Goal: Transaction & Acquisition: Purchase product/service

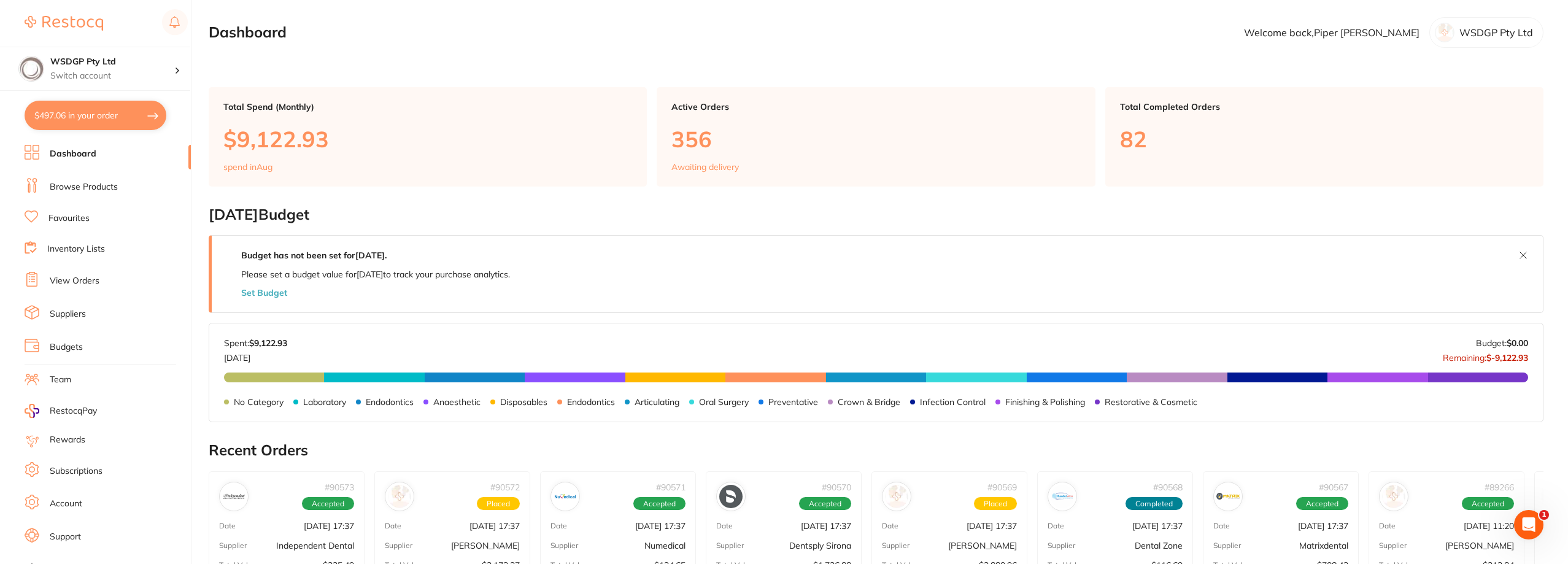
click at [78, 159] on link "Dashboard" at bounding box center [73, 154] width 47 height 12
click at [99, 119] on button "$497.06 in your order" at bounding box center [95, 115] width 142 height 30
checkbox input "true"
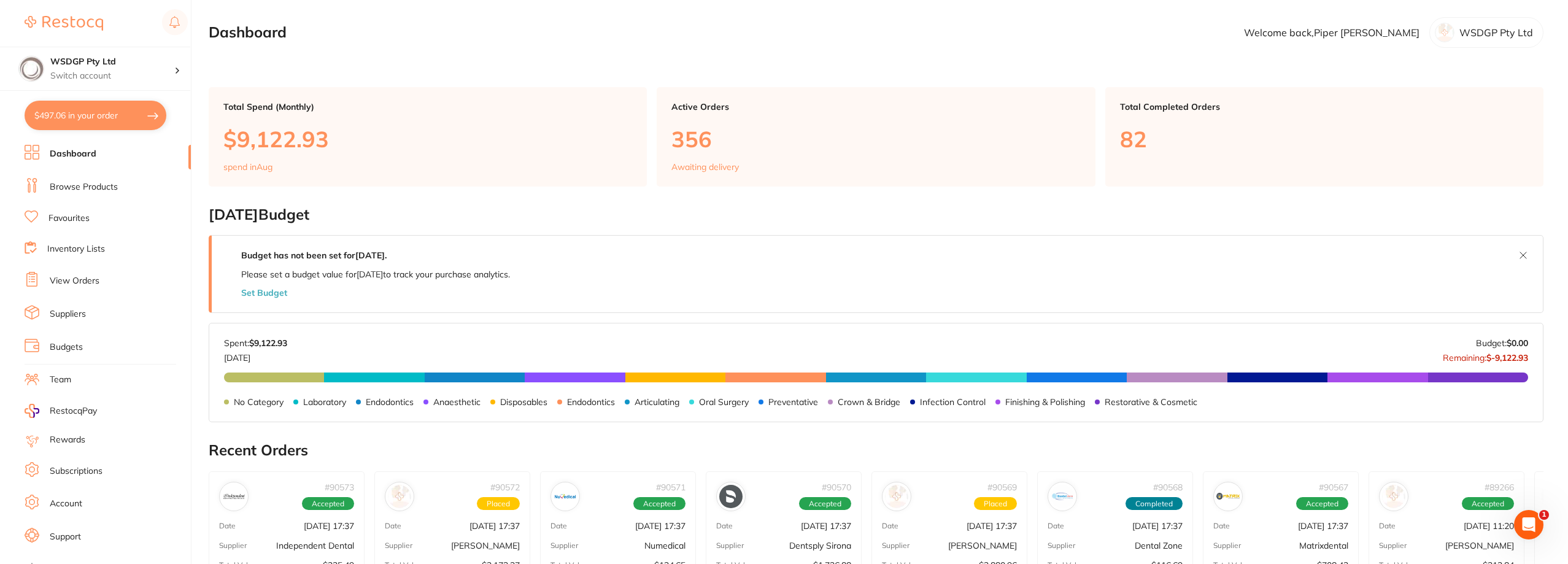
checkbox input "true"
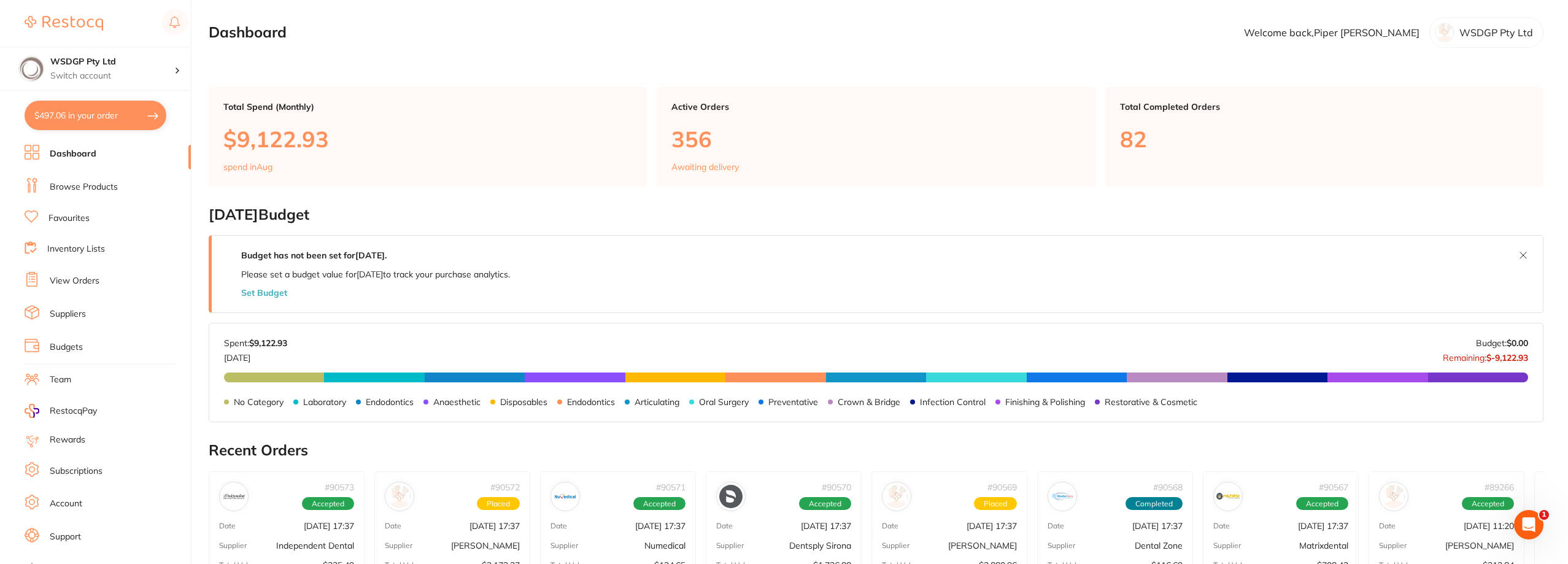
checkbox input "true"
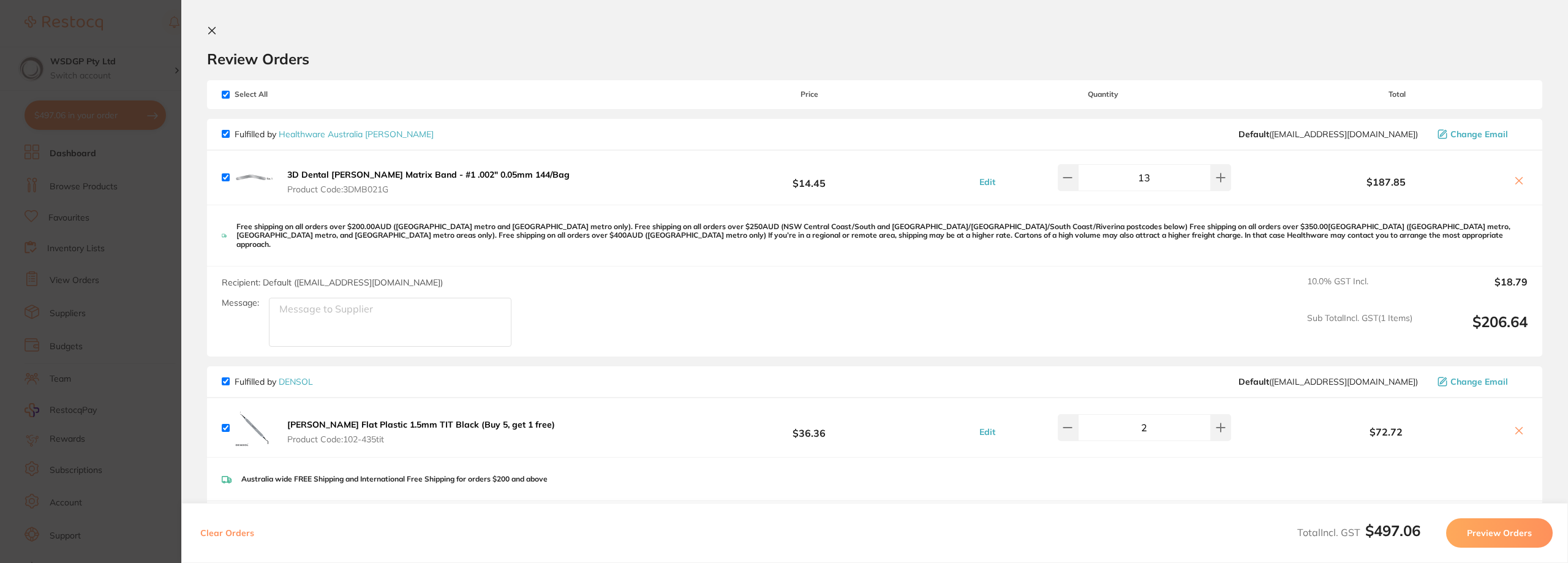
click at [25, 101] on button "$497.06 in your order" at bounding box center [95, 115] width 142 height 29
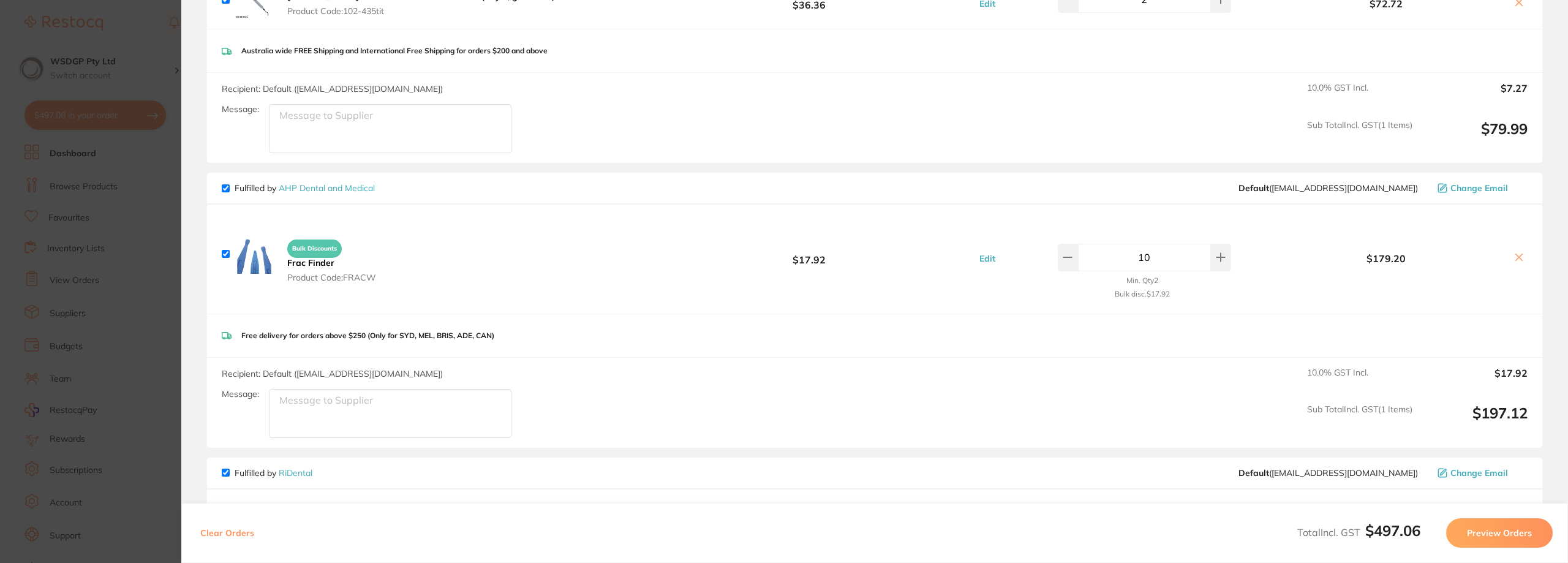
scroll to position [429, 0]
click at [125, 201] on section "Update RRP Set your pre negotiated price for this item. Item Agreed RRP (excl. …" at bounding box center [784, 282] width 1568 height 563
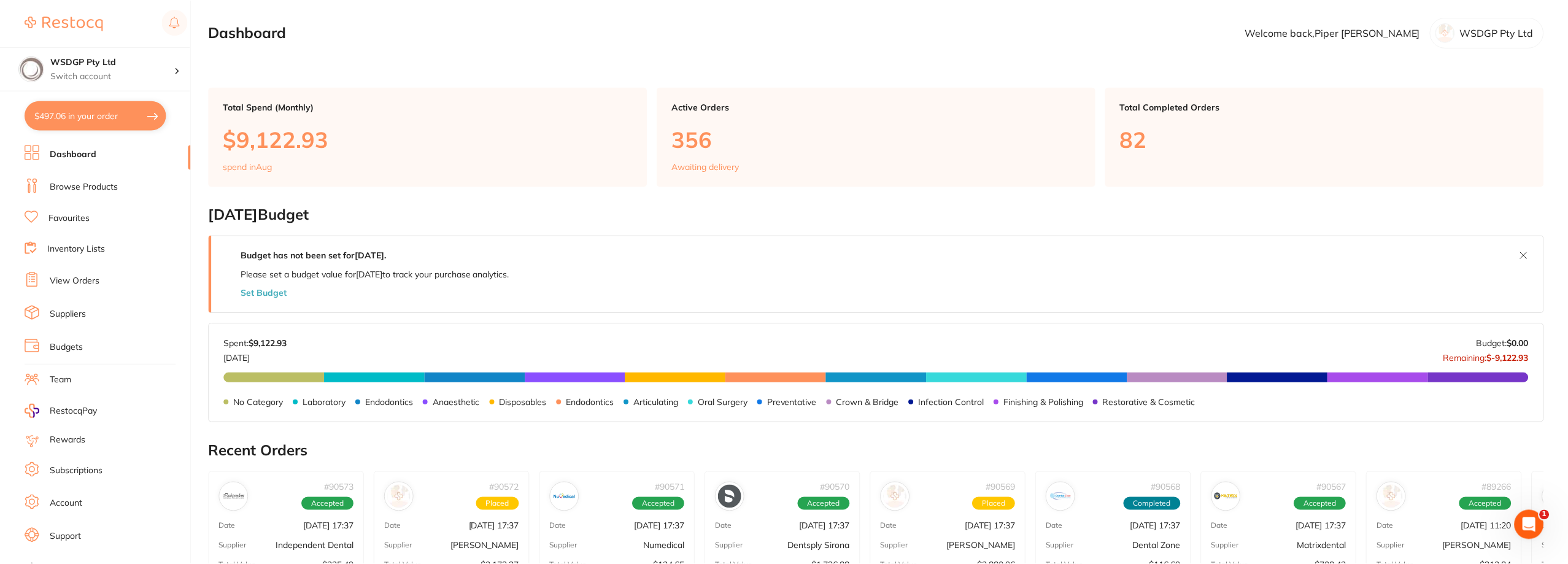
scroll to position [61, 0]
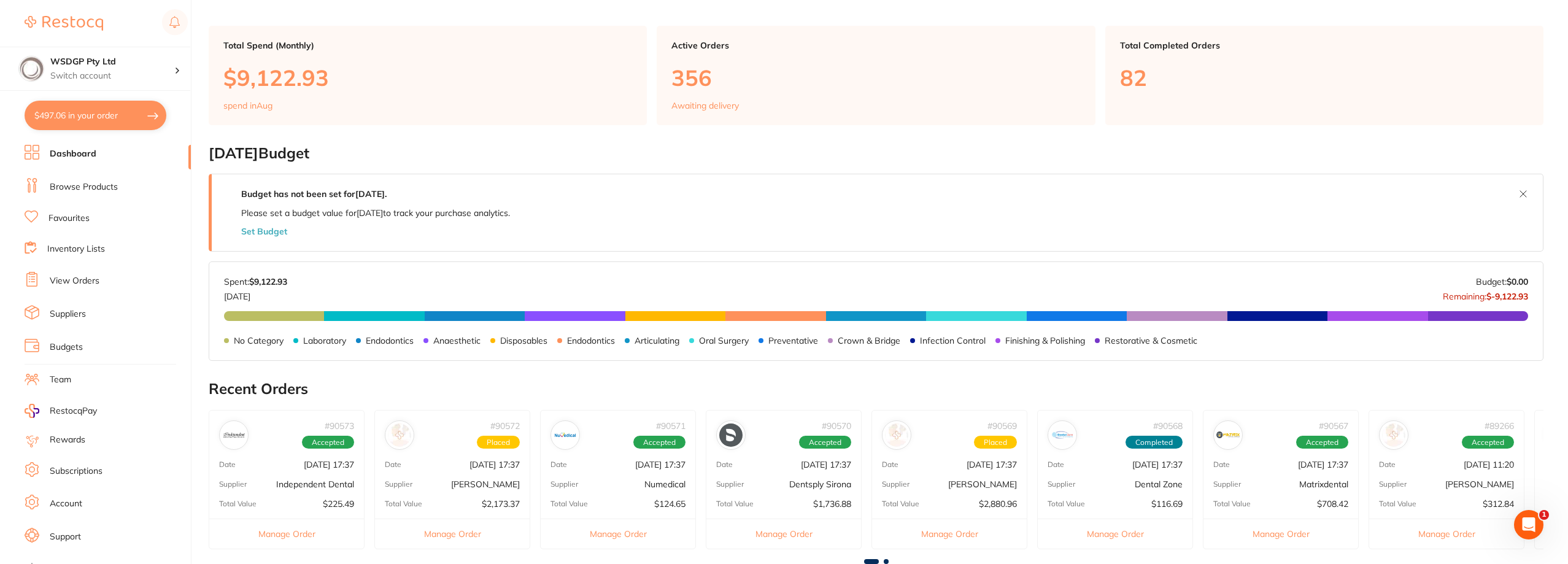
click at [90, 196] on li "Browse Products" at bounding box center [108, 187] width 166 height 19
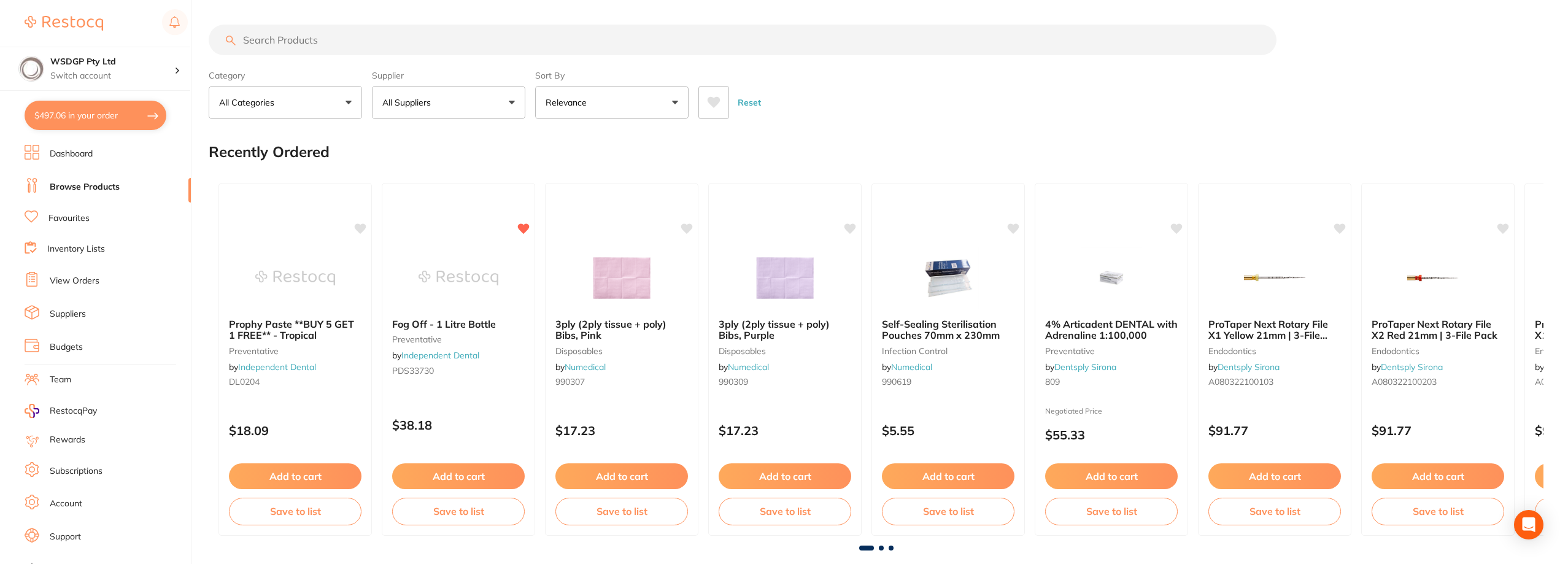
click at [331, 42] on input "search" at bounding box center [742, 40] width 1068 height 31
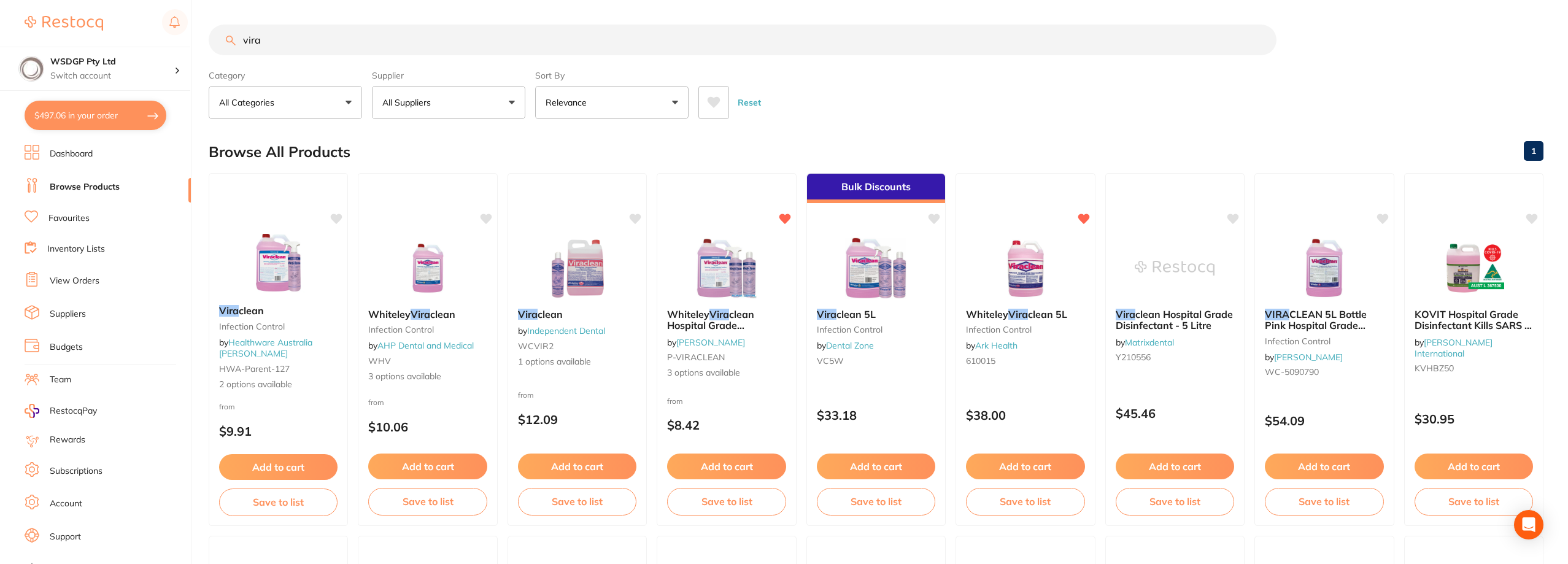
type input "vira"
click at [82, 223] on link "Favourites" at bounding box center [69, 219] width 41 height 12
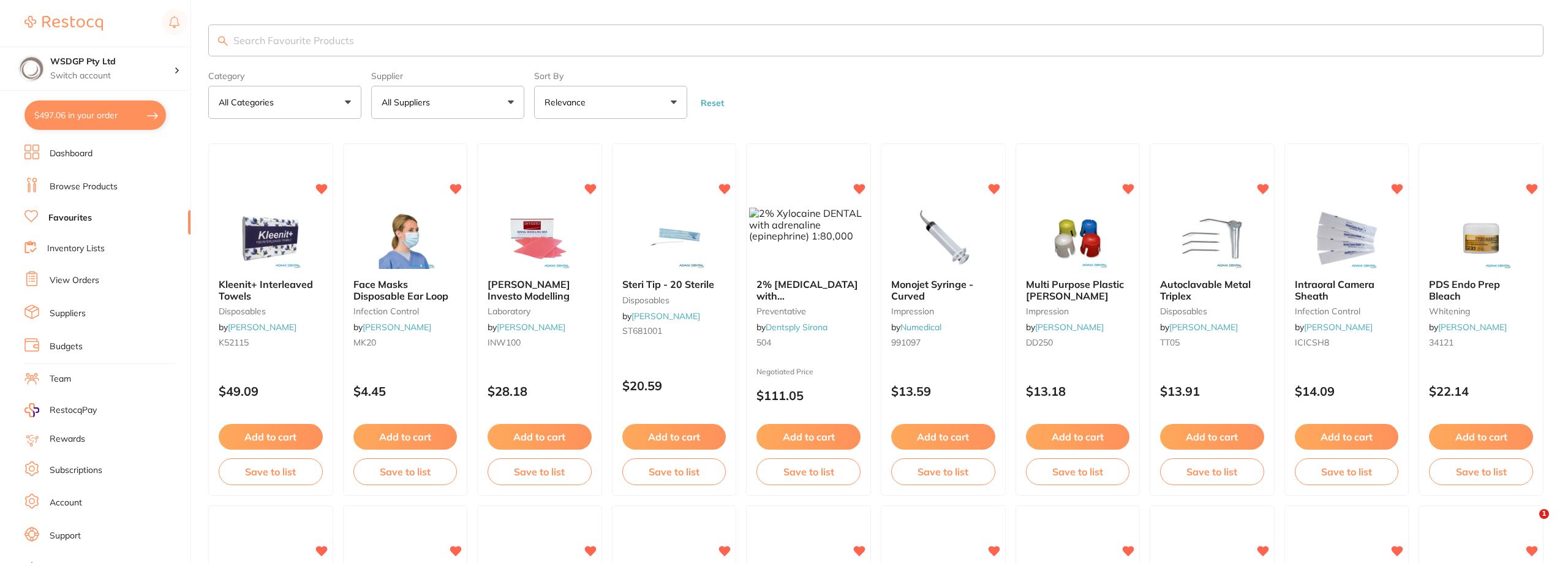
click at [311, 43] on input "search" at bounding box center [875, 40] width 1335 height 32
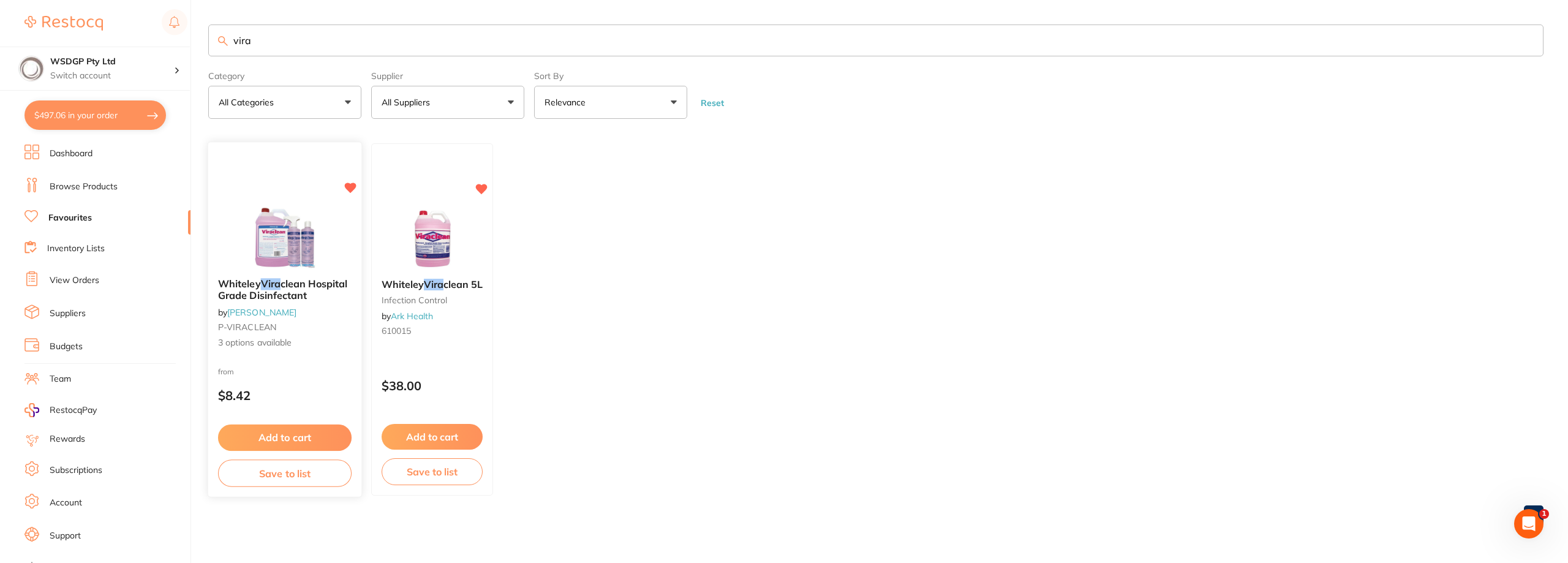
type input "vira"
click at [274, 226] on img at bounding box center [284, 238] width 80 height 62
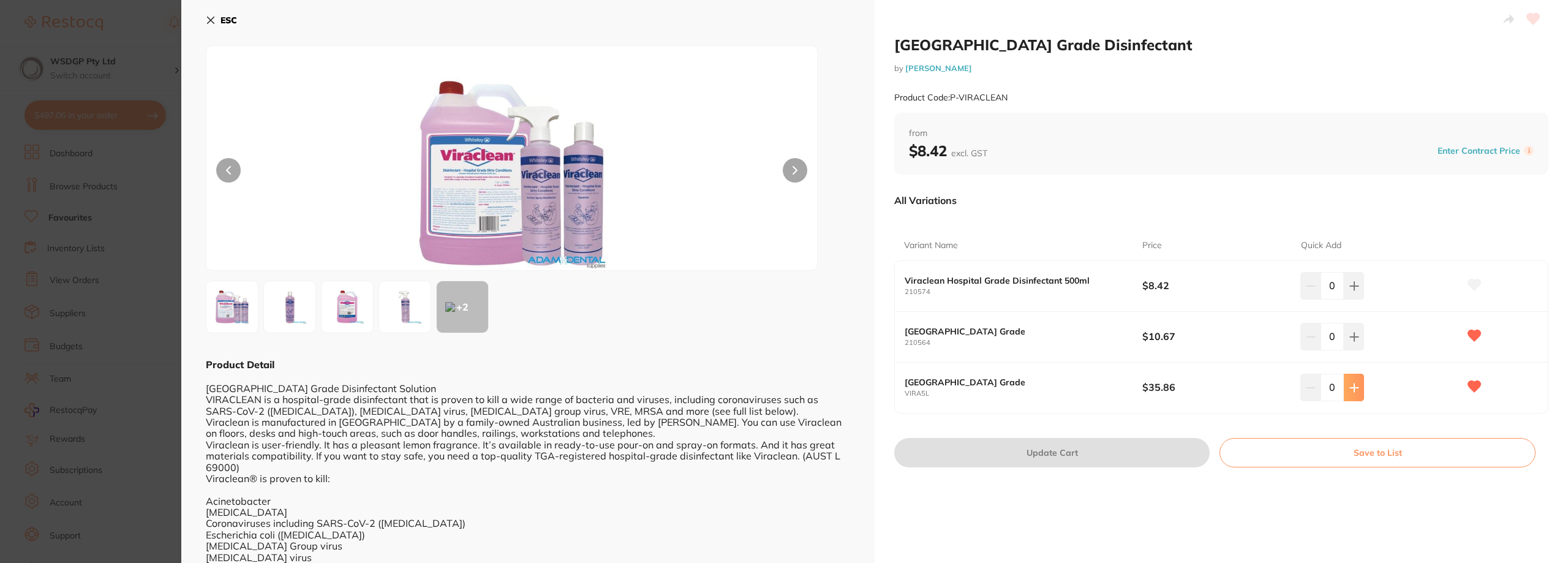
click at [1353, 392] on icon at bounding box center [1354, 388] width 10 height 10
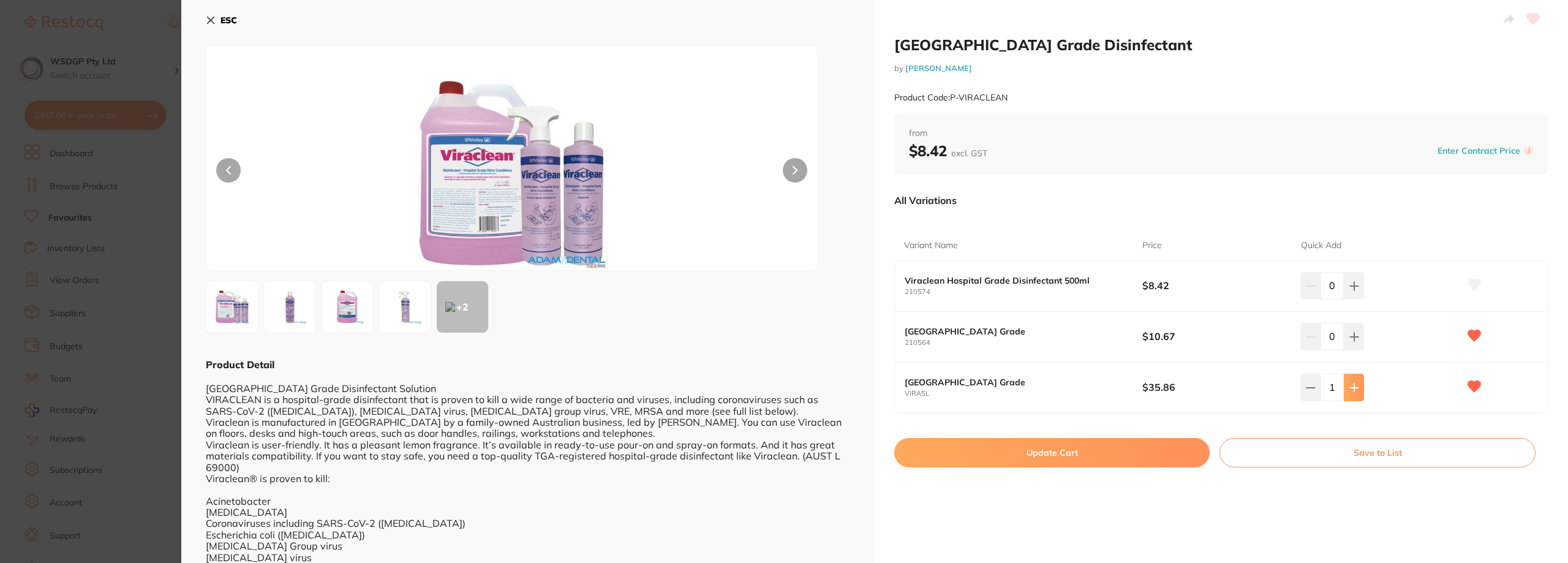
click at [1353, 392] on icon at bounding box center [1354, 388] width 10 height 10
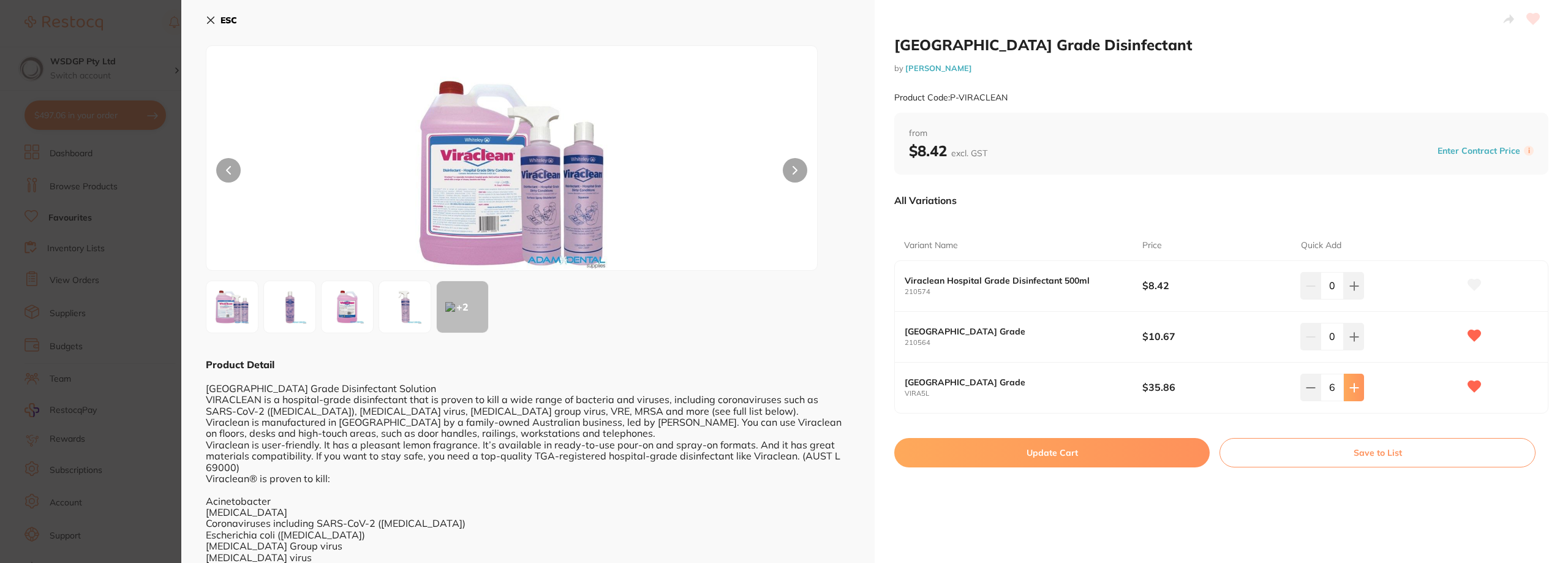
click at [1353, 392] on icon at bounding box center [1354, 388] width 10 height 10
type input "8"
click at [1135, 454] on button "Update Cart" at bounding box center [1051, 453] width 316 height 29
checkbox input "false"
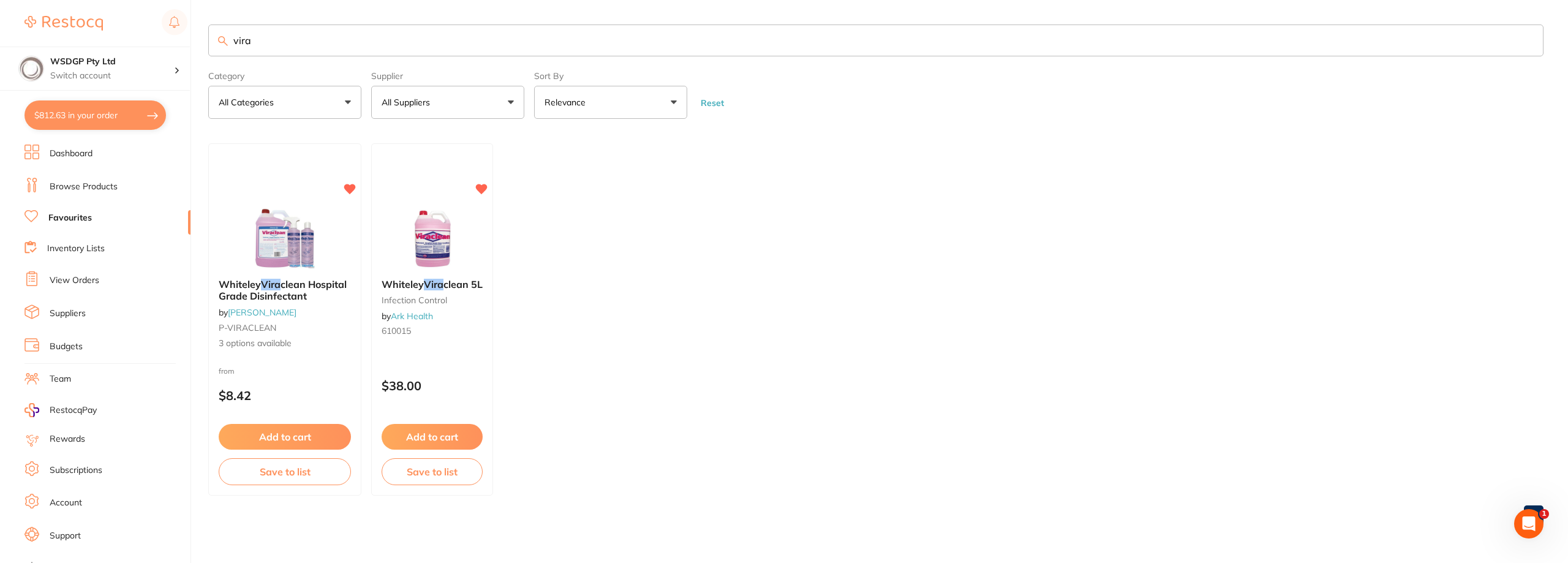
drag, startPoint x: 233, startPoint y: 35, endPoint x: 49, endPoint y: 27, distance: 184.2
click at [50, 27] on div "$812.63 WSDGP Pty Ltd Switch account WSDGP Pty Ltd Warrnambool Smile Dental Gat…" at bounding box center [784, 282] width 1568 height 563
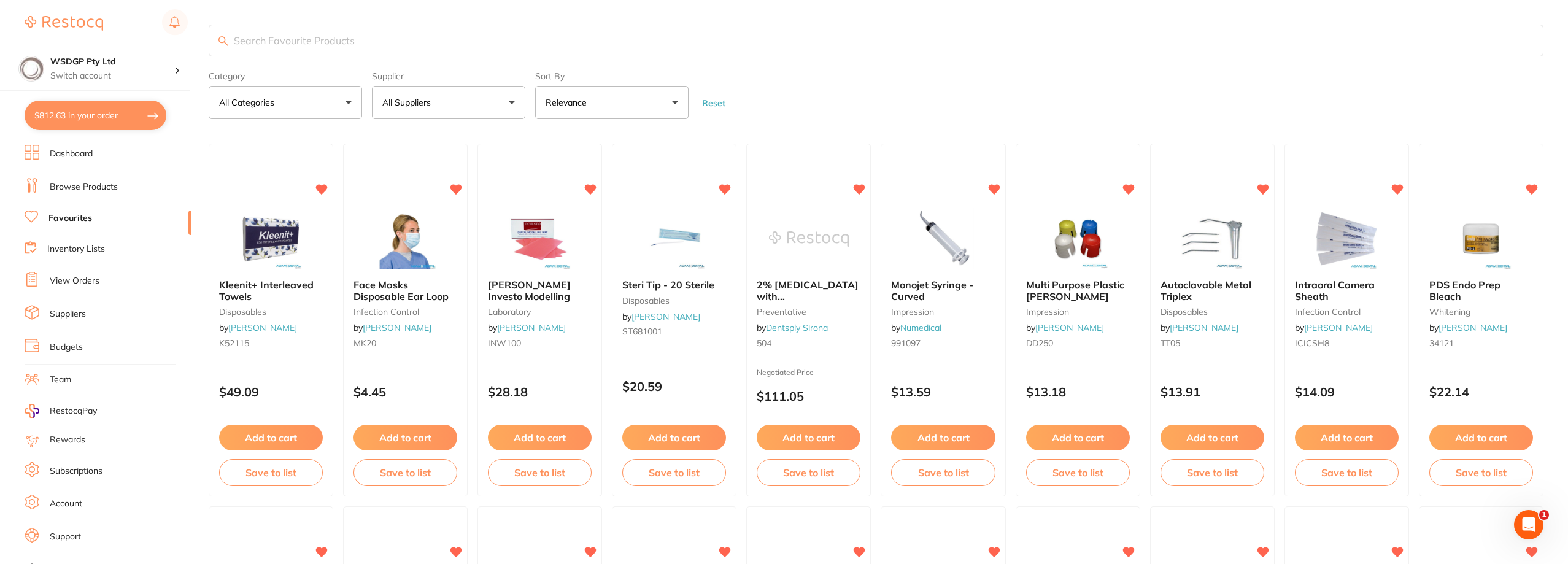
click at [416, 40] on input "search" at bounding box center [876, 40] width 1335 height 32
type input "cups"
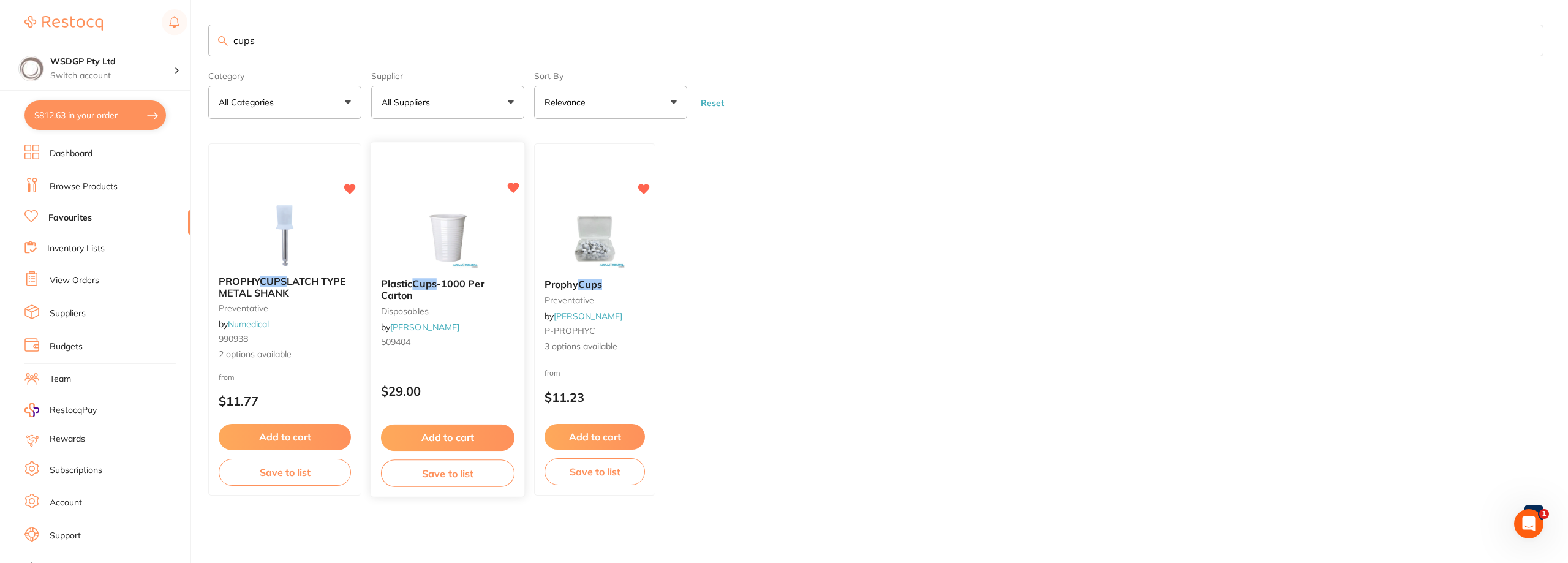
click at [462, 260] on img at bounding box center [447, 238] width 80 height 62
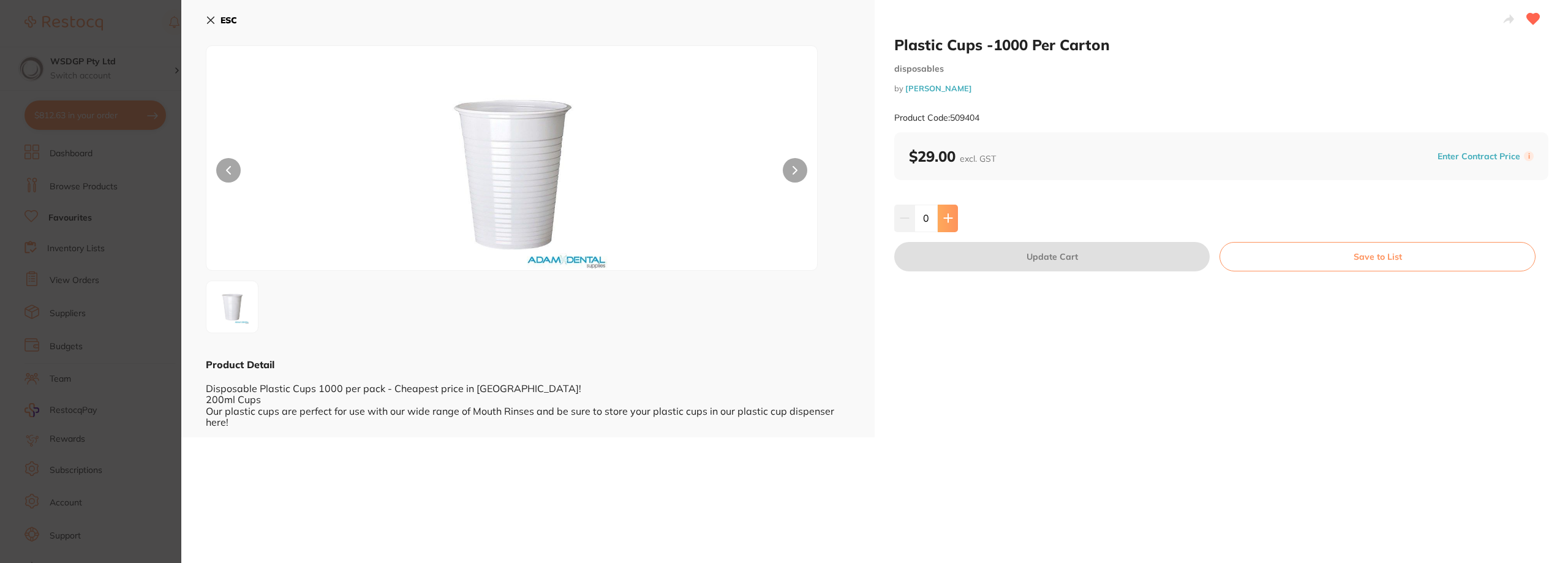
click at [938, 218] on button at bounding box center [948, 218] width 21 height 27
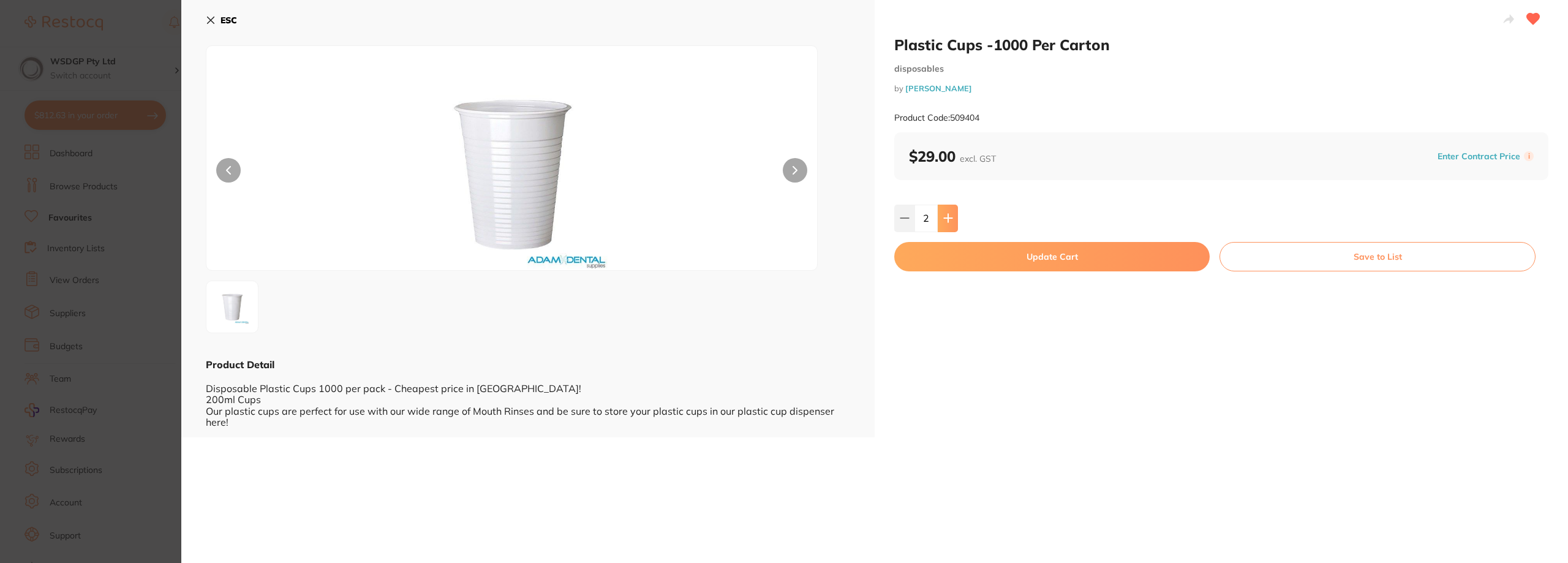
click at [938, 218] on button at bounding box center [948, 218] width 21 height 27
click at [943, 223] on icon at bounding box center [948, 218] width 10 height 10
type input "4"
click at [960, 254] on button "Update Cart" at bounding box center [1051, 256] width 316 height 29
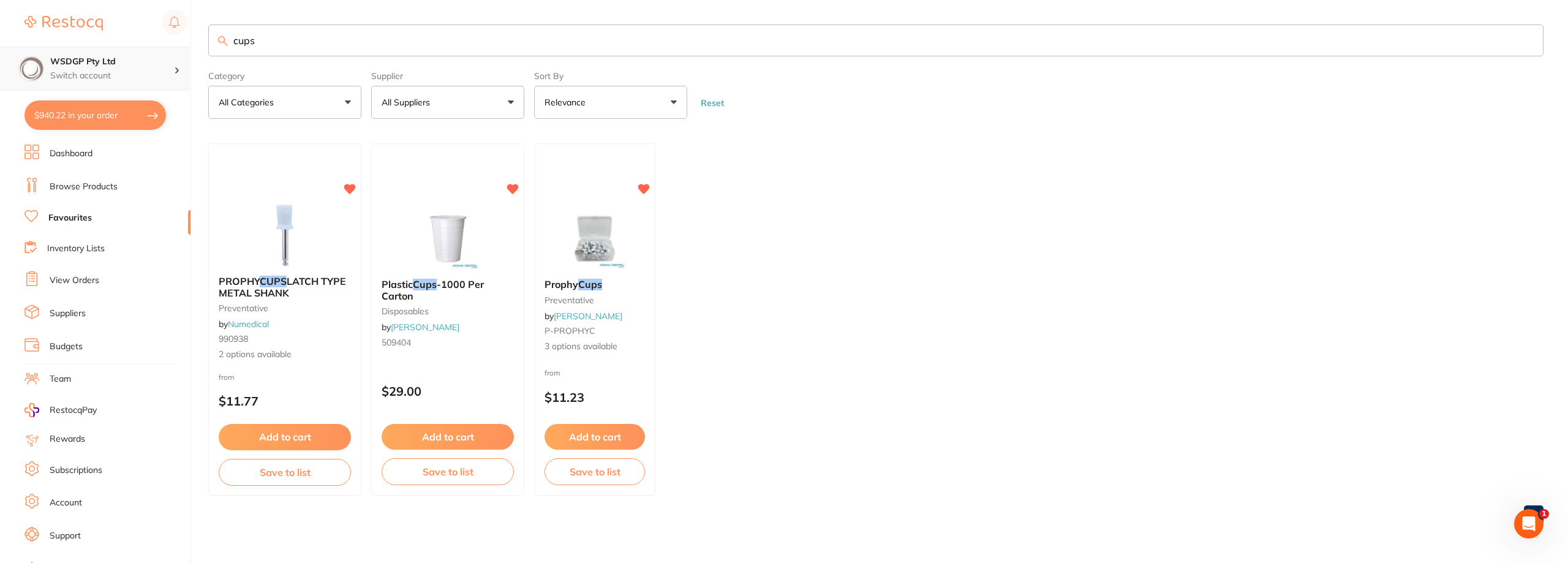
drag, startPoint x: 244, startPoint y: 49, endPoint x: 150, endPoint y: 49, distance: 94.0
click at [150, 49] on div "$940.22 WSDGP Pty Ltd Switch account WSDGP Pty Ltd Warrnambool Smile Dental Gat…" at bounding box center [784, 282] width 1568 height 563
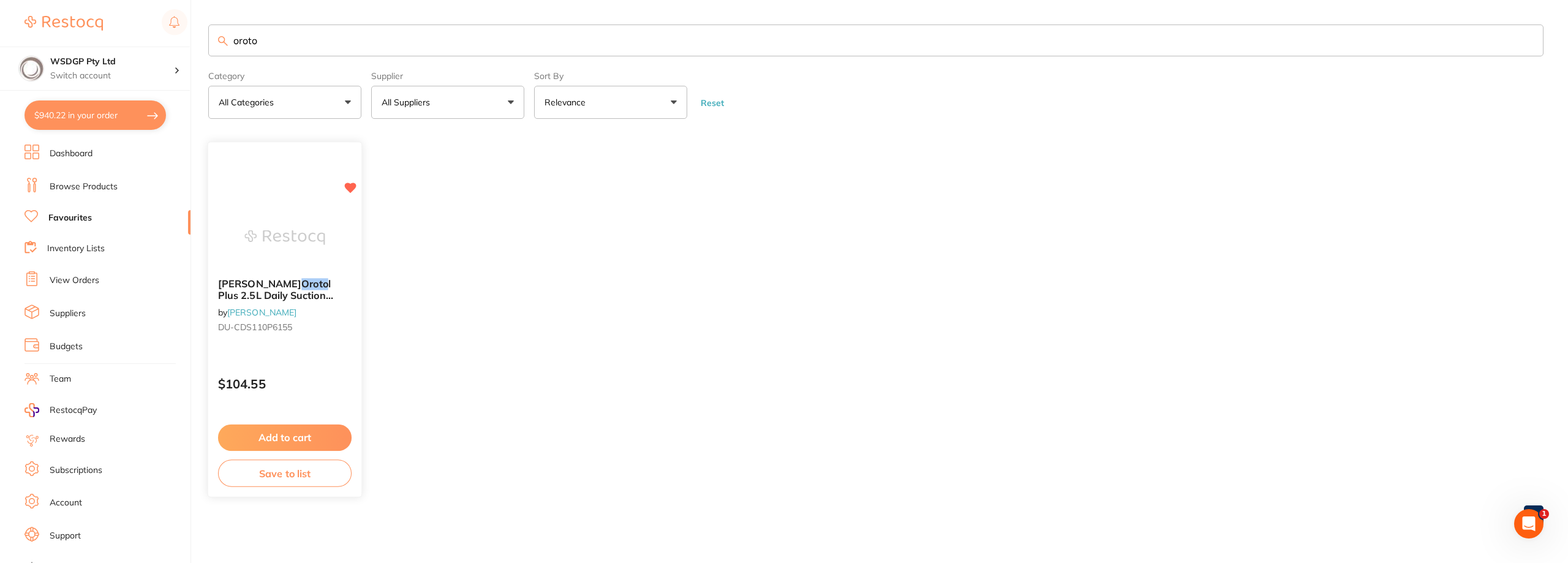
type input "oroto"
click at [303, 242] on img at bounding box center [284, 238] width 80 height 62
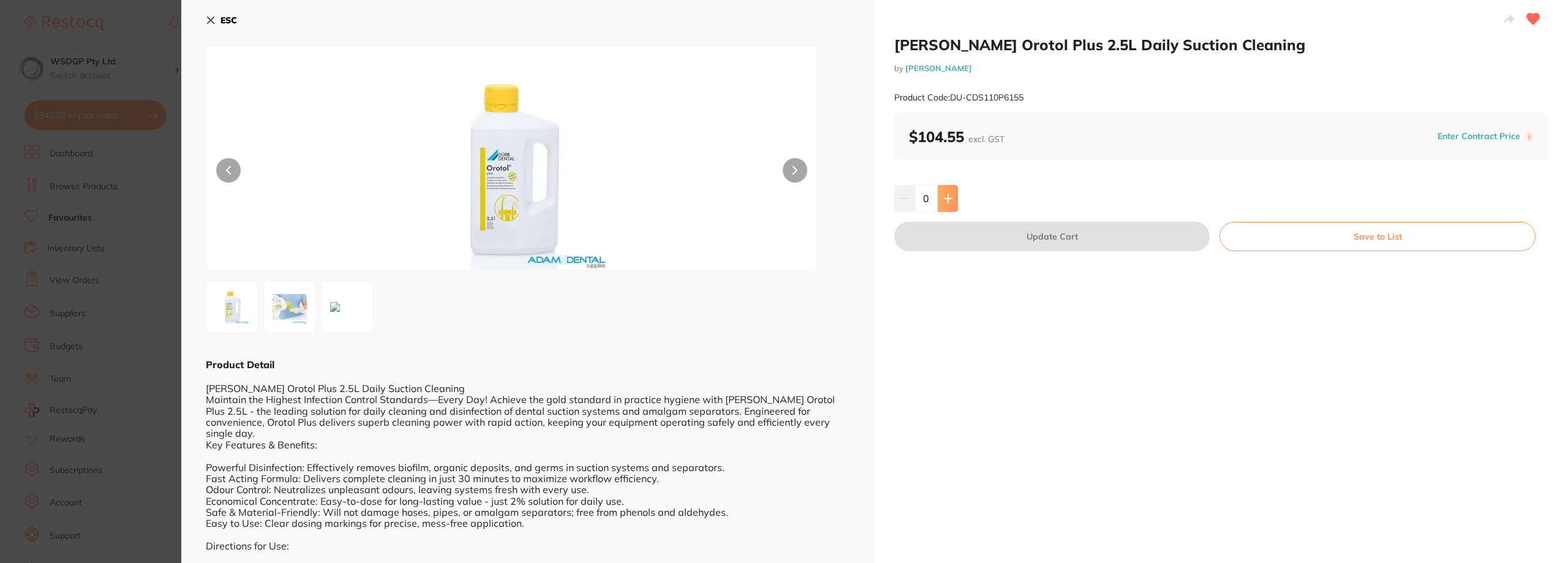
click at [946, 197] on icon at bounding box center [948, 199] width 8 height 8
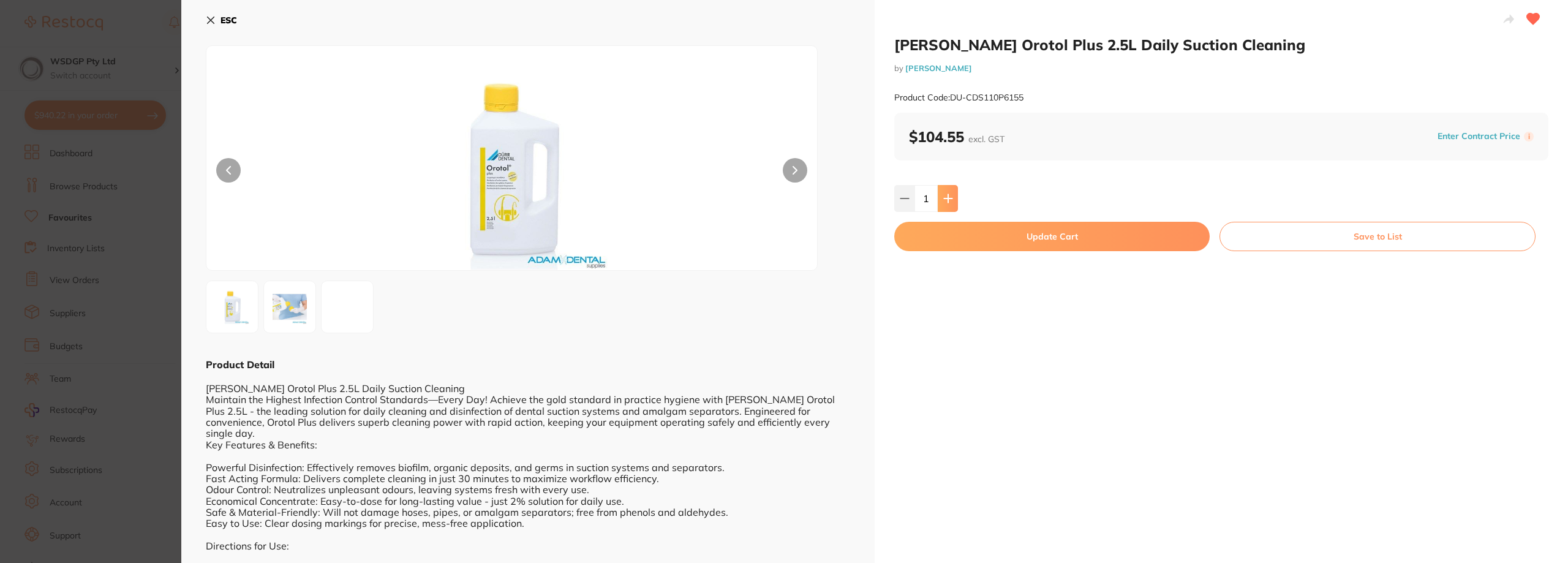
click at [946, 197] on icon at bounding box center [948, 199] width 8 height 8
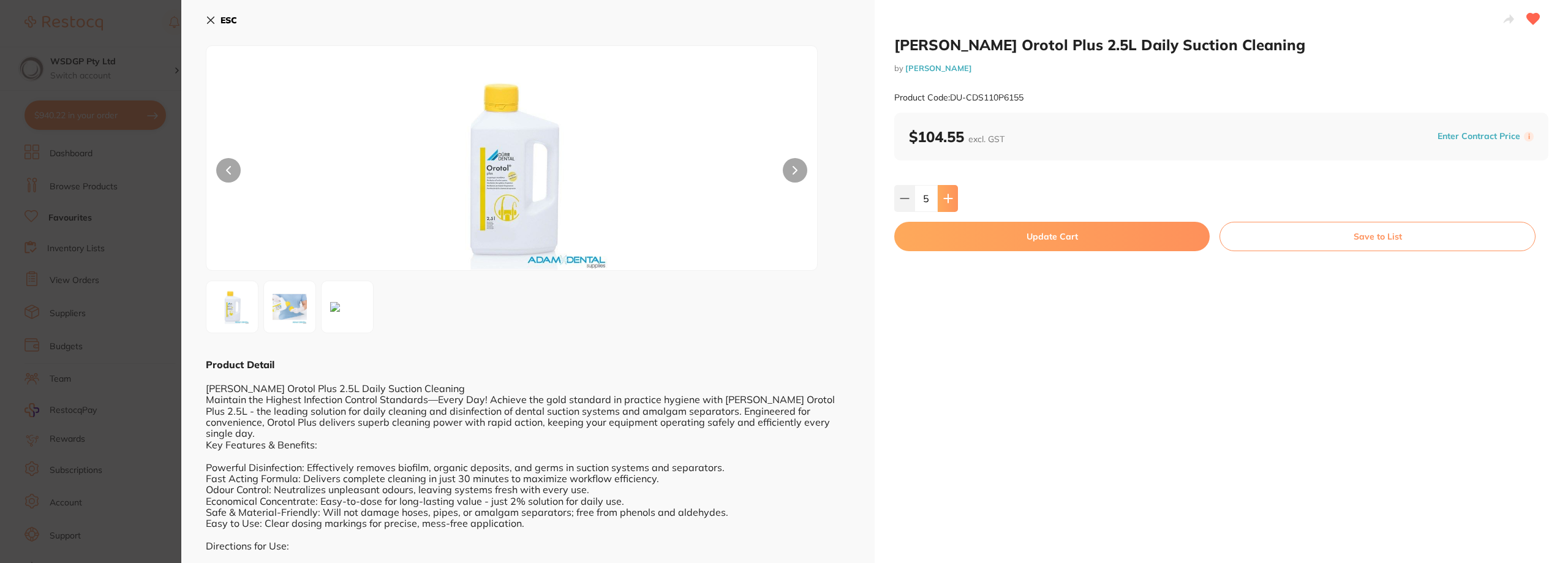
type input "6"
click at [957, 231] on button "Update Cart" at bounding box center [1051, 236] width 316 height 29
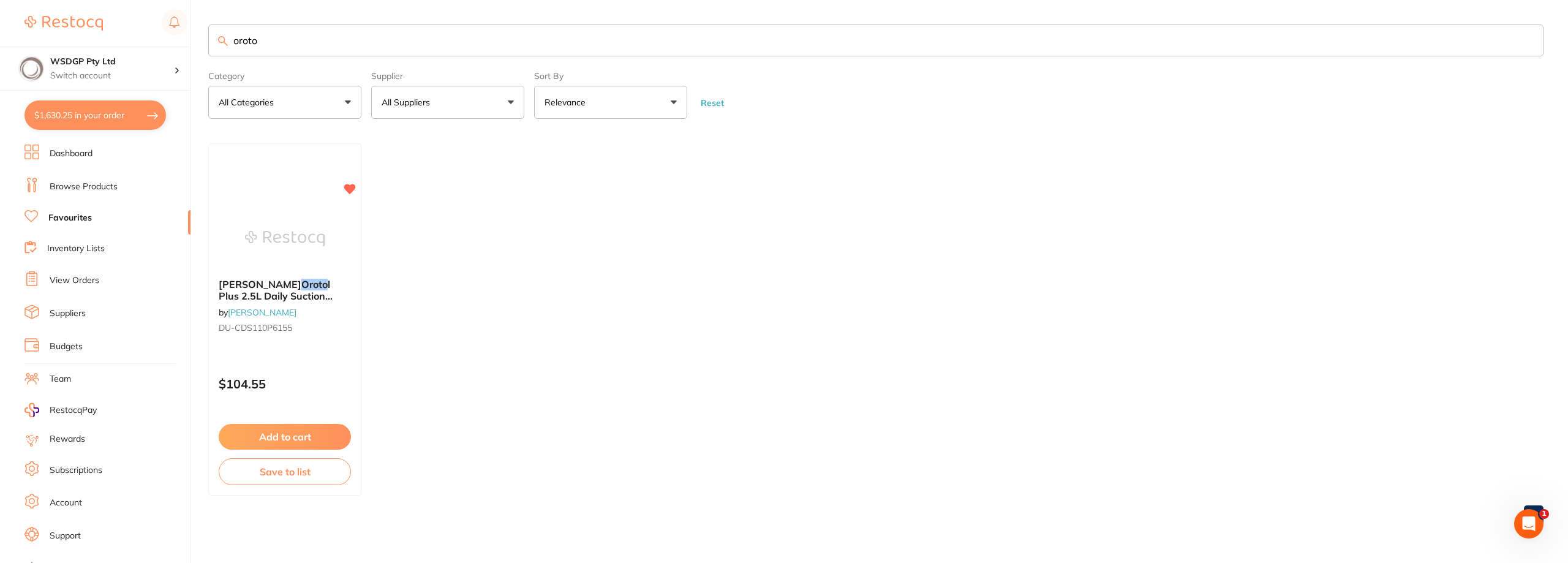
drag, startPoint x: 282, startPoint y: 49, endPoint x: 69, endPoint y: 42, distance: 213.1
click at [69, 42] on div "$1,630.25 WSDGP Pty Ltd Switch account WSDGP Pty Ltd Warrnambool Smile Dental G…" at bounding box center [784, 282] width 1568 height 563
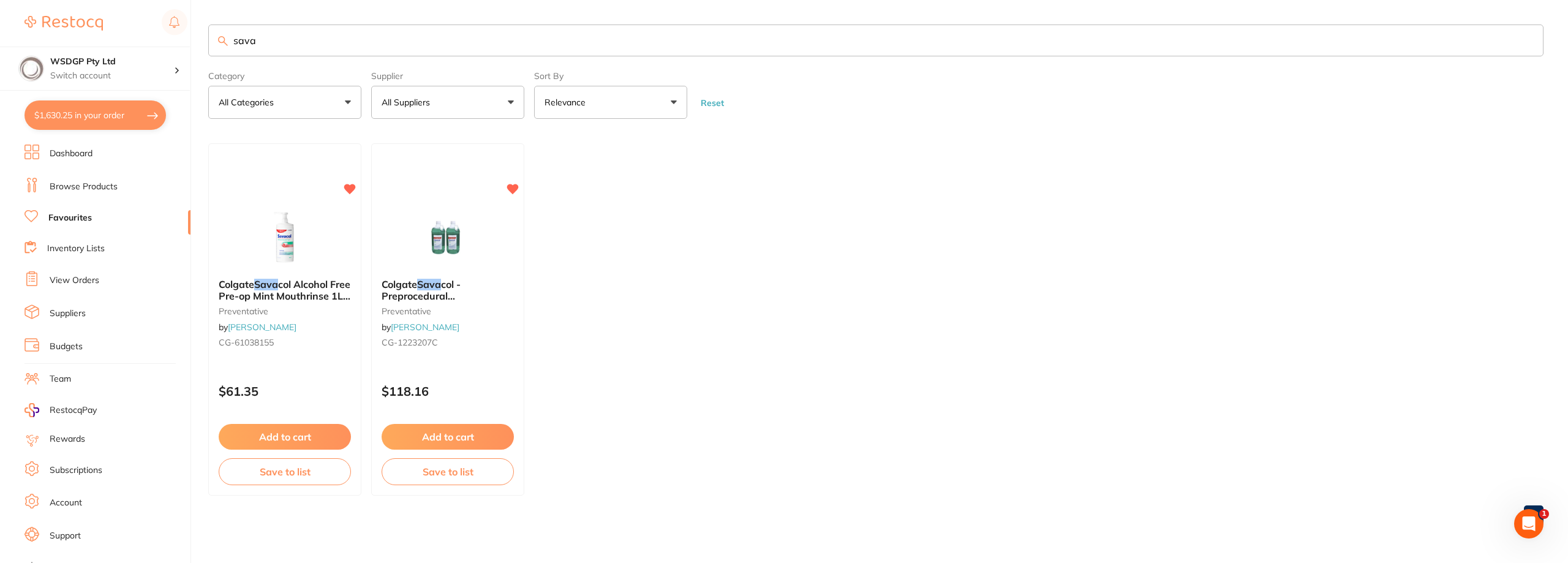
type input "sava"
click at [442, 233] on img at bounding box center [447, 238] width 80 height 62
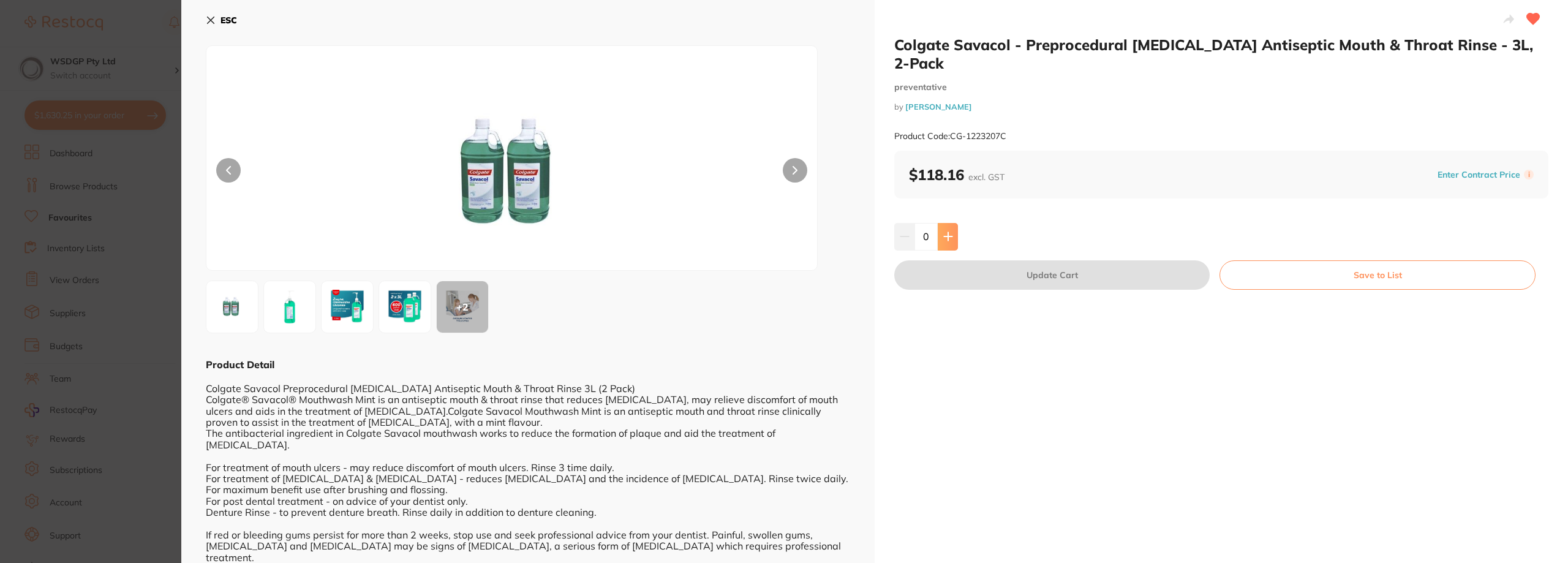
click at [945, 236] on icon at bounding box center [948, 237] width 8 height 8
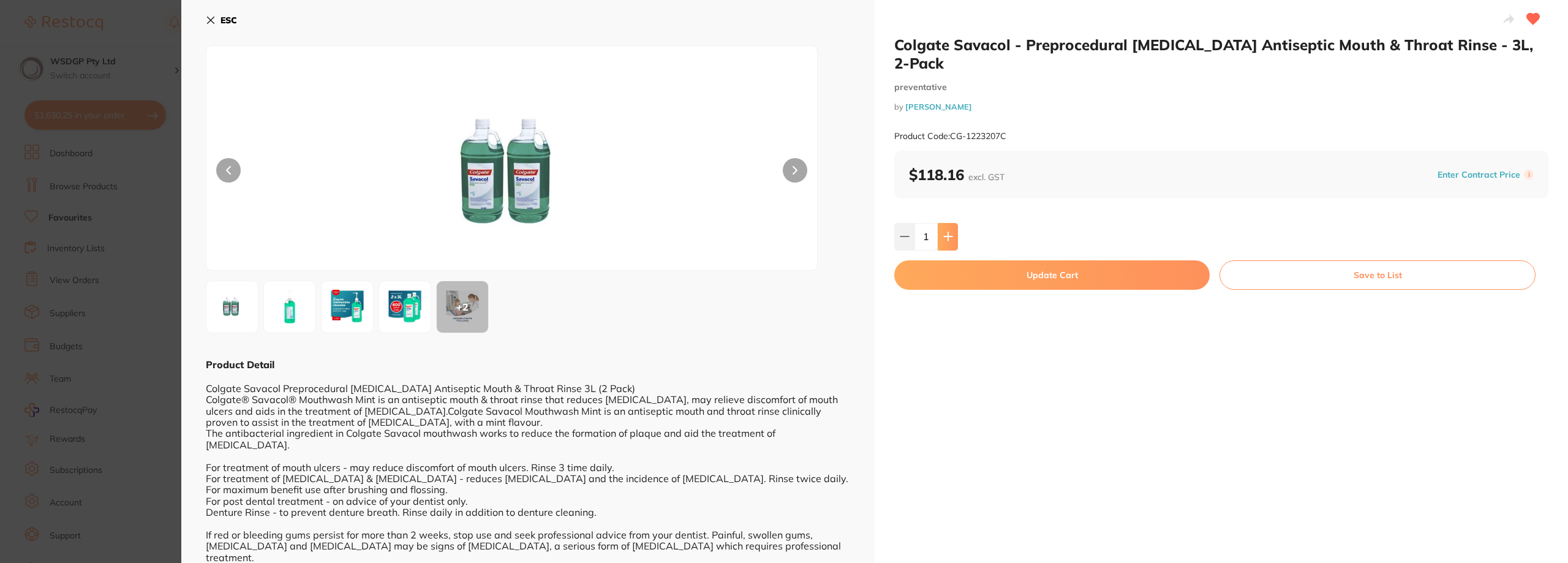
click at [945, 236] on icon at bounding box center [948, 237] width 8 height 8
click at [951, 247] on button at bounding box center [948, 236] width 21 height 27
type input "4"
click at [949, 272] on button "Update Cart" at bounding box center [1051, 275] width 316 height 29
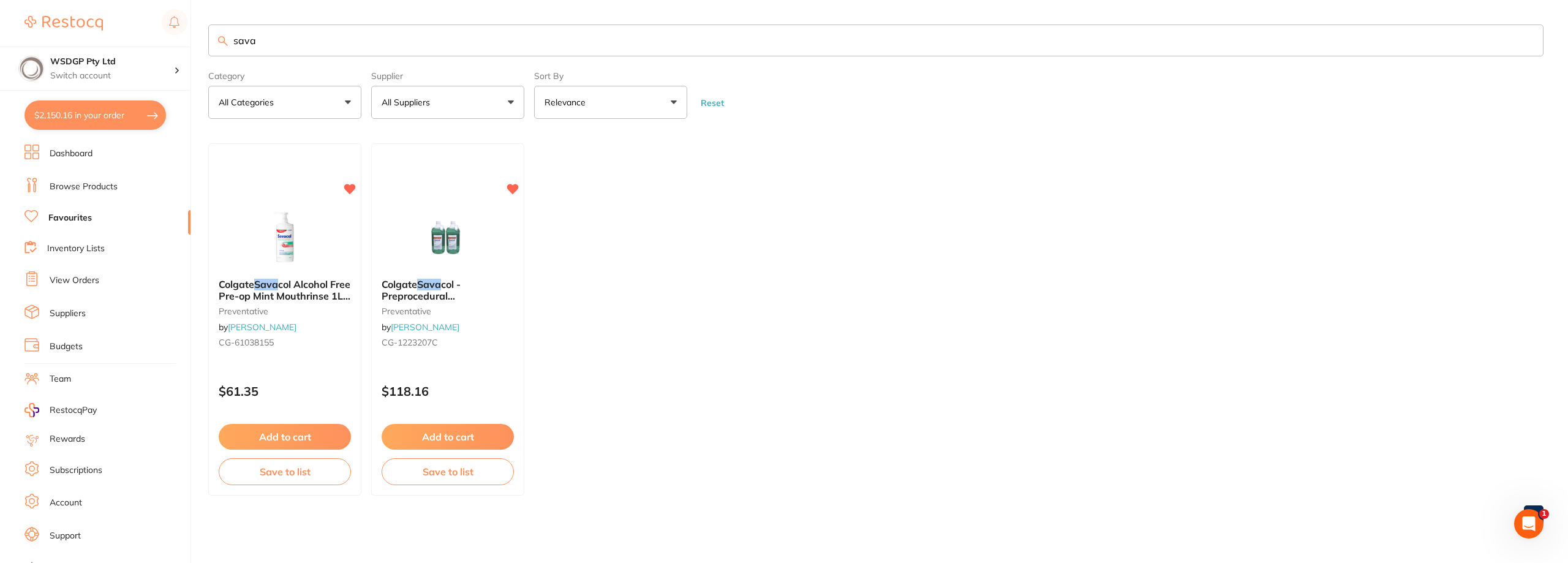
drag, startPoint x: 285, startPoint y: 38, endPoint x: 52, endPoint y: 37, distance: 233.0
click at [52, 37] on div "$2,150.16 WSDGP Pty Ltd Switch account WSDGP Pty Ltd Warrnambool Smile Dental G…" at bounding box center [784, 282] width 1568 height 563
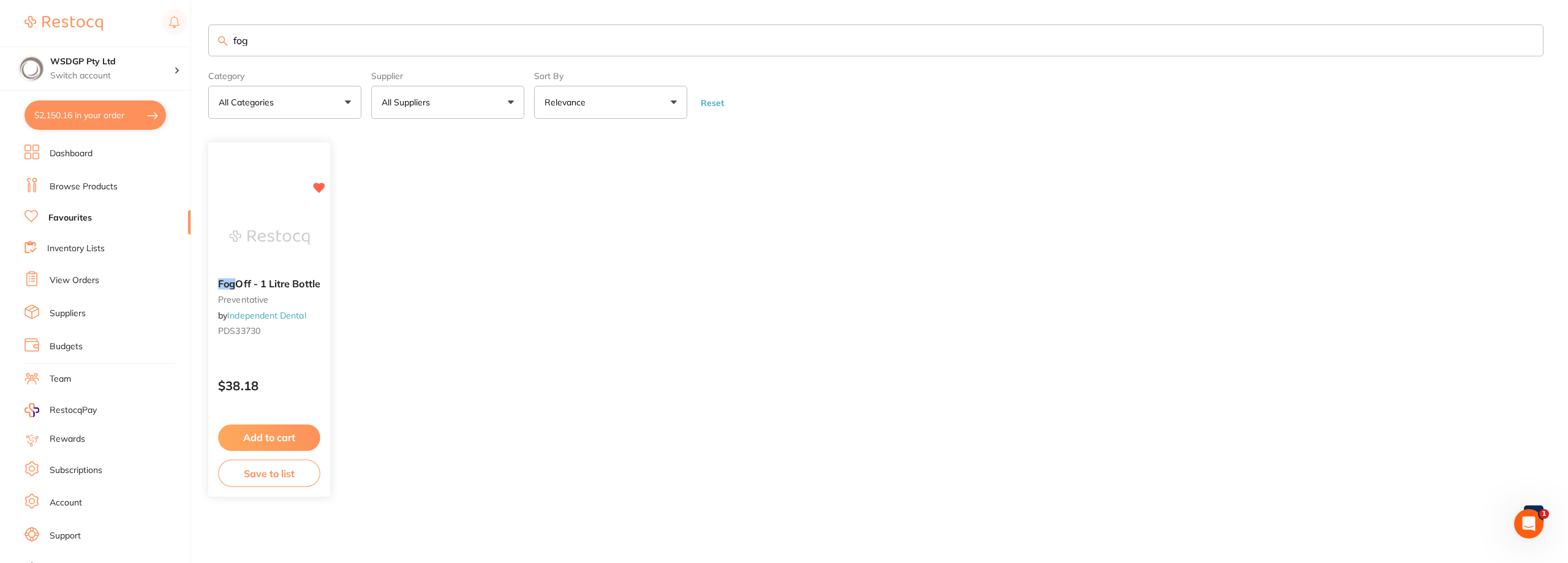
type input "fog"
click at [248, 234] on img at bounding box center [269, 238] width 80 height 62
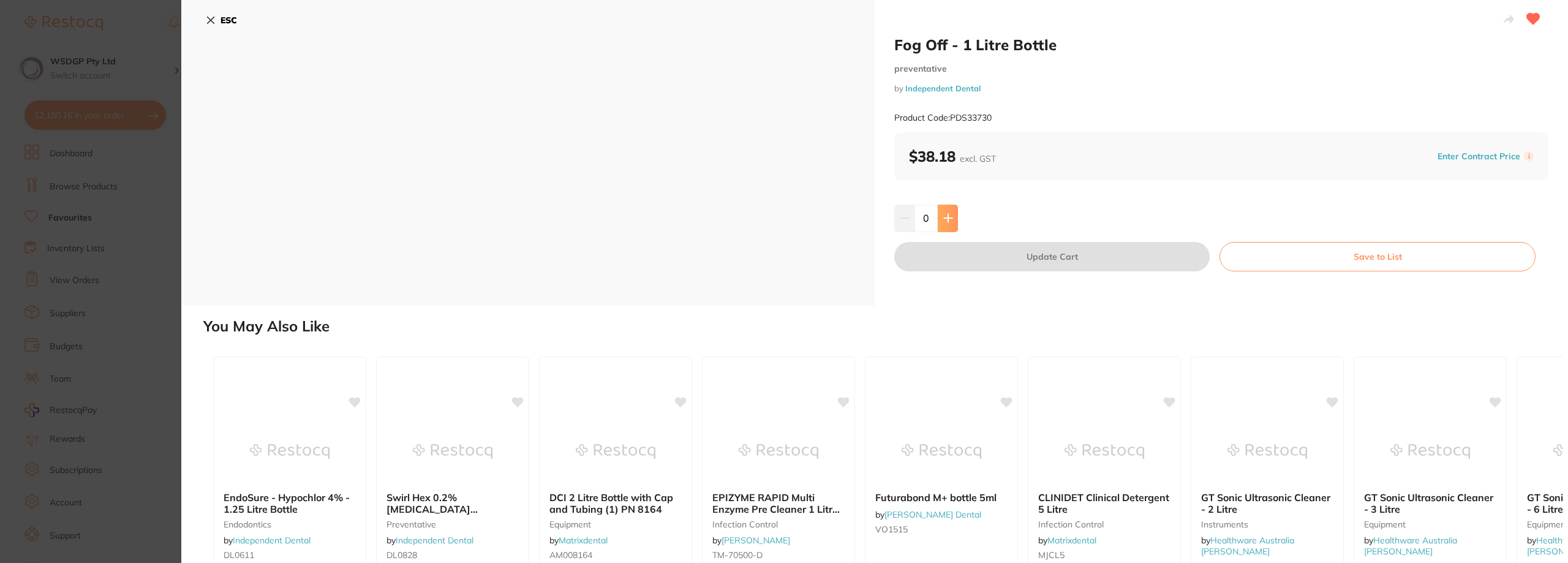
click at [951, 224] on button at bounding box center [948, 218] width 21 height 27
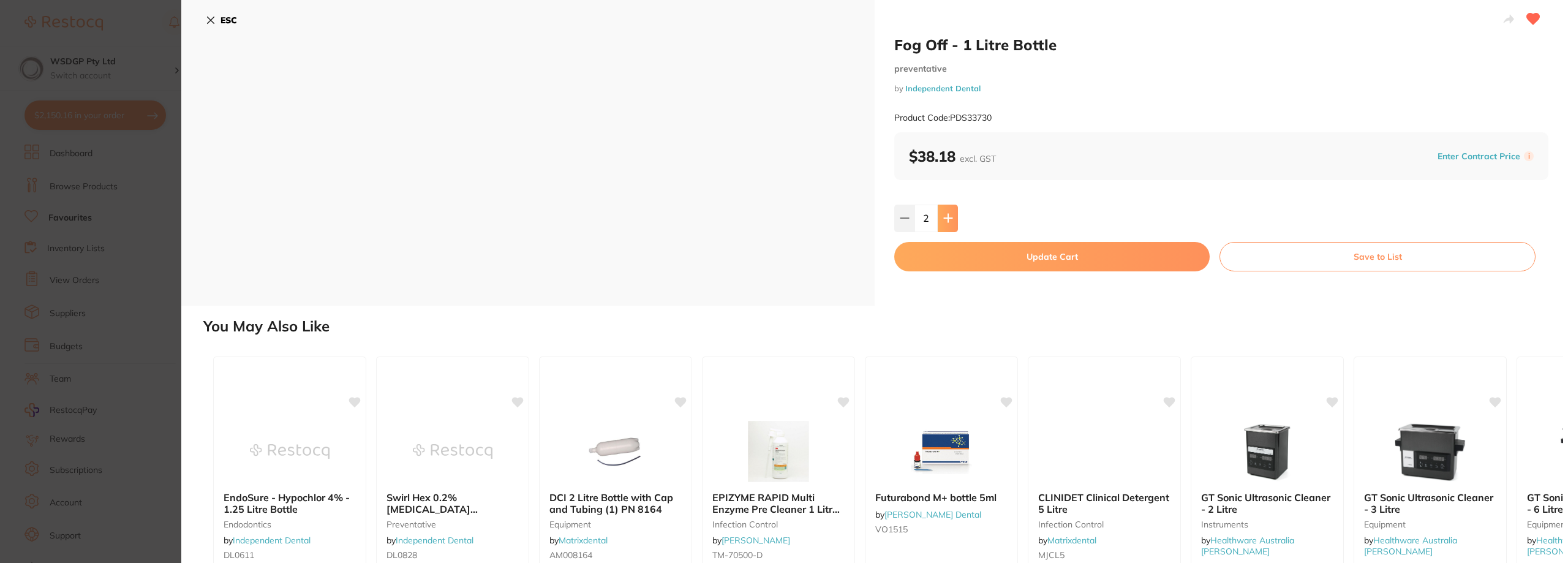
click at [951, 224] on button at bounding box center [948, 218] width 21 height 27
type input "4"
click at [965, 264] on button "Update Cart" at bounding box center [1051, 256] width 316 height 29
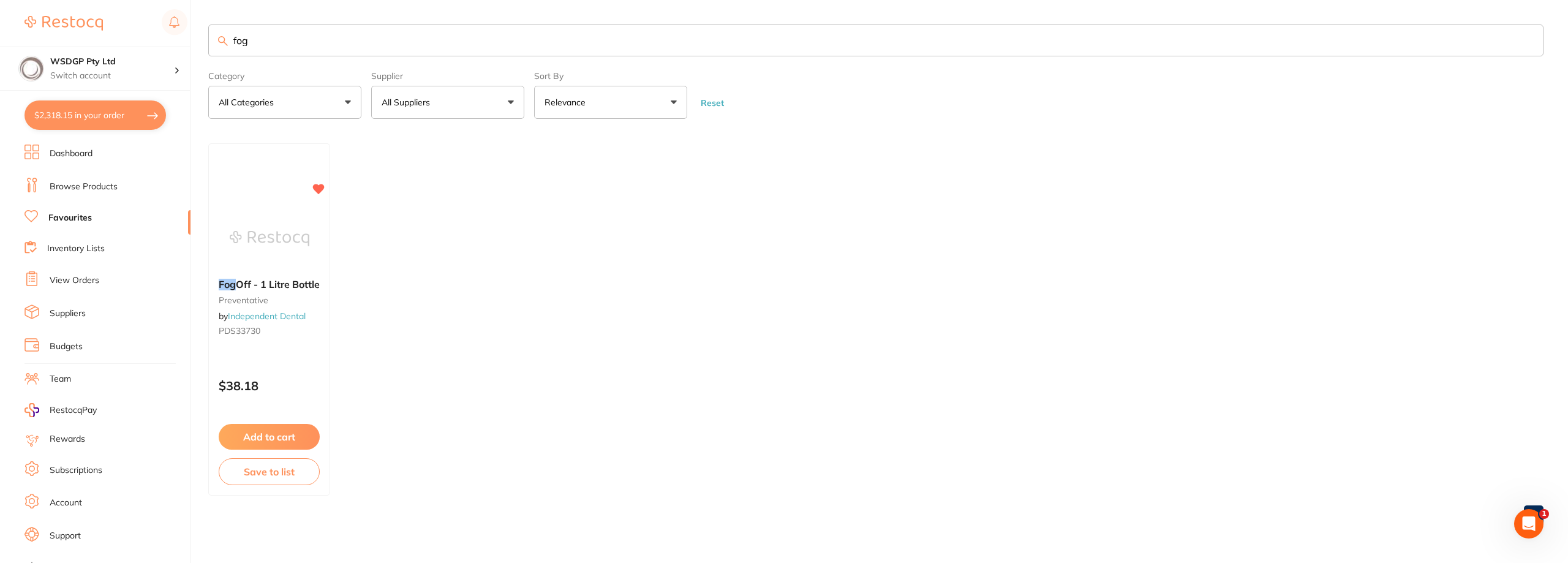
drag, startPoint x: 278, startPoint y: 55, endPoint x: 149, endPoint y: 32, distance: 131.0
click at [149, 32] on div "$2,318.15 WSDGP Pty Ltd Switch account WSDGP Pty Ltd Warrnambool Smile Dental G…" at bounding box center [784, 282] width 1568 height 563
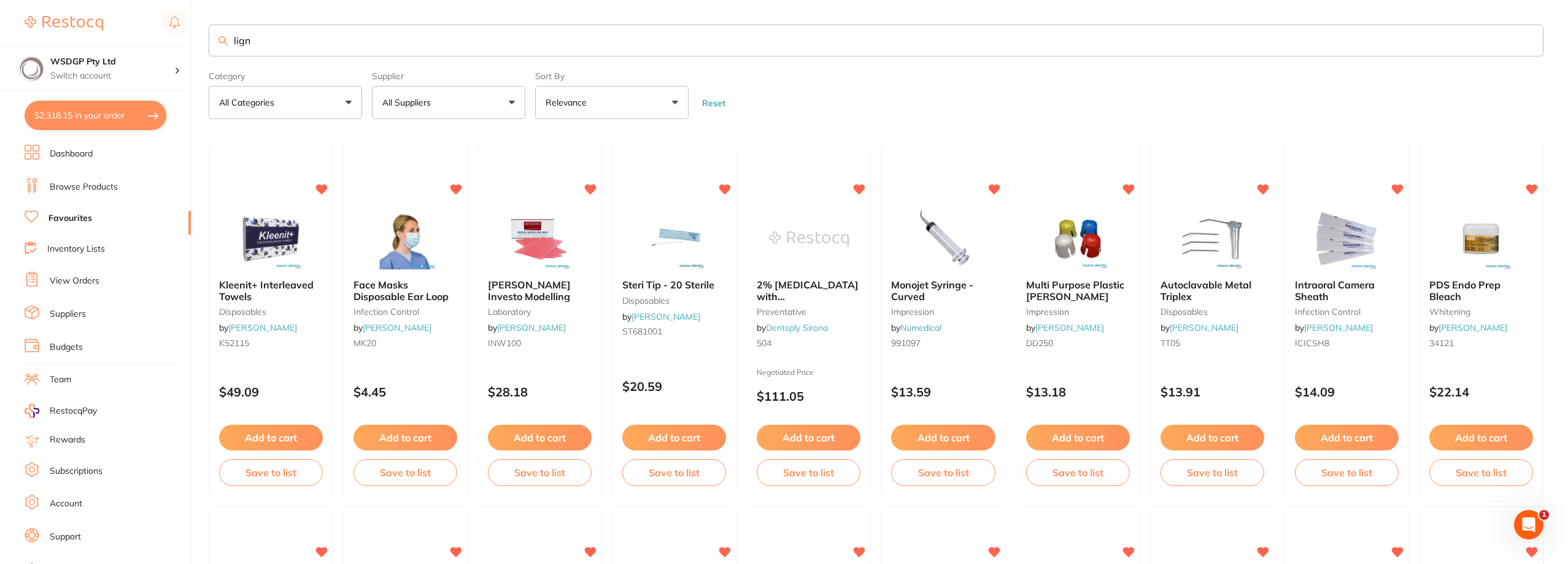
type input "lign"
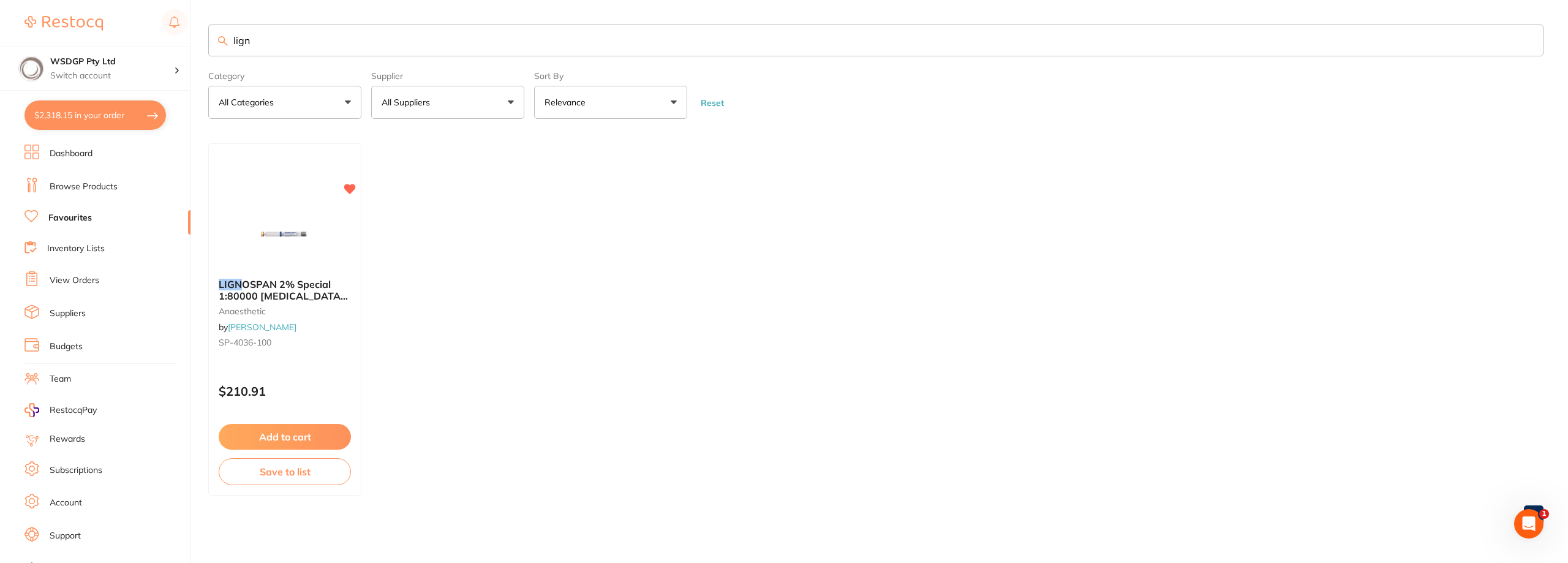
drag, startPoint x: 187, startPoint y: 45, endPoint x: 113, endPoint y: 44, distance: 74.0
click at [113, 44] on div "$2,318.15 WSDGP Pty Ltd Switch account WSDGP Pty Ltd Warrnambool Smile Dental G…" at bounding box center [784, 282] width 1568 height 563
click at [292, 236] on img at bounding box center [284, 238] width 80 height 62
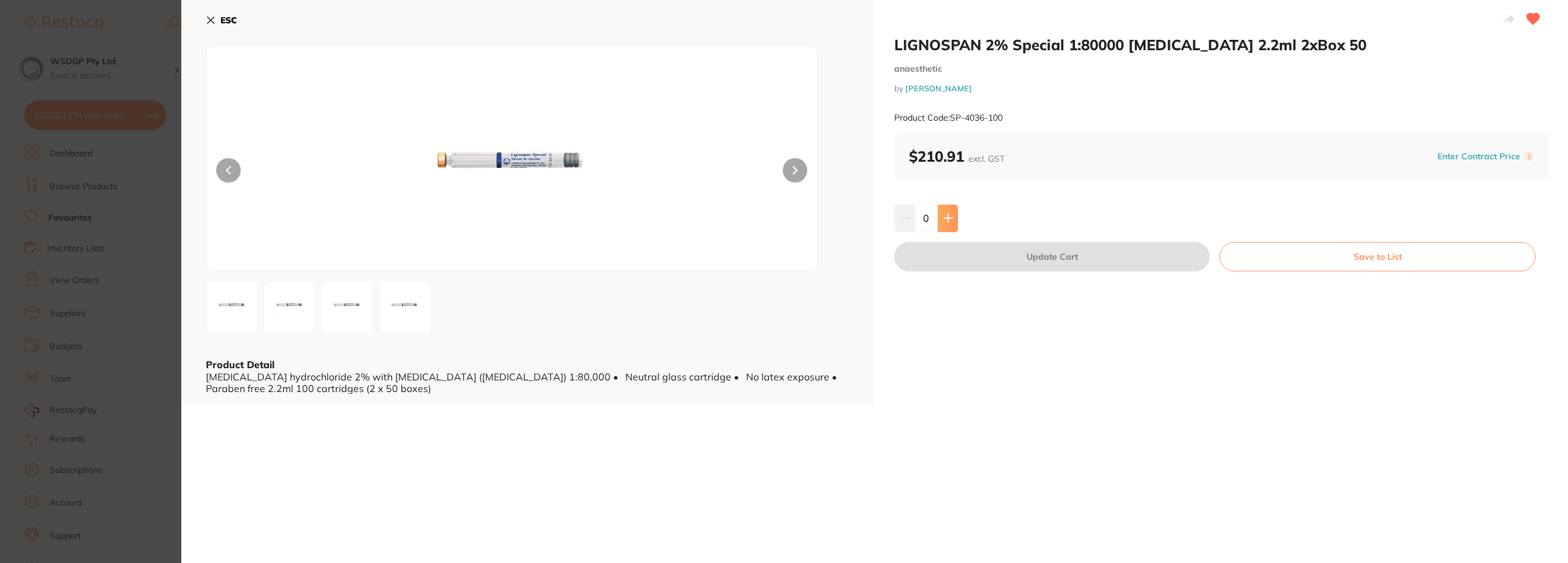
click at [949, 212] on button at bounding box center [948, 218] width 21 height 27
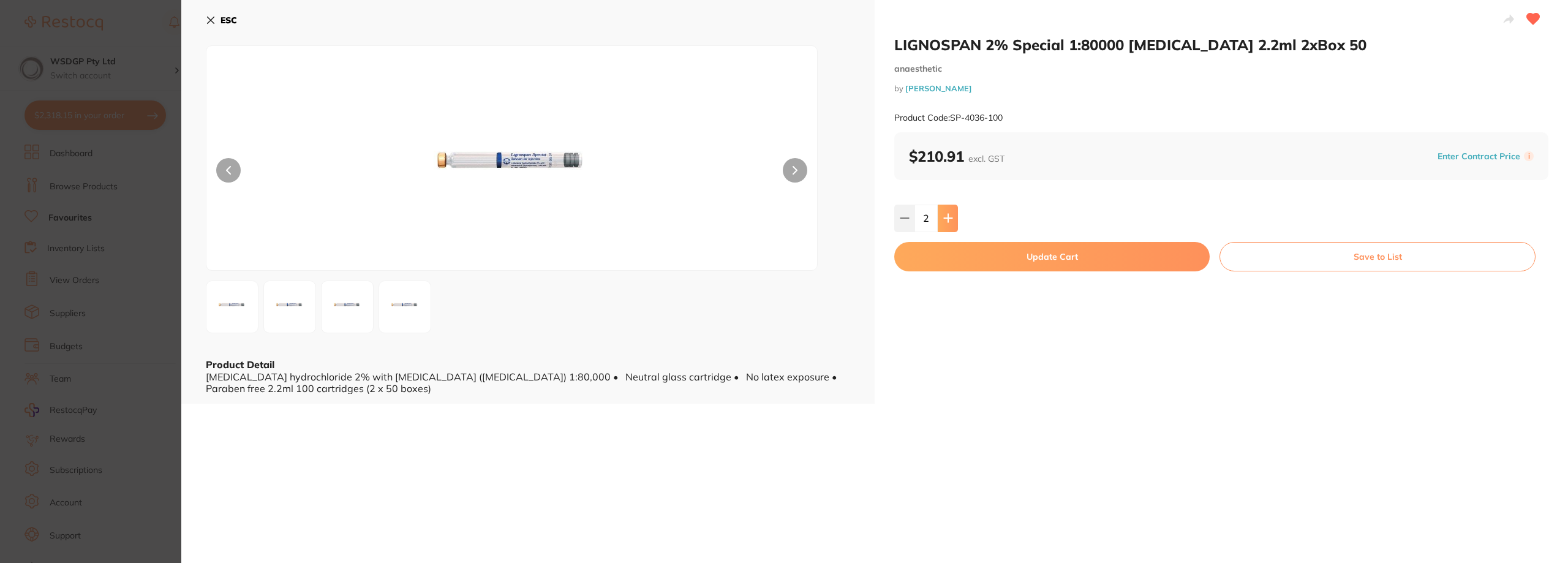
click at [949, 212] on button at bounding box center [948, 218] width 21 height 27
type input "4"
click at [974, 263] on button "Update Cart" at bounding box center [1051, 256] width 316 height 29
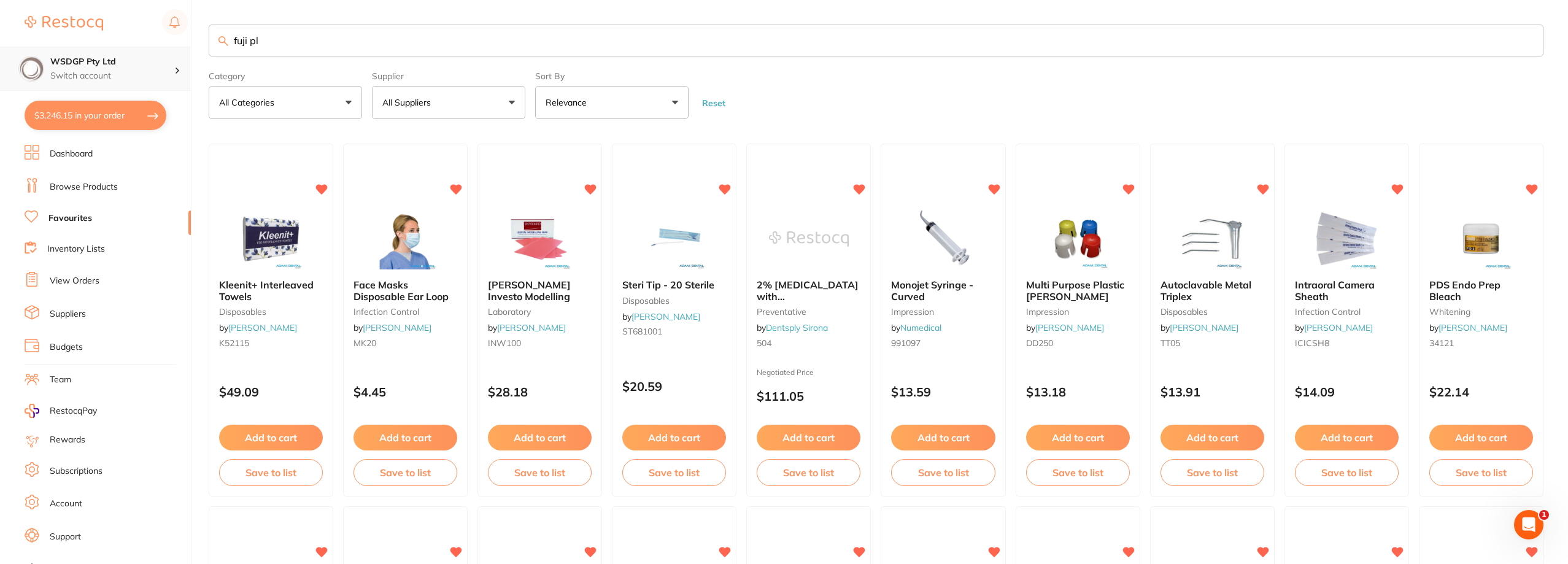
type input "fuji pl"
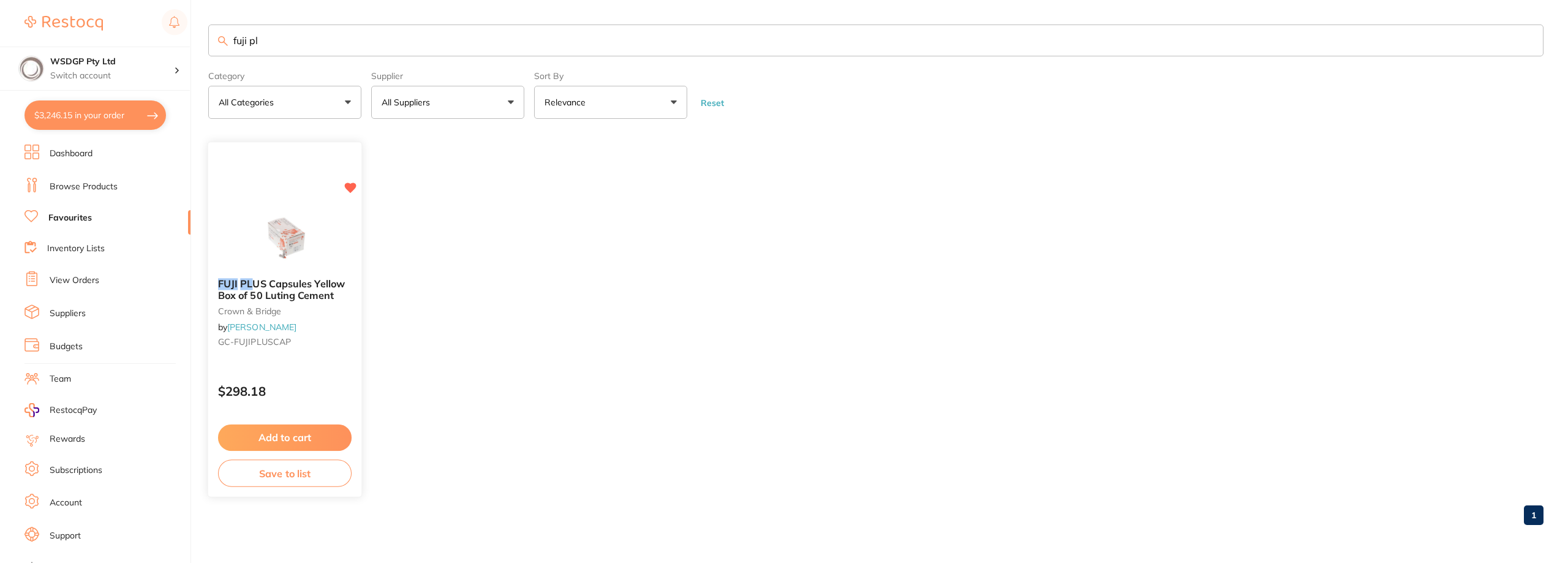
click at [313, 230] on img at bounding box center [284, 238] width 80 height 62
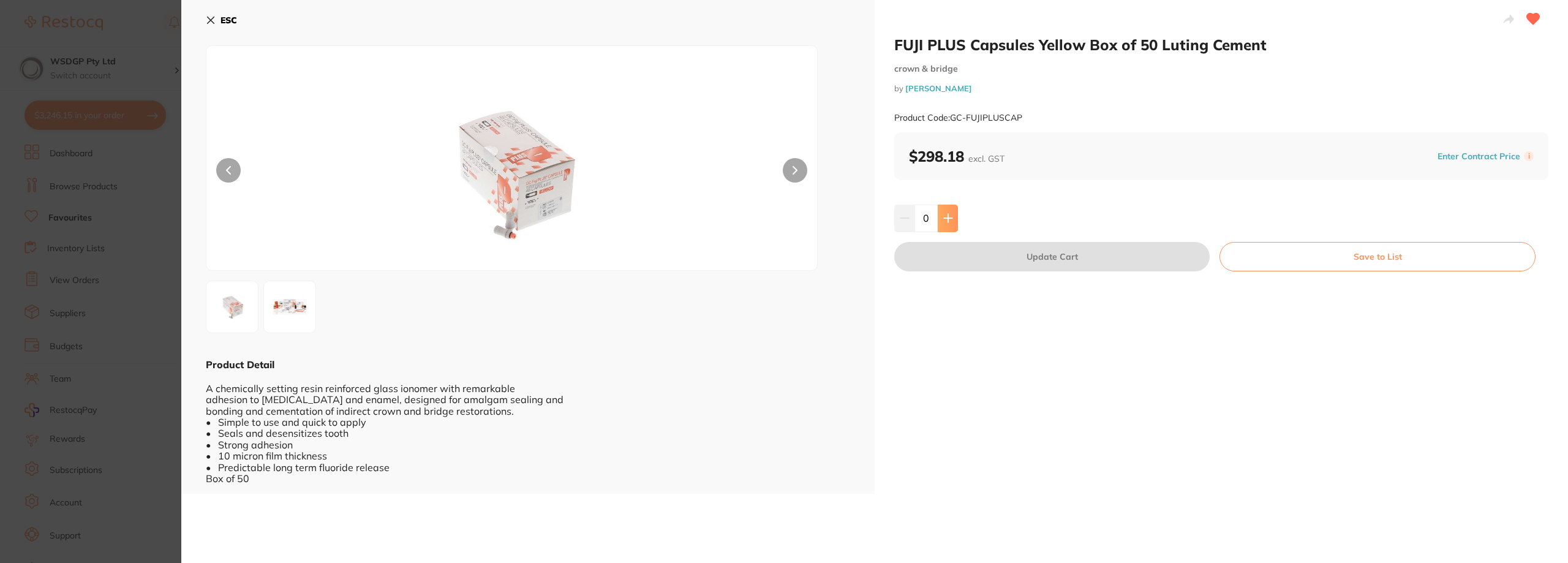
click at [950, 218] on icon at bounding box center [948, 218] width 8 height 8
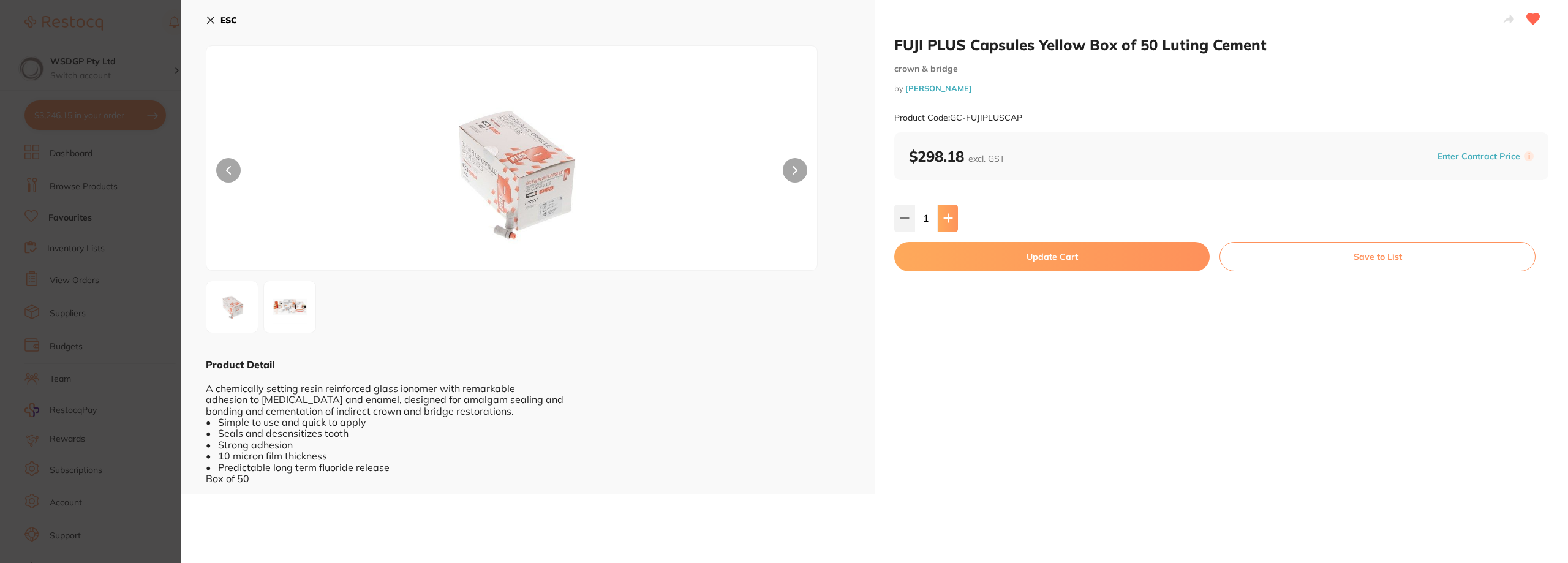
click at [950, 218] on icon at bounding box center [948, 218] width 8 height 8
click at [955, 210] on button at bounding box center [948, 218] width 21 height 27
click at [955, 213] on button at bounding box center [948, 218] width 21 height 27
click at [902, 224] on button at bounding box center [904, 218] width 21 height 27
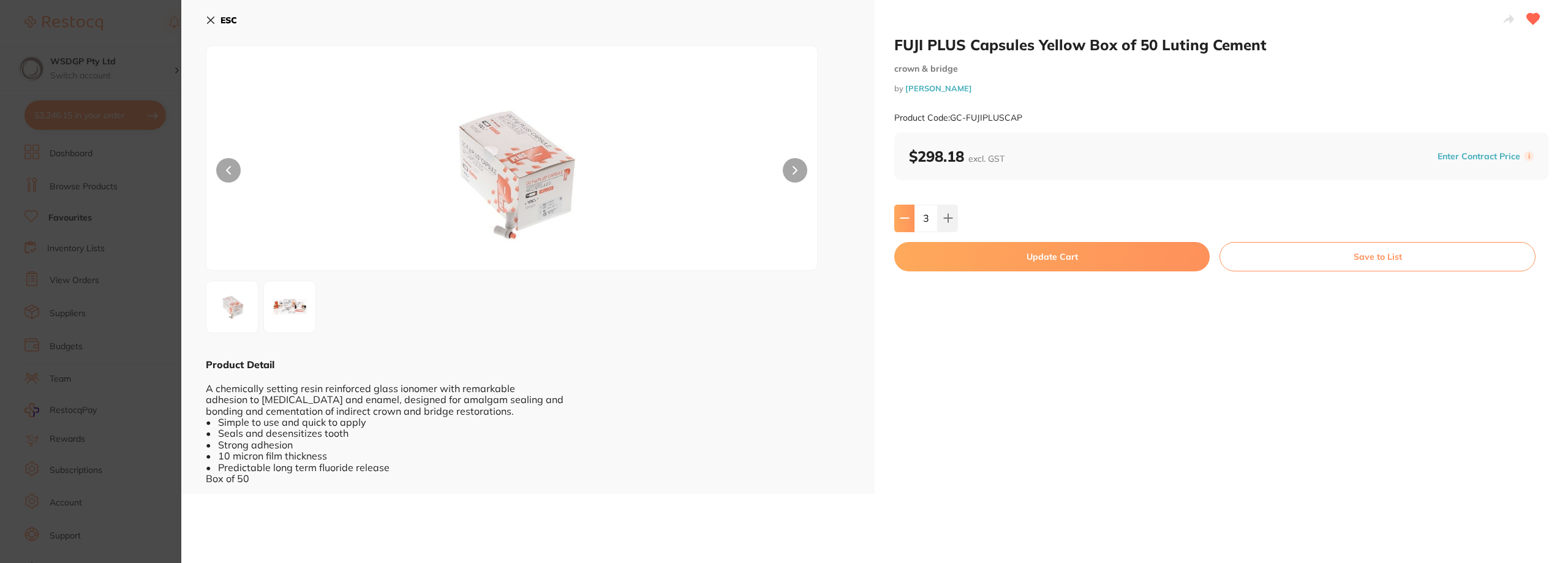
type input "2"
click at [979, 256] on button "Update Cart" at bounding box center [1051, 256] width 316 height 29
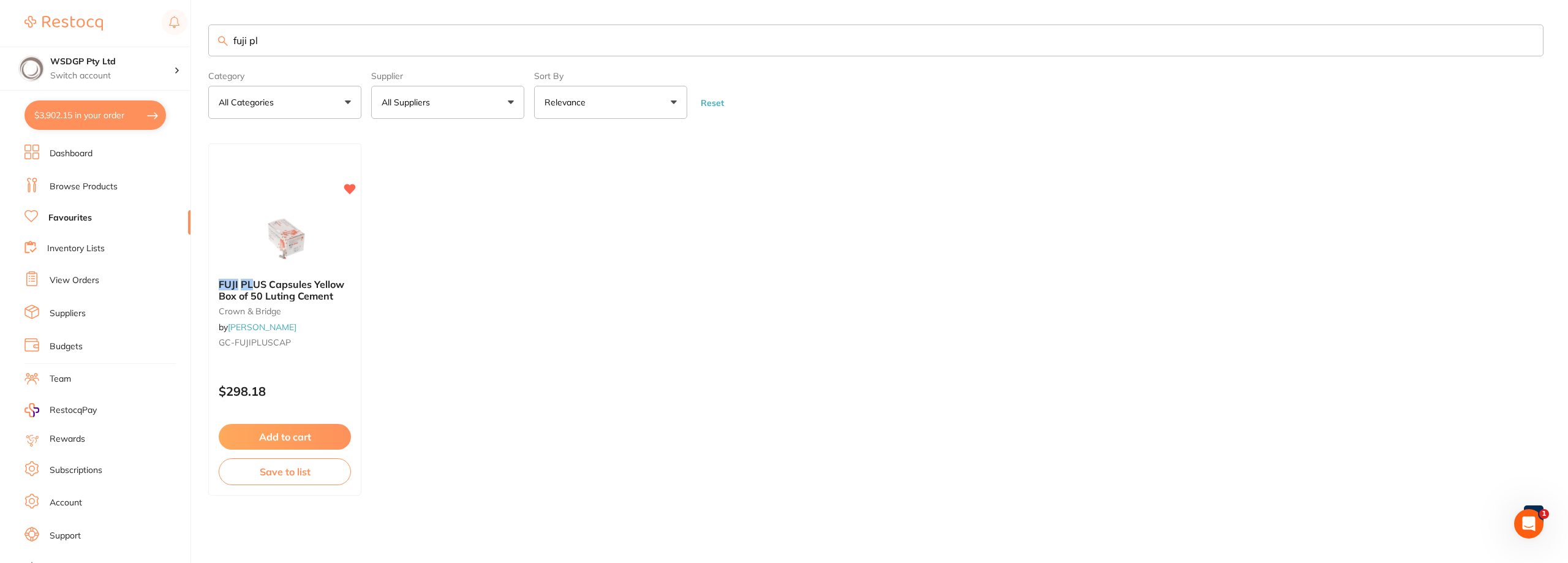
drag, startPoint x: 271, startPoint y: 41, endPoint x: 64, endPoint y: 38, distance: 207.0
click at [64, 38] on div "$3,902.15 WSDGP Pty Ltd Switch account WSDGP Pty Ltd Warrnambool Smile Dental G…" at bounding box center [784, 282] width 1568 height 563
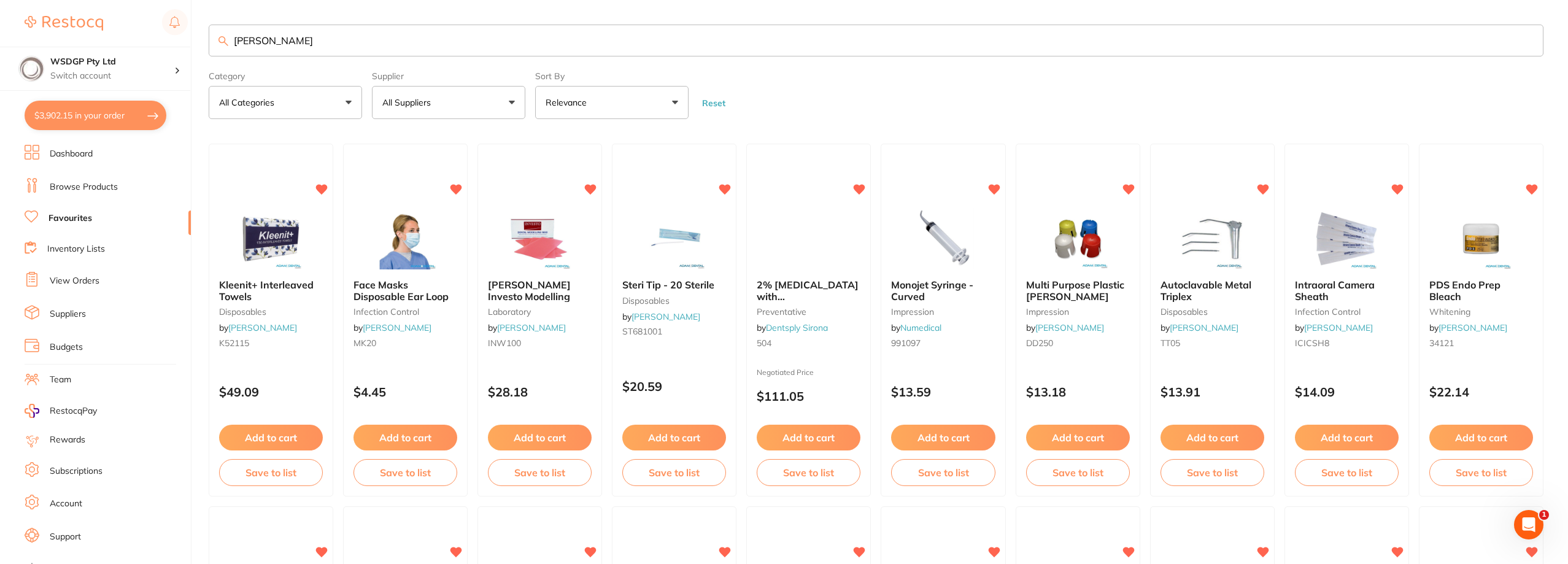
type input "[PERSON_NAME]"
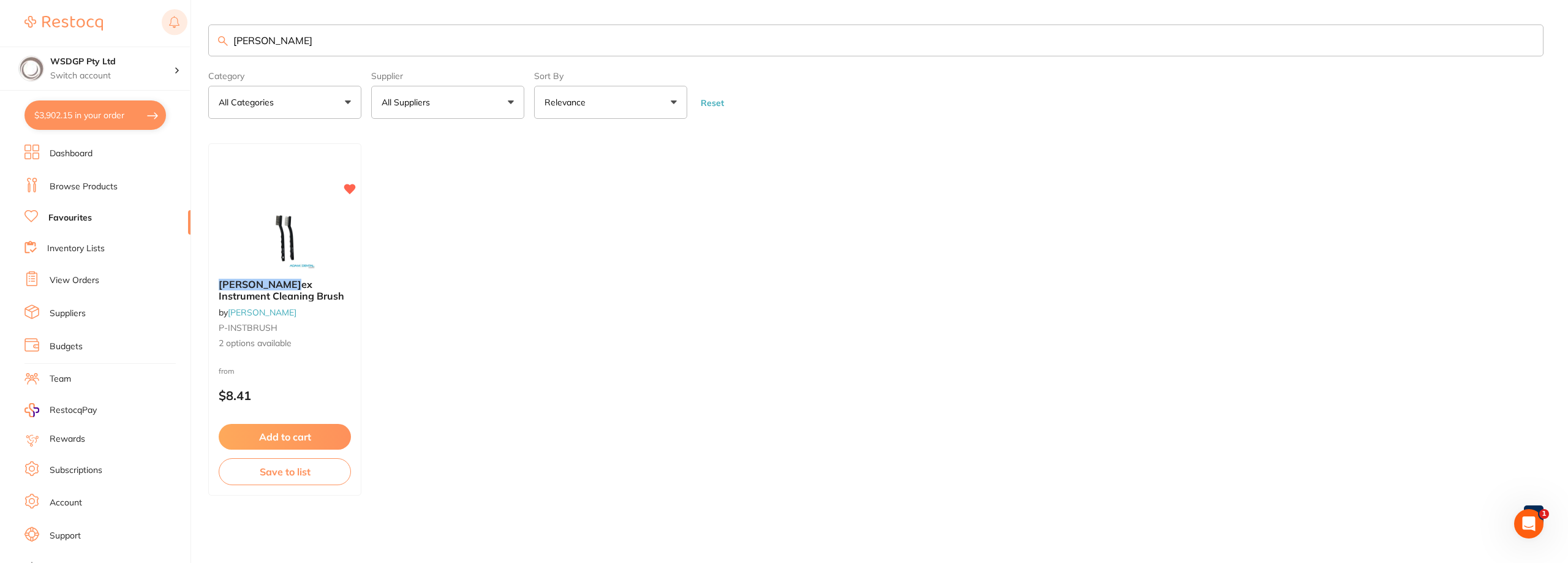
drag, startPoint x: 309, startPoint y: 47, endPoint x: 172, endPoint y: 38, distance: 137.3
click at [172, 38] on div "$3,902.15 WSDGP Pty Ltd Switch account WSDGP Pty Ltd Warrnambool Smile Dental G…" at bounding box center [784, 282] width 1568 height 563
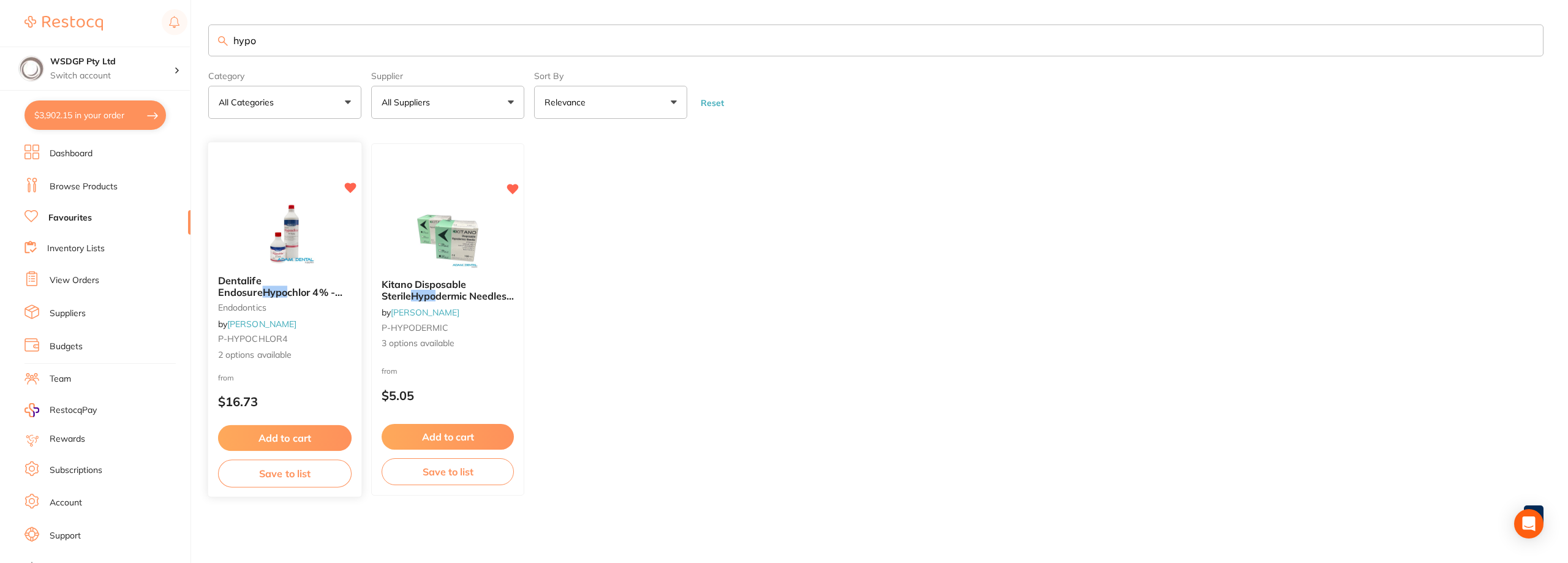
type input "hypo"
click at [300, 234] on img at bounding box center [284, 234] width 80 height 62
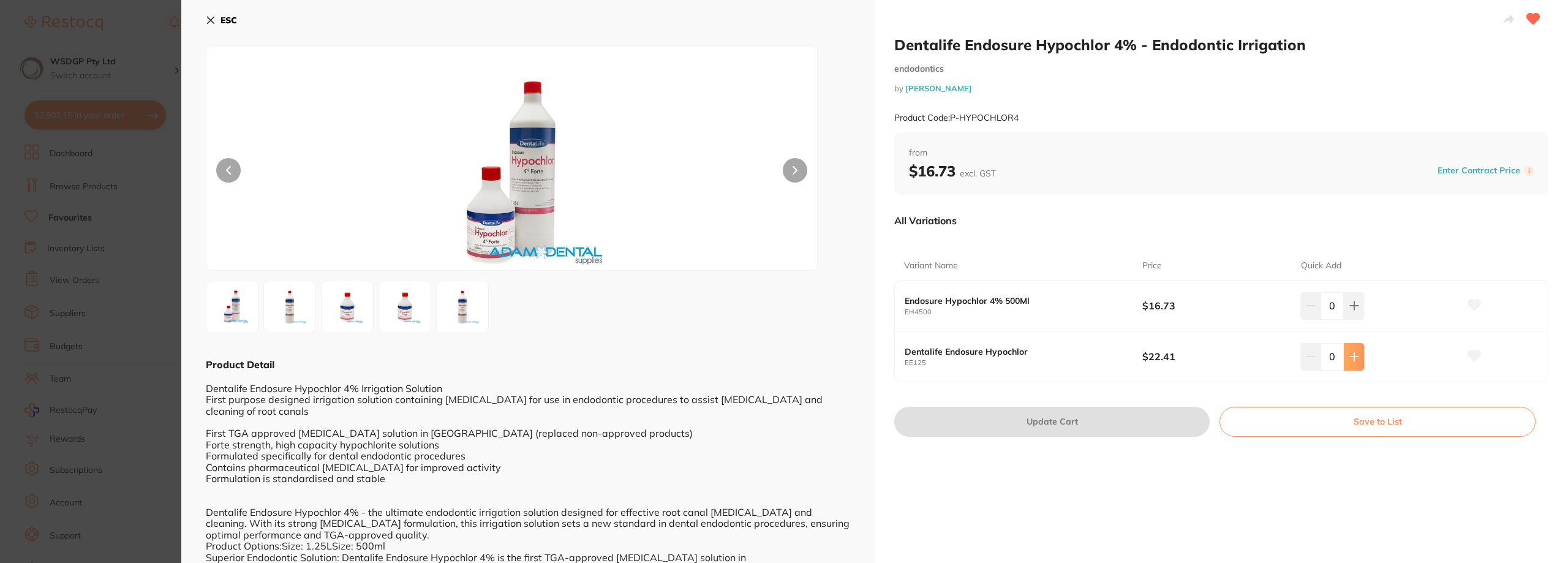
click at [1357, 362] on button at bounding box center [1354, 356] width 21 height 27
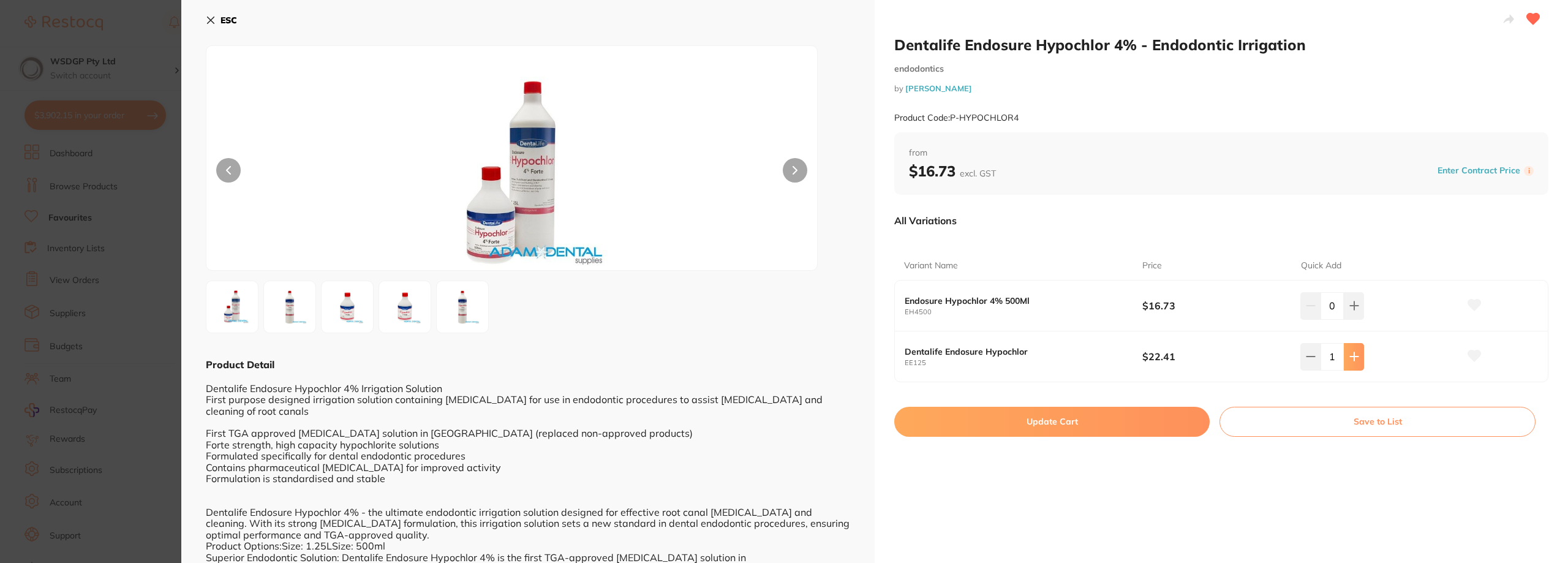
click at [1357, 362] on button at bounding box center [1354, 356] width 21 height 27
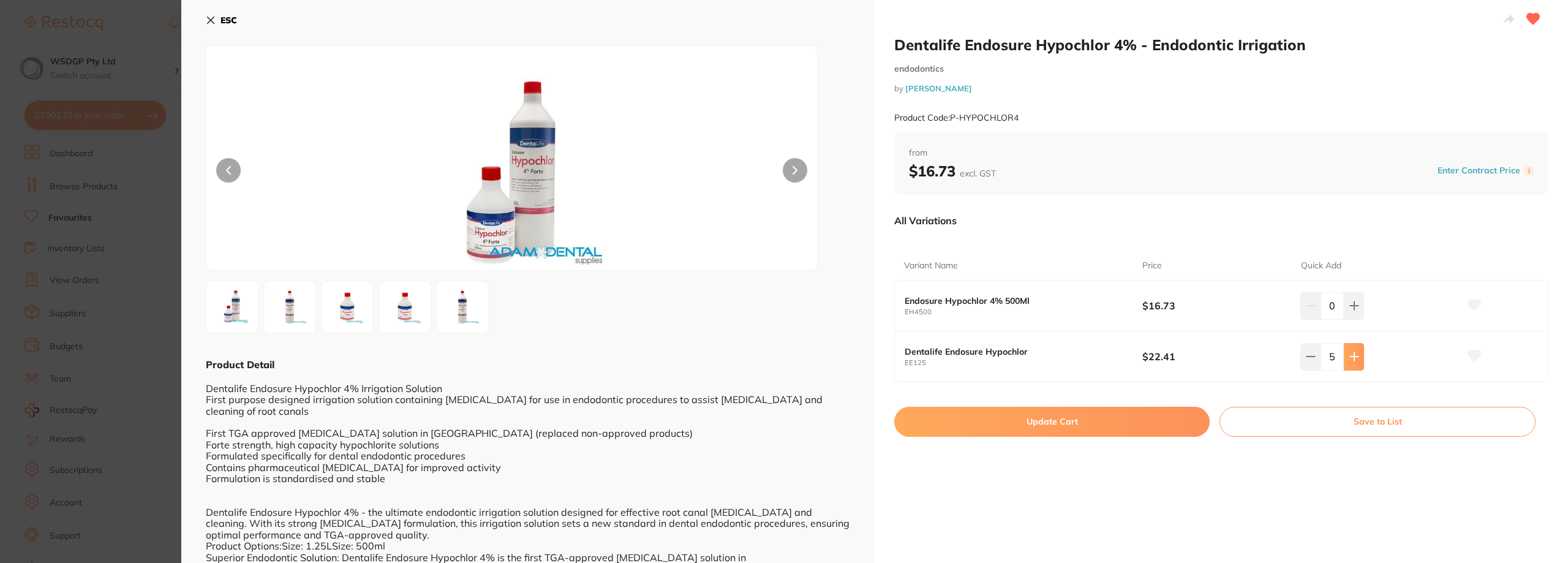
type input "6"
click at [1069, 427] on button "Update Cart" at bounding box center [1051, 421] width 316 height 29
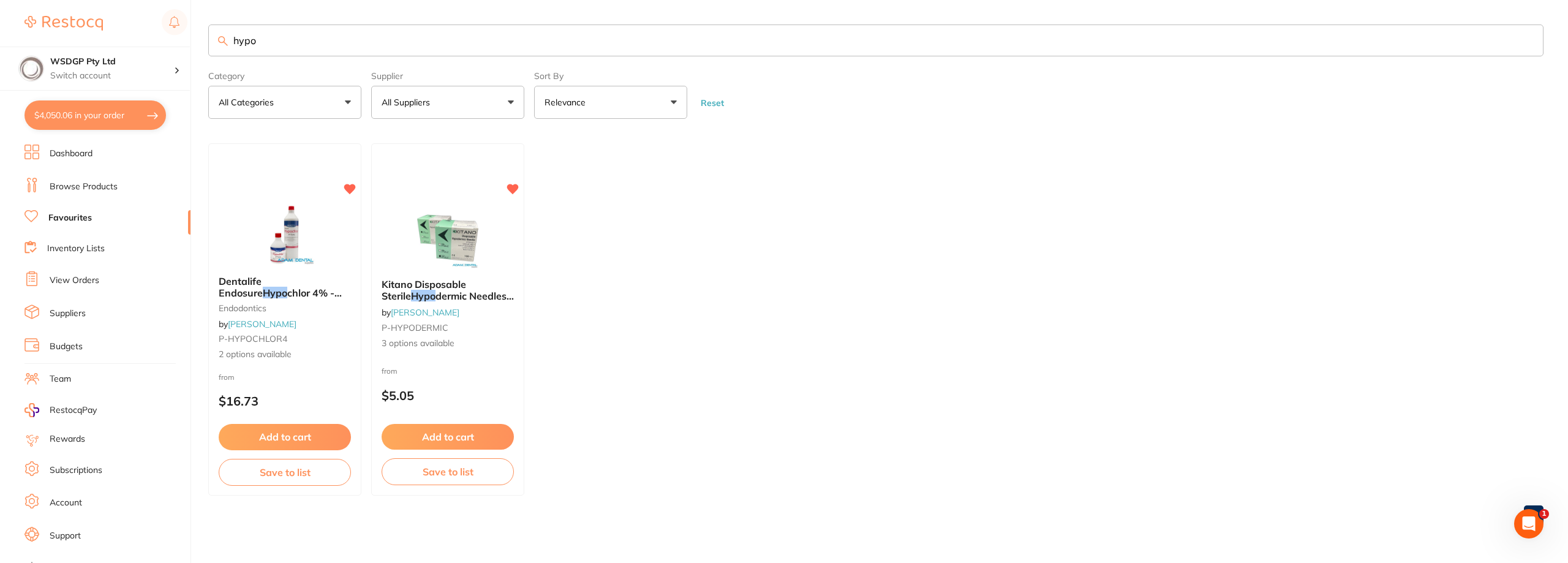
drag, startPoint x: 196, startPoint y: 31, endPoint x: 104, endPoint y: 21, distance: 92.5
click at [107, 22] on div "$4,050.06 WSDGP Pty Ltd Switch account WSDGP Pty Ltd Warrnambool Smile Dental G…" at bounding box center [784, 282] width 1568 height 563
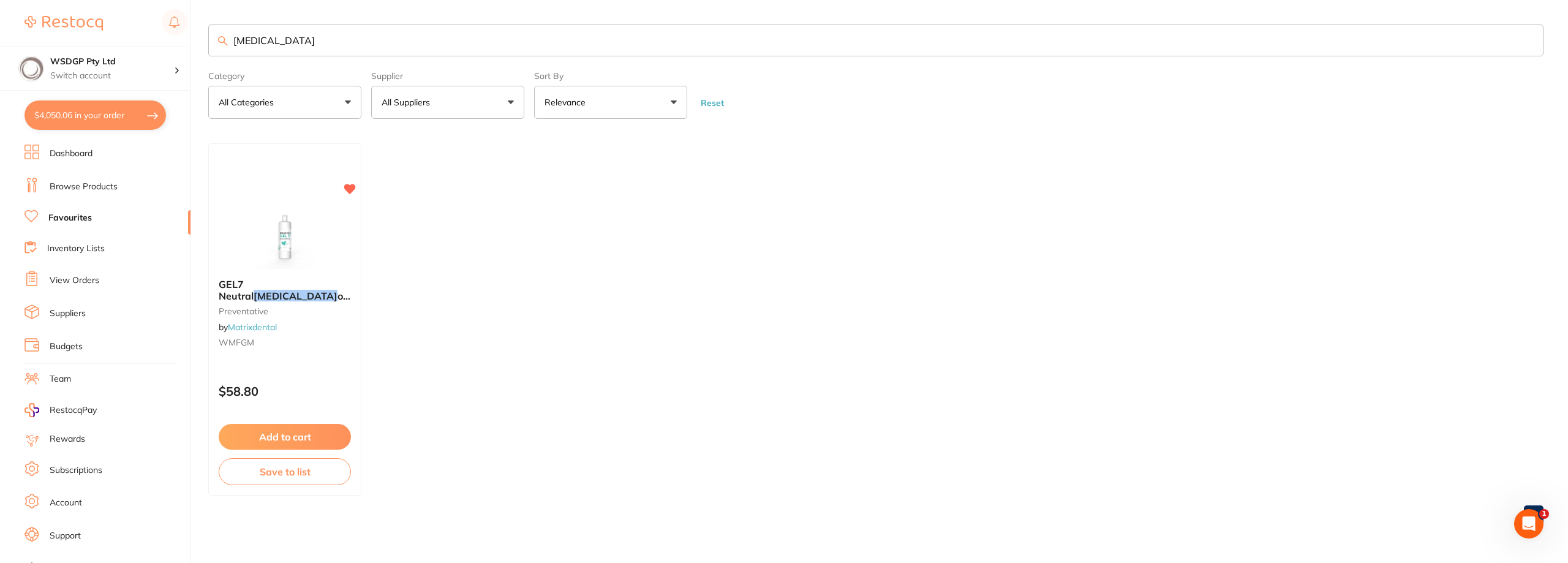
type input "[MEDICAL_DATA]"
click at [376, 234] on ul "GEL7 Neutral [MEDICAL_DATA] oride Gel 450ml -Mint Flavour preventative by Matri…" at bounding box center [875, 319] width 1335 height 352
click at [309, 236] on img at bounding box center [284, 238] width 80 height 62
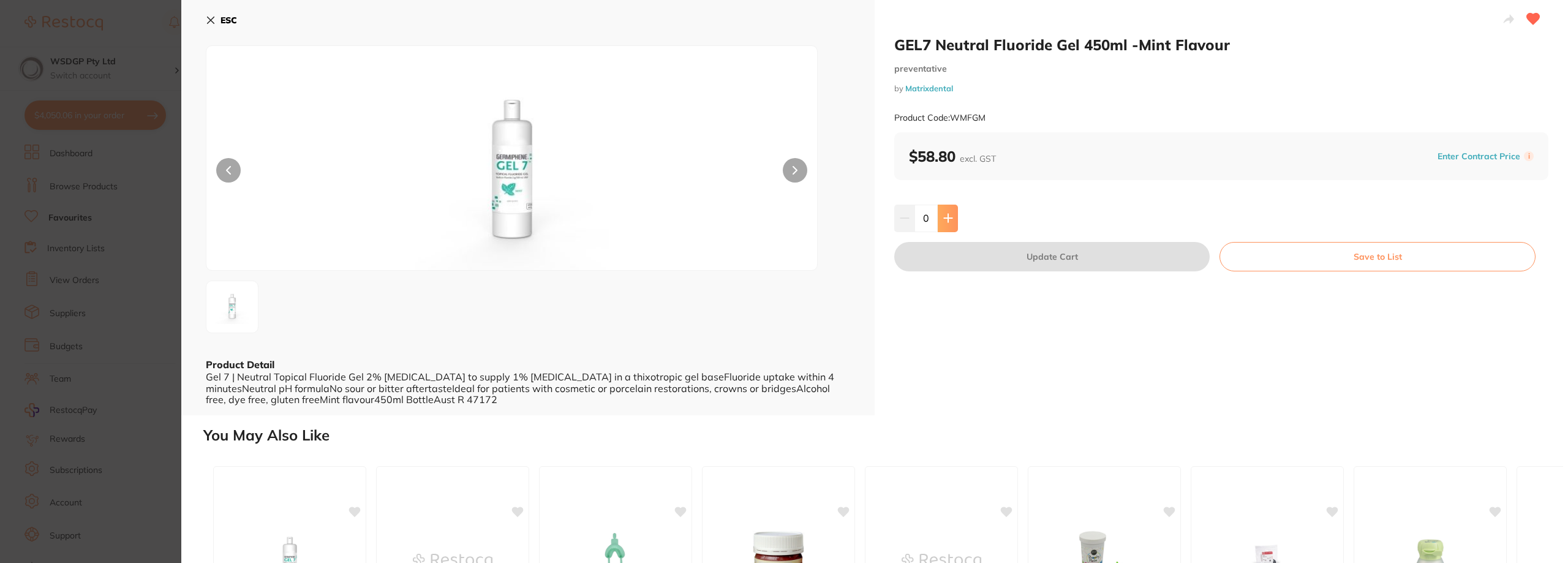
click at [947, 217] on icon at bounding box center [948, 218] width 8 height 8
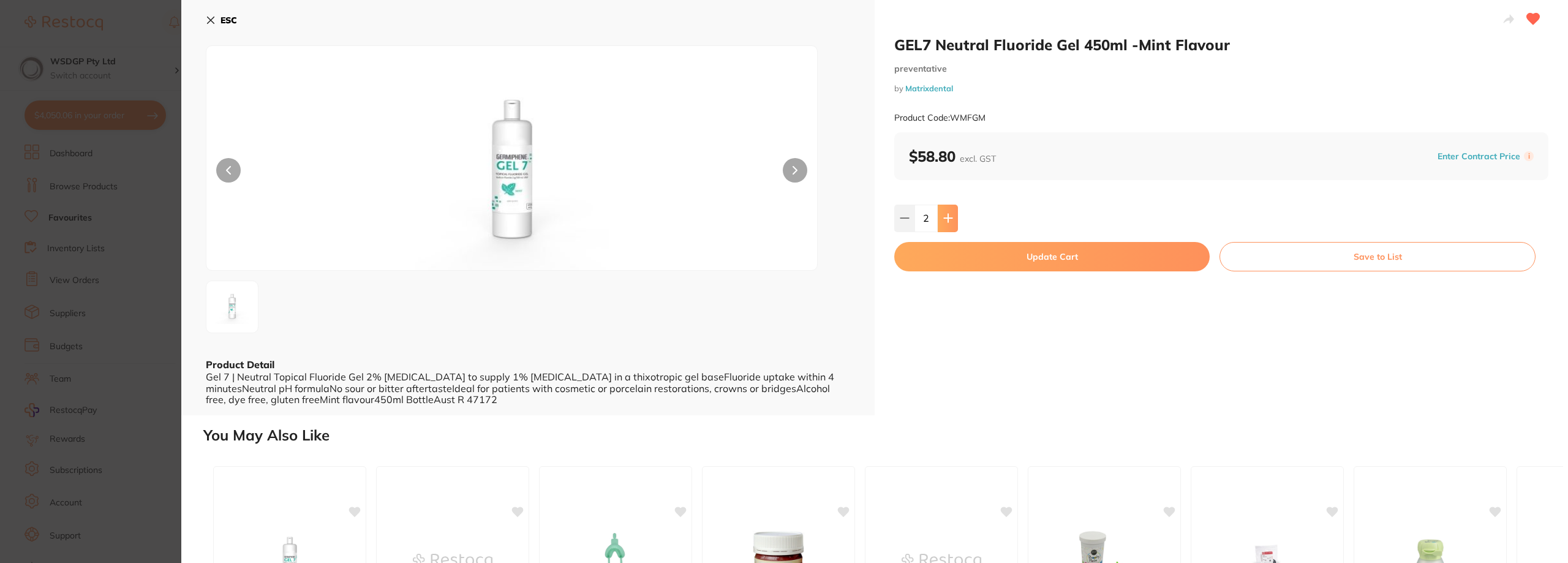
click at [947, 217] on icon at bounding box center [948, 218] width 8 height 8
type input "5"
click at [1003, 259] on button "Update Cart" at bounding box center [1051, 256] width 316 height 29
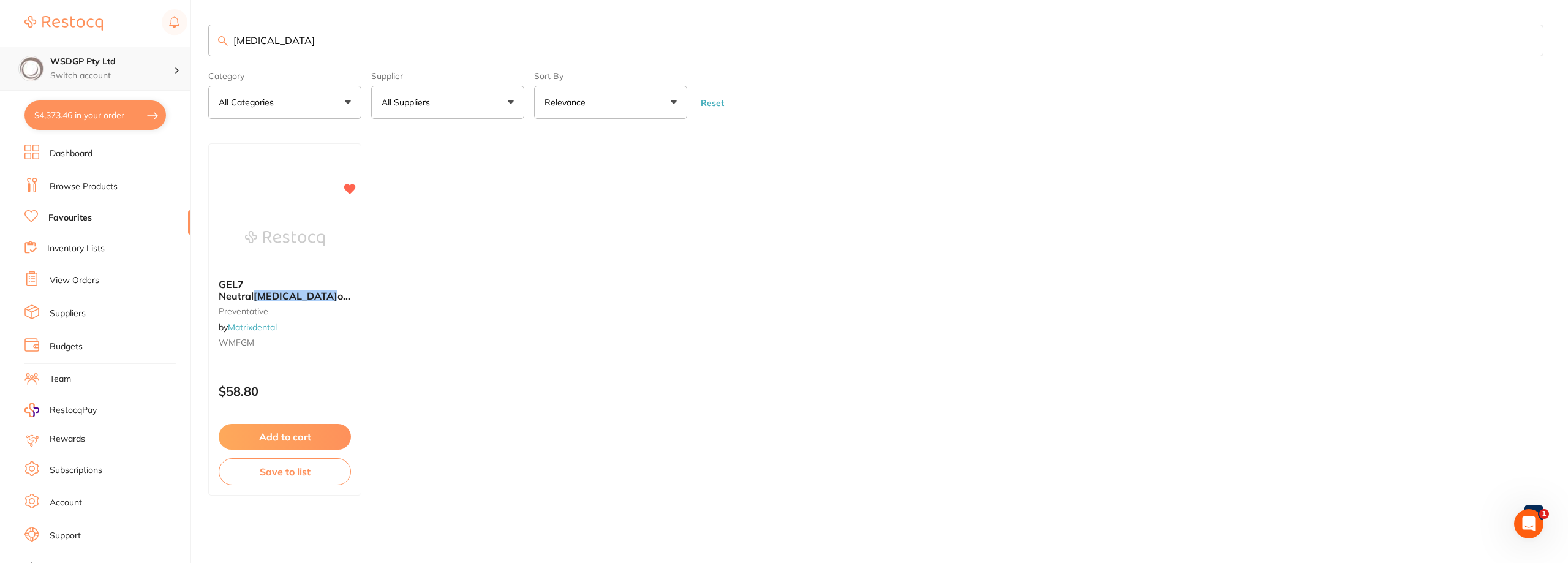
drag, startPoint x: 125, startPoint y: 53, endPoint x: 107, endPoint y: 55, distance: 18.1
click at [107, 55] on div "$4,373.46 WSDGP Pty Ltd Switch account WSDGP Pty Ltd Warrnambool Smile Dental G…" at bounding box center [784, 282] width 1568 height 563
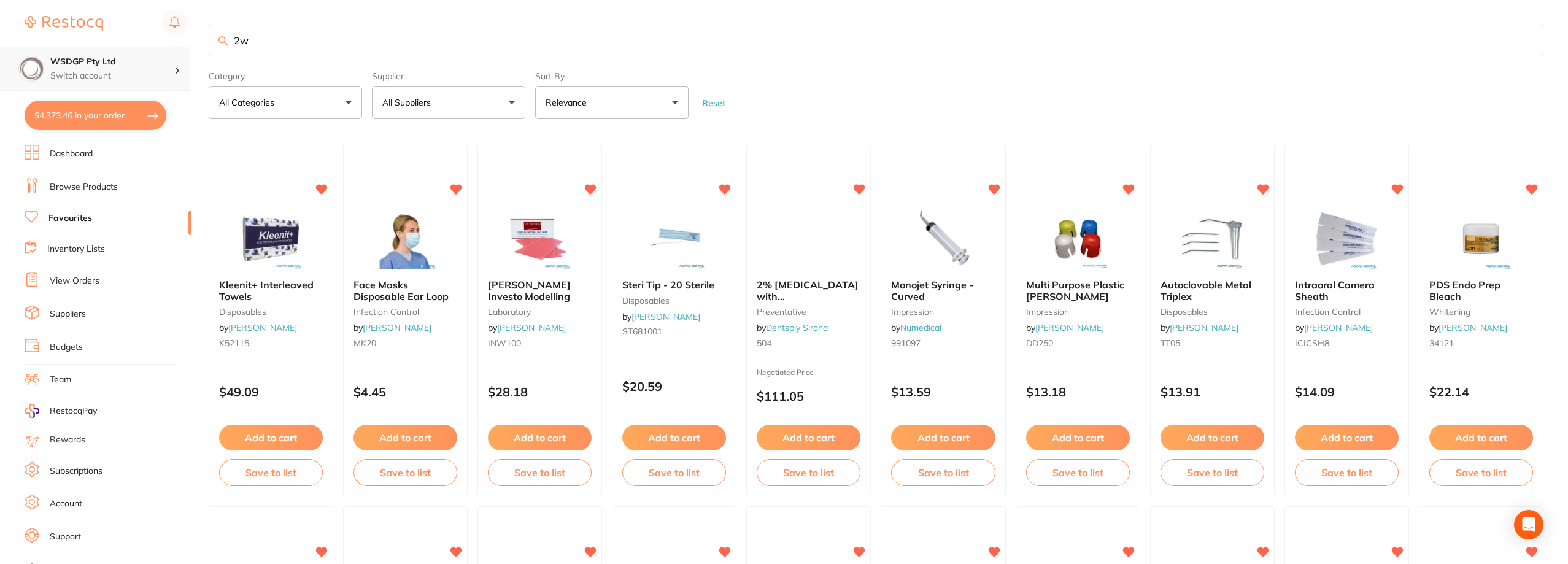
type input "2"
type input "whit"
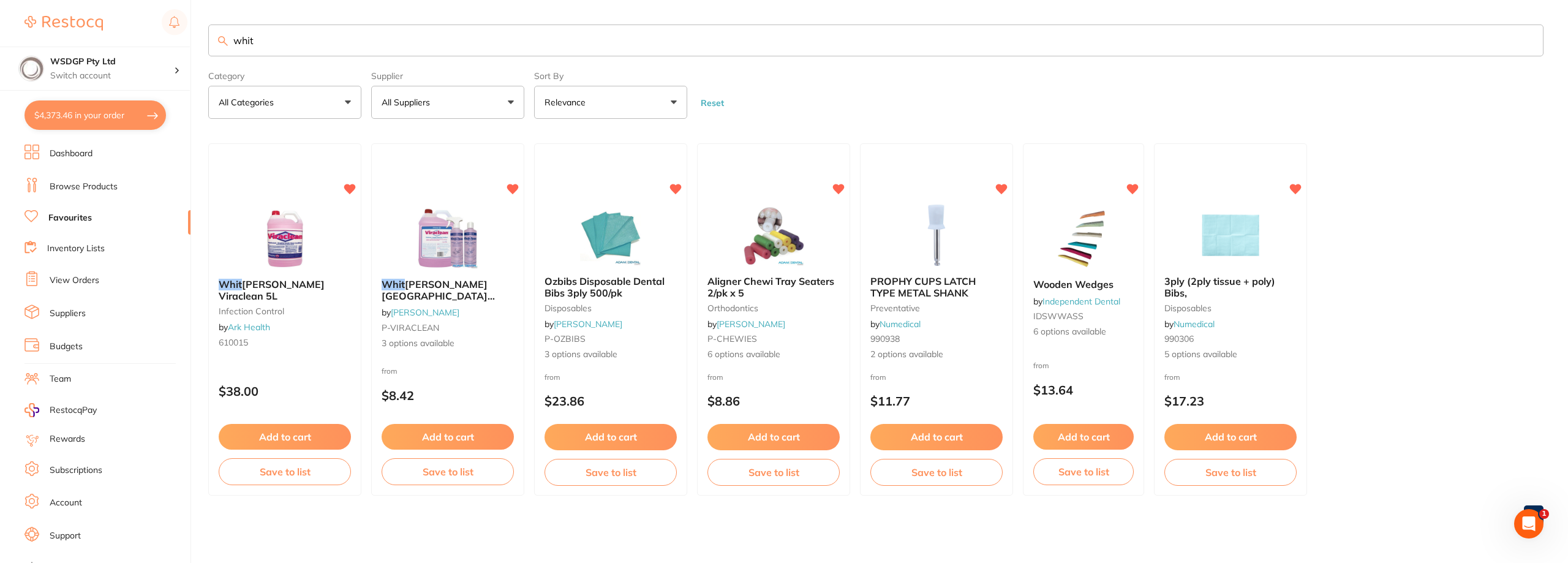
drag, startPoint x: 159, startPoint y: 44, endPoint x: 79, endPoint y: 39, distance: 80.2
click at [102, 39] on div "$4,373.46 WSDGP Pty Ltd Switch account WSDGP Pty Ltd Warrnambool Smile Dental G…" at bounding box center [784, 282] width 1568 height 563
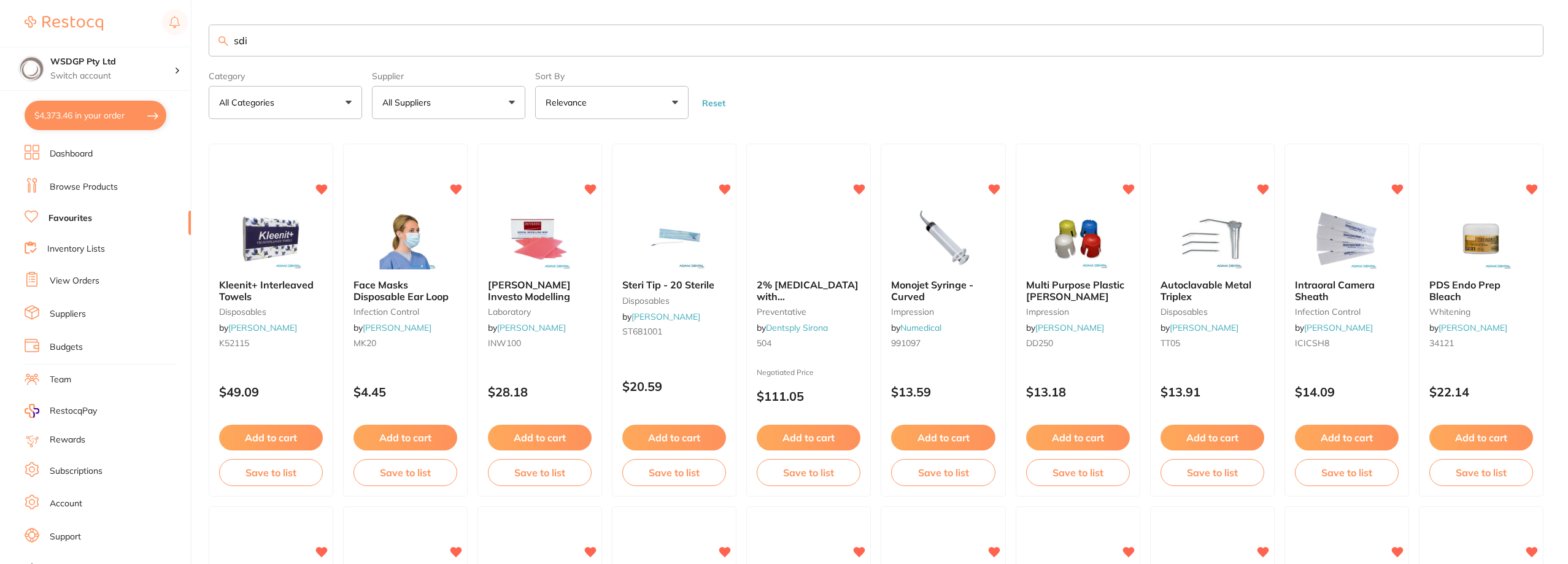
type input "sdi"
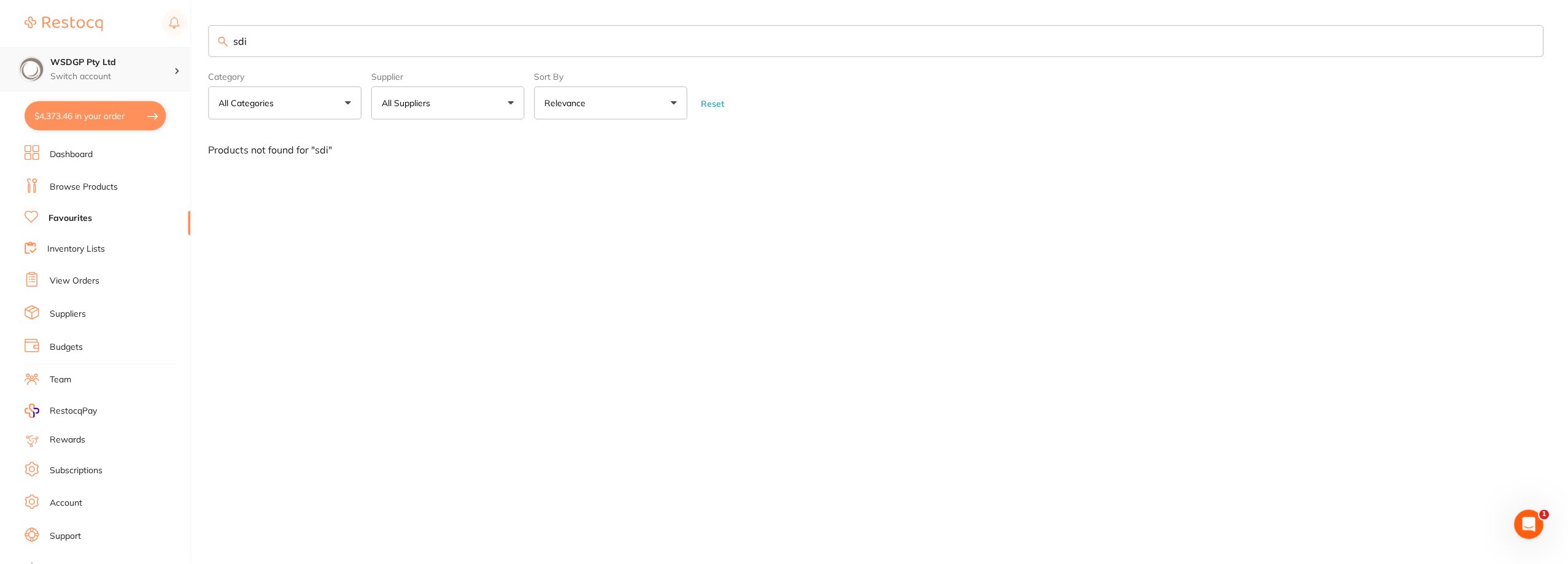
scroll to position [1, 0]
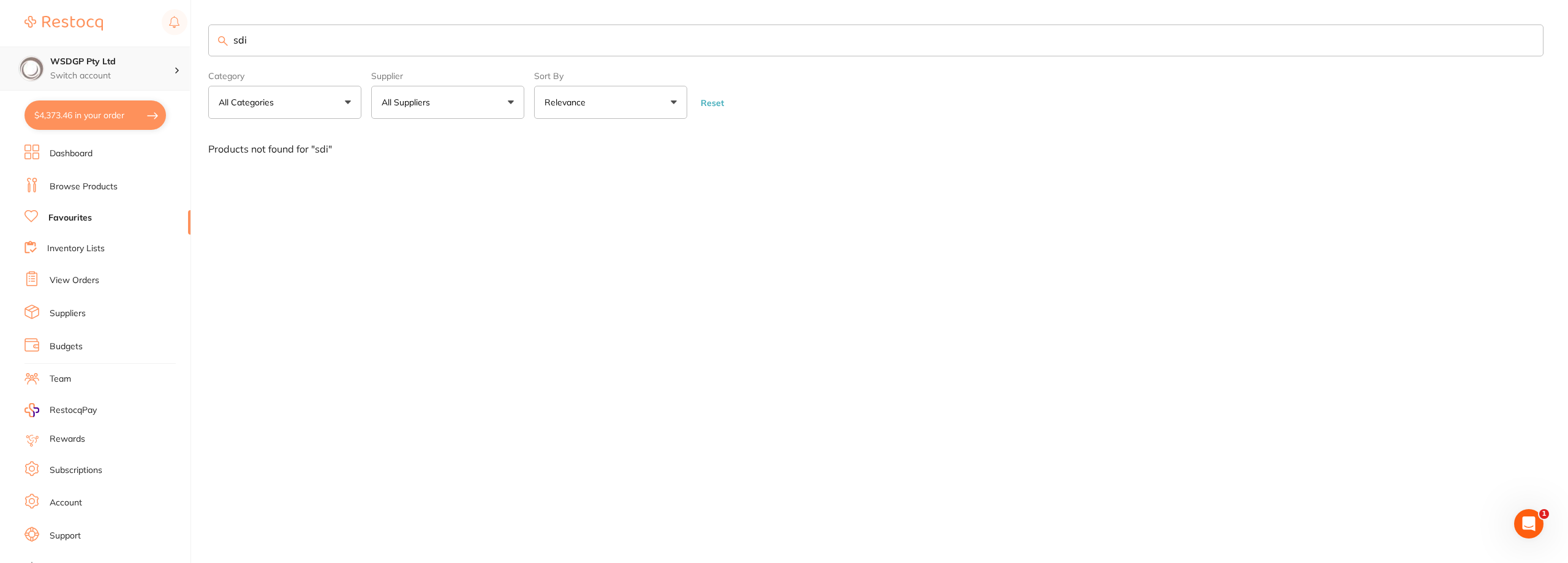
drag, startPoint x: 265, startPoint y: 47, endPoint x: 181, endPoint y: 53, distance: 84.2
click at [181, 53] on div "$4,373.46 WSDGP Pty Ltd Switch account WSDGP Pty Ltd Warrnambool Smile Dental G…" at bounding box center [784, 282] width 1568 height 563
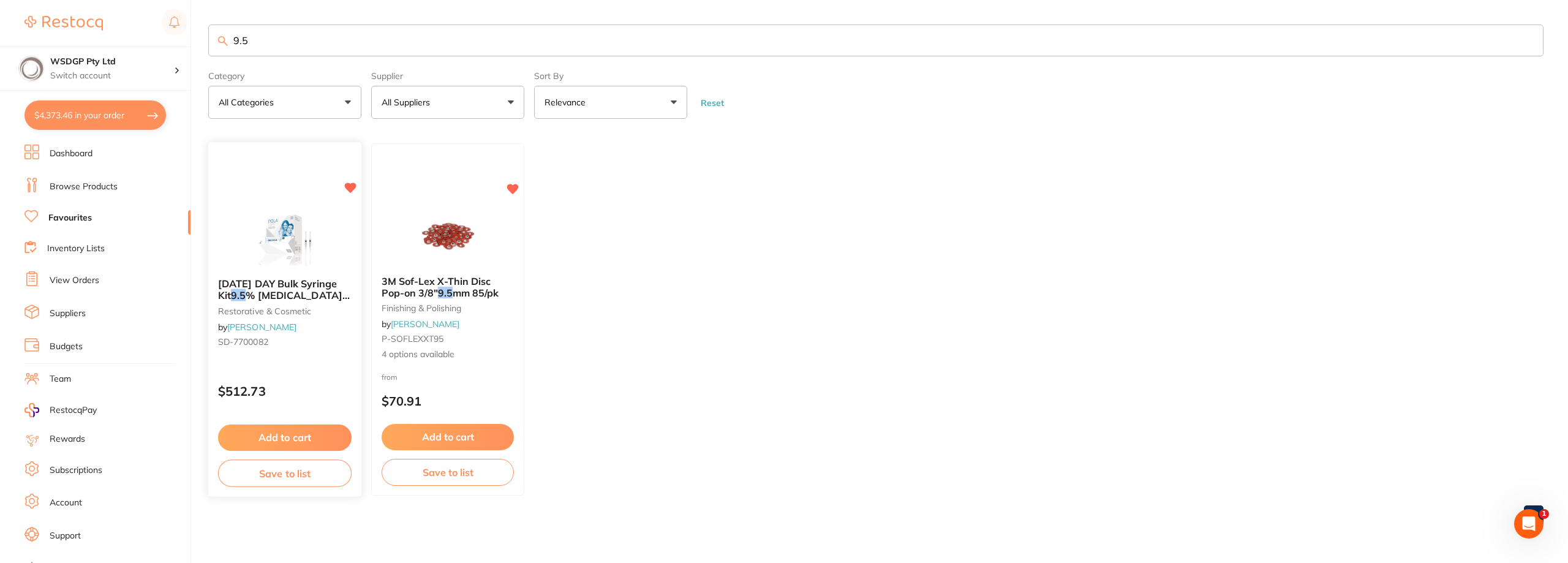
scroll to position [0, 0]
type input "9.5"
click at [272, 238] on img at bounding box center [284, 238] width 80 height 62
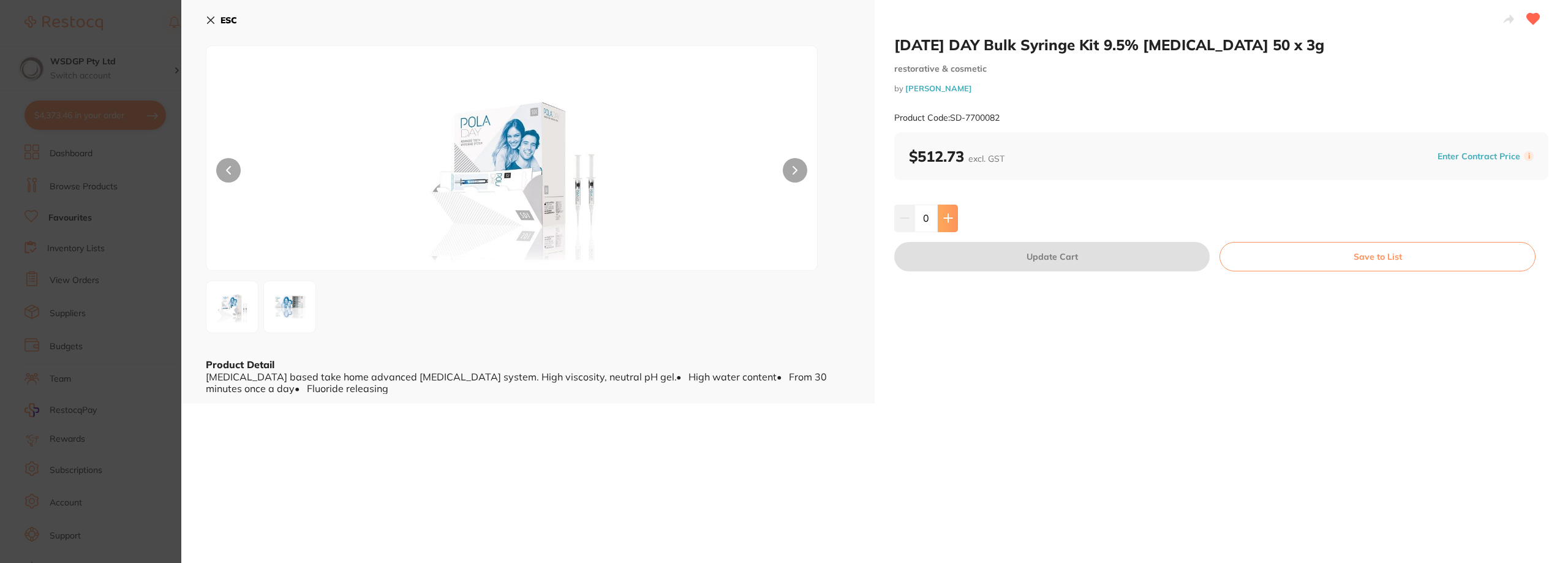
click at [949, 216] on icon at bounding box center [948, 218] width 10 height 10
type input "1"
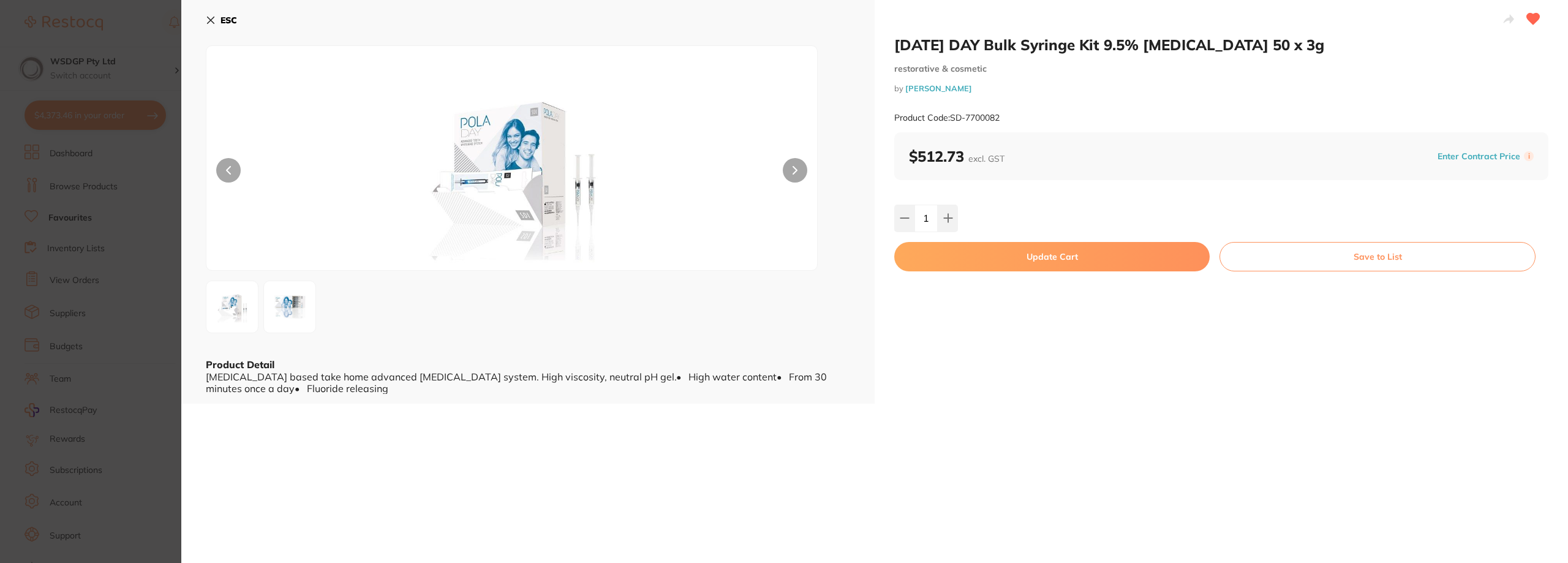
click at [1020, 259] on button "Update Cart" at bounding box center [1051, 256] width 316 height 29
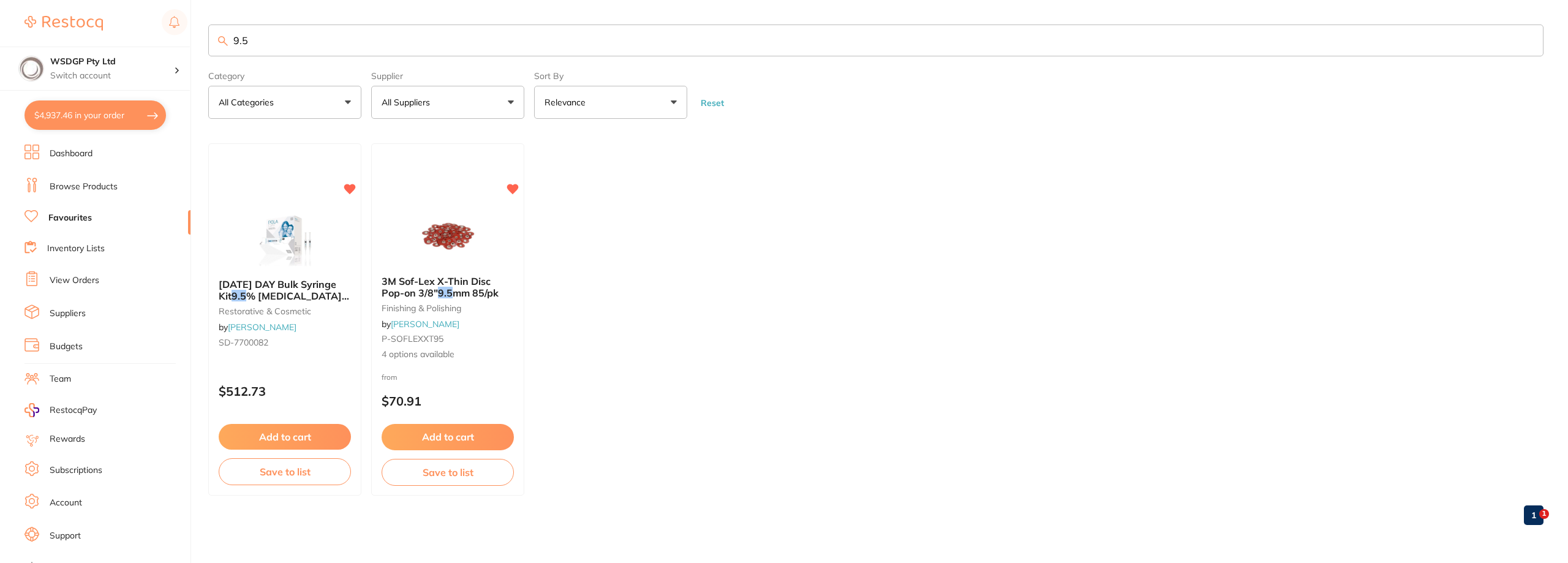
click at [179, 40] on div "$4,937.46 WSDGP Pty Ltd Switch account WSDGP Pty Ltd Warrnambool Smile Dental G…" at bounding box center [784, 282] width 1568 height 563
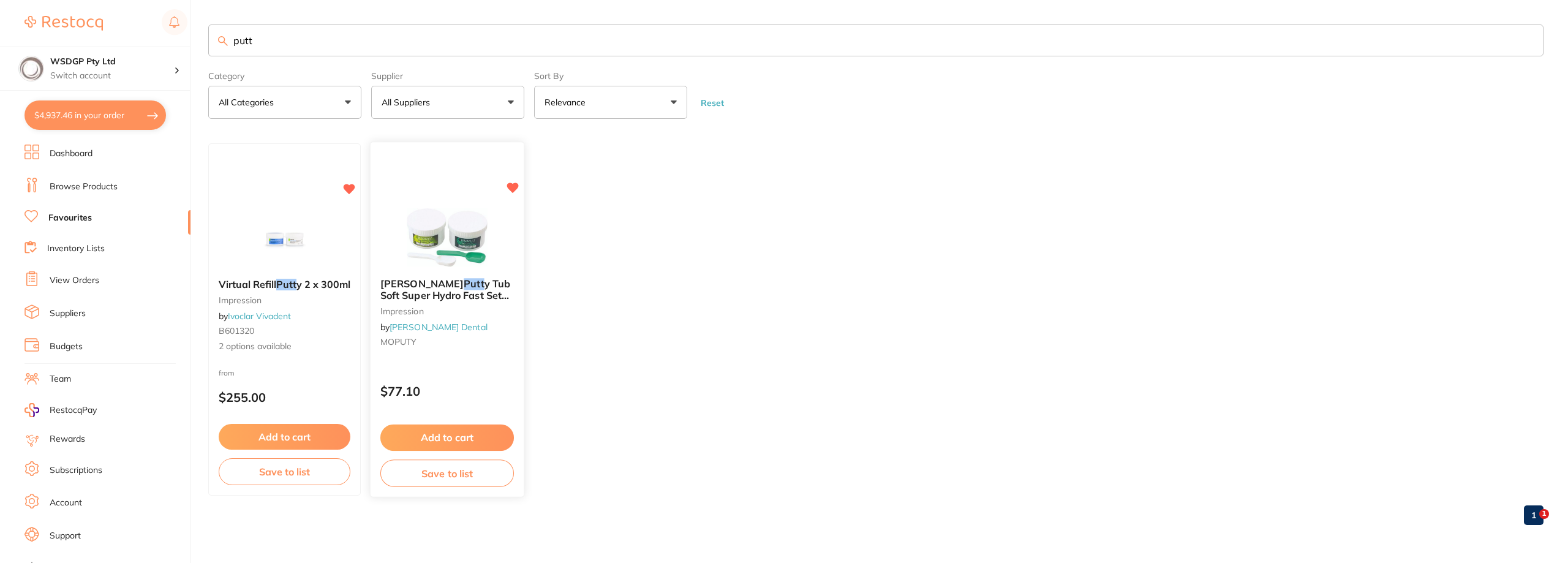
type input "putt"
click at [460, 224] on img at bounding box center [446, 238] width 80 height 62
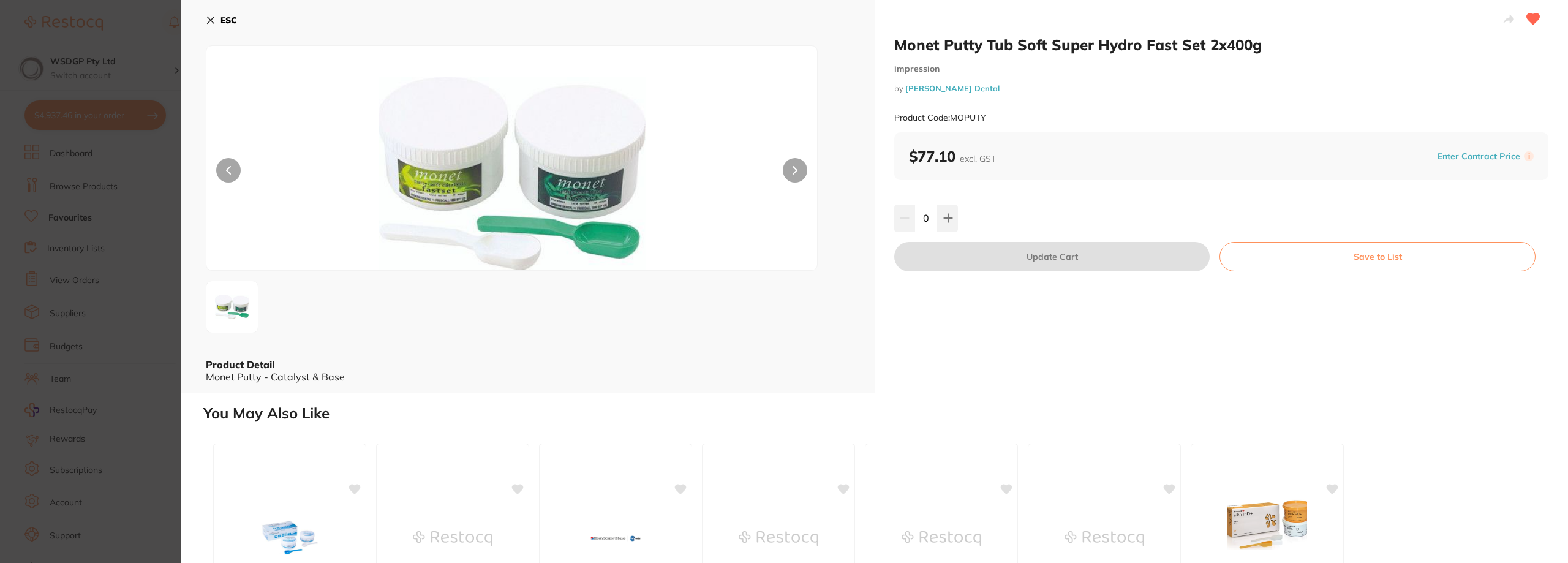
click at [139, 115] on section "Monet Putty Tub Soft Super Hydro Fast Set 2x400g impression by Erskine Dental P…" at bounding box center [784, 282] width 1568 height 563
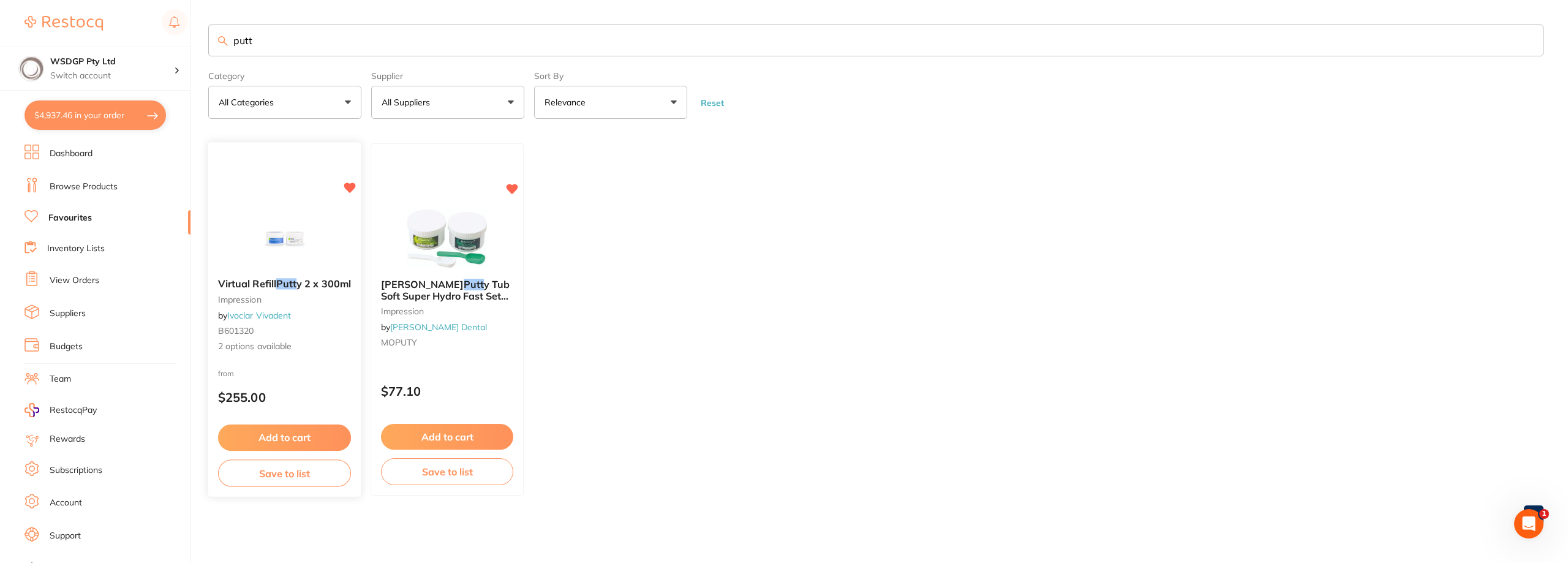
click at [283, 242] on img at bounding box center [284, 238] width 80 height 62
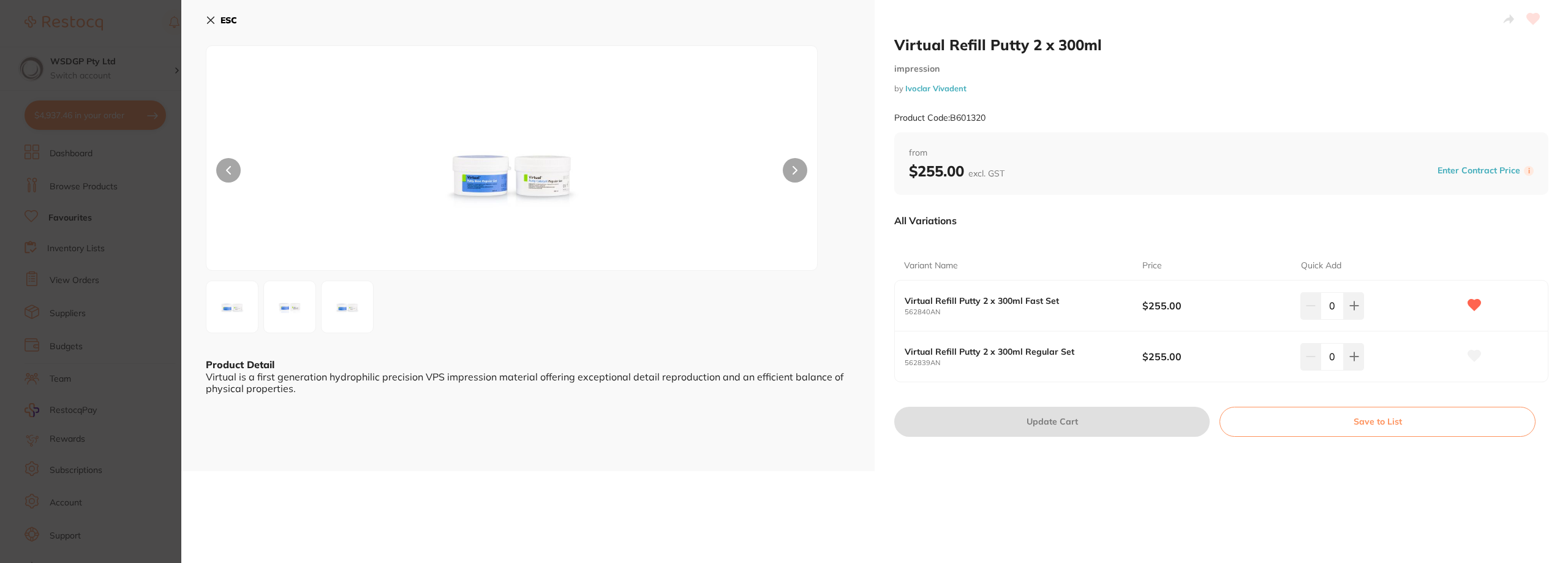
click at [1336, 311] on input "0" at bounding box center [1332, 305] width 23 height 27
click at [1344, 305] on button at bounding box center [1354, 305] width 21 height 27
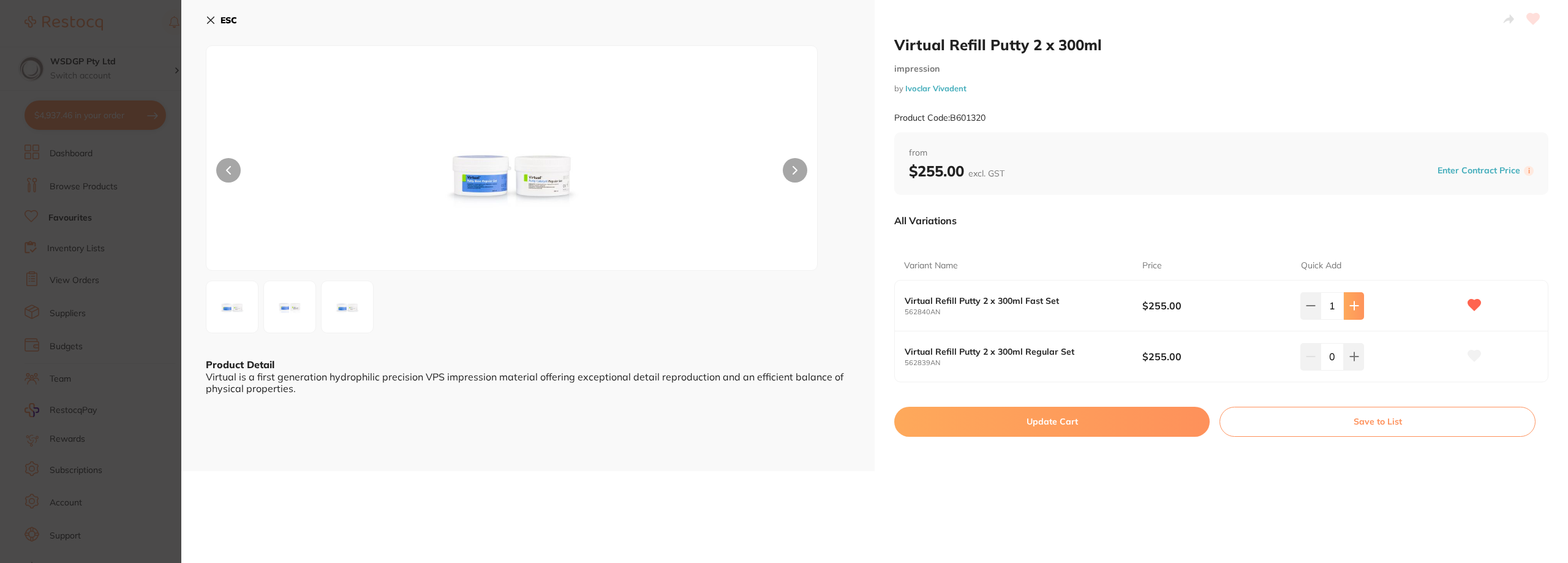
click at [1344, 305] on button at bounding box center [1354, 305] width 21 height 27
type input "2"
click at [1062, 420] on button "Update Cart" at bounding box center [1051, 421] width 316 height 29
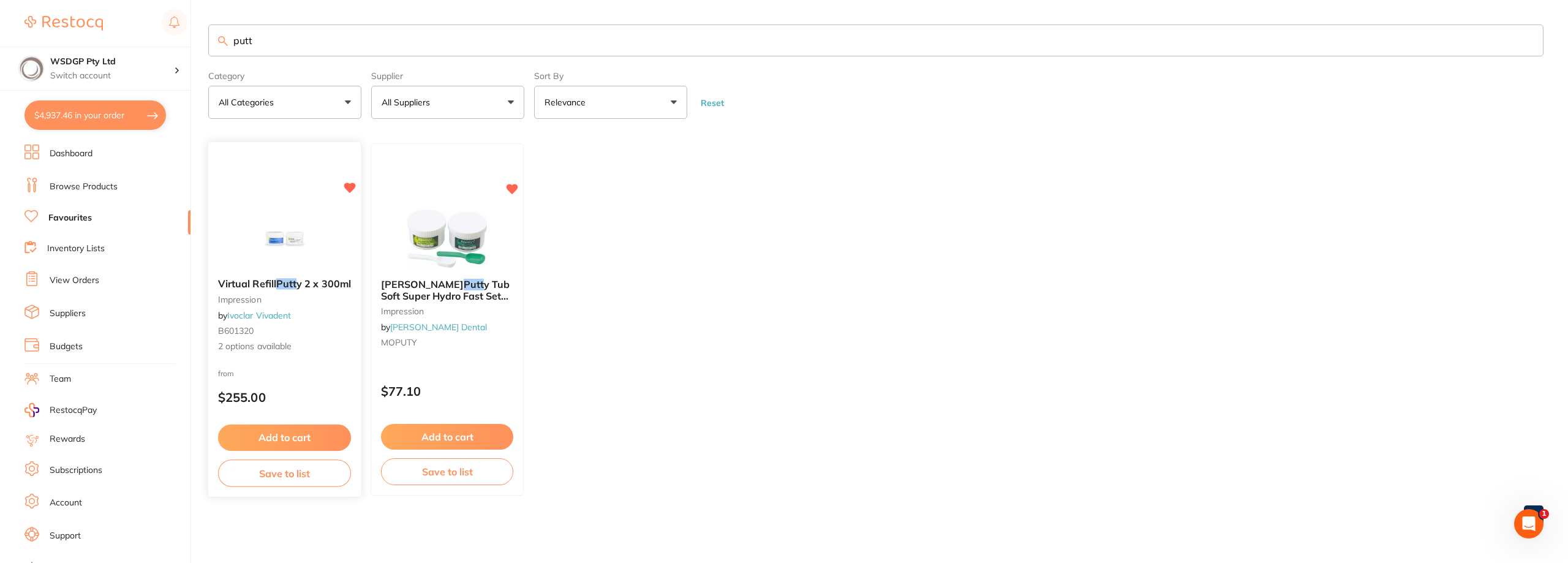
click at [341, 304] on small "impression" at bounding box center [285, 299] width 133 height 10
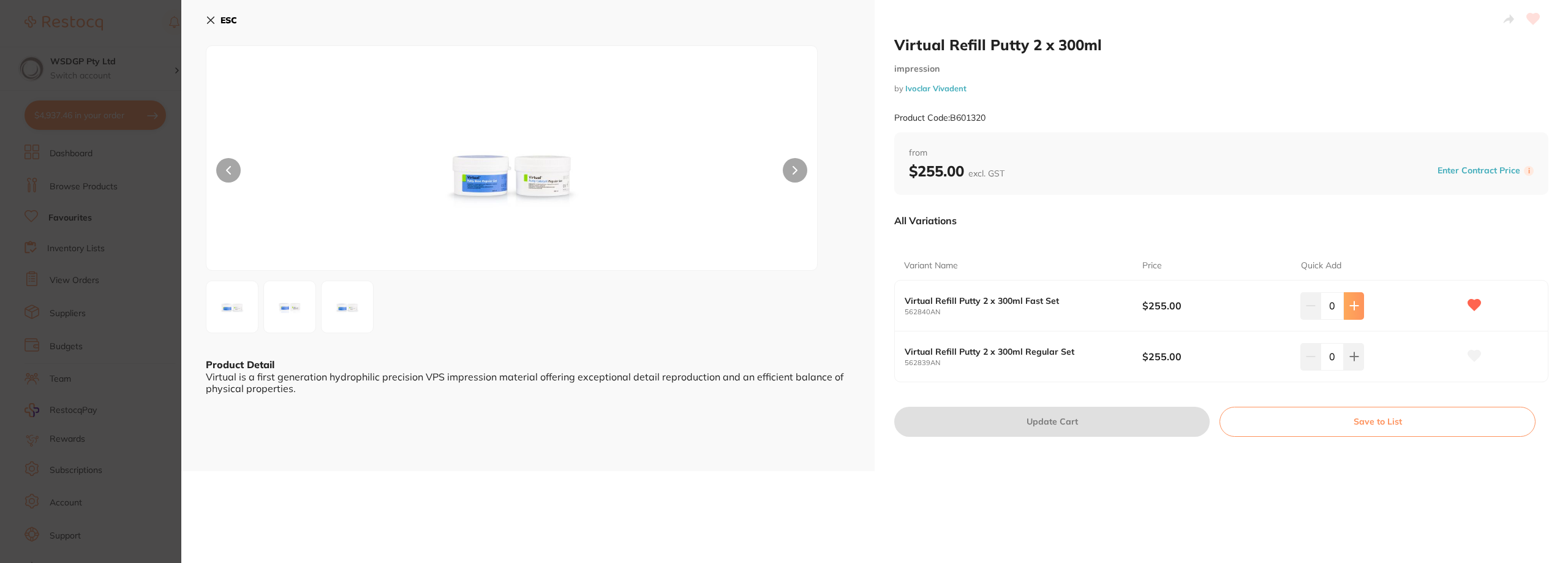
click at [1346, 303] on button at bounding box center [1354, 305] width 21 height 27
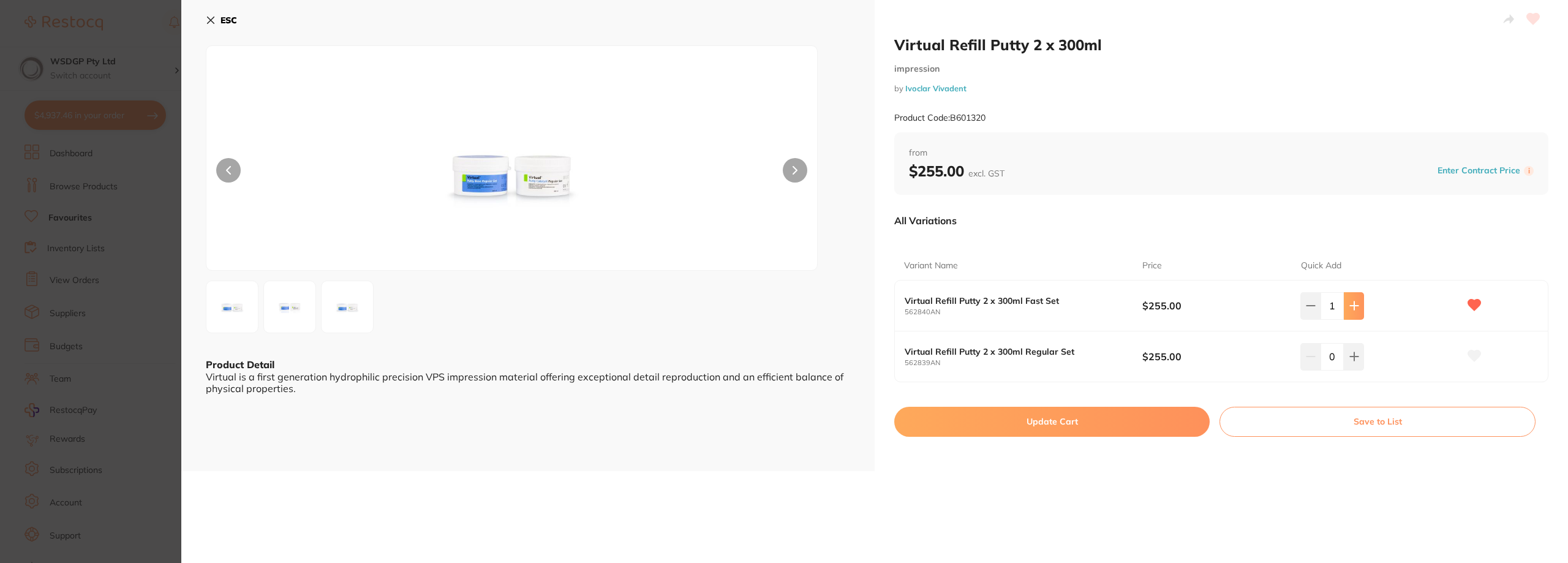
click at [1346, 303] on button at bounding box center [1354, 305] width 21 height 27
type input "2"
click at [1053, 428] on button "Update Cart" at bounding box center [1051, 421] width 316 height 29
type input "2"
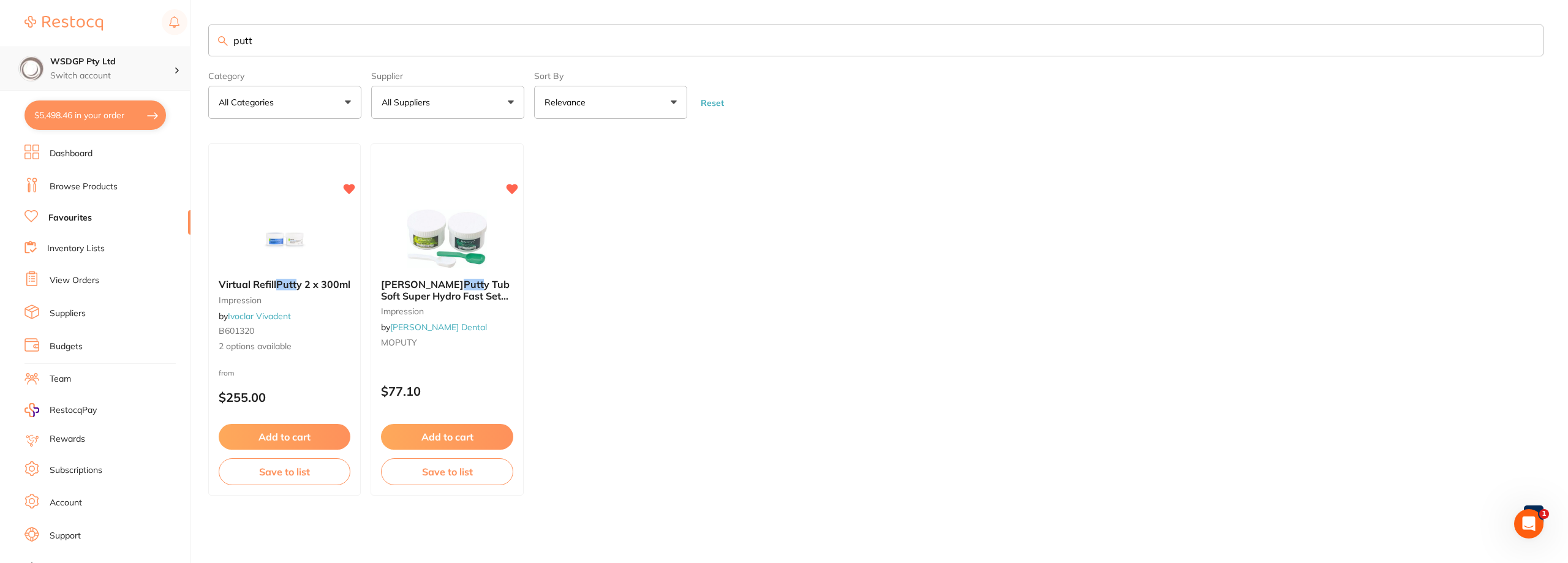
drag, startPoint x: 329, startPoint y: 49, endPoint x: 66, endPoint y: 50, distance: 263.0
click at [81, 58] on div "$5,498.46 WSDGP Pty Ltd Switch account WSDGP Pty Ltd Warrnambool Smile Dental G…" at bounding box center [784, 282] width 1568 height 563
type input "sonid"
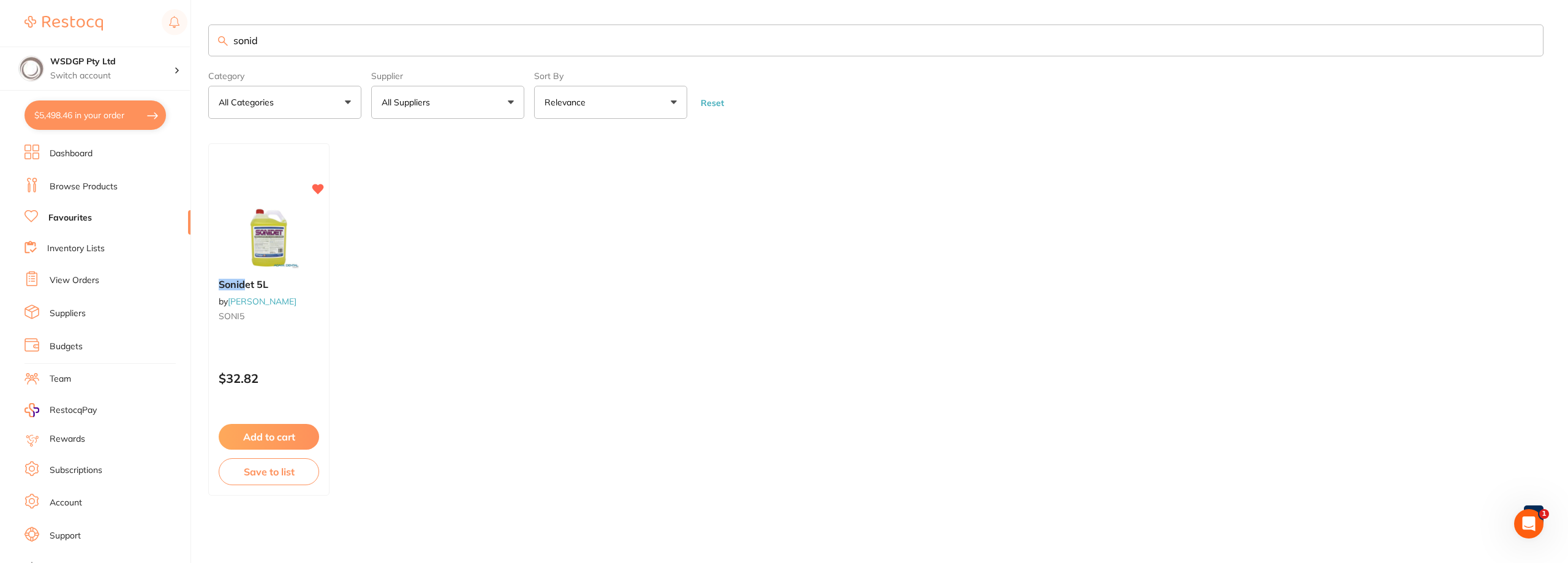
click at [311, 36] on input "sonid" at bounding box center [875, 40] width 1335 height 32
click at [266, 230] on img at bounding box center [268, 238] width 80 height 62
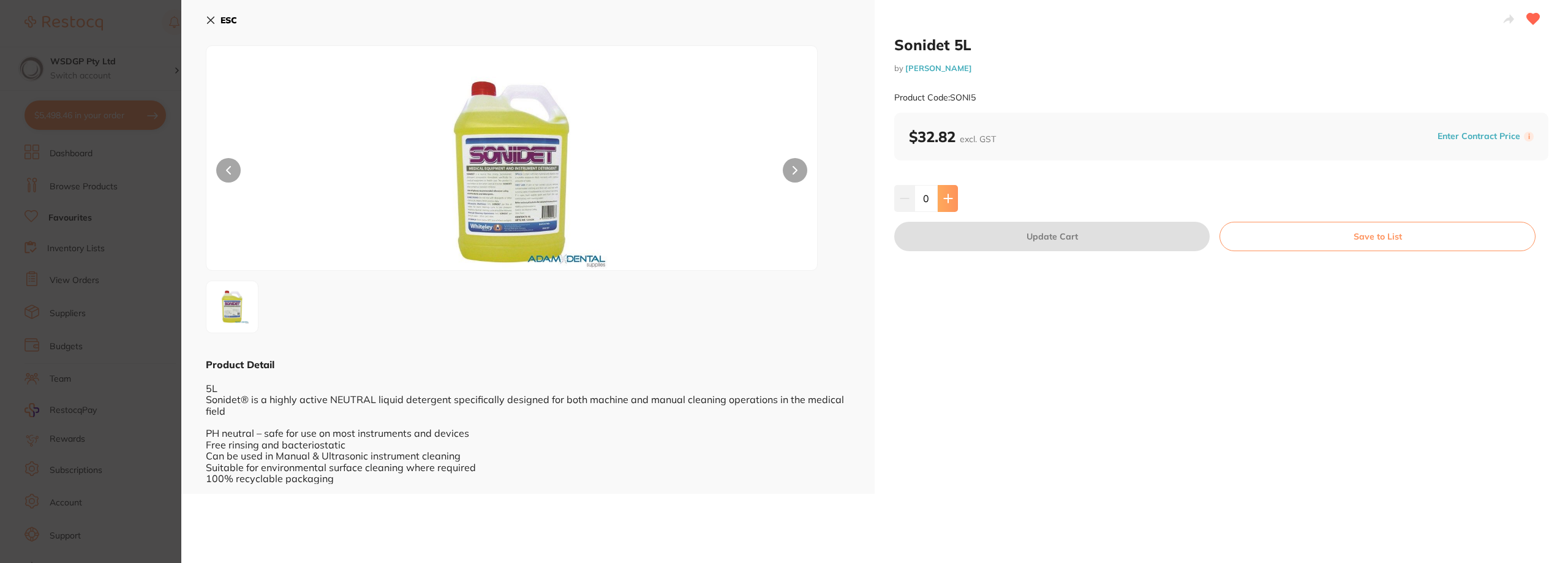
click at [954, 201] on button at bounding box center [948, 198] width 21 height 27
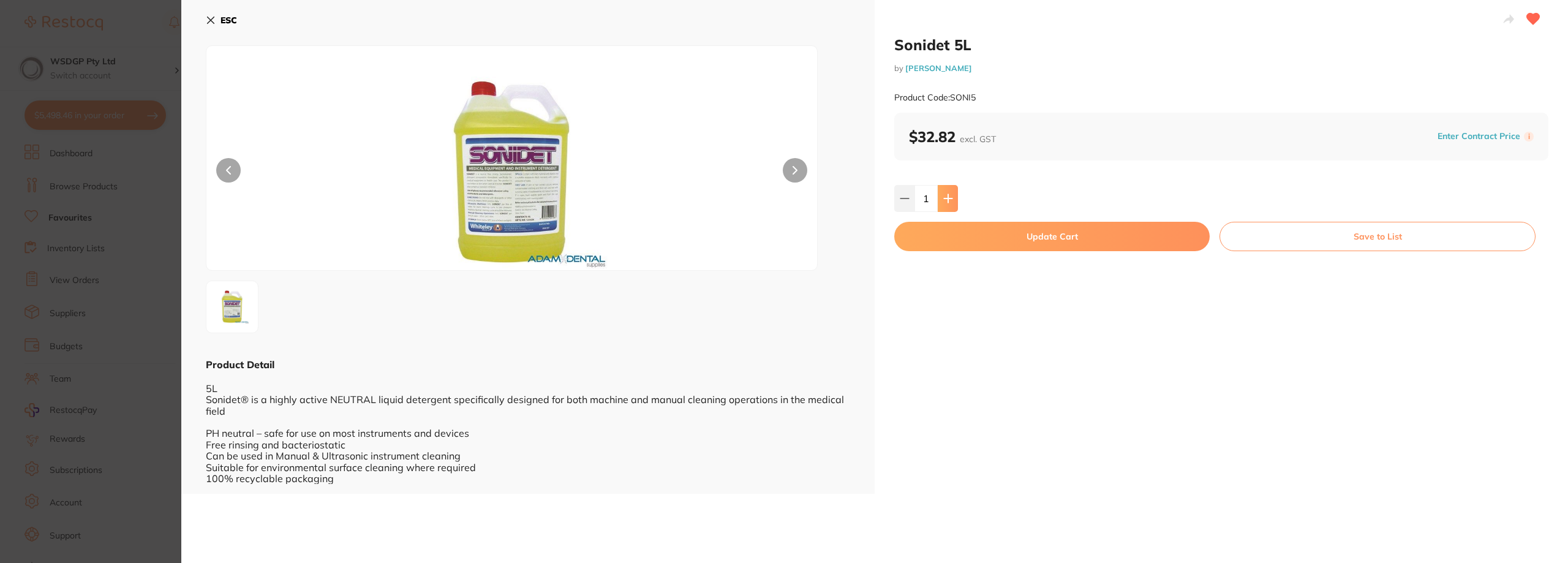
click at [953, 201] on button at bounding box center [948, 198] width 21 height 27
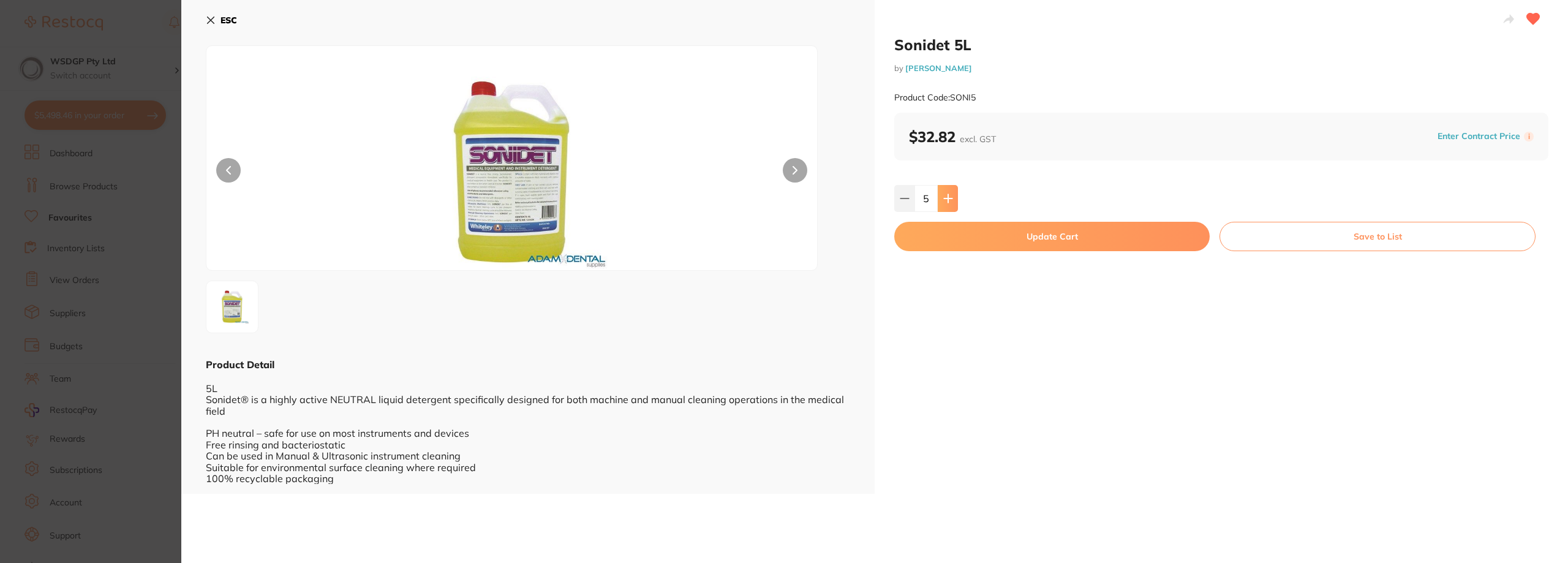
type input "6"
click at [988, 237] on button "Update Cart" at bounding box center [1051, 236] width 316 height 29
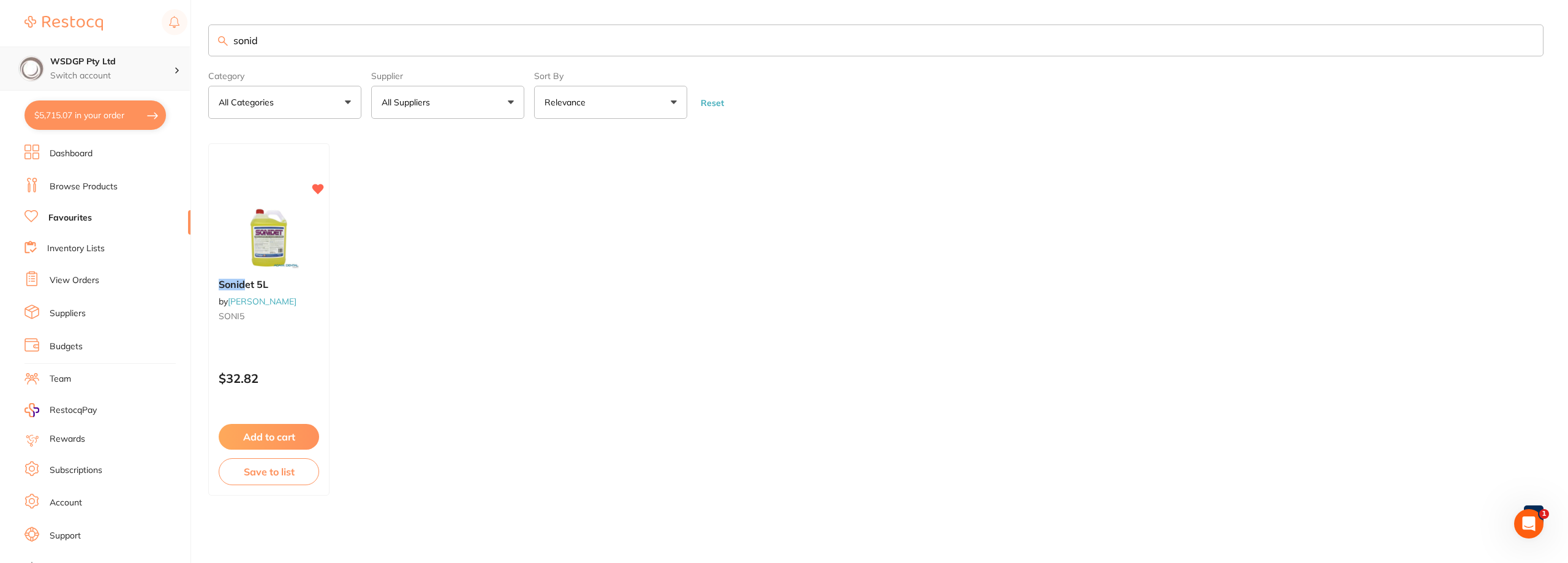
drag, startPoint x: 266, startPoint y: 40, endPoint x: 23, endPoint y: 49, distance: 243.2
click at [23, 49] on div "$5,715.07 WSDGP Pty Ltd Switch account WSDGP Pty Ltd Warrnambool Smile Dental G…" at bounding box center [784, 282] width 1568 height 563
type input "etc"
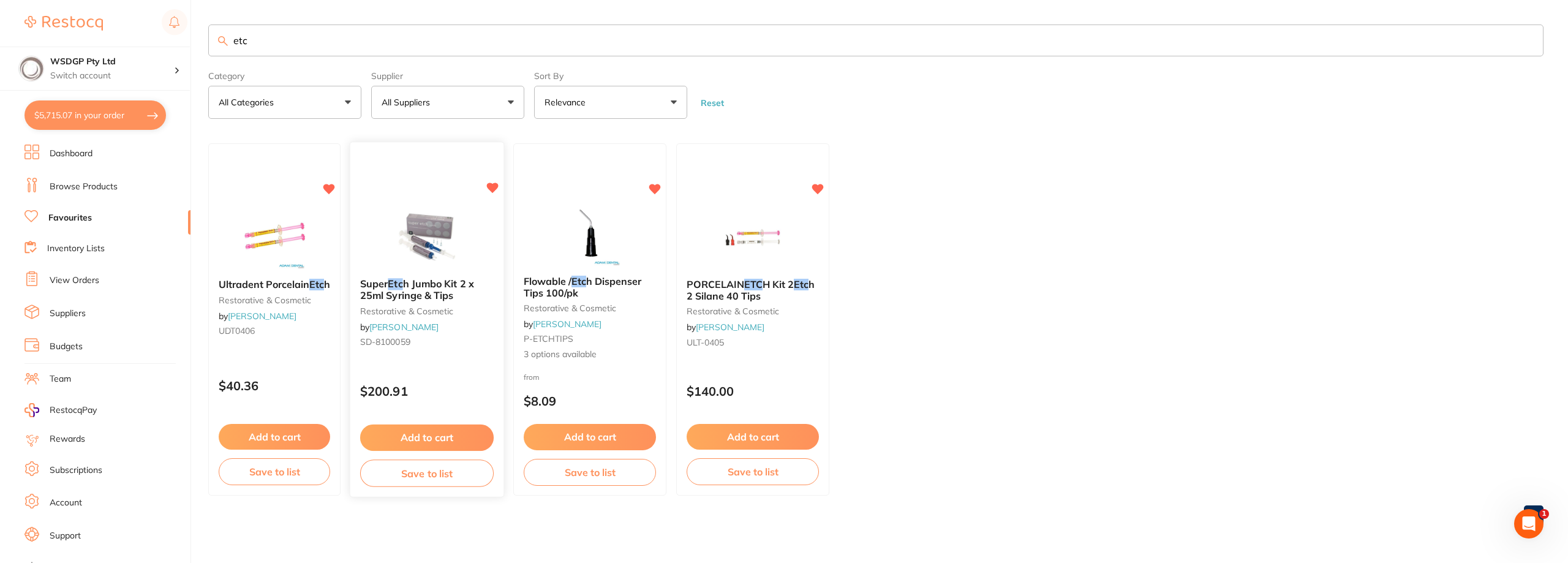
click at [446, 253] on img at bounding box center [426, 238] width 80 height 62
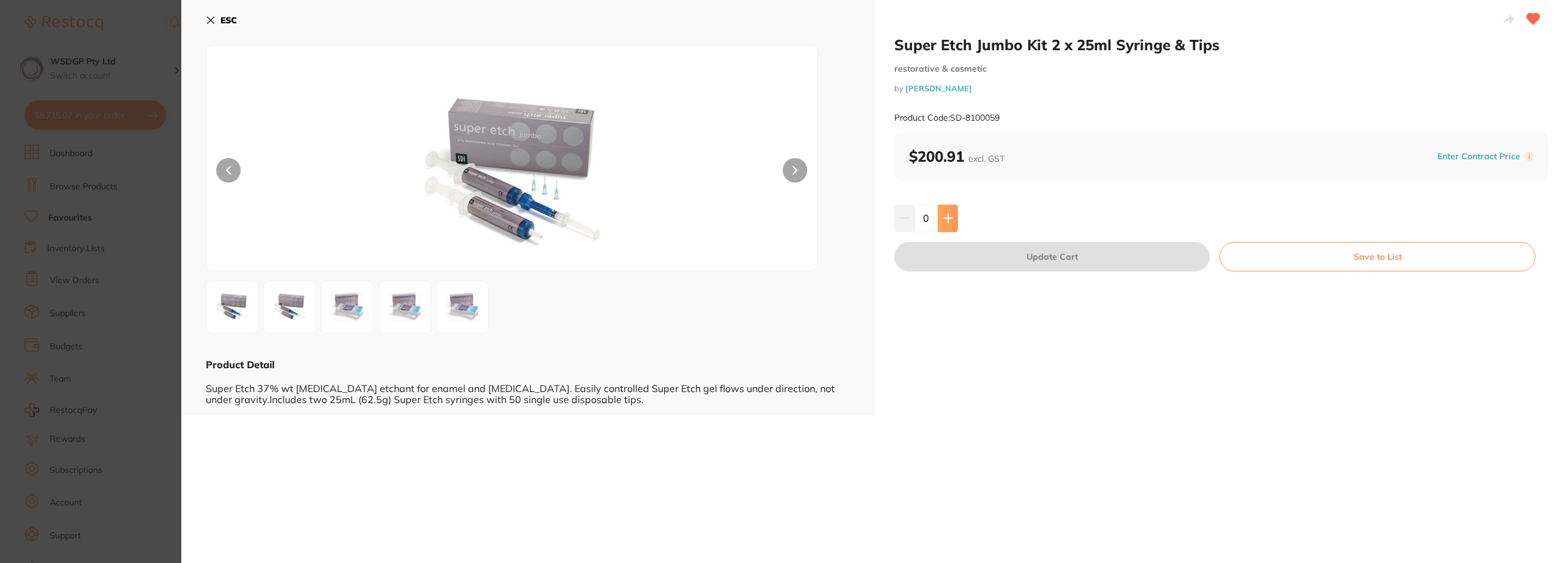
click at [947, 218] on icon at bounding box center [948, 218] width 8 height 8
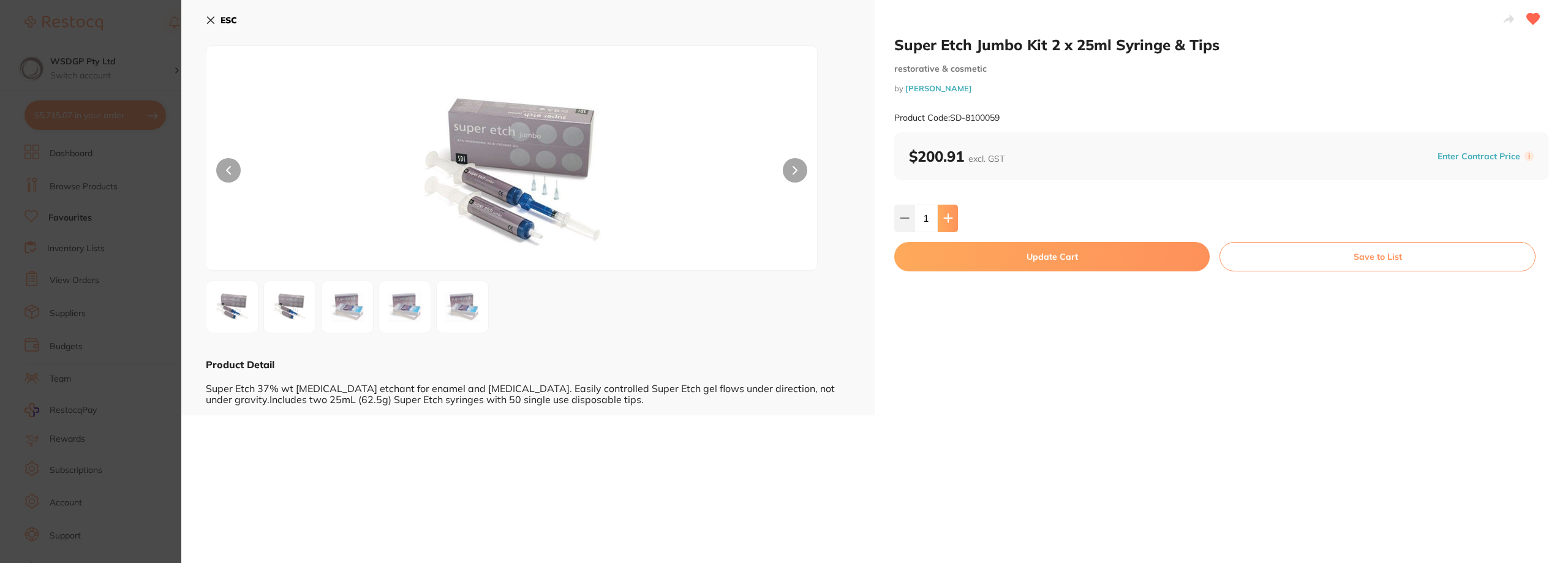
click at [947, 218] on icon at bounding box center [948, 218] width 8 height 8
type input "2"
click at [971, 264] on button "Update Cart" at bounding box center [1051, 256] width 316 height 29
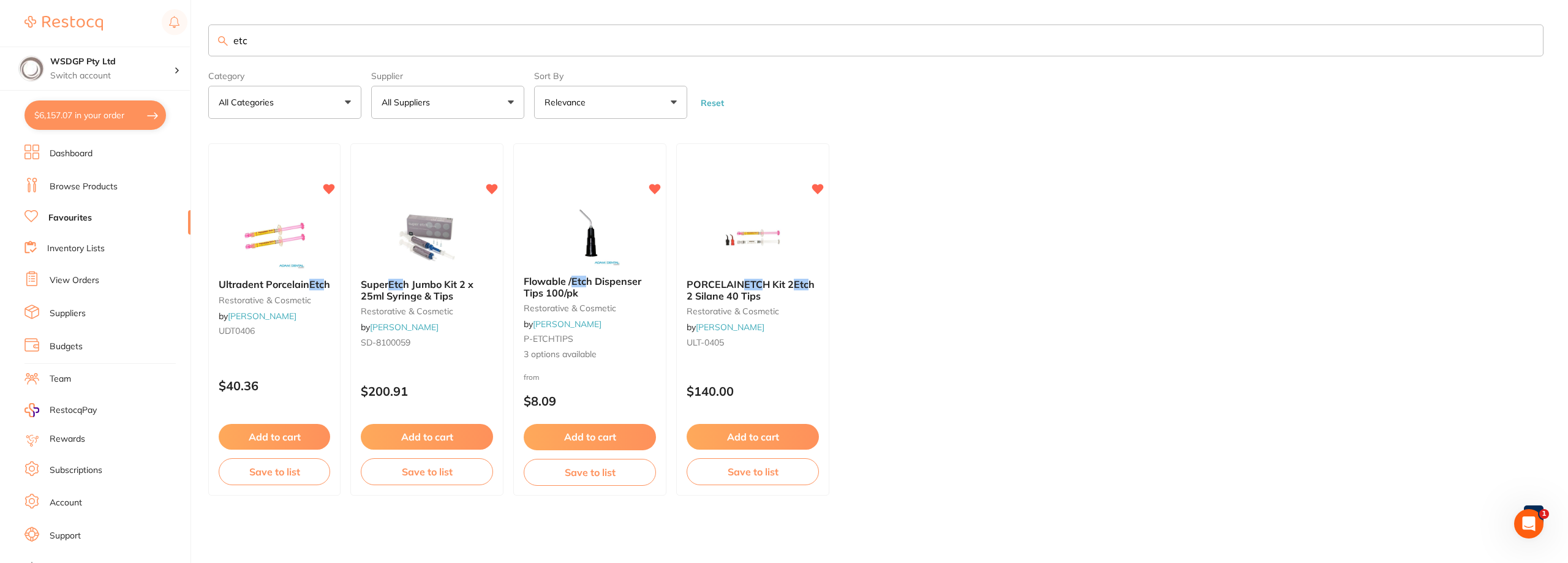
drag, startPoint x: 261, startPoint y: 27, endPoint x: 68, endPoint y: 3, distance: 194.5
click at [68, 3] on div "$6,157.07 WSDGP Pty Ltd Switch account WSDGP Pty Ltd Warrnambool Smile Dental G…" at bounding box center [784, 282] width 1568 height 563
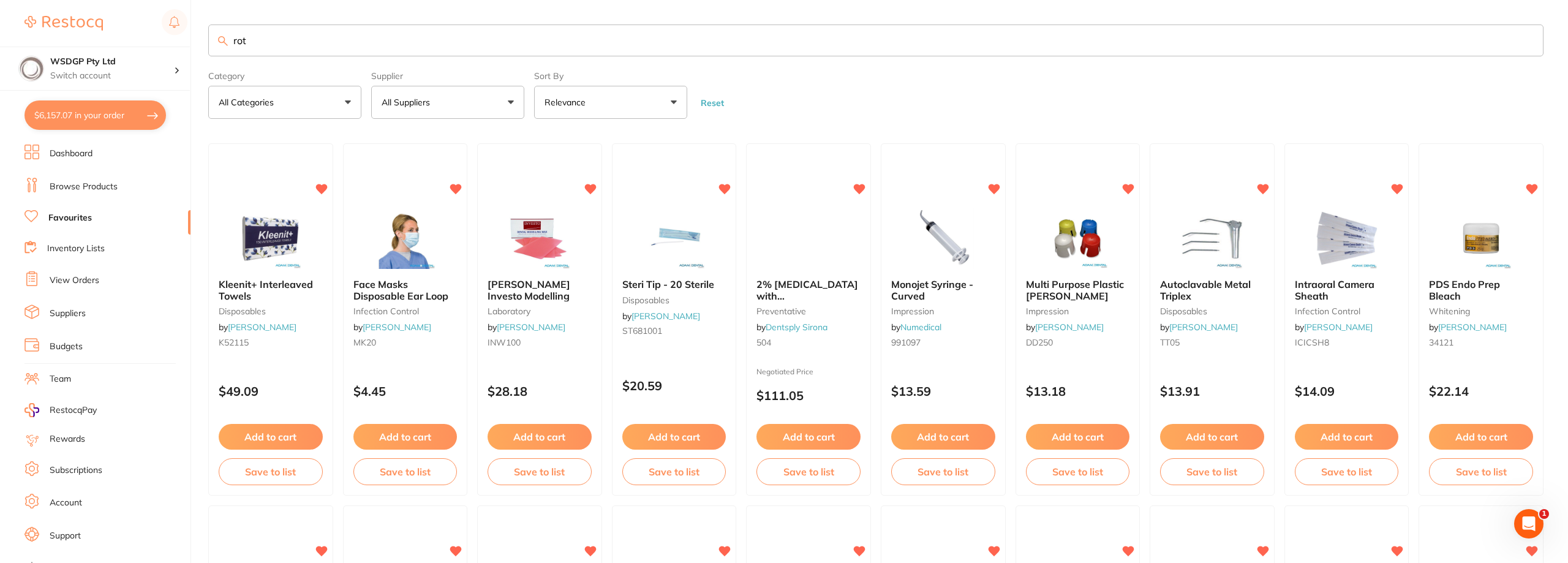
type input "rot"
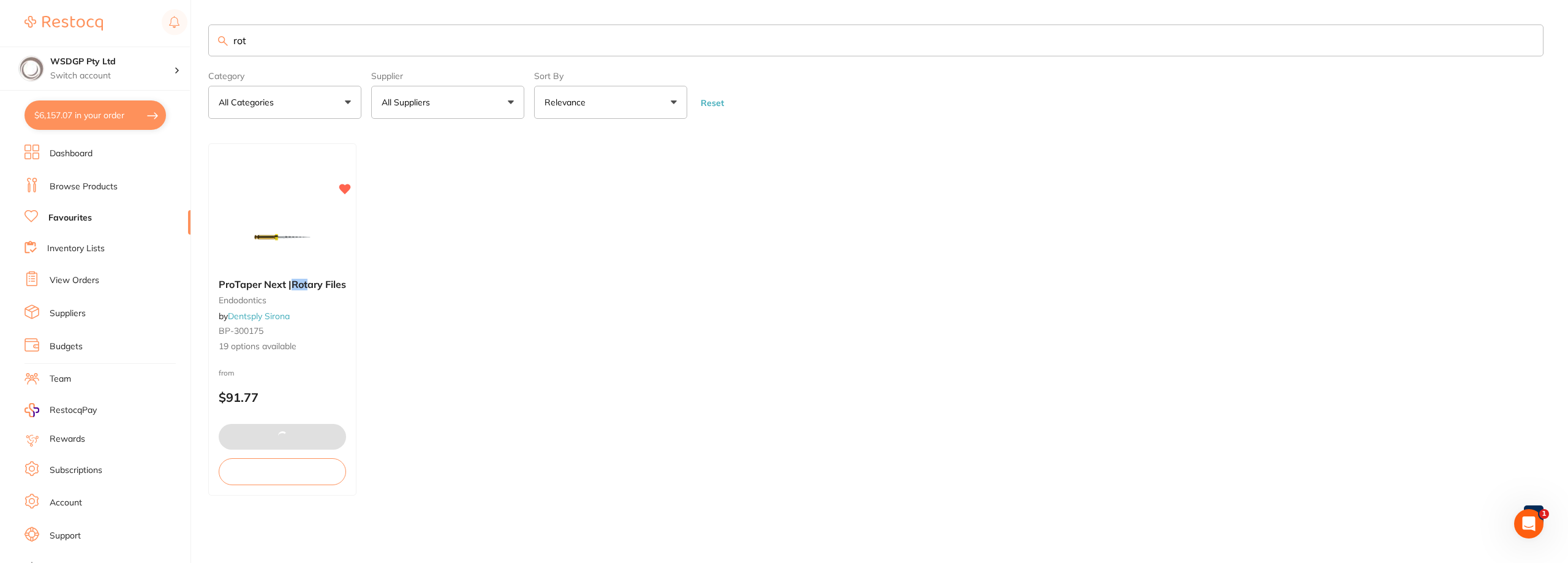
type input "16"
type input "8"
type input "12"
type input "4"
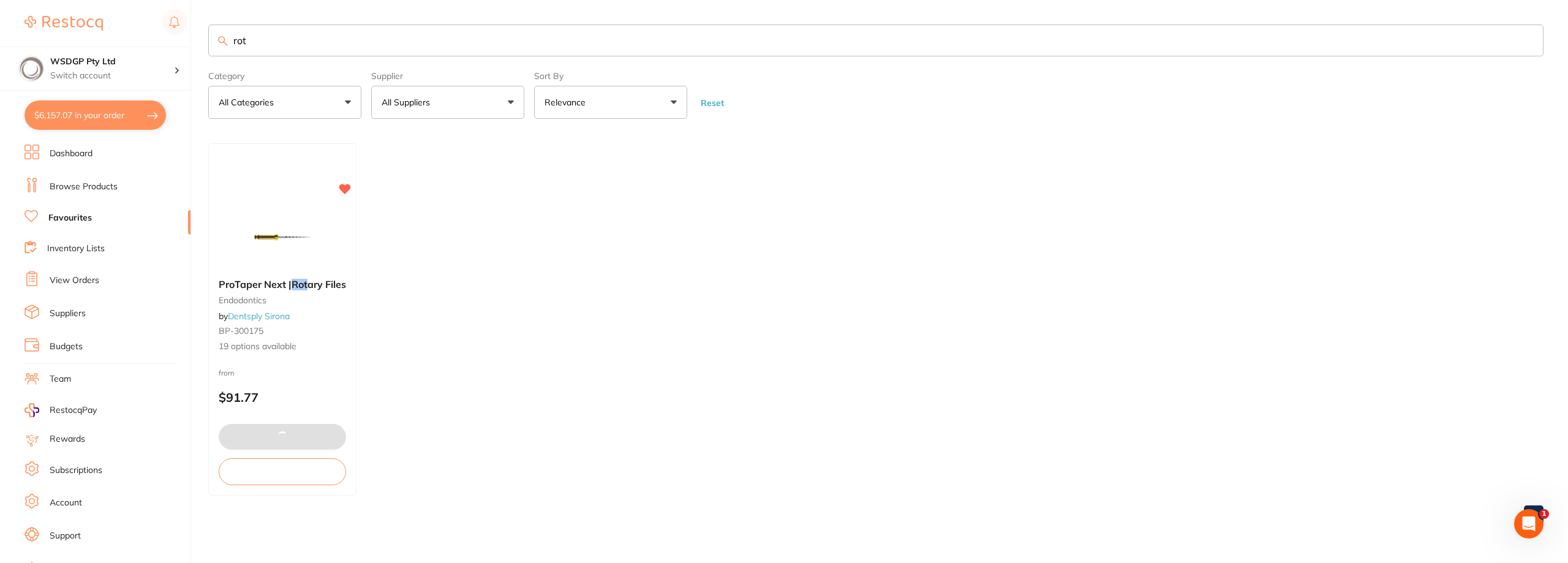
type input "2"
type input "8"
type input "10"
type input "4"
drag, startPoint x: 1409, startPoint y: 347, endPoint x: 1387, endPoint y: 332, distance: 26.6
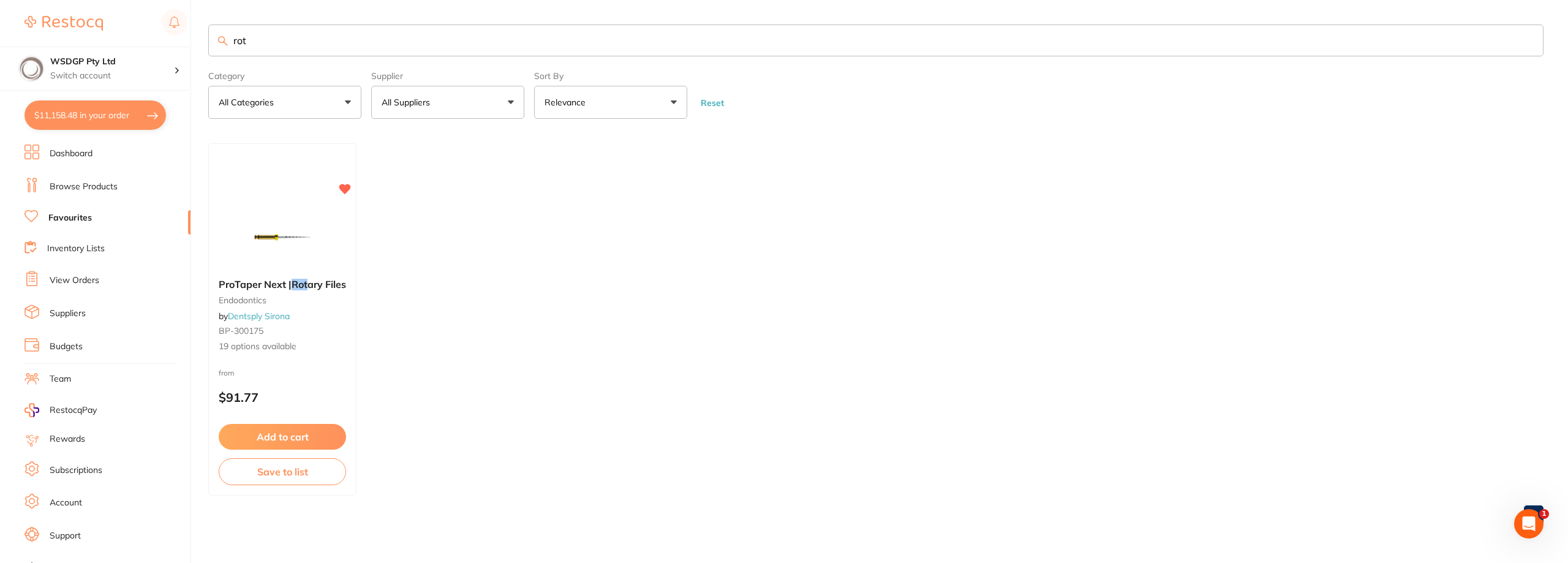
click at [1409, 347] on ul "ProTaper Next | Rot ary Files endodontics by Dentsply Sirona BP-300175 19 optio…" at bounding box center [875, 319] width 1335 height 352
click at [299, 262] on img at bounding box center [281, 238] width 80 height 62
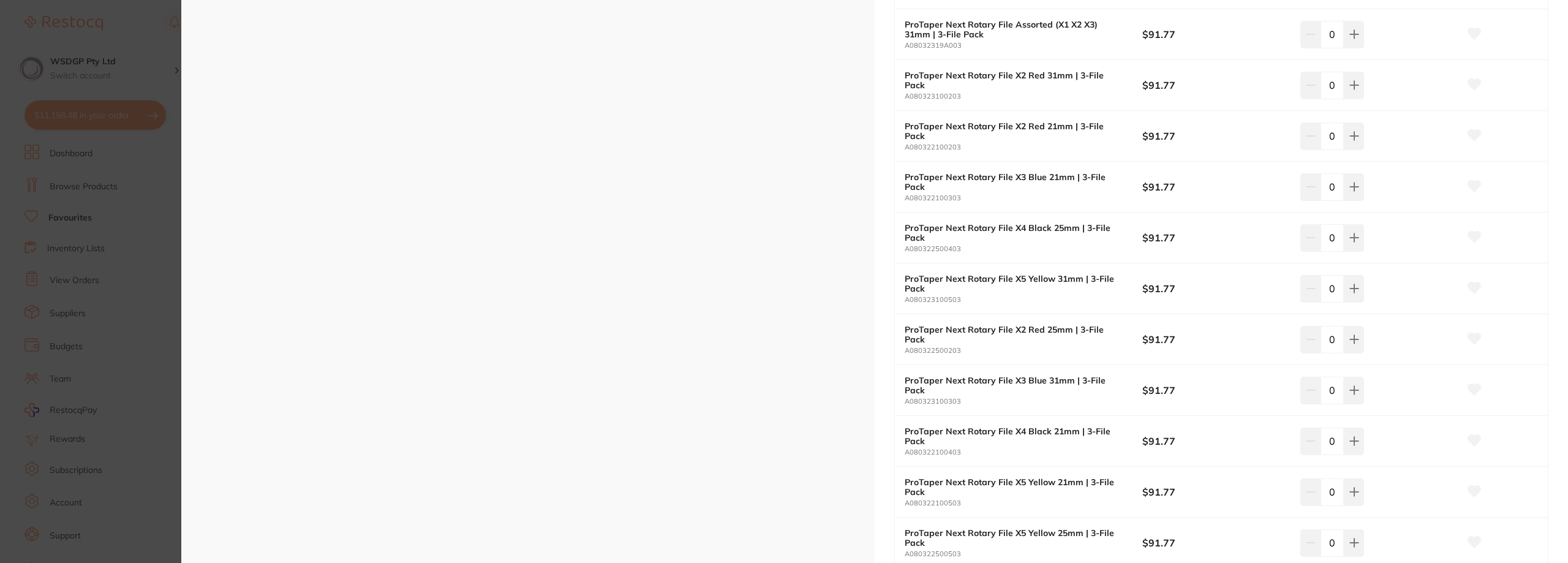
scroll to position [429, 0]
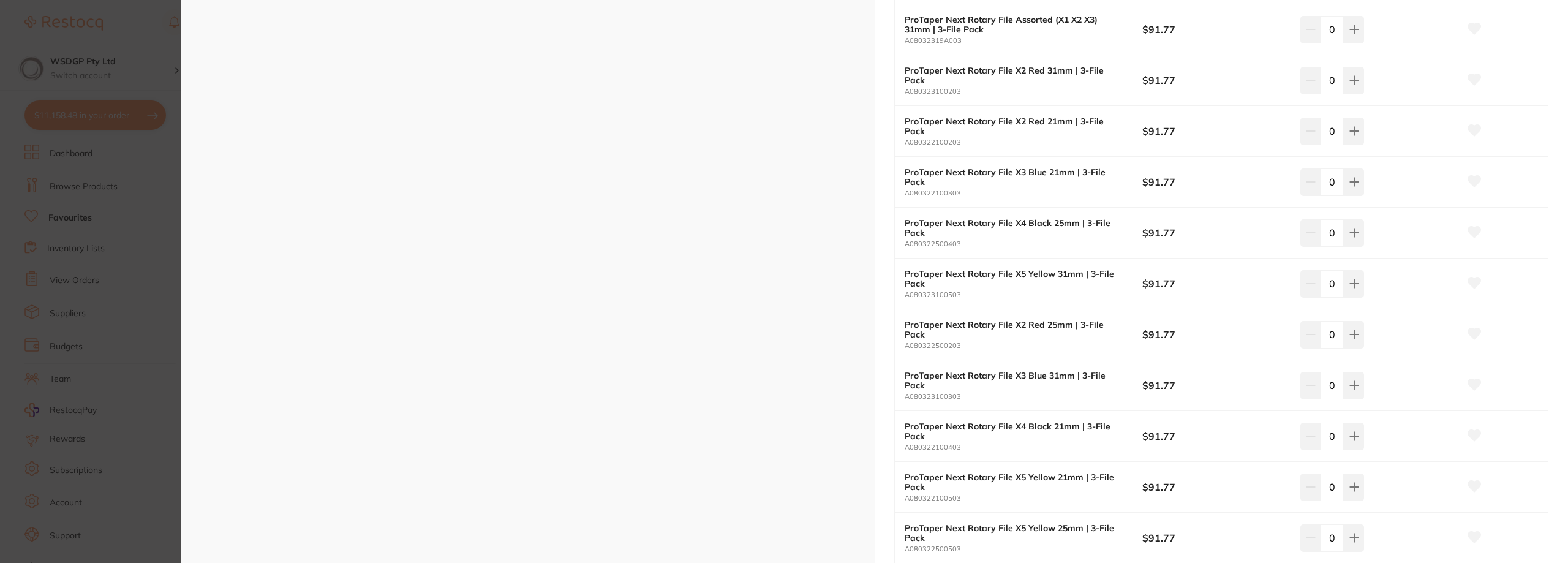
drag, startPoint x: 333, startPoint y: 286, endPoint x: 370, endPoint y: 278, distance: 37.9
click at [333, 286] on div "ESC + 2 Product Detail Like ProTaper Universal, ProTaper Next rotary files feat…" at bounding box center [528, 247] width 693 height 1351
click at [1353, 347] on button at bounding box center [1354, 334] width 21 height 27
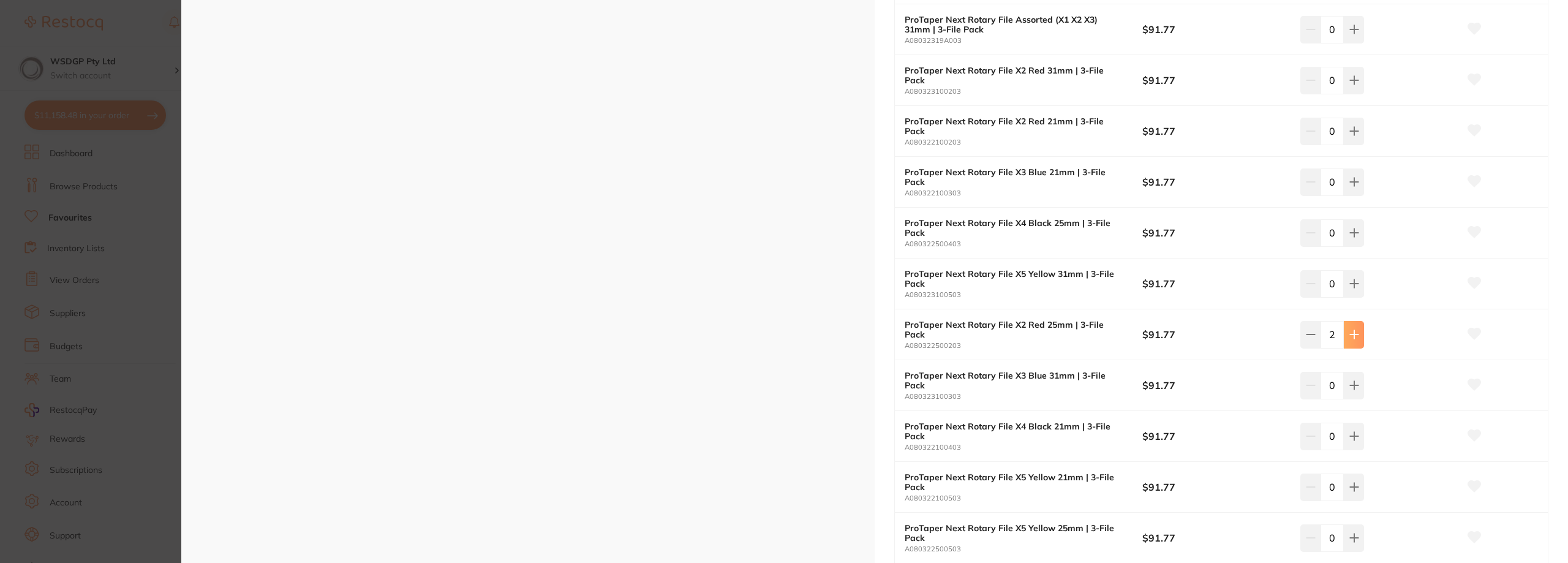
click at [1352, 347] on button at bounding box center [1354, 334] width 21 height 27
type input "3"
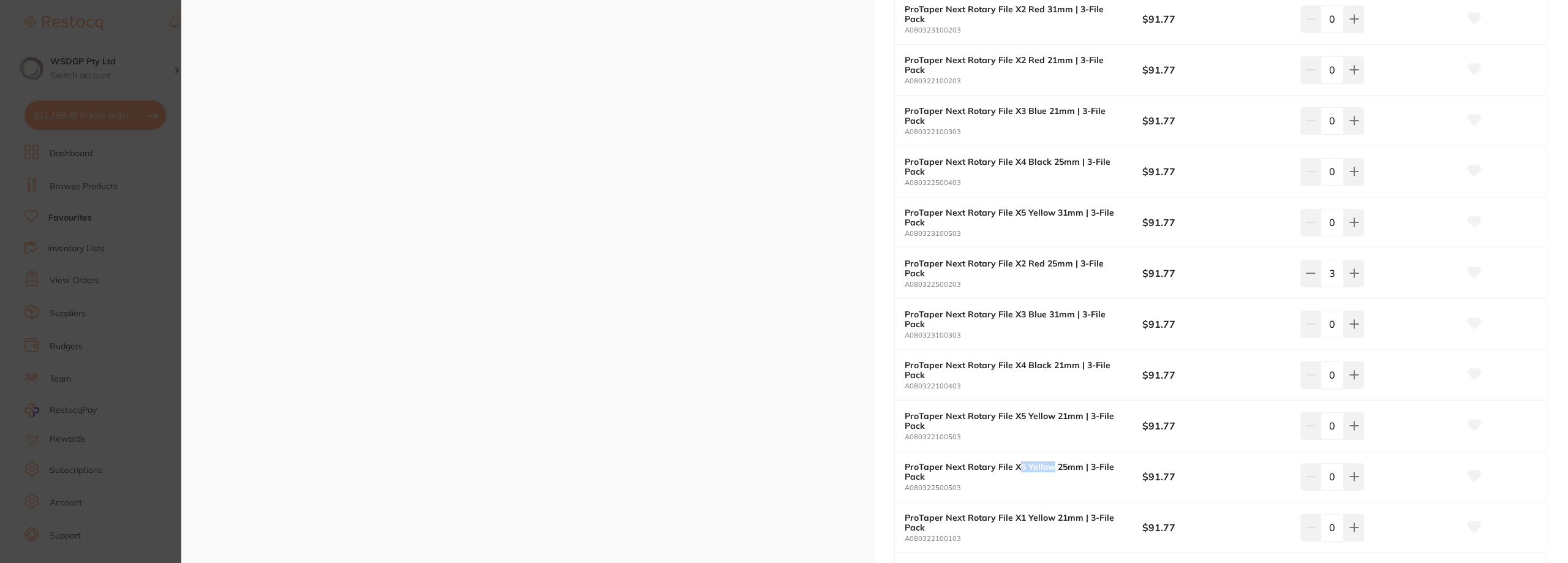
drag, startPoint x: 1051, startPoint y: 466, endPoint x: 1016, endPoint y: 466, distance: 35.0
click at [1016, 466] on b "ProTaper Next Rotary File X5 Yellow 25mm | 3-File Pack" at bounding box center [1012, 472] width 214 height 20
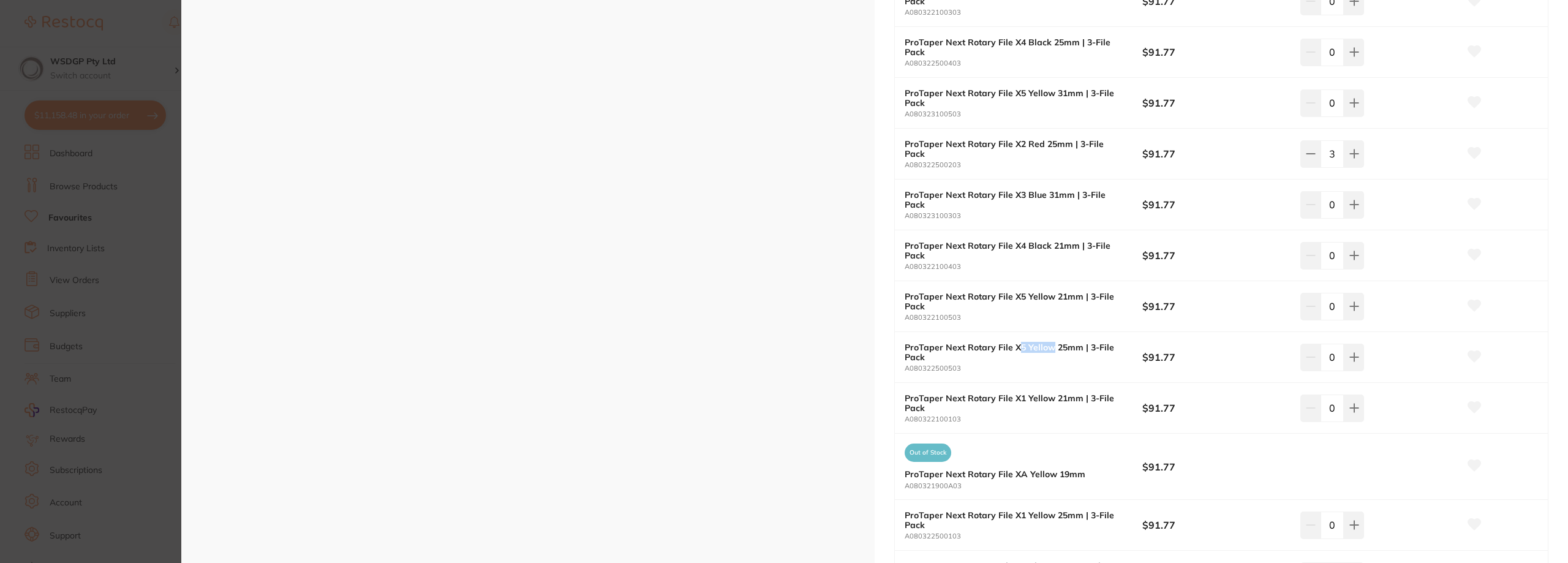
scroll to position [613, 0]
click at [1057, 403] on b "ProTaper Next Rotary File X1 Yellow 21mm | 3-File Pack" at bounding box center [1012, 400] width 214 height 20
click at [1050, 468] on b "ProTaper Next Rotary File XA Yellow 19mm" at bounding box center [1012, 471] width 214 height 10
click at [1073, 520] on b "ProTaper Next Rotary File X1 Yellow 25mm | 3-File Pack" at bounding box center [1012, 517] width 214 height 20
click at [1352, 527] on icon at bounding box center [1354, 522] width 10 height 10
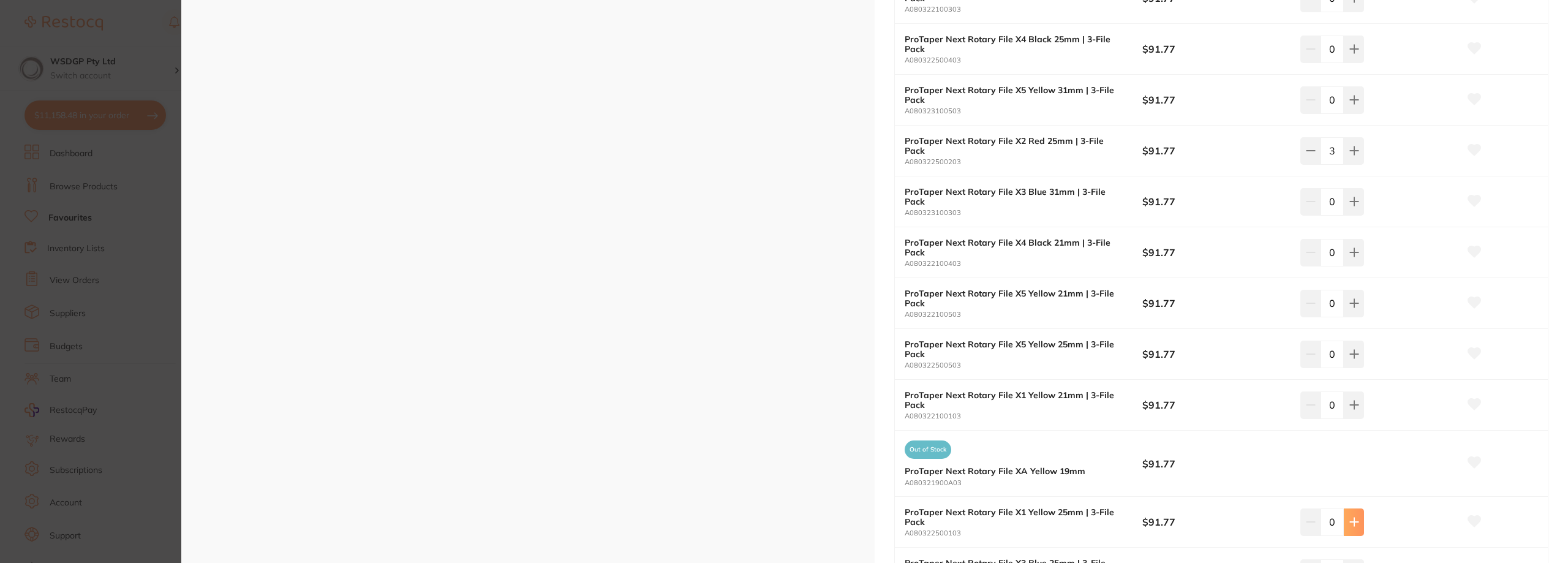
click at [1352, 527] on icon at bounding box center [1354, 522] width 10 height 10
type input "3"
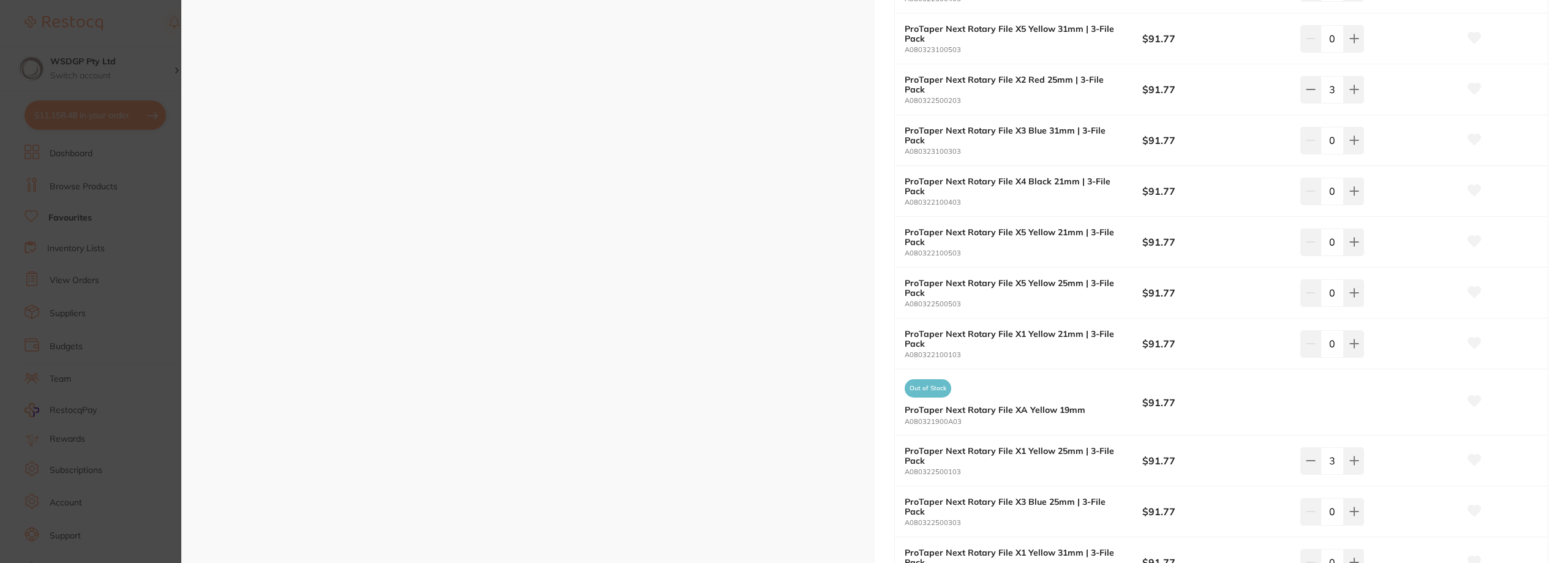
scroll to position [0, 0]
click at [1350, 509] on icon at bounding box center [1354, 512] width 10 height 10
type input "3"
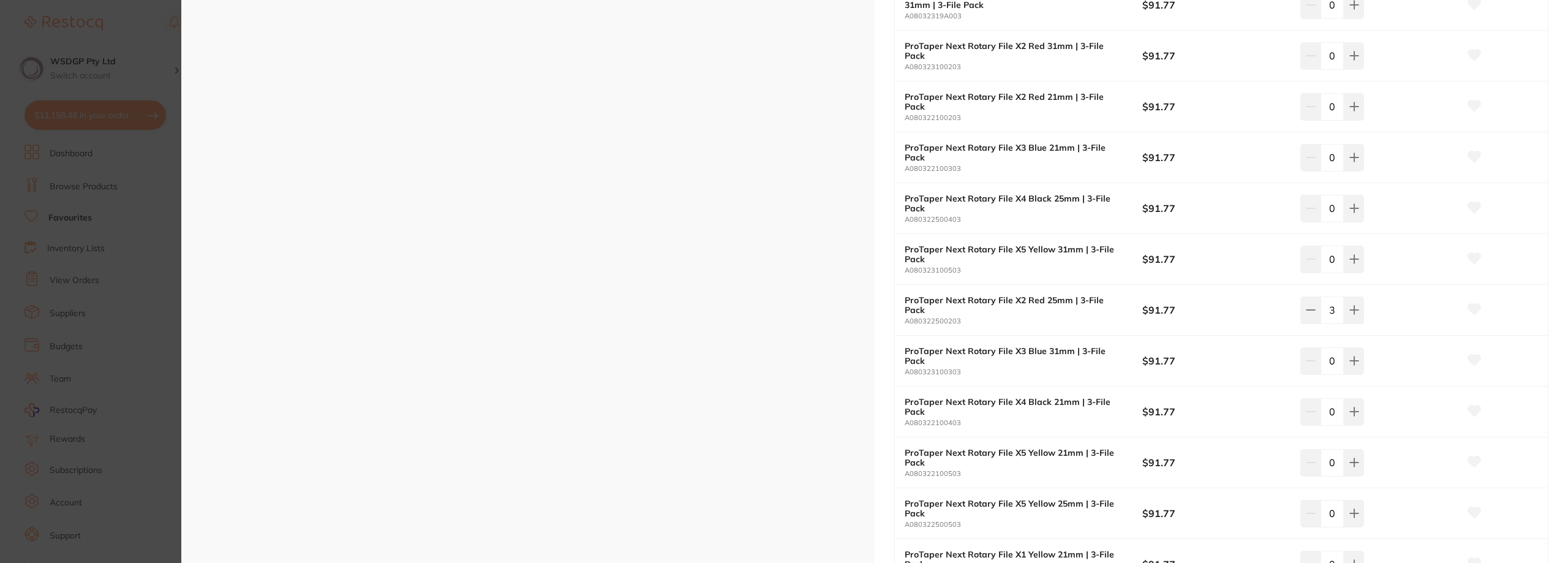
scroll to position [429, 0]
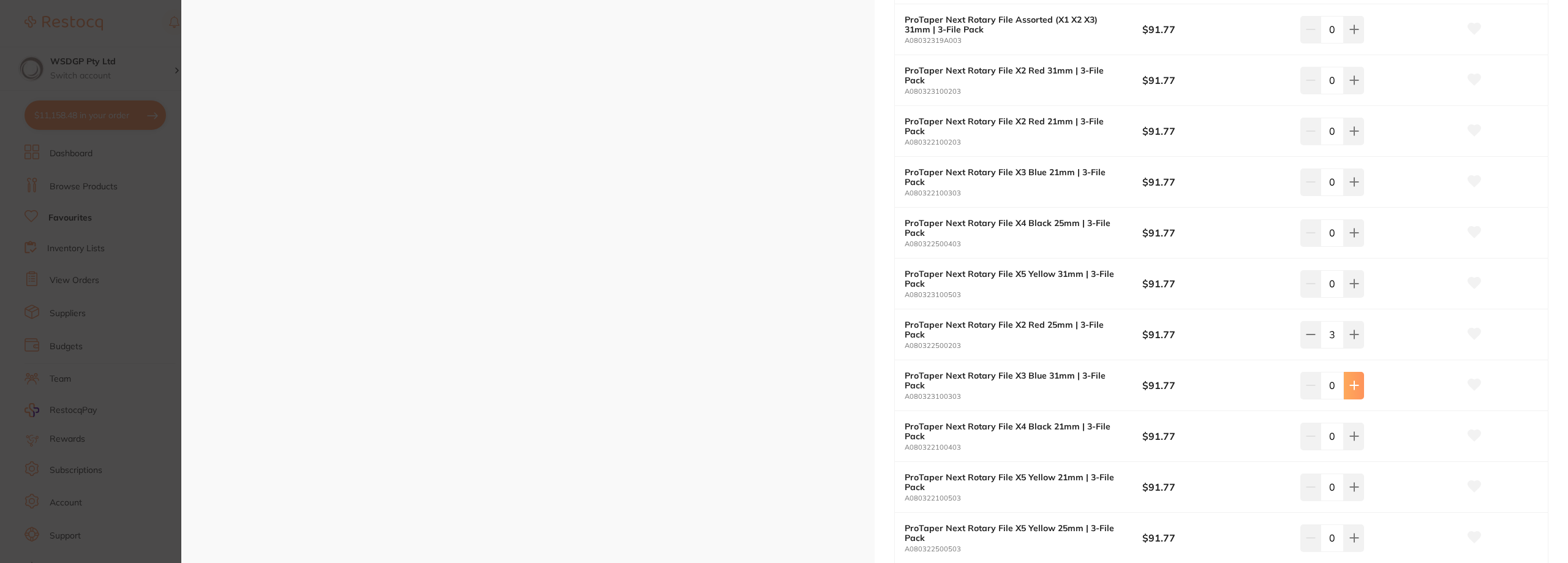
click at [1344, 382] on button at bounding box center [1354, 385] width 21 height 27
type input "3"
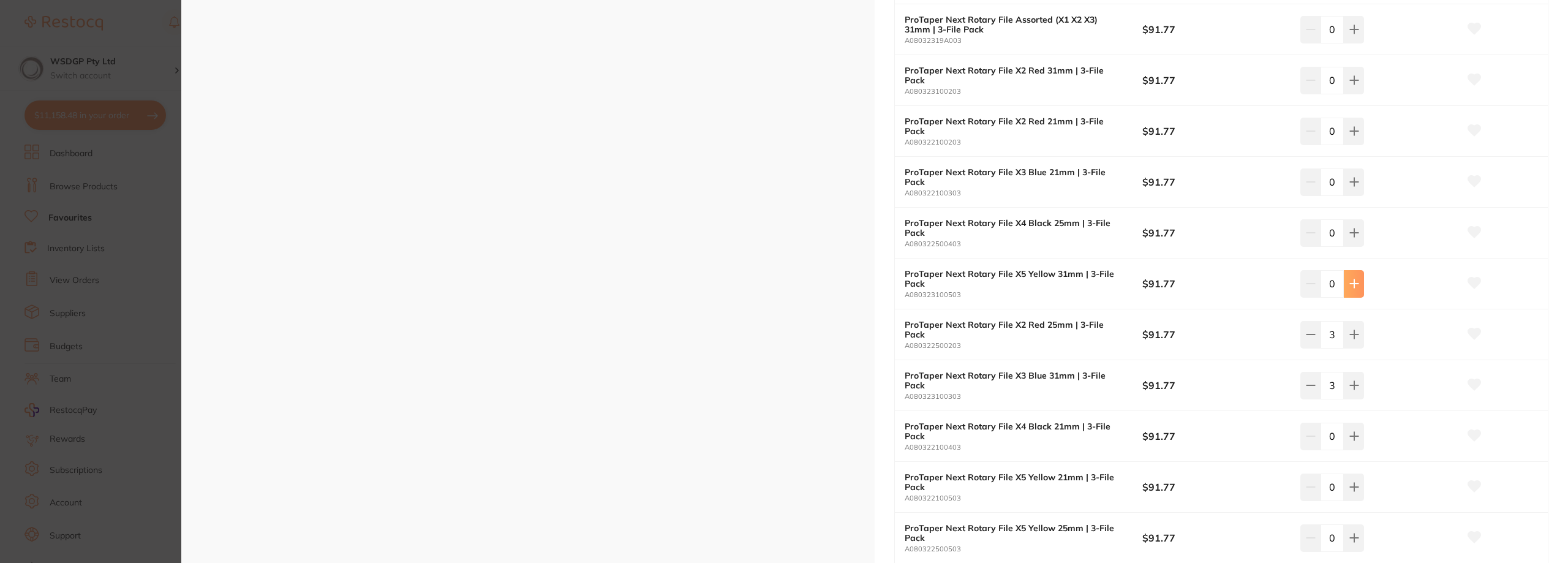
click at [1356, 284] on icon at bounding box center [1354, 284] width 8 height 8
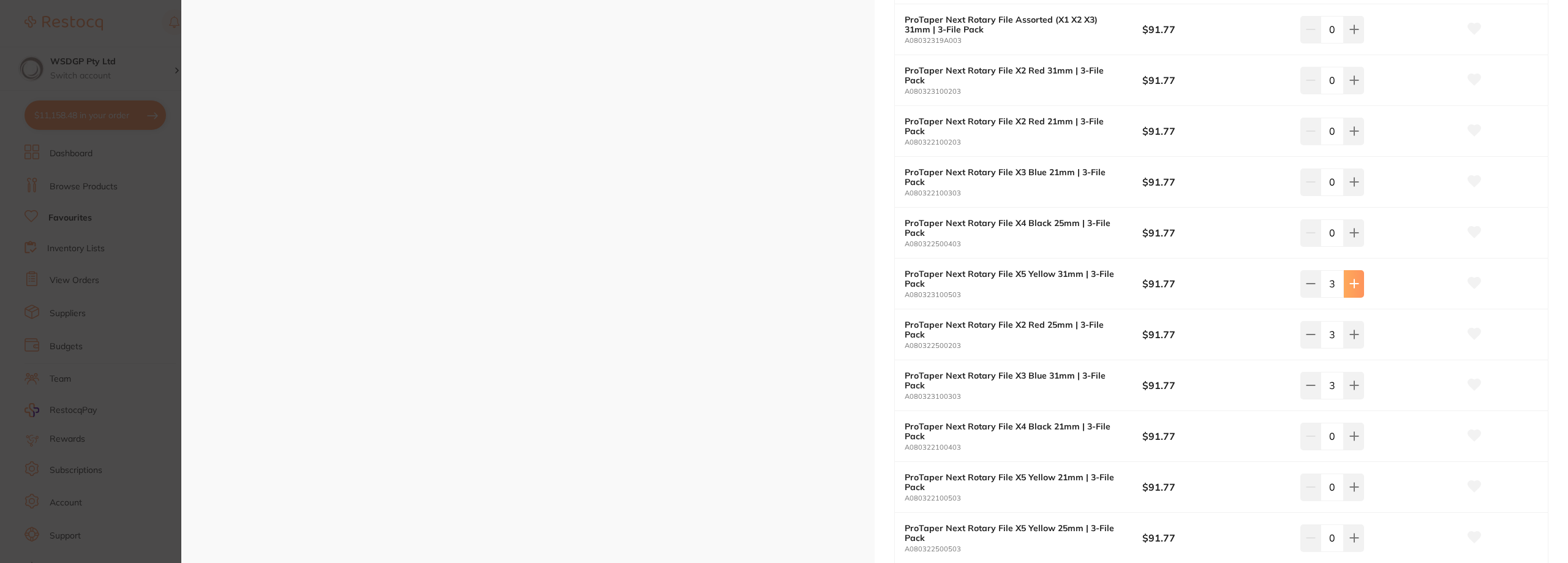
type input "5"
click at [1357, 335] on button at bounding box center [1354, 334] width 21 height 27
type input "5"
click at [1350, 392] on button at bounding box center [1354, 385] width 21 height 27
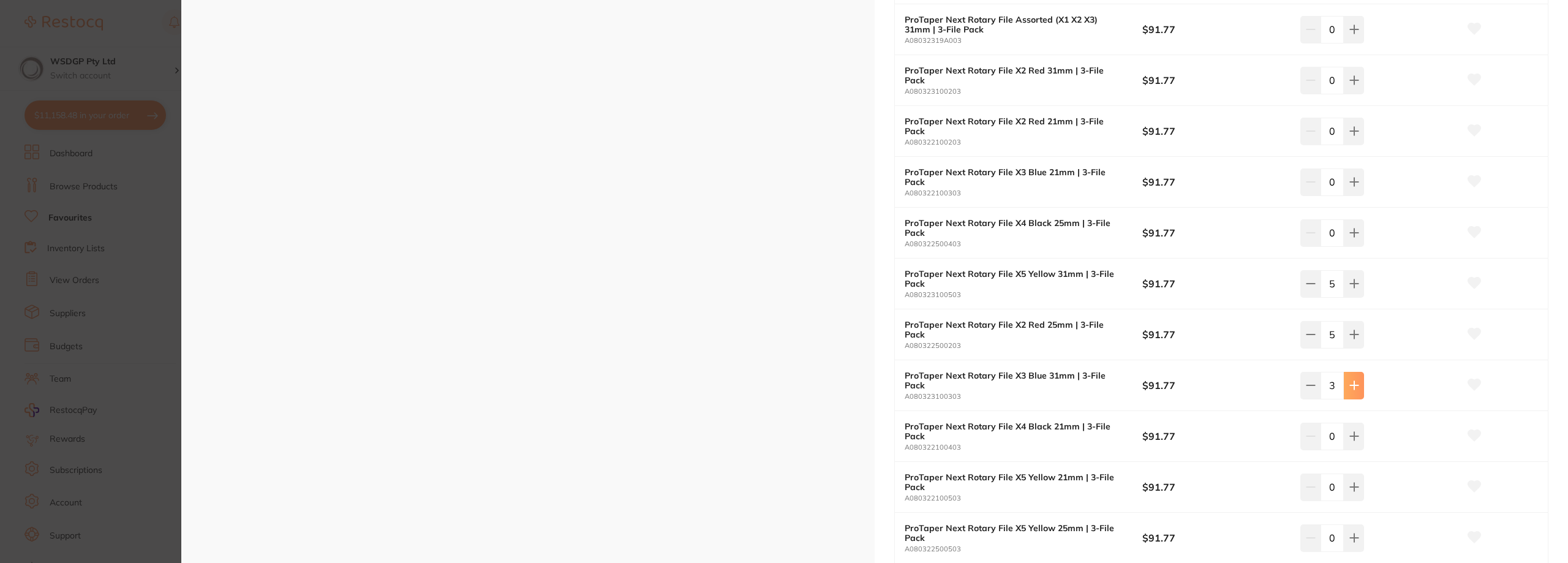
click at [1350, 392] on button at bounding box center [1354, 385] width 21 height 27
type input "5"
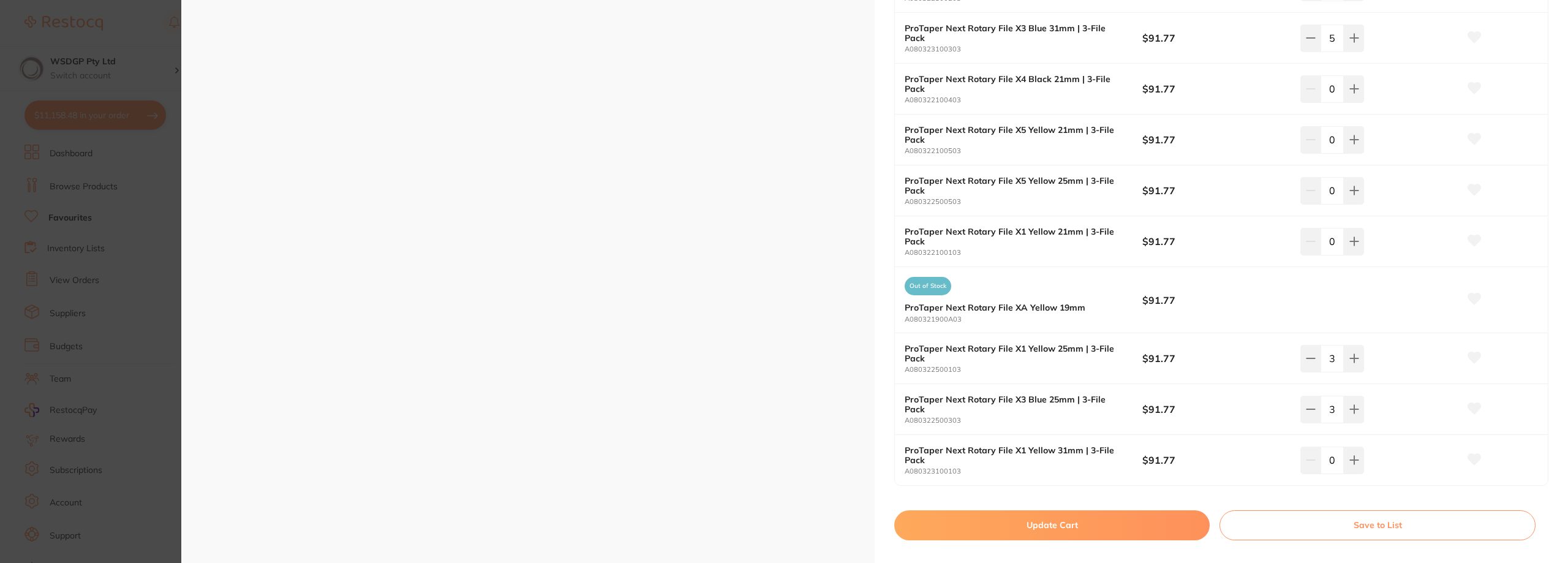
scroll to position [797, 0]
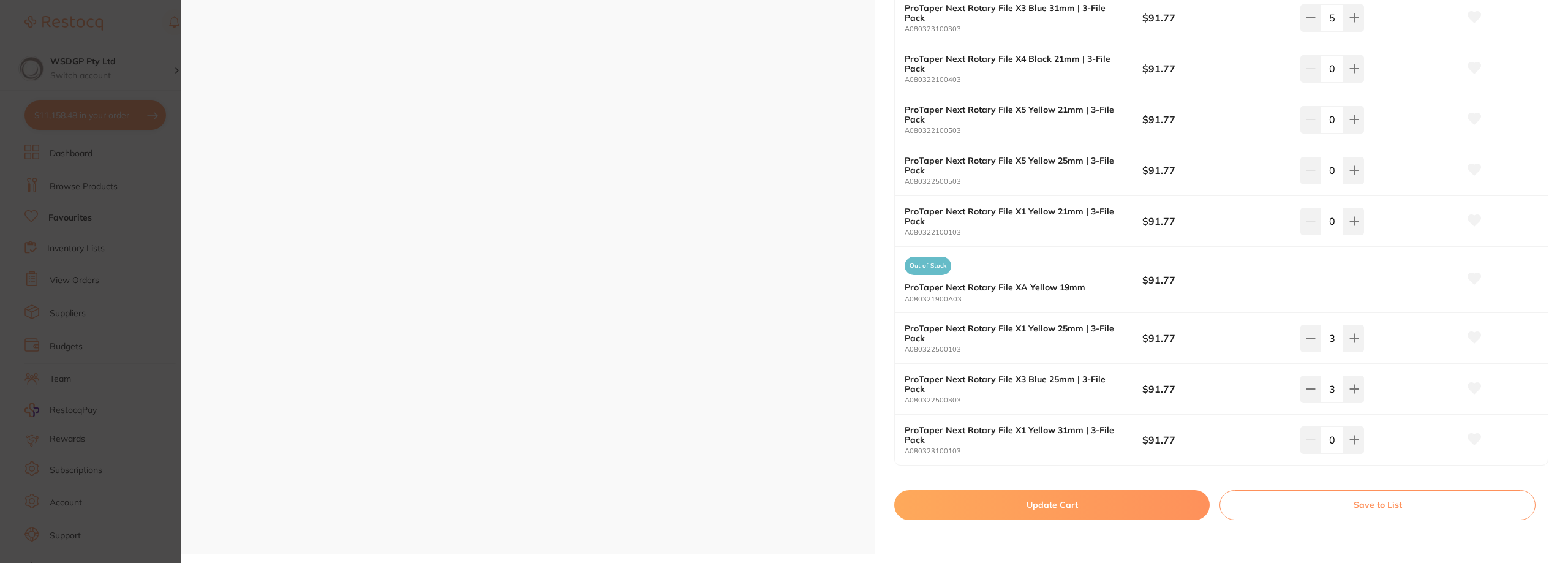
click at [1362, 443] on div "0" at bounding box center [1380, 440] width 159 height 27
click at [1354, 445] on icon at bounding box center [1354, 440] width 10 height 10
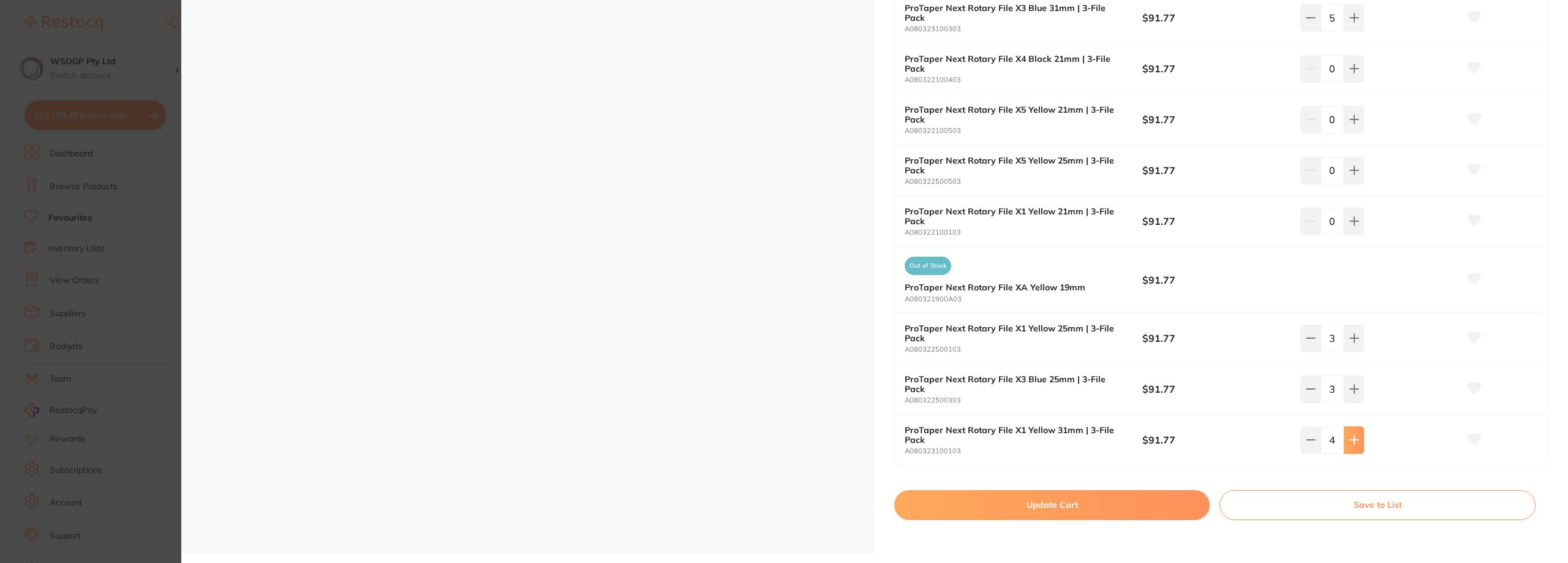
click at [1354, 445] on icon at bounding box center [1354, 440] width 10 height 10
type input "5"
click at [1359, 340] on button at bounding box center [1354, 338] width 21 height 27
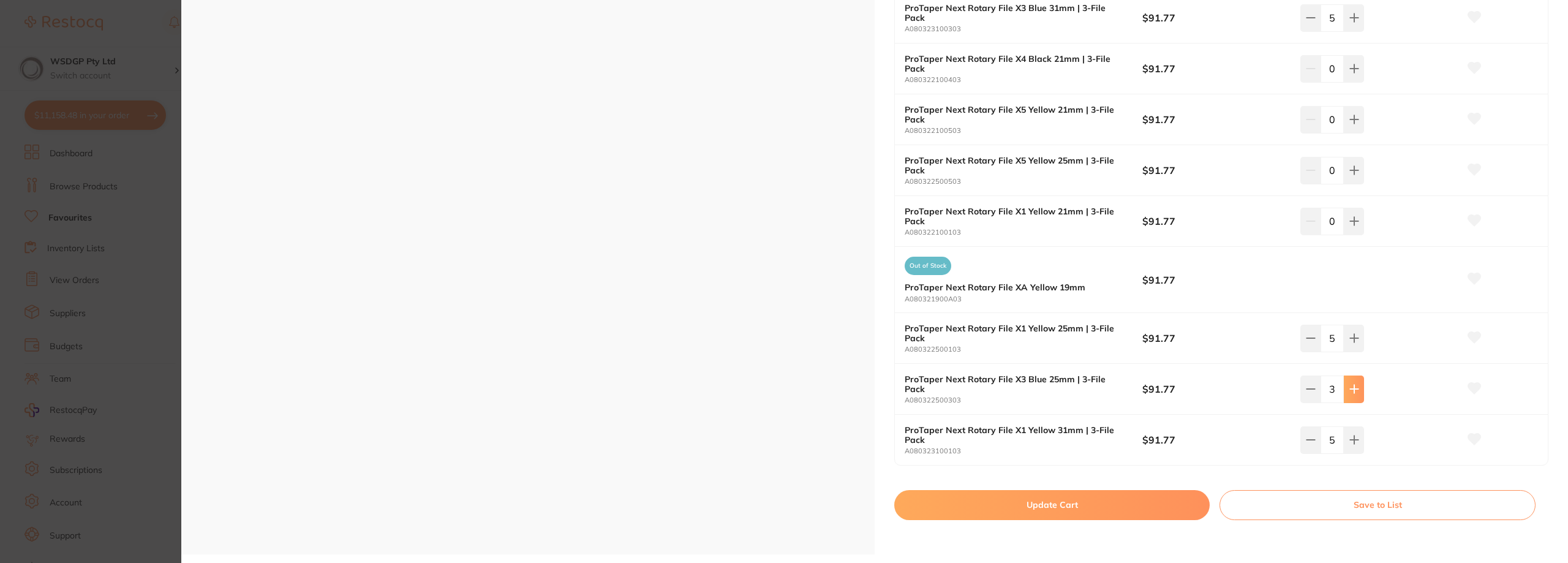
scroll to position [736, 0]
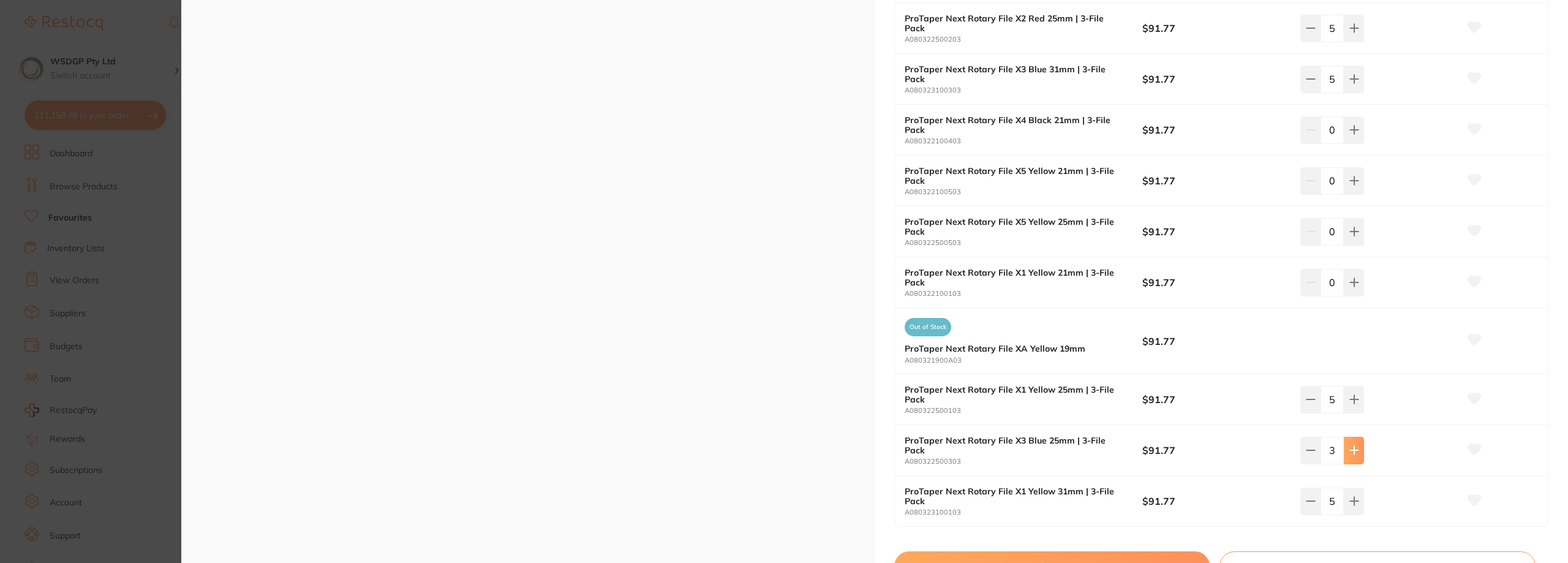
click at [1348, 393] on button at bounding box center [1354, 399] width 21 height 27
click at [1303, 406] on button at bounding box center [1311, 399] width 21 height 27
type input "5"
click at [1351, 453] on icon at bounding box center [1354, 451] width 8 height 8
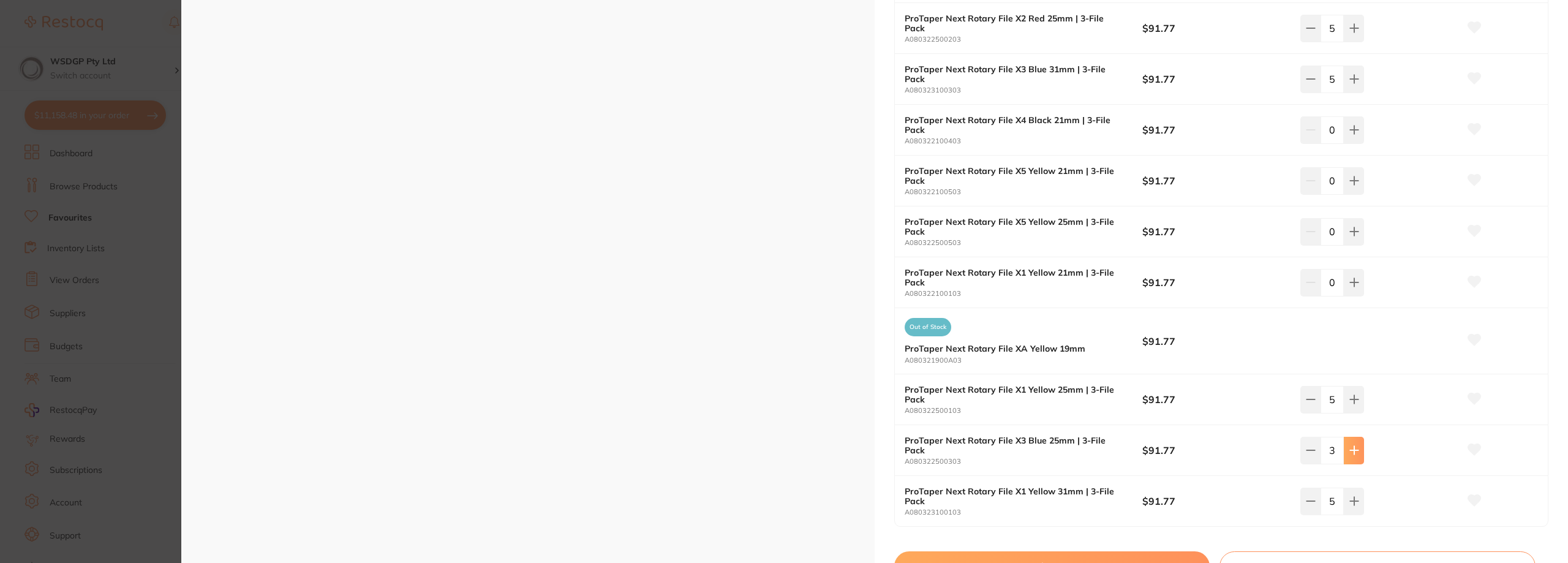
type input "5"
click at [1354, 232] on icon at bounding box center [1354, 232] width 8 height 8
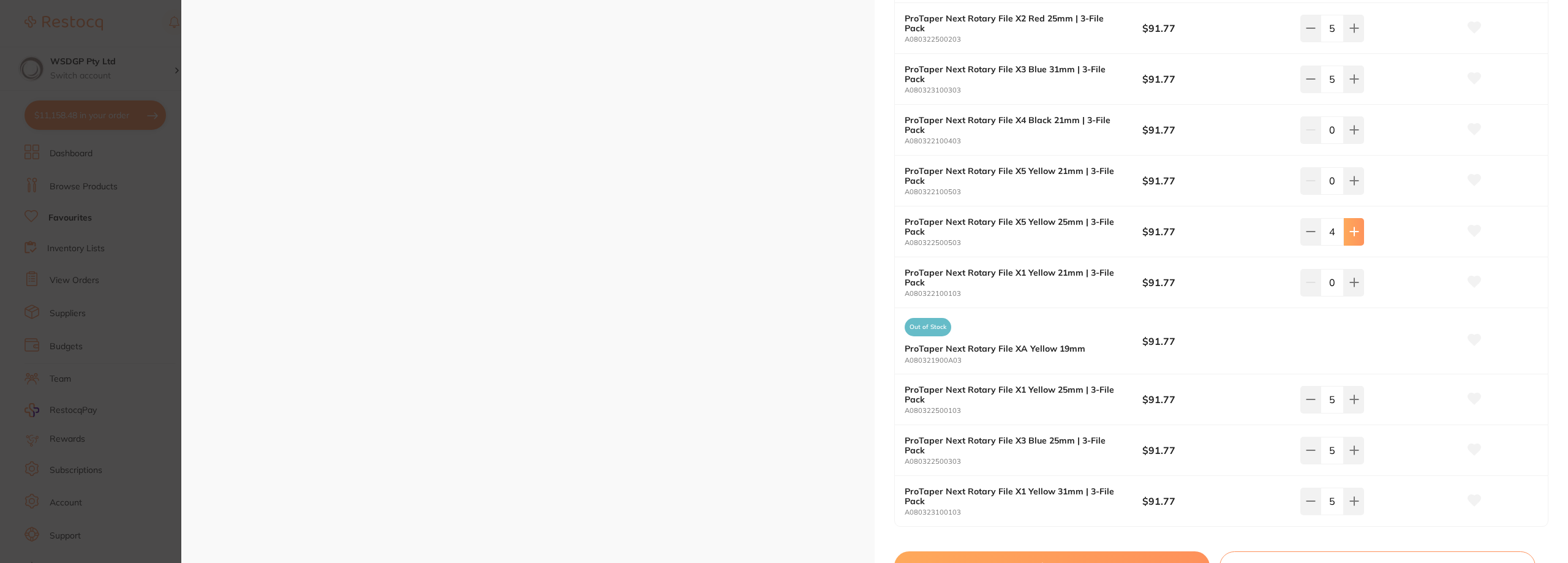
scroll to position [0, 0]
click at [1353, 232] on icon at bounding box center [1354, 232] width 8 height 8
type input "6"
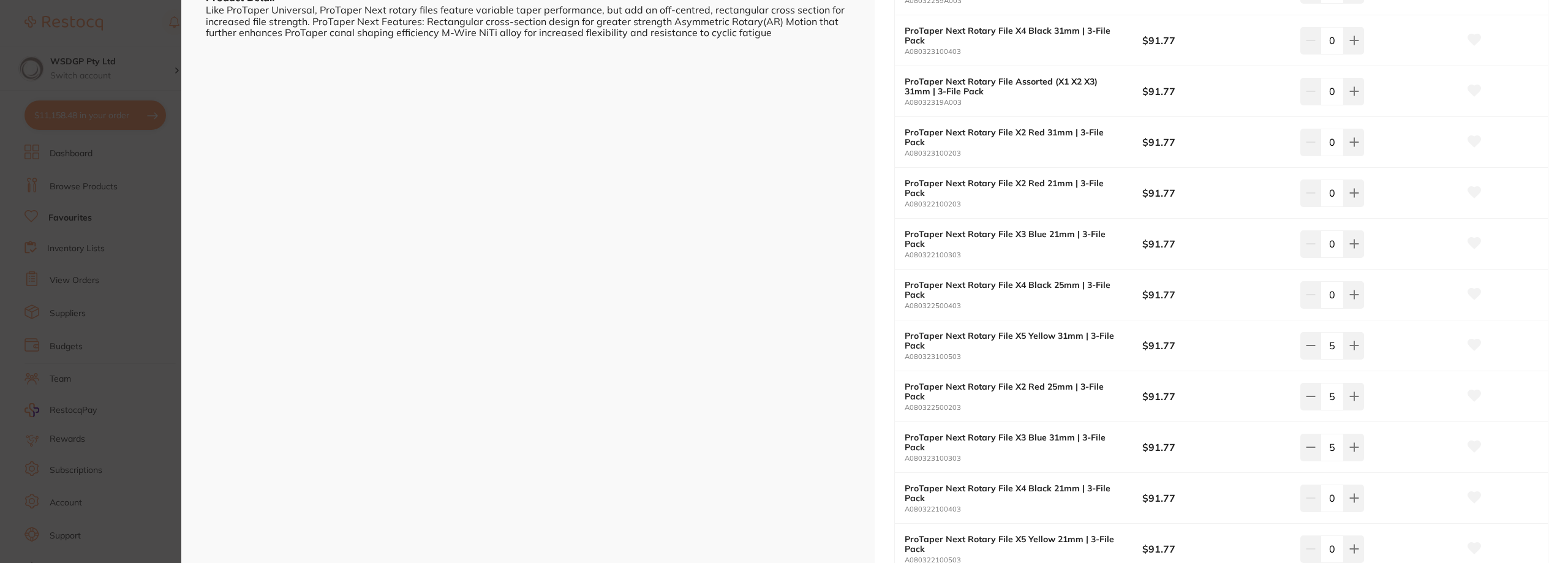
scroll to position [368, 0]
click at [1352, 245] on icon at bounding box center [1354, 244] width 8 height 8
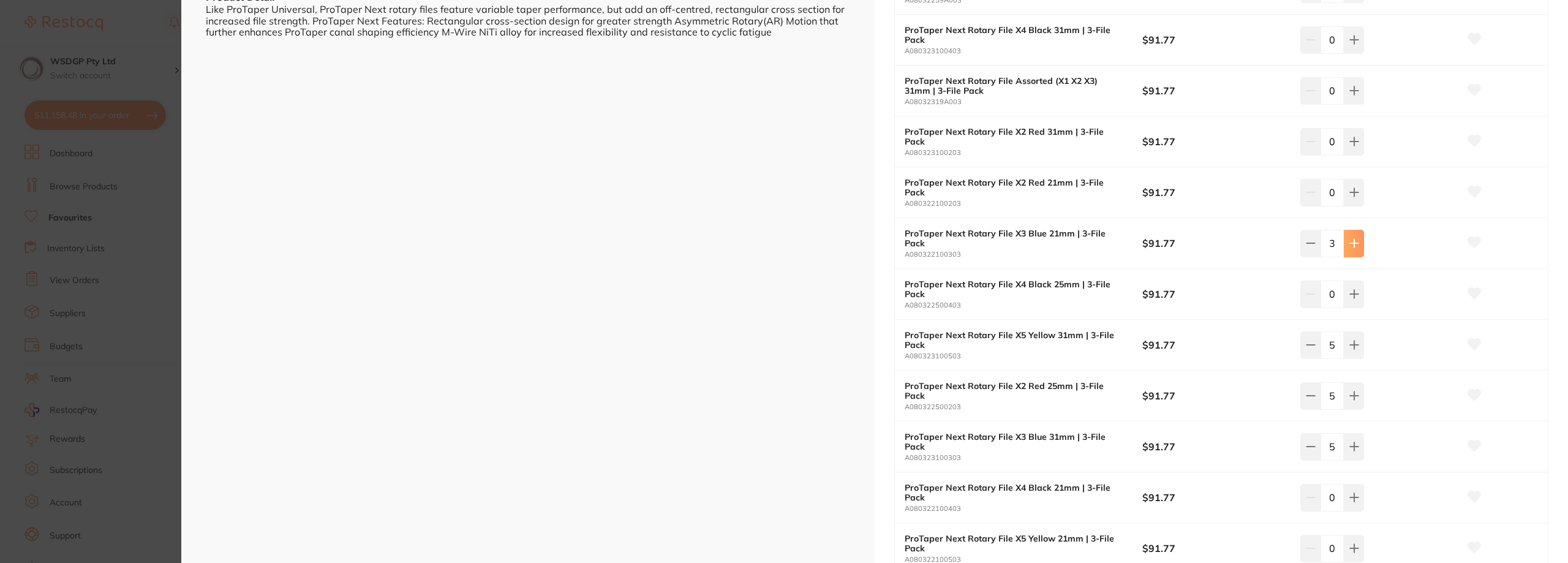
click at [1352, 245] on icon at bounding box center [1354, 244] width 8 height 8
type input "6"
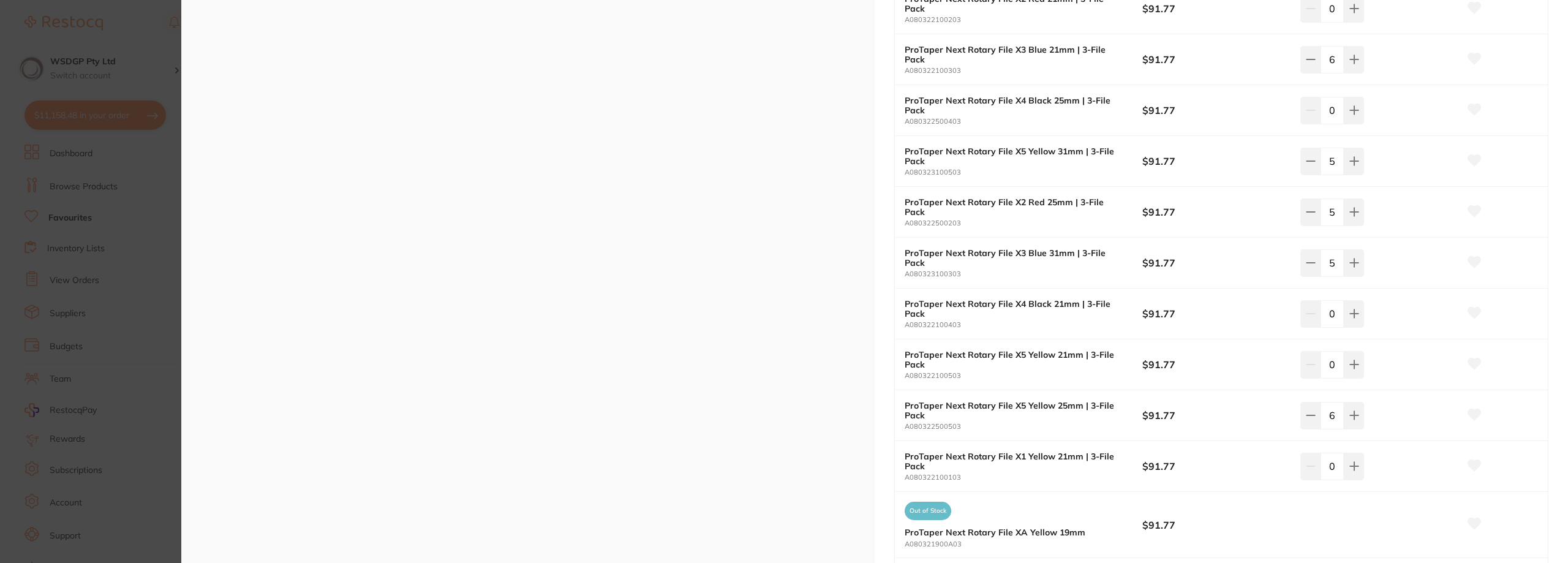
scroll to position [613, 0]
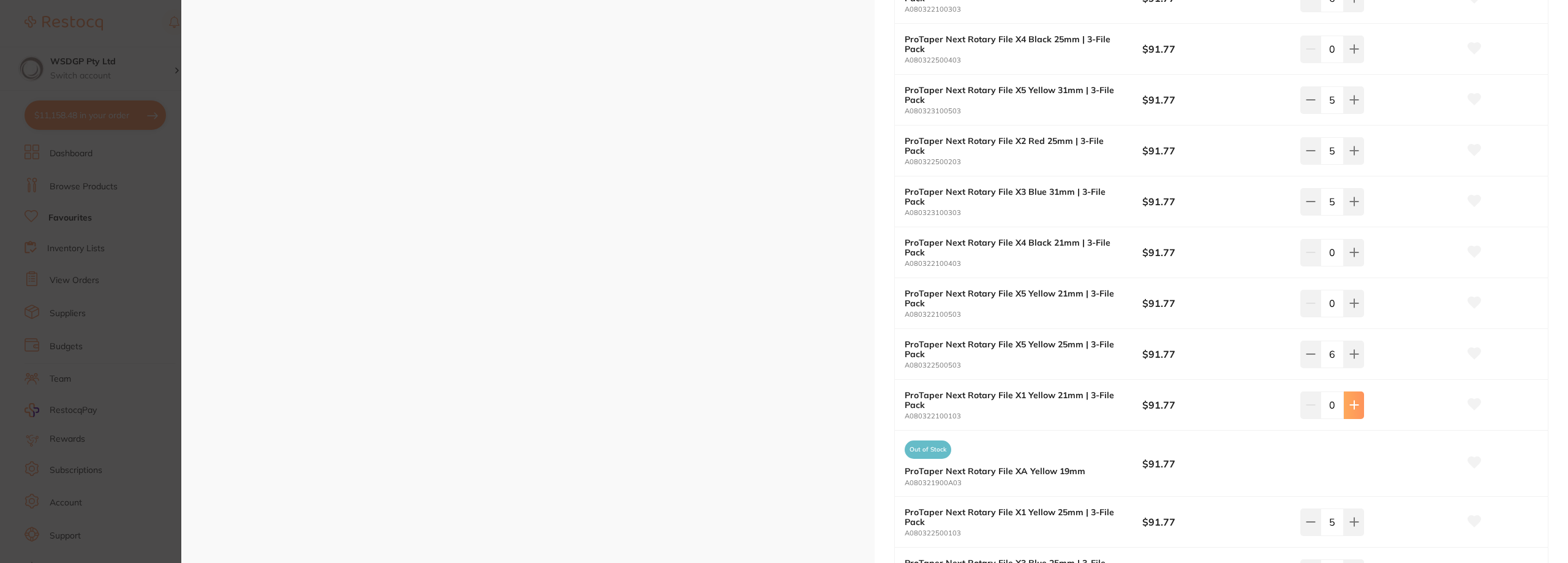
click at [1354, 405] on icon at bounding box center [1354, 405] width 8 height 8
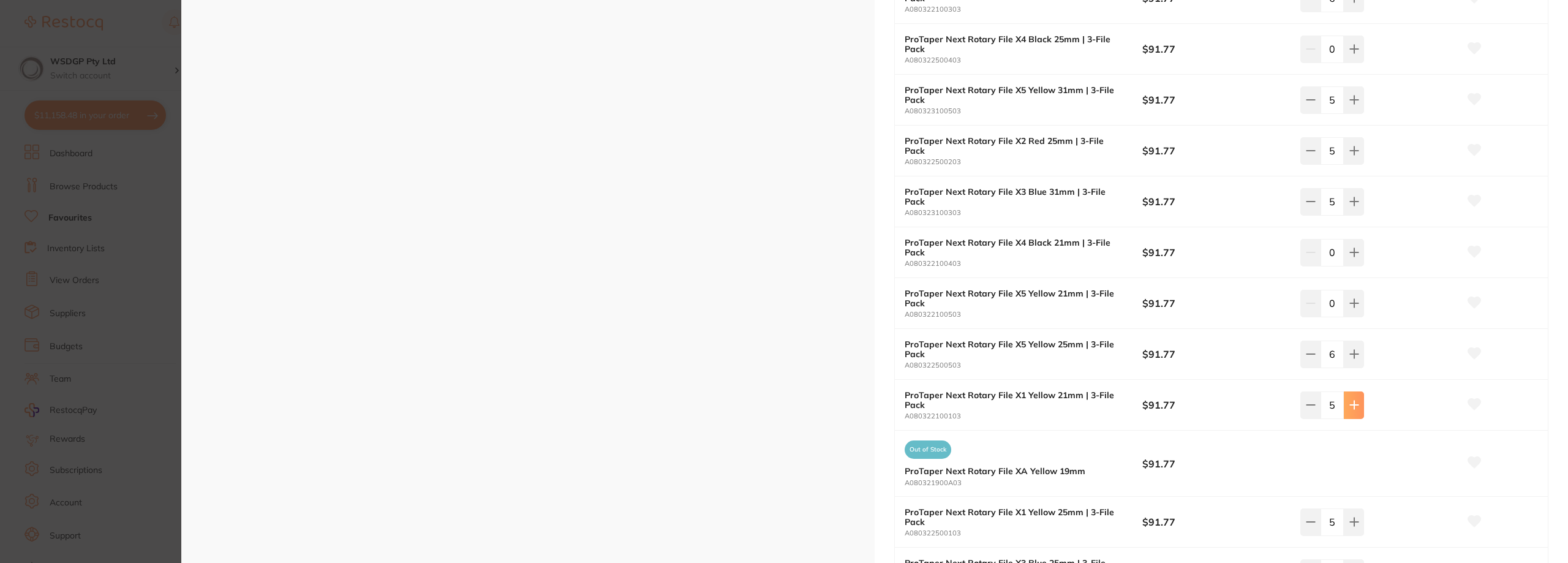
click at [1354, 405] on icon at bounding box center [1354, 405] width 8 height 8
type input "6"
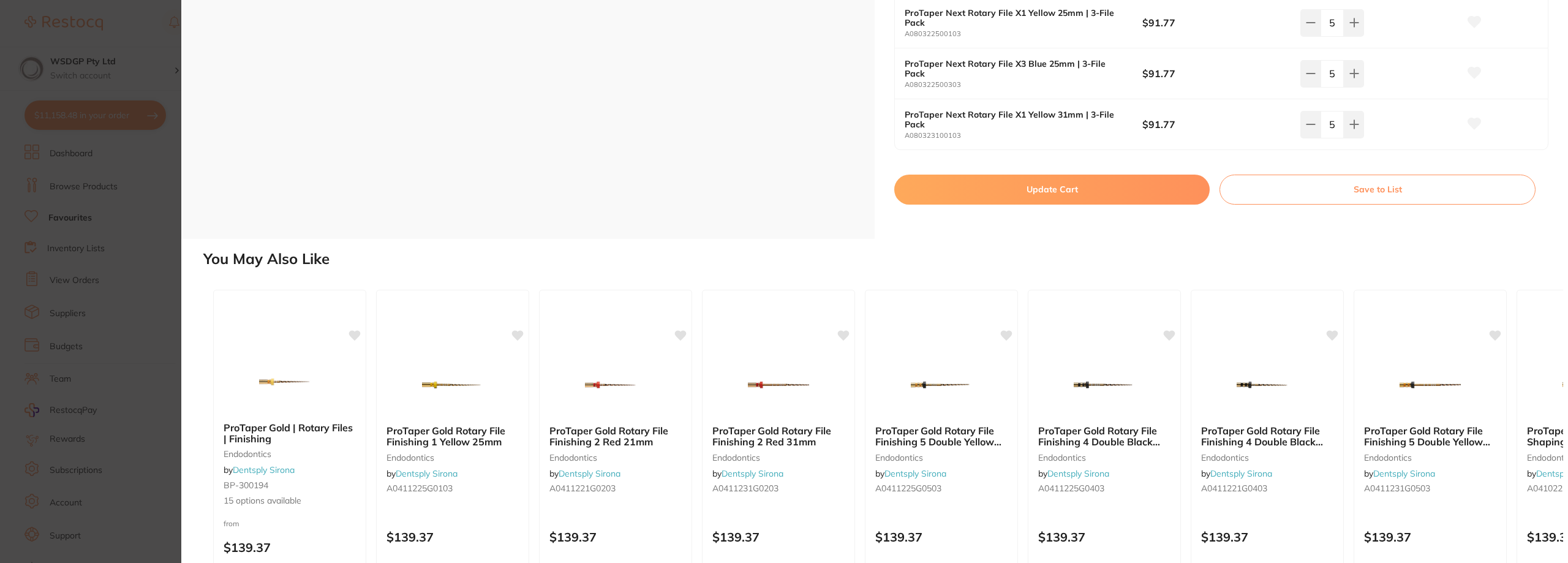
scroll to position [961, 0]
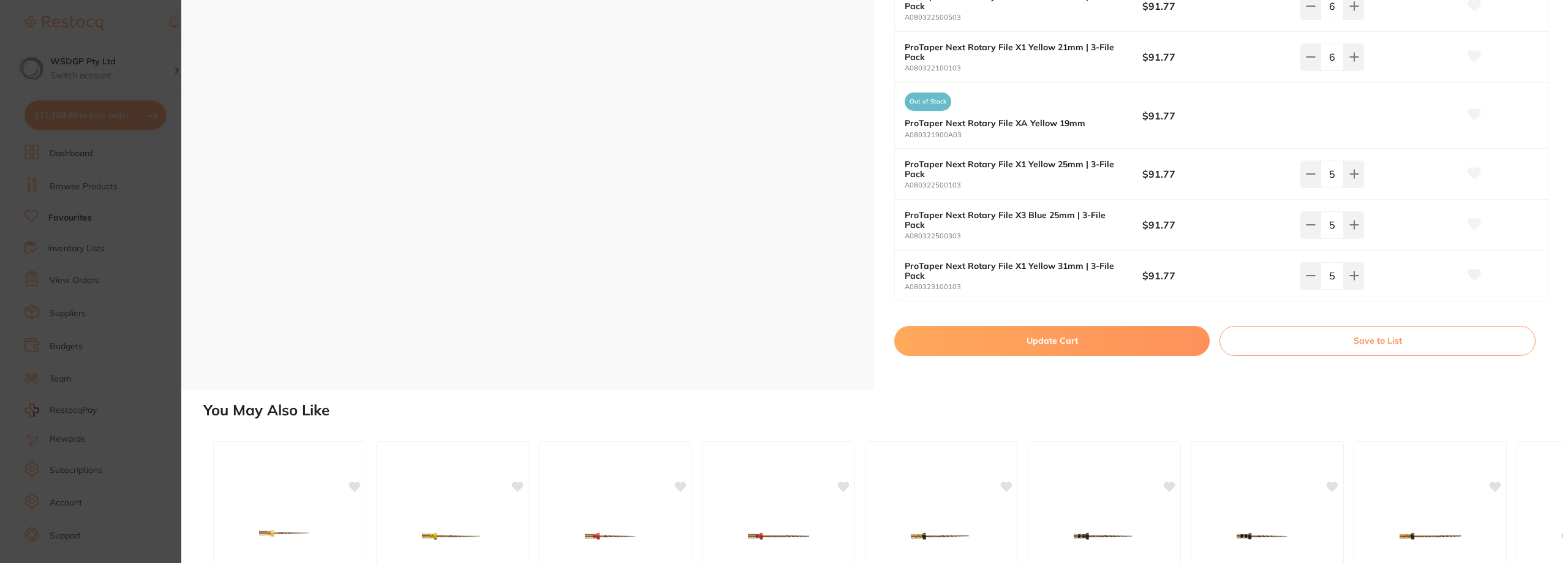
click at [1074, 340] on button "Update Cart" at bounding box center [1051, 340] width 316 height 29
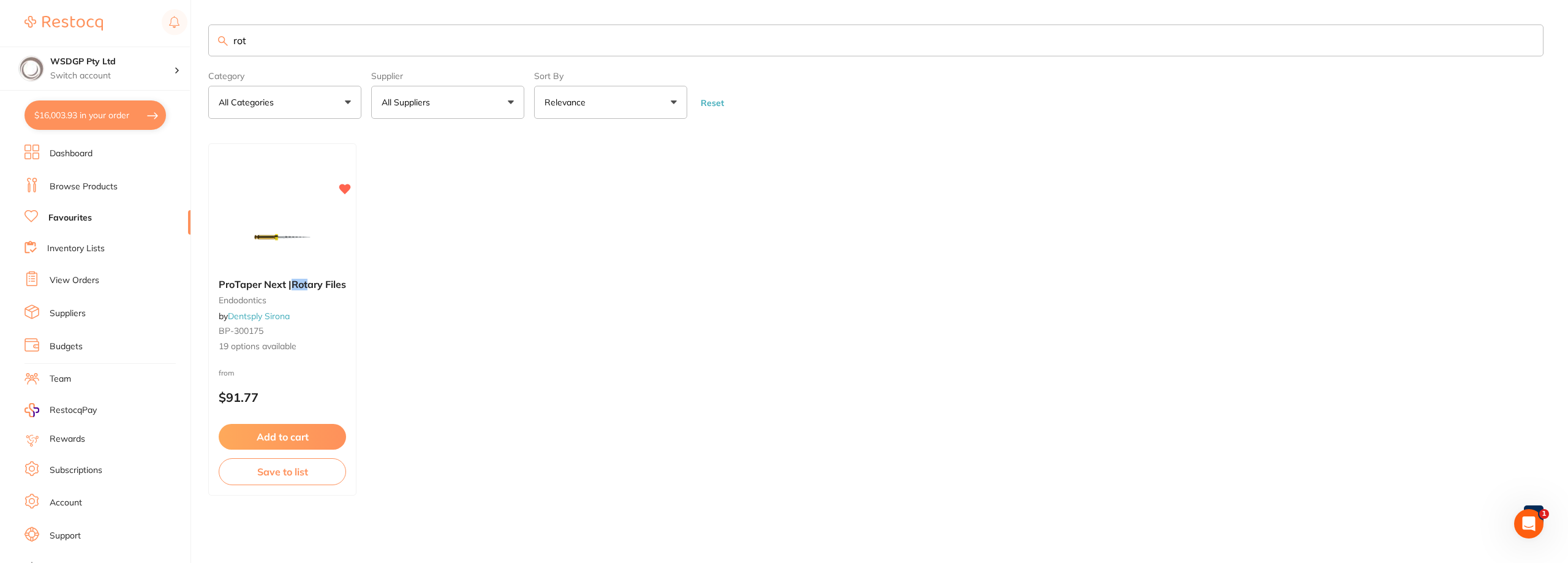
click at [86, 116] on button "$16,003.93 in your order" at bounding box center [95, 115] width 142 height 29
checkbox input "true"
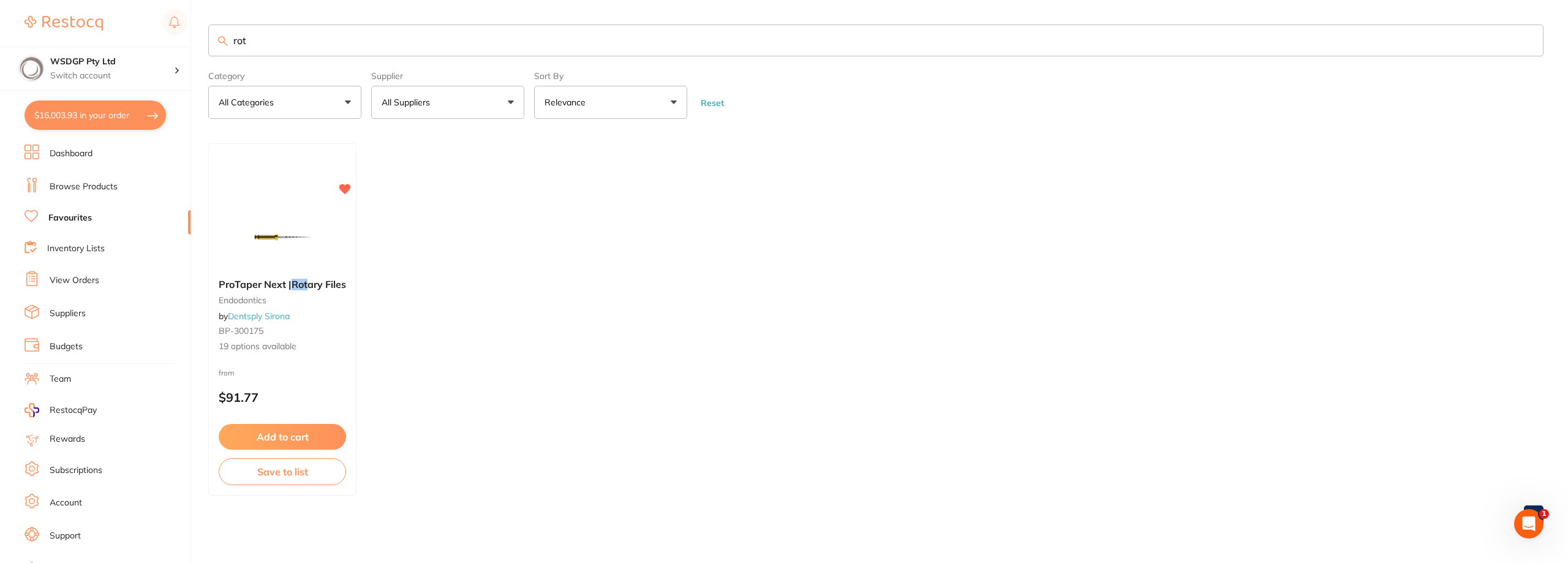
checkbox input "true"
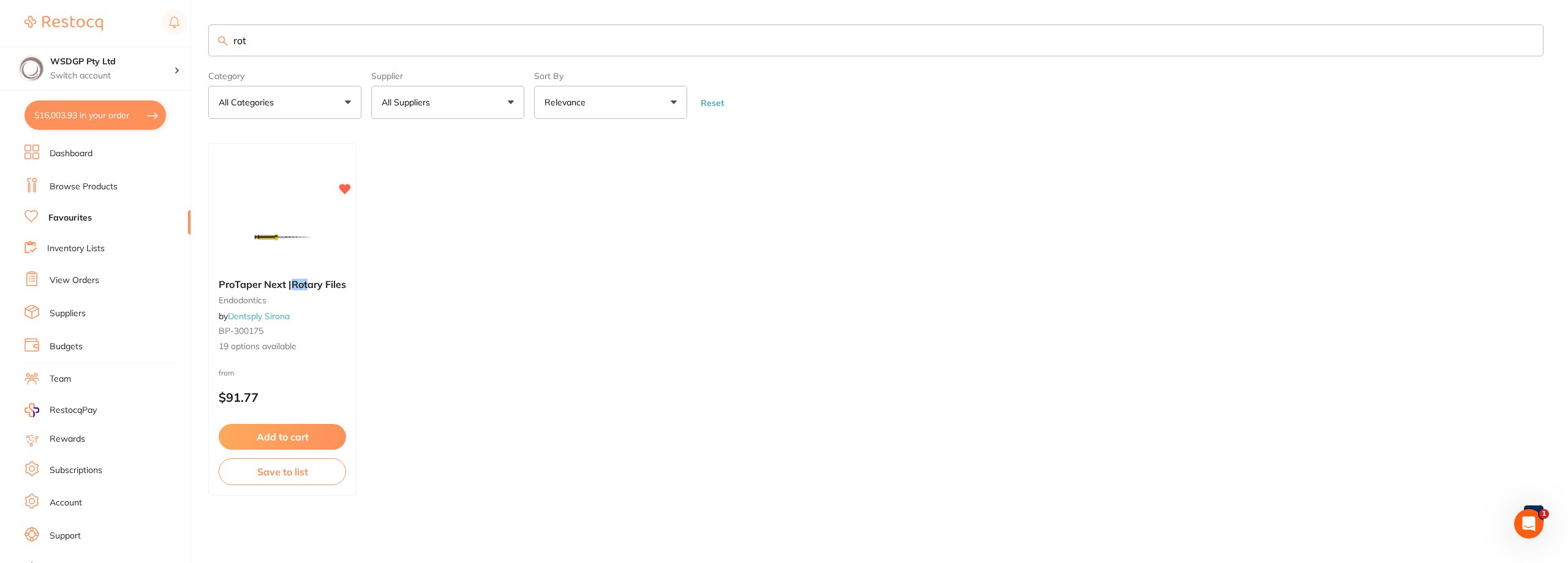
checkbox input "true"
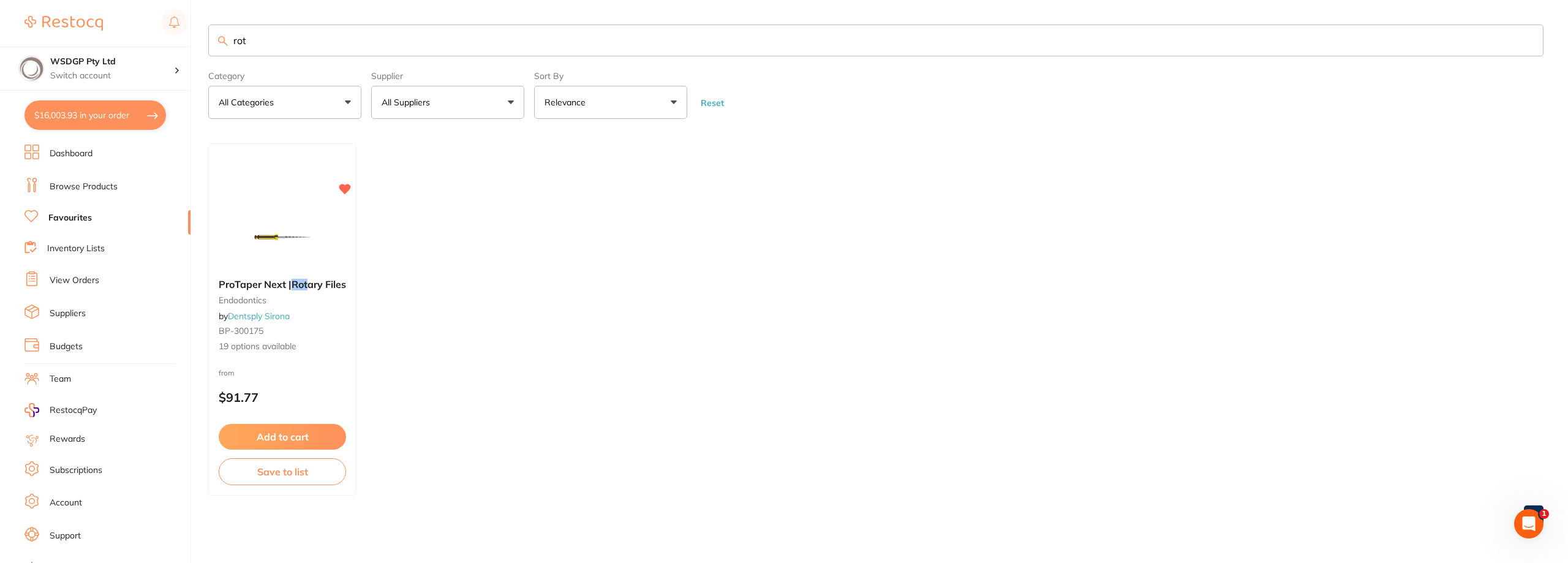
checkbox input "true"
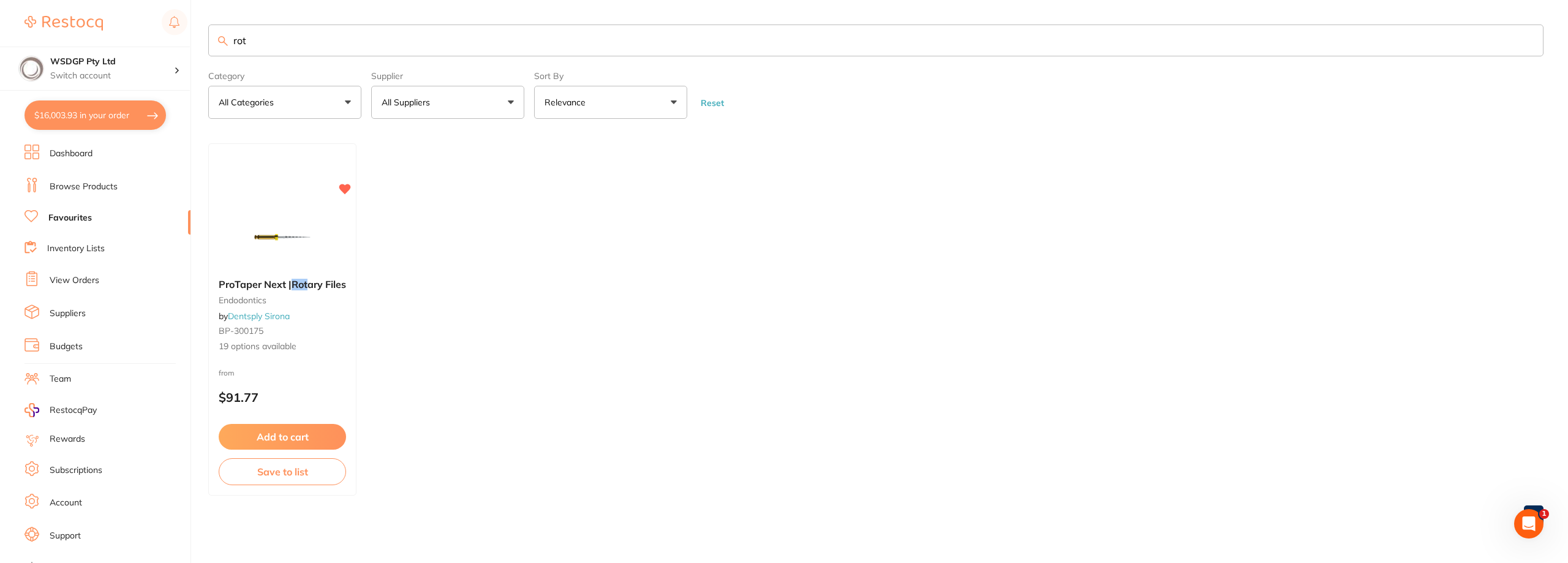
checkbox input "true"
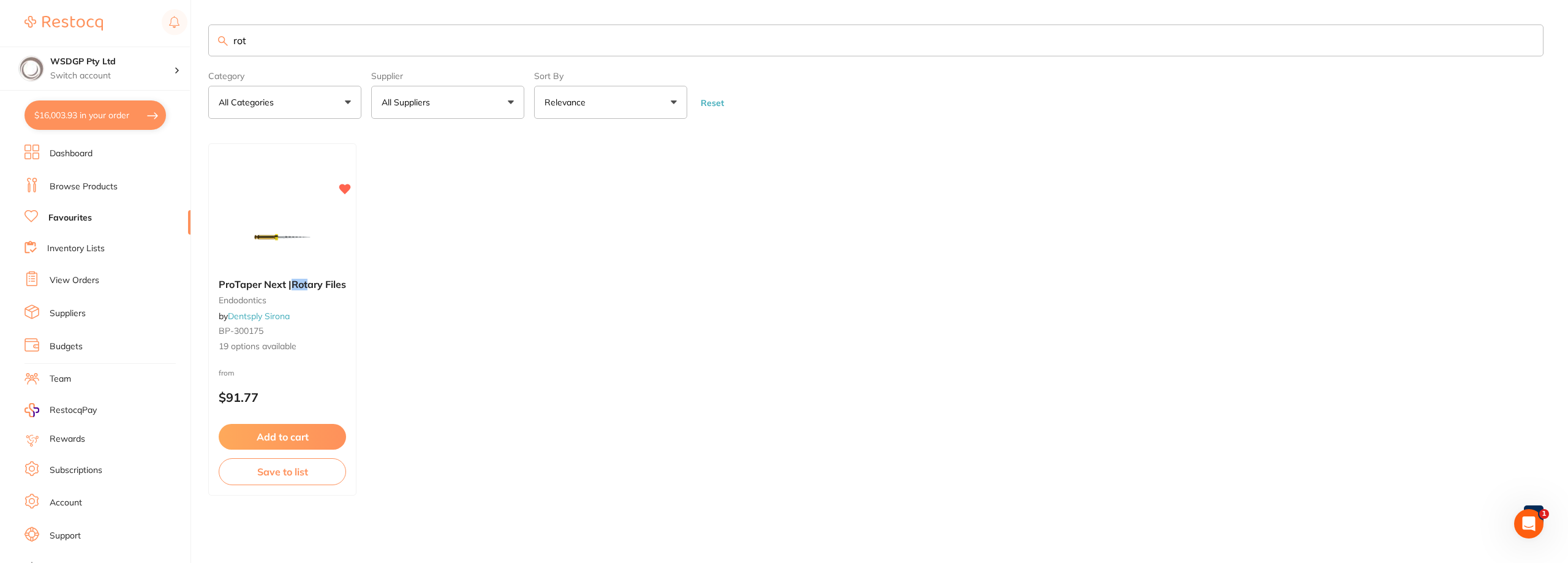
checkbox input "true"
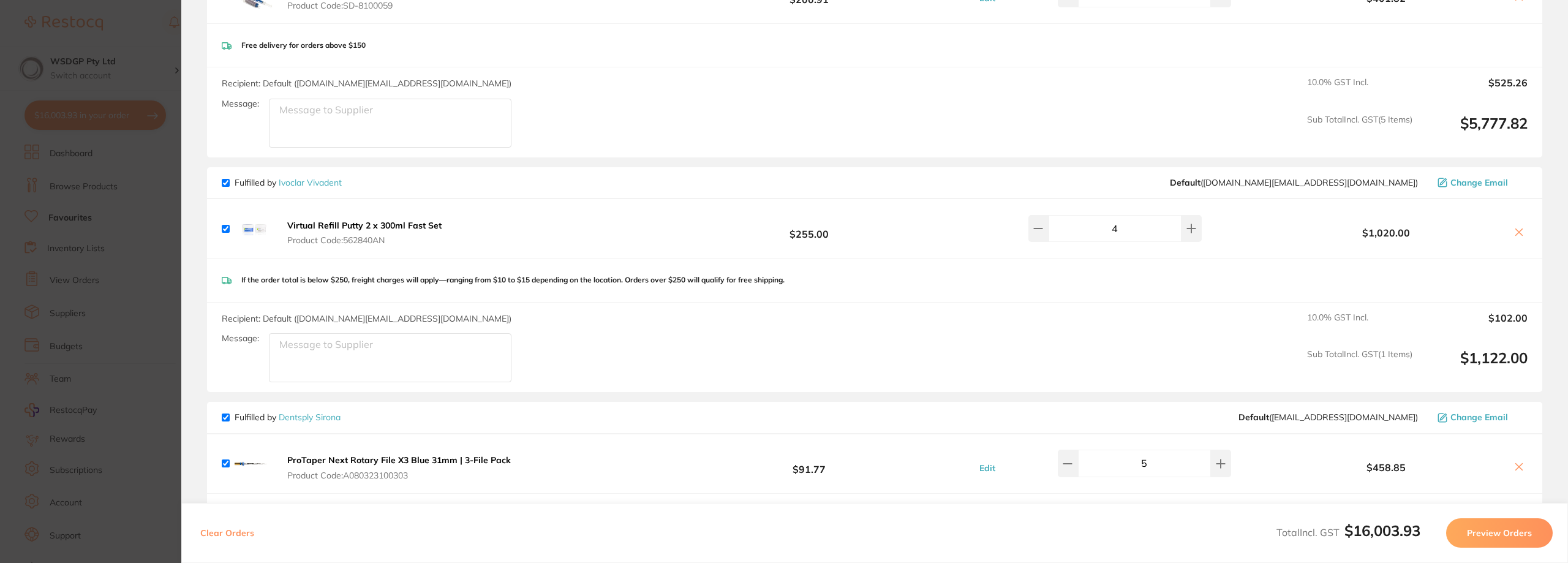
click at [83, 233] on section "Update RRP Set your pre negotiated price for this item. Item Agreed RRP (excl. …" at bounding box center [784, 282] width 1568 height 563
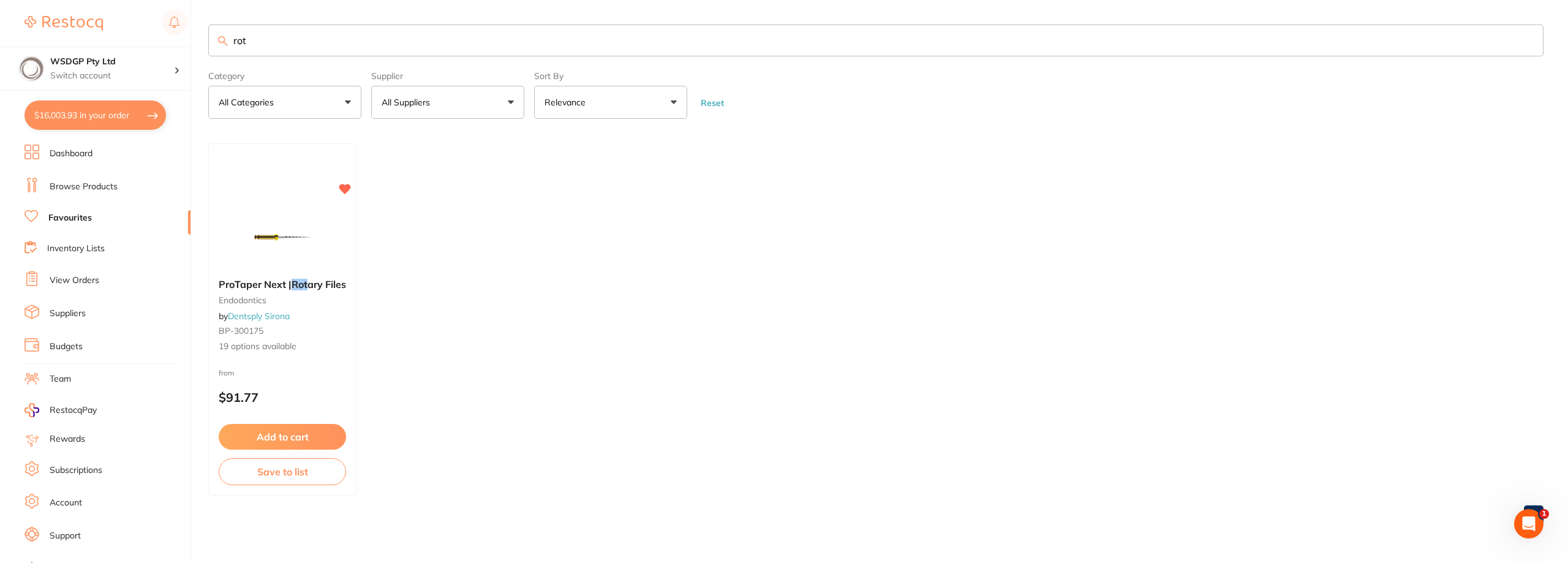
click at [73, 218] on link "Favourites" at bounding box center [70, 218] width 44 height 12
click at [82, 32] on div "$16,003.93 WSDGP Pty Ltd Switch account WSDGP Pty Ltd Warrnambool Smile Dental …" at bounding box center [784, 282] width 1568 height 563
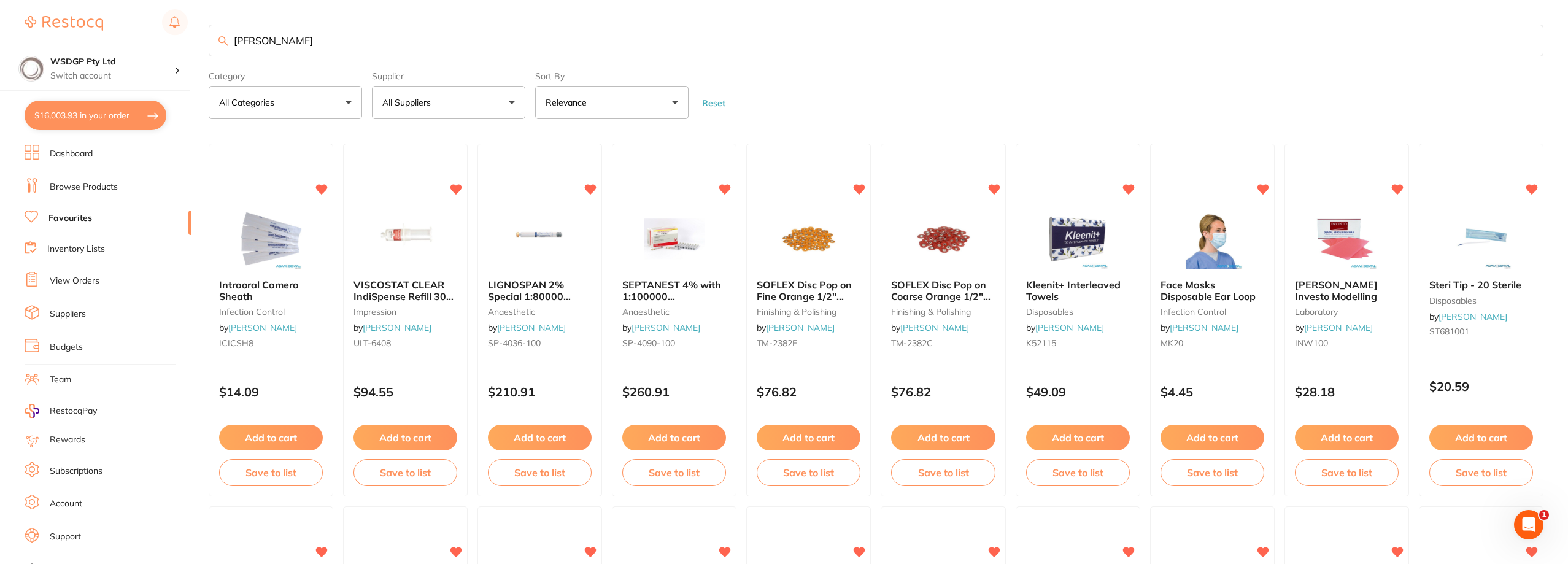
type input "gutt"
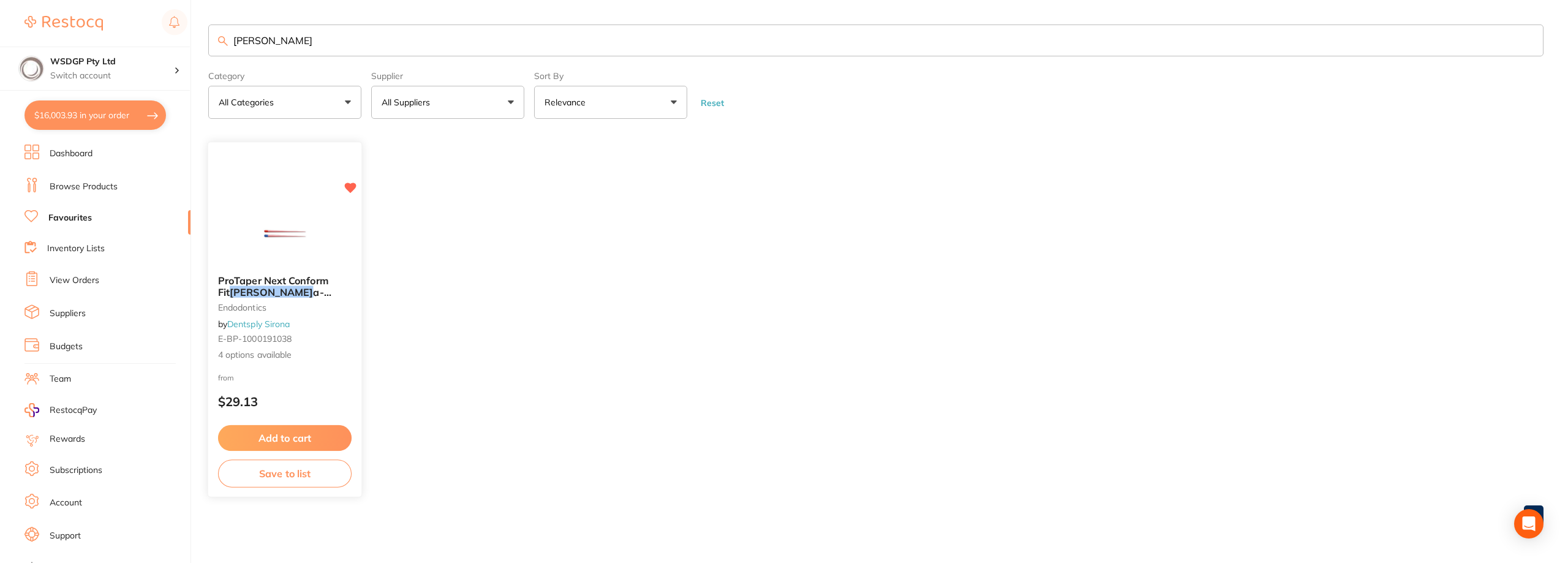
click at [277, 223] on img at bounding box center [284, 234] width 80 height 62
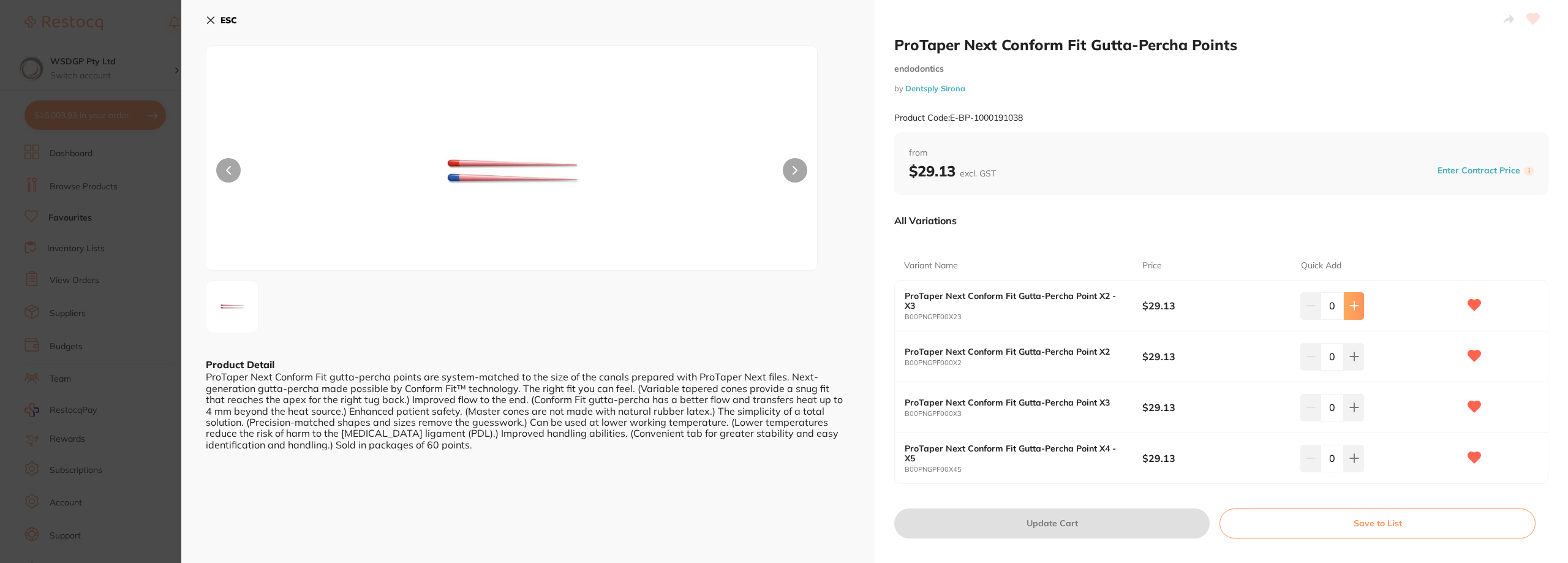
click at [1357, 308] on button at bounding box center [1354, 305] width 21 height 27
type input "1"
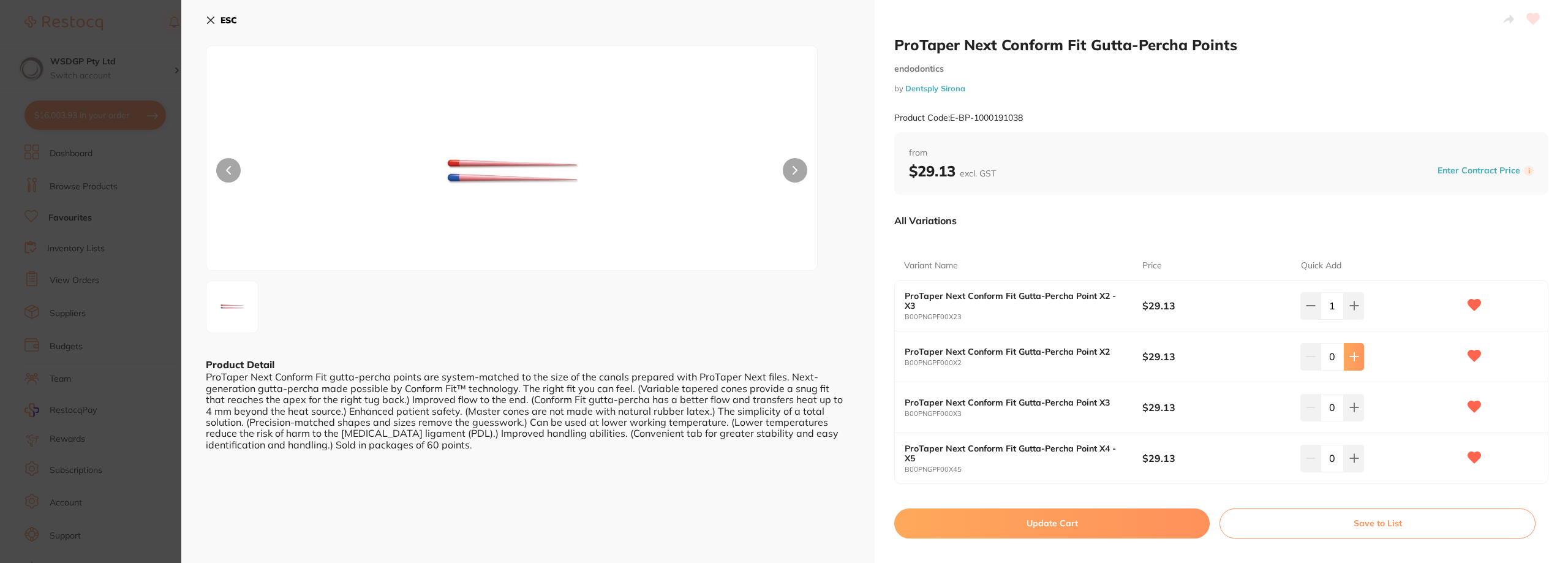
click at [1352, 356] on icon at bounding box center [1354, 357] width 10 height 10
type input "1"
click at [1361, 455] on button at bounding box center [1354, 458] width 21 height 27
type input "1"
click at [1350, 356] on icon at bounding box center [1354, 357] width 10 height 10
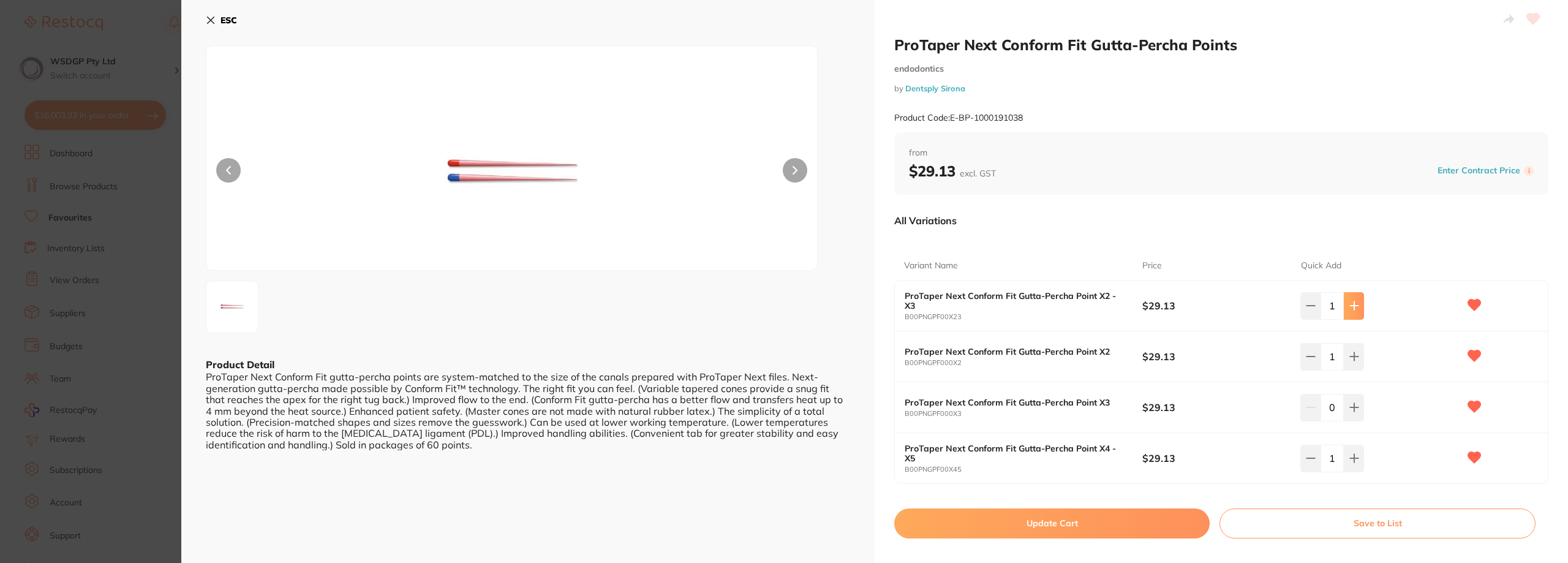
type input "2"
click at [1355, 306] on icon at bounding box center [1354, 306] width 8 height 8
type input "2"
click at [1356, 457] on button at bounding box center [1354, 458] width 21 height 27
type input "2"
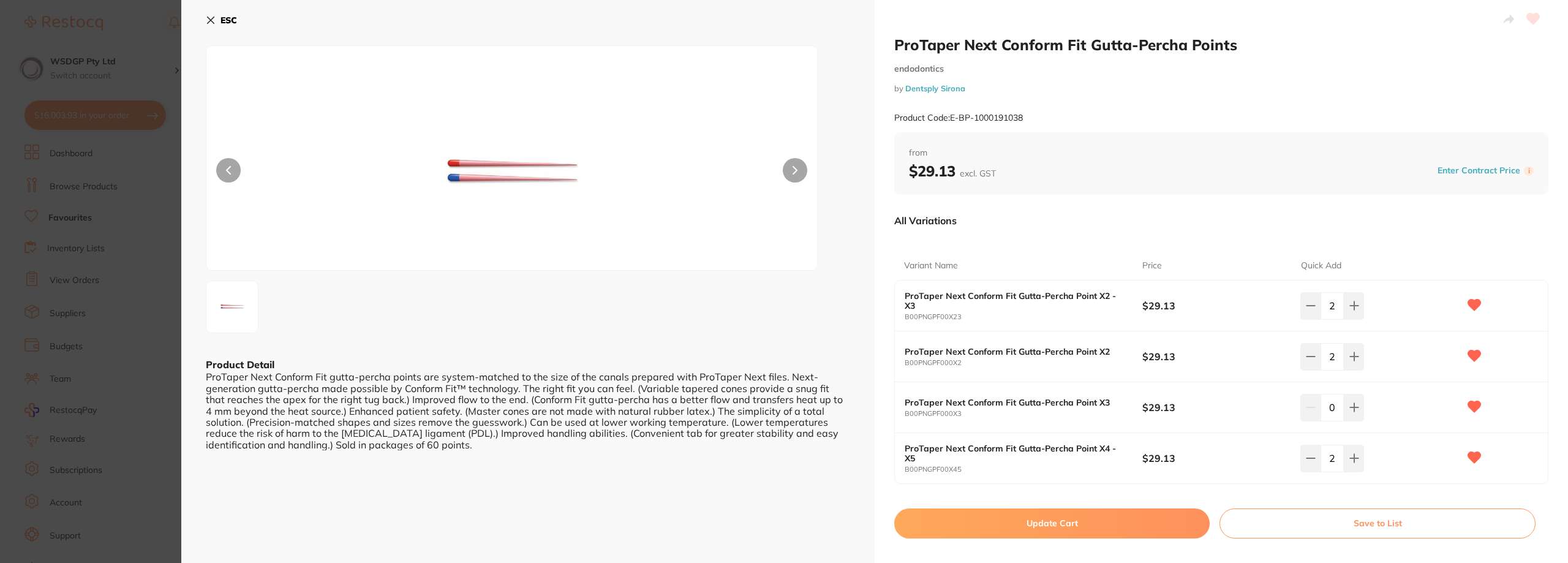
click at [1088, 523] on button "Update Cart" at bounding box center [1051, 523] width 316 height 29
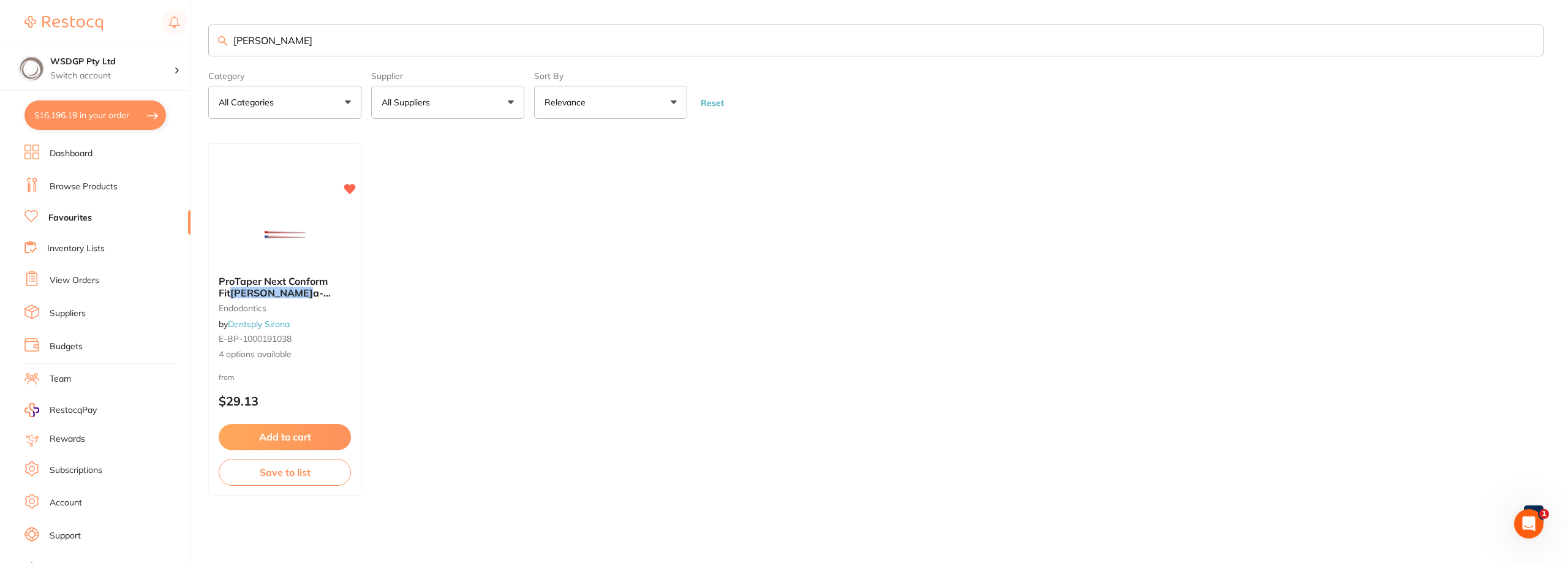
checkbox input "false"
drag, startPoint x: 285, startPoint y: 40, endPoint x: 43, endPoint y: 25, distance: 242.5
click at [77, 24] on div "$16,196.19 WSDGP Pty Ltd Switch account WSDGP Pty Ltd Warrnambool Smile Dental …" at bounding box center [784, 282] width 1568 height 563
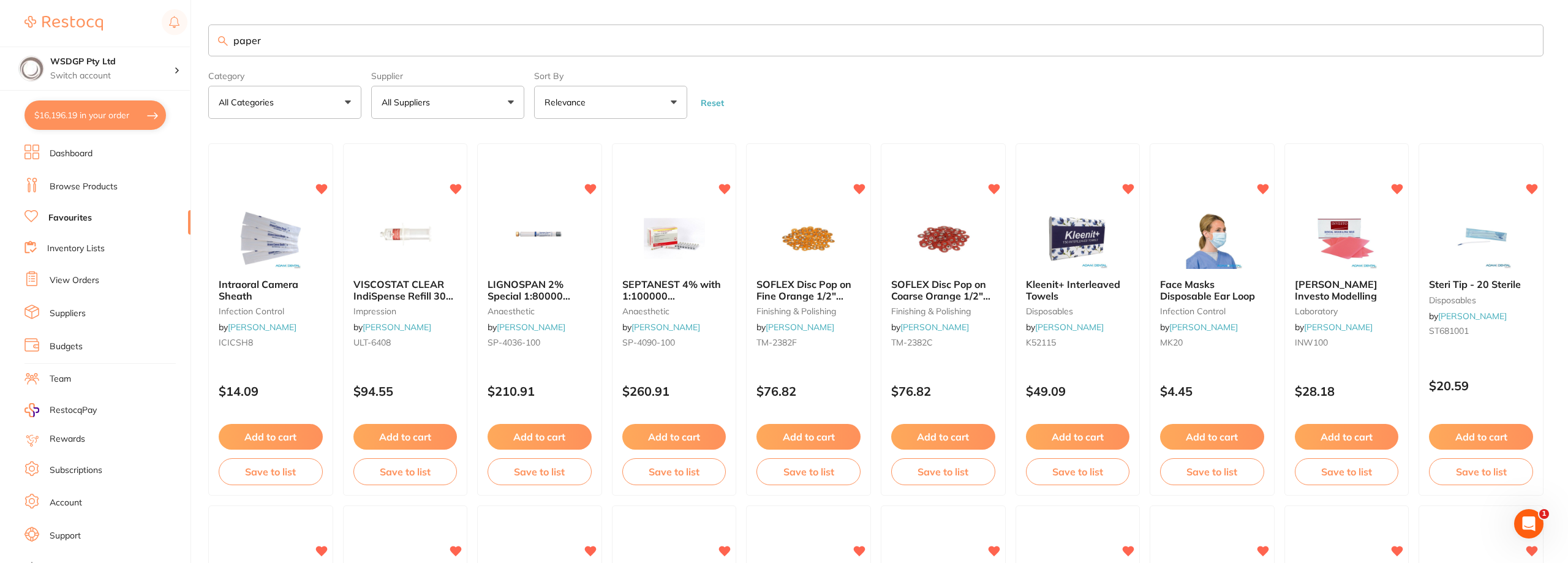
type input "paper"
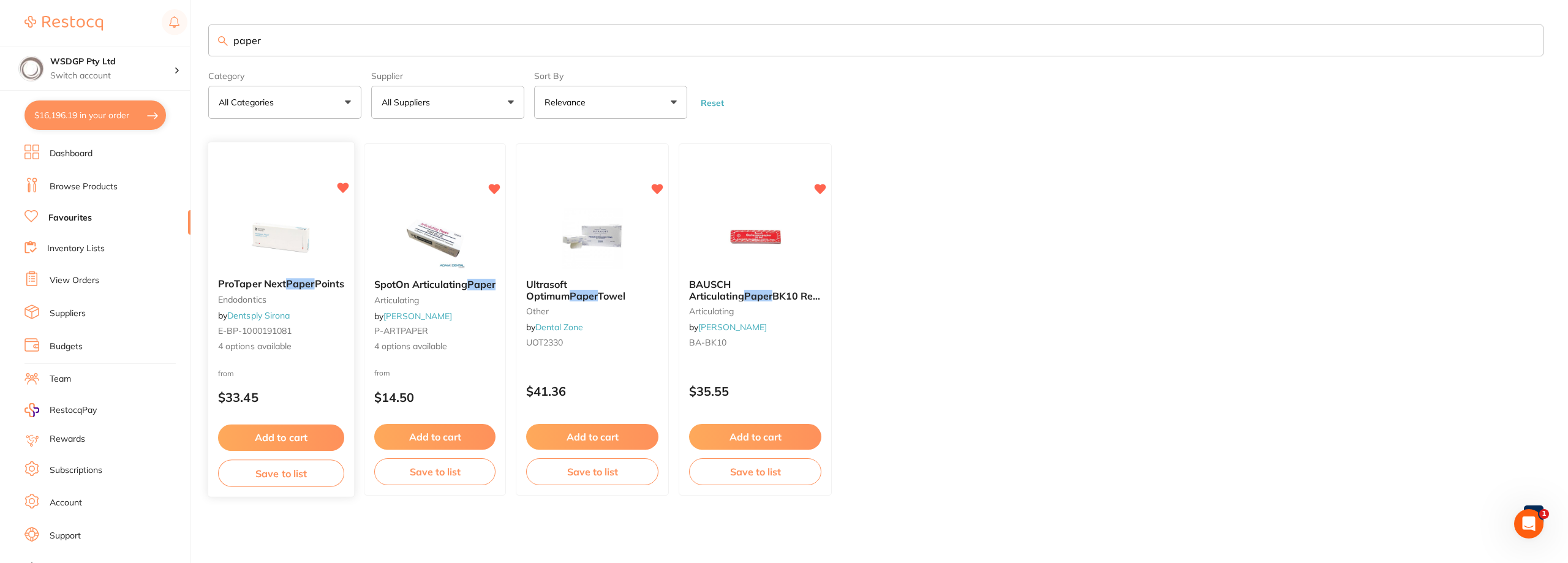
click at [283, 258] on img at bounding box center [281, 238] width 80 height 62
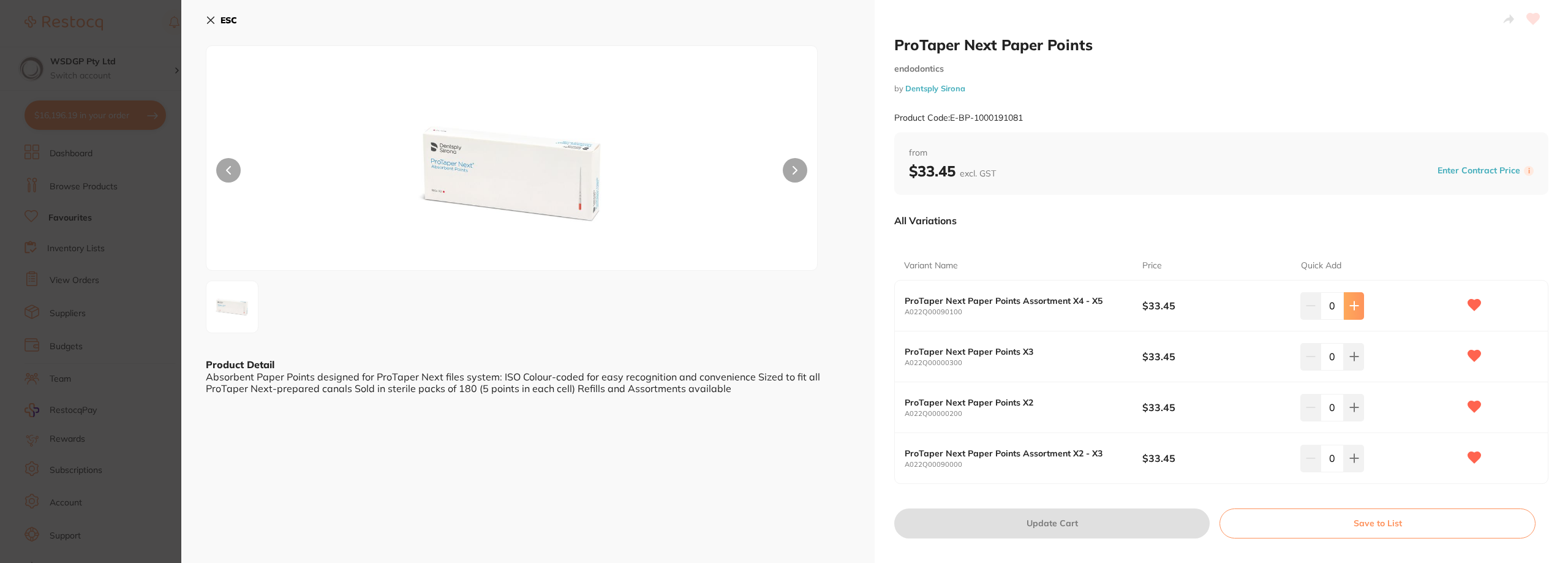
click at [1357, 303] on button at bounding box center [1354, 305] width 21 height 27
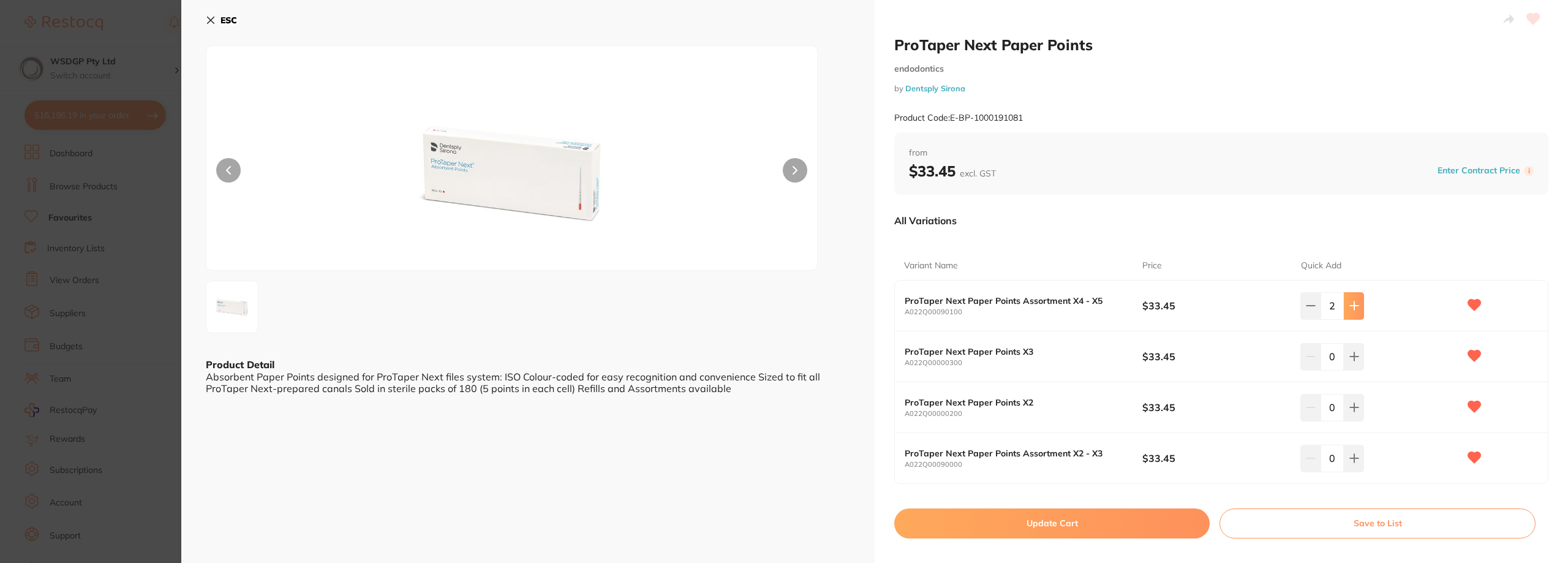
click at [1357, 303] on button at bounding box center [1354, 305] width 21 height 27
type input "3"
click at [1044, 518] on button "Update Cart" at bounding box center [1051, 523] width 316 height 29
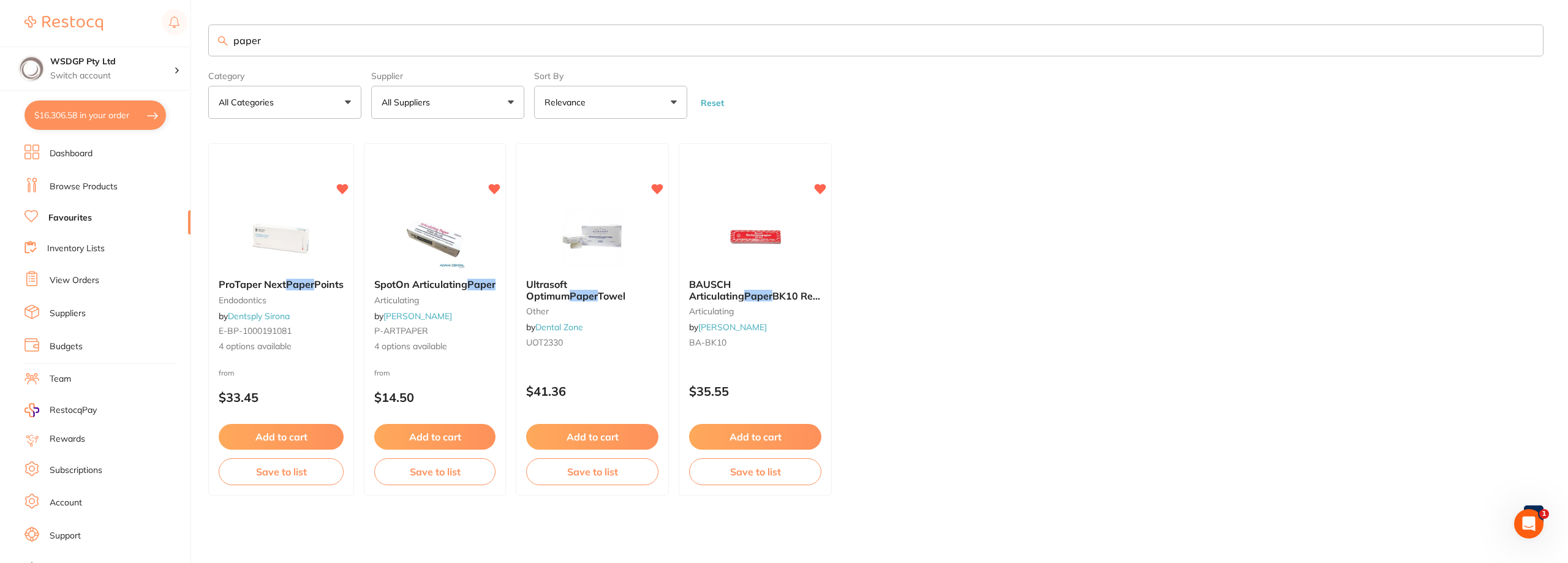
click at [100, 32] on div "$16,306.58 WSDGP Pty Ltd Switch account WSDGP Pty Ltd Warrnambool Smile Dental …" at bounding box center [784, 282] width 1568 height 563
type input "suture"
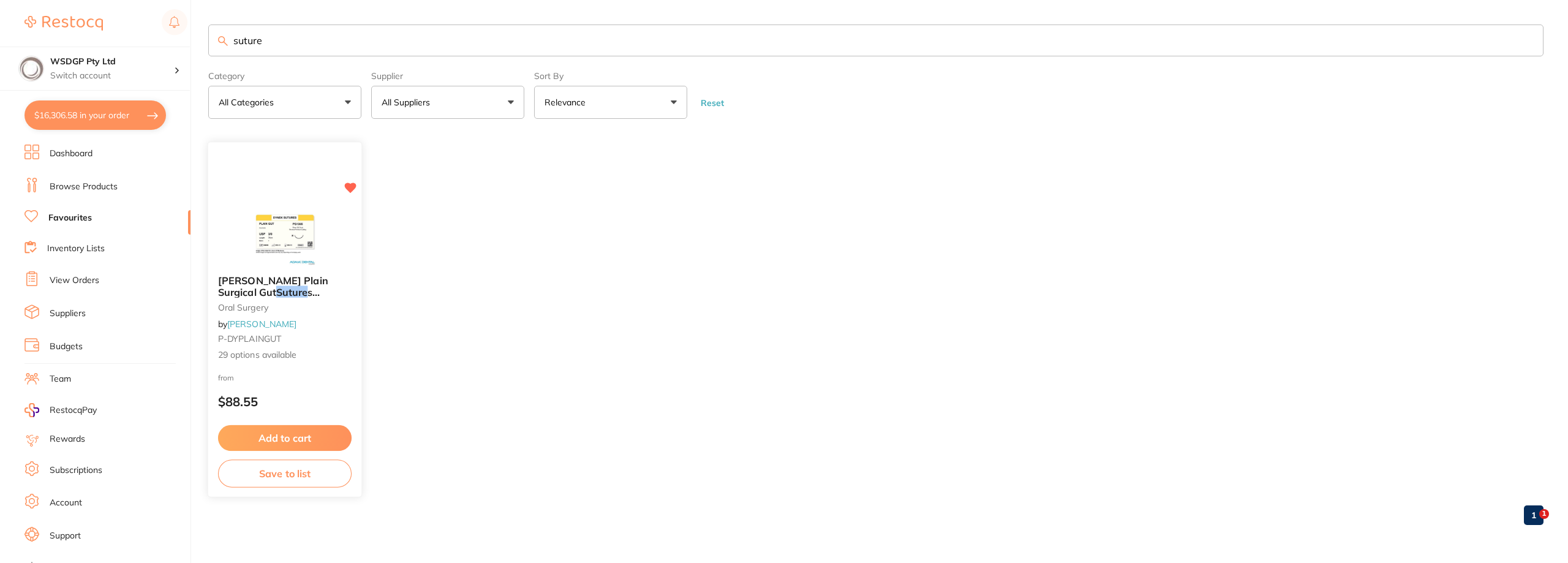
click at [240, 266] on div "Dynek Plain Surgical Gut Suture s Absorbable oral surgery by Adam Dental P-DYPL…" at bounding box center [285, 318] width 153 height 106
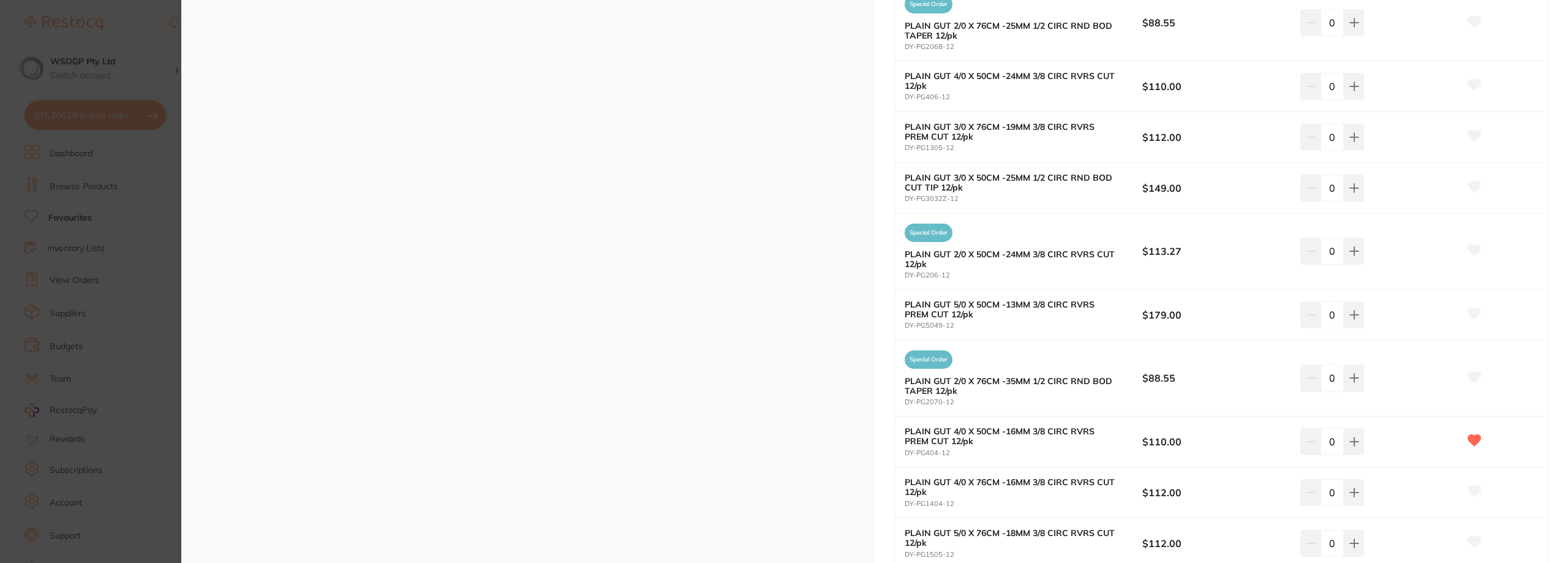
scroll to position [1441, 0]
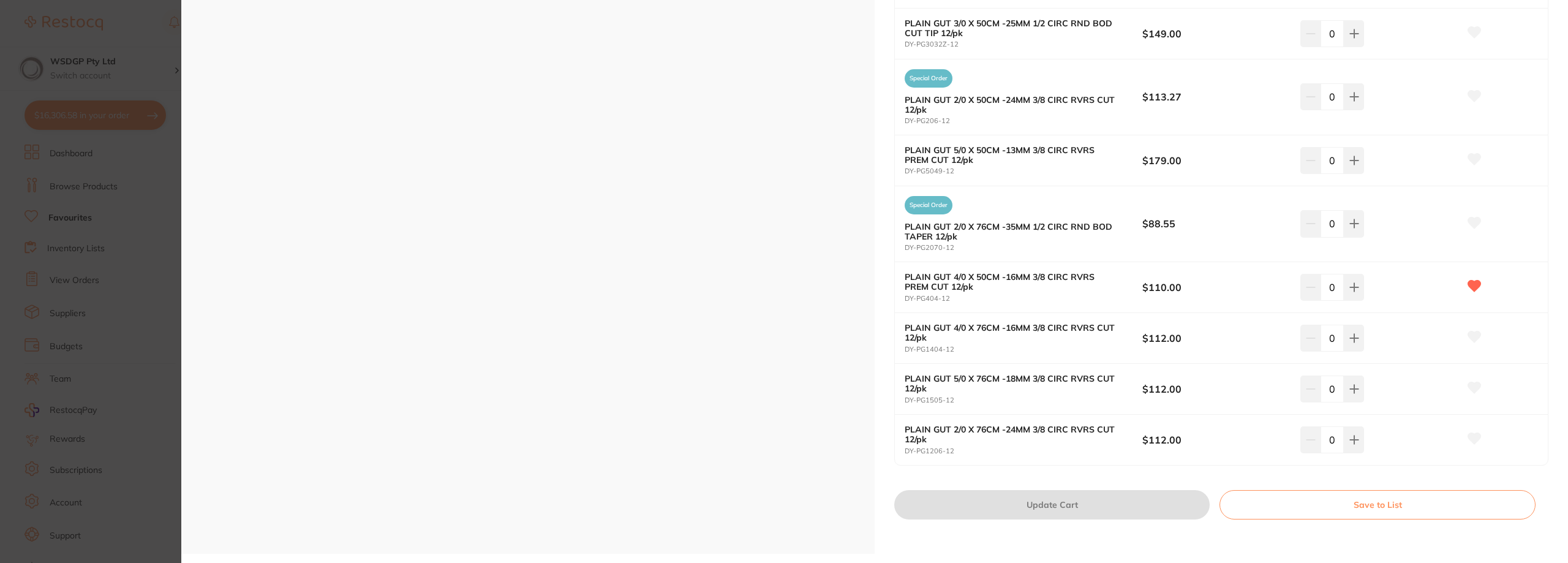
click at [117, 99] on section "Dynek Plain Surgical Gut Sutures Absorbable oral surgery by Adam Dental Product…" at bounding box center [784, 282] width 1568 height 563
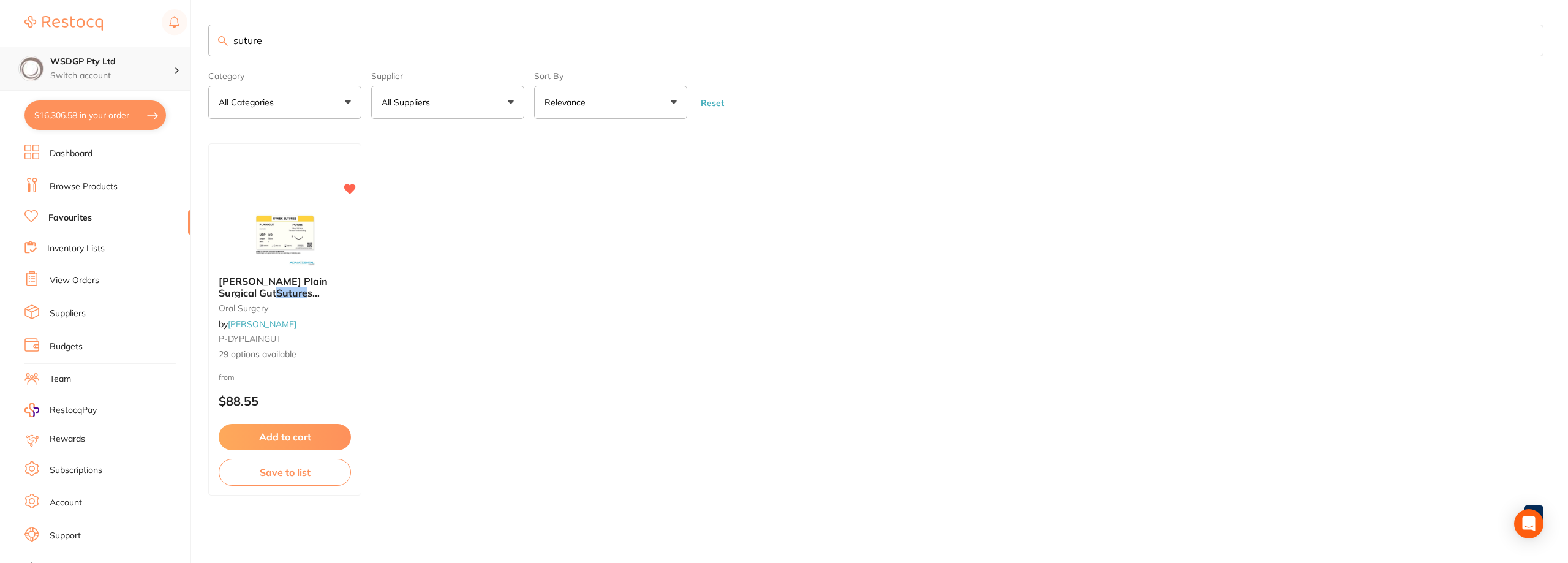
drag, startPoint x: 279, startPoint y: 41, endPoint x: 155, endPoint y: 49, distance: 124.3
click at [155, 49] on div "$16,306.58 WSDGP Pty Ltd Switch account WSDGP Pty Ltd Warrnambool Smile Dental …" at bounding box center [784, 282] width 1568 height 563
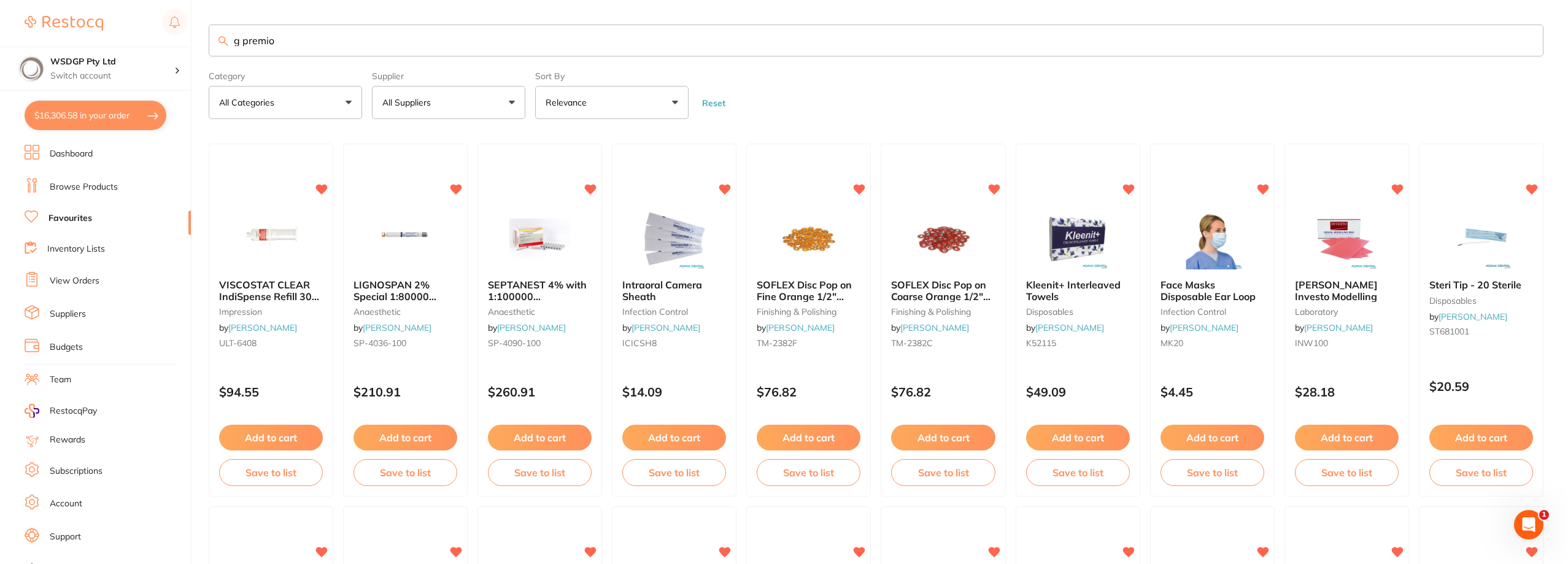
type input "g premio"
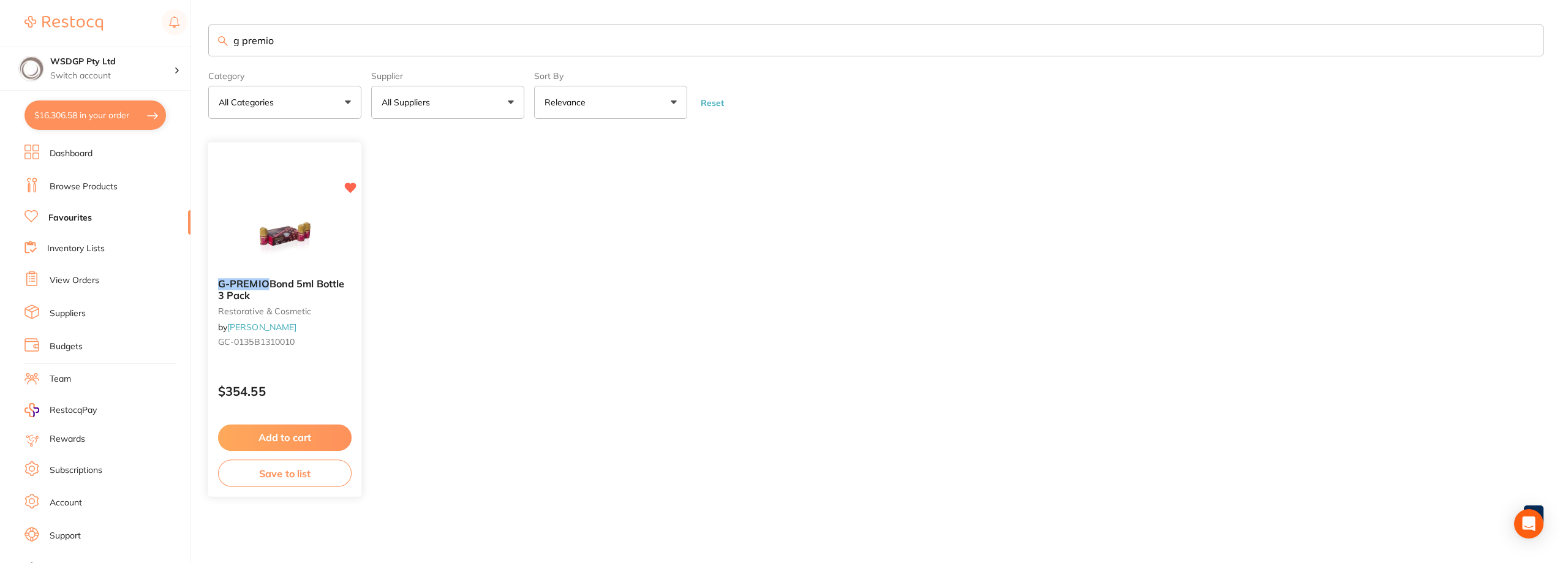
click at [278, 244] on img at bounding box center [284, 238] width 80 height 62
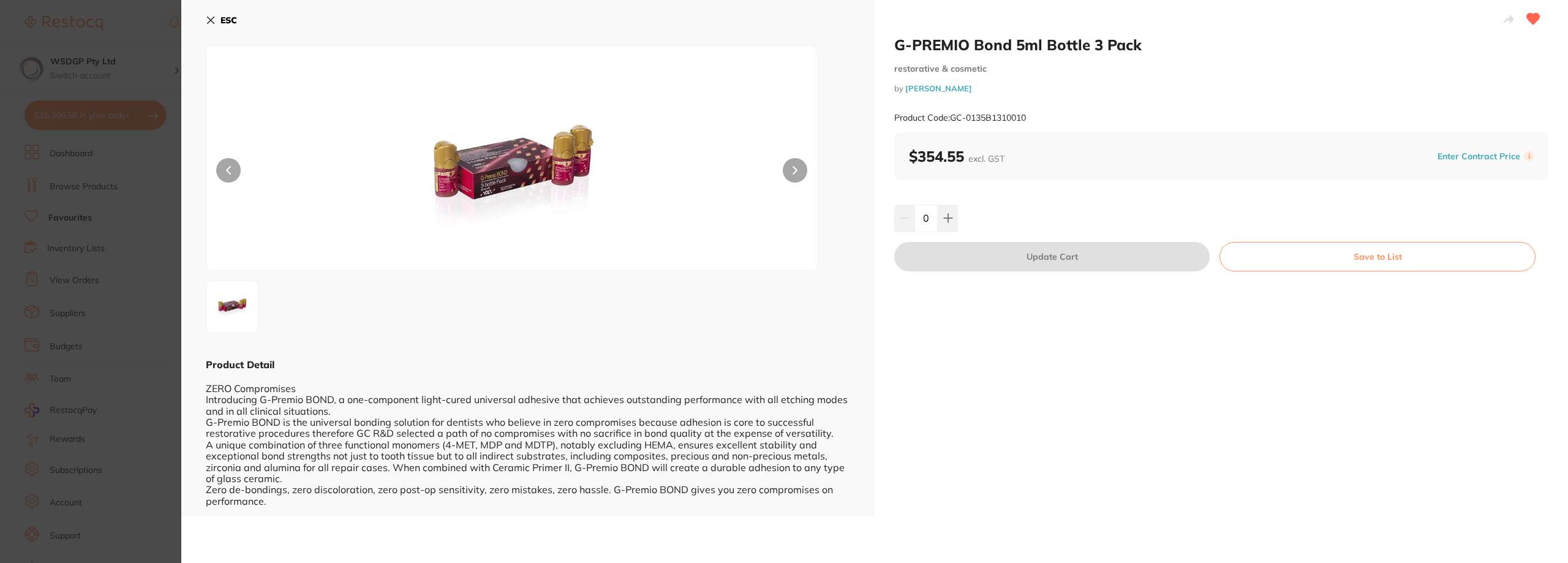
click at [957, 212] on div "0" at bounding box center [1221, 218] width 654 height 27
click at [955, 213] on button at bounding box center [948, 218] width 21 height 27
type input "1"
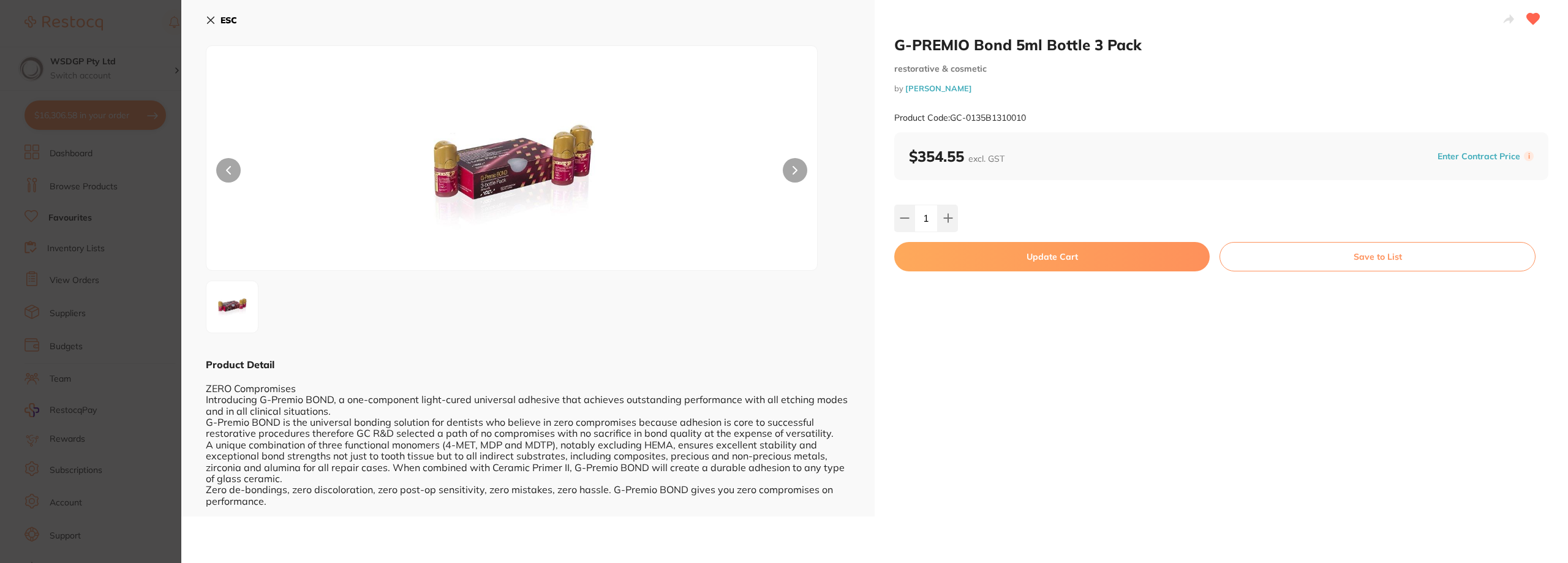
click at [1029, 255] on button "Update Cart" at bounding box center [1051, 256] width 316 height 29
checkbox input "false"
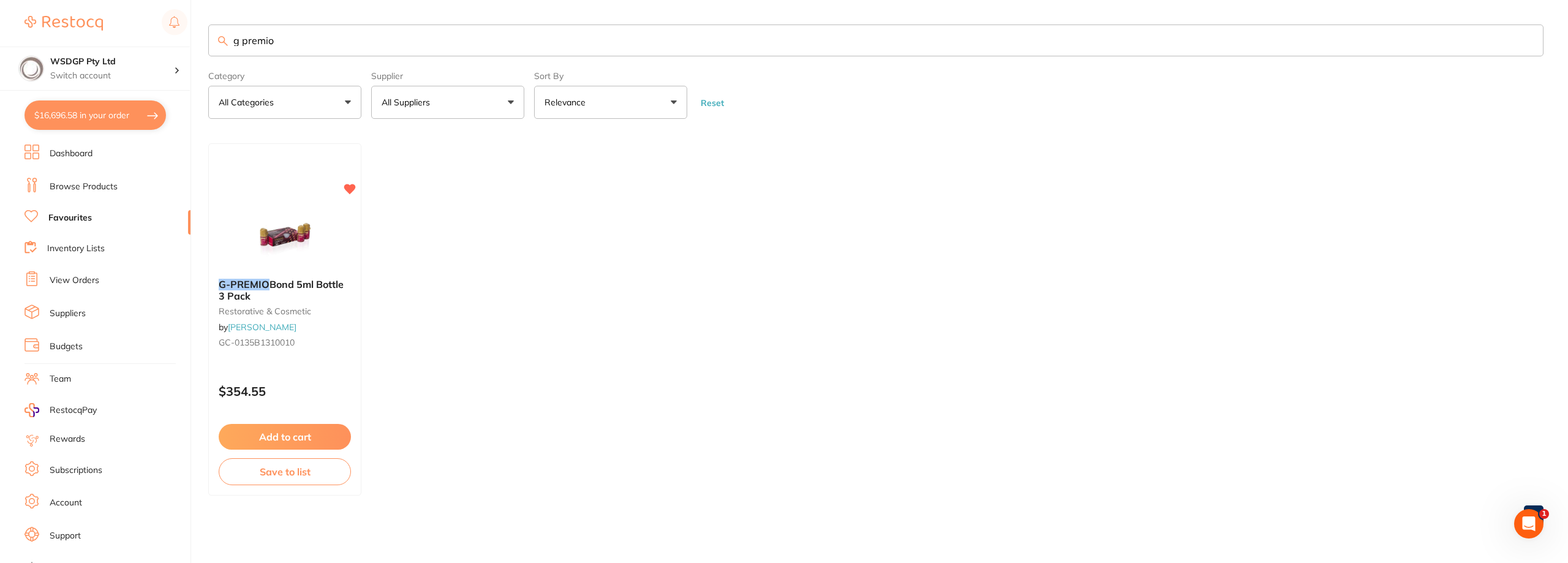
scroll to position [429, 0]
drag, startPoint x: 370, startPoint y: 45, endPoint x: 90, endPoint y: 44, distance: 280.0
click at [97, 43] on div "$16,696.58 WSDGP Pty Ltd Switch account WSDGP Pty Ltd Warrnambool Smile Dental …" at bounding box center [784, 282] width 1568 height 563
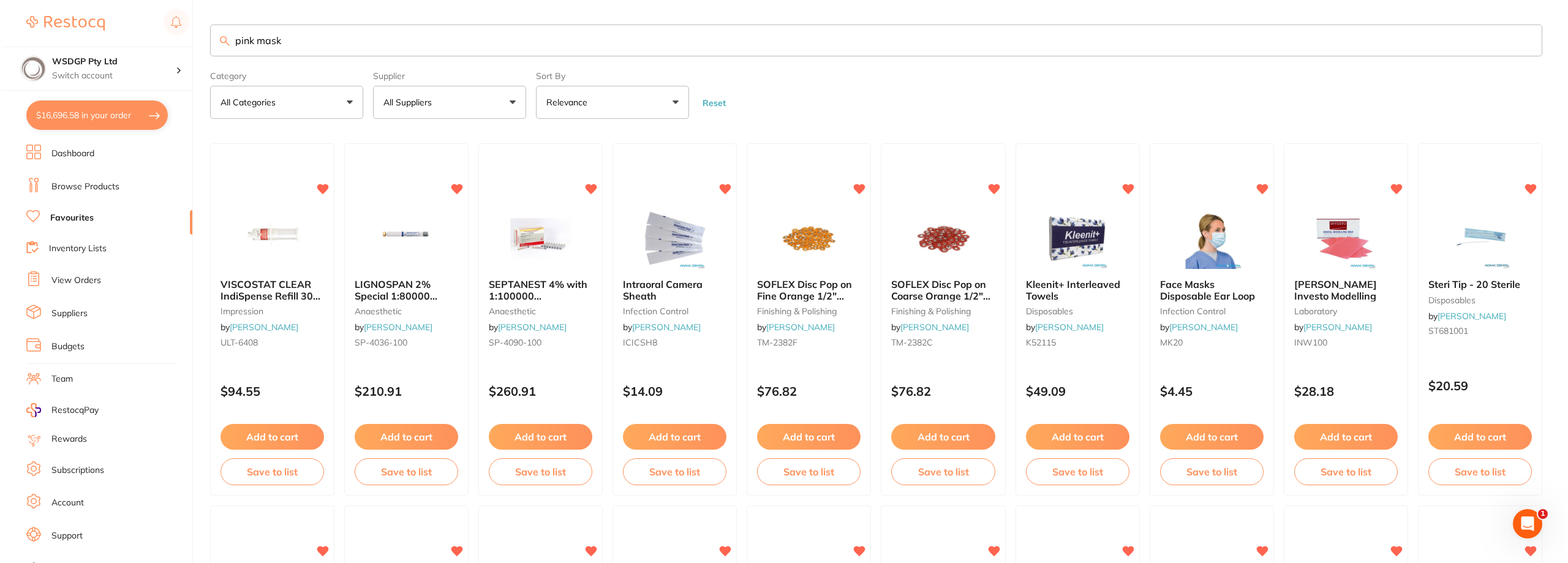
scroll to position [0, 0]
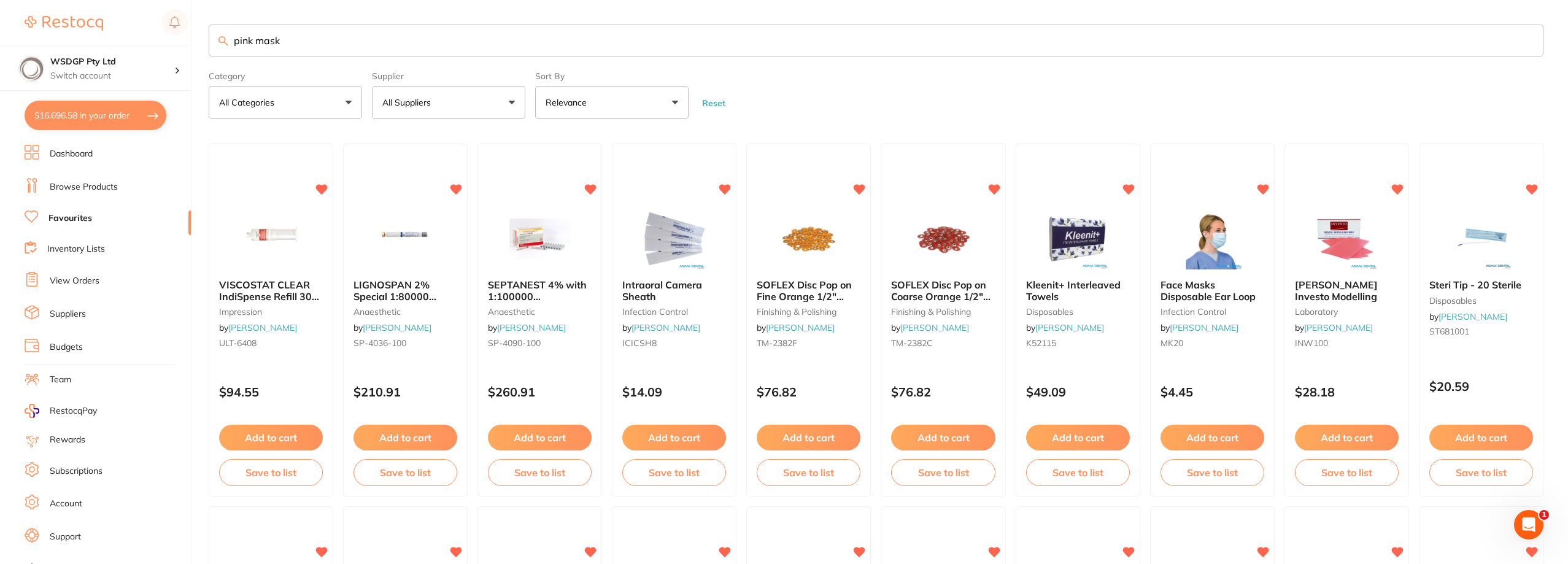
type input "pink mask"
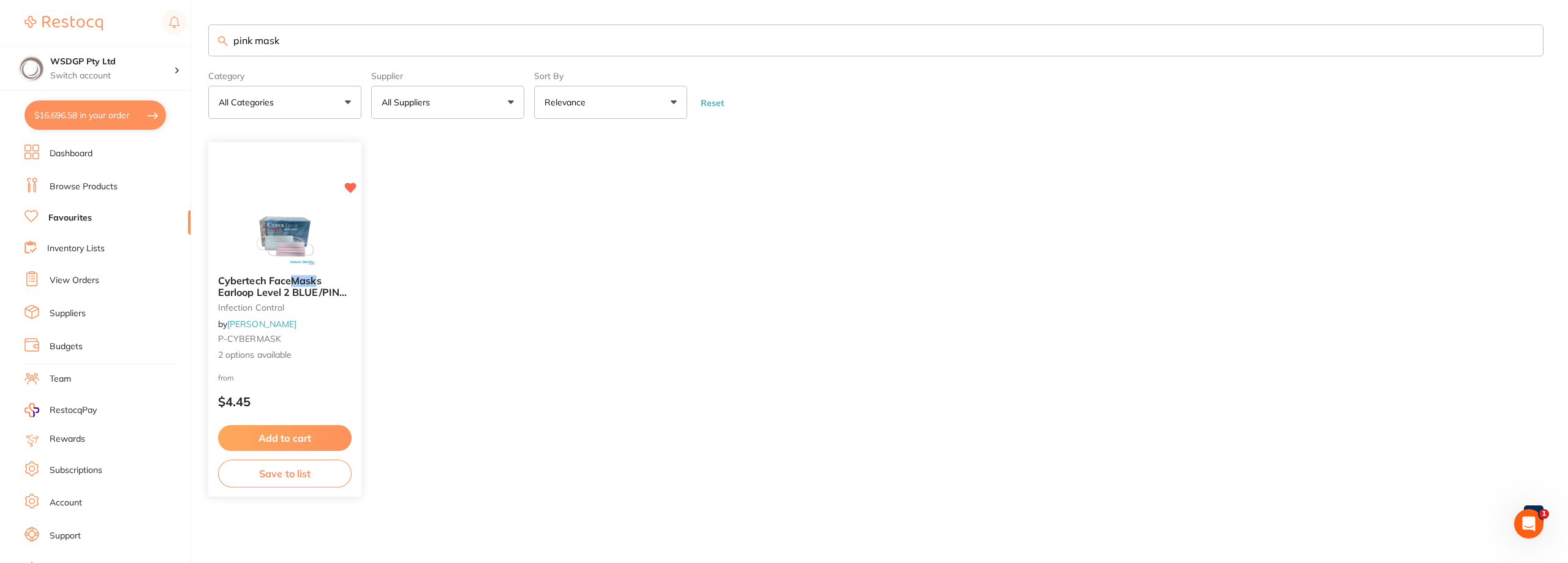
click at [314, 224] on img at bounding box center [284, 234] width 80 height 62
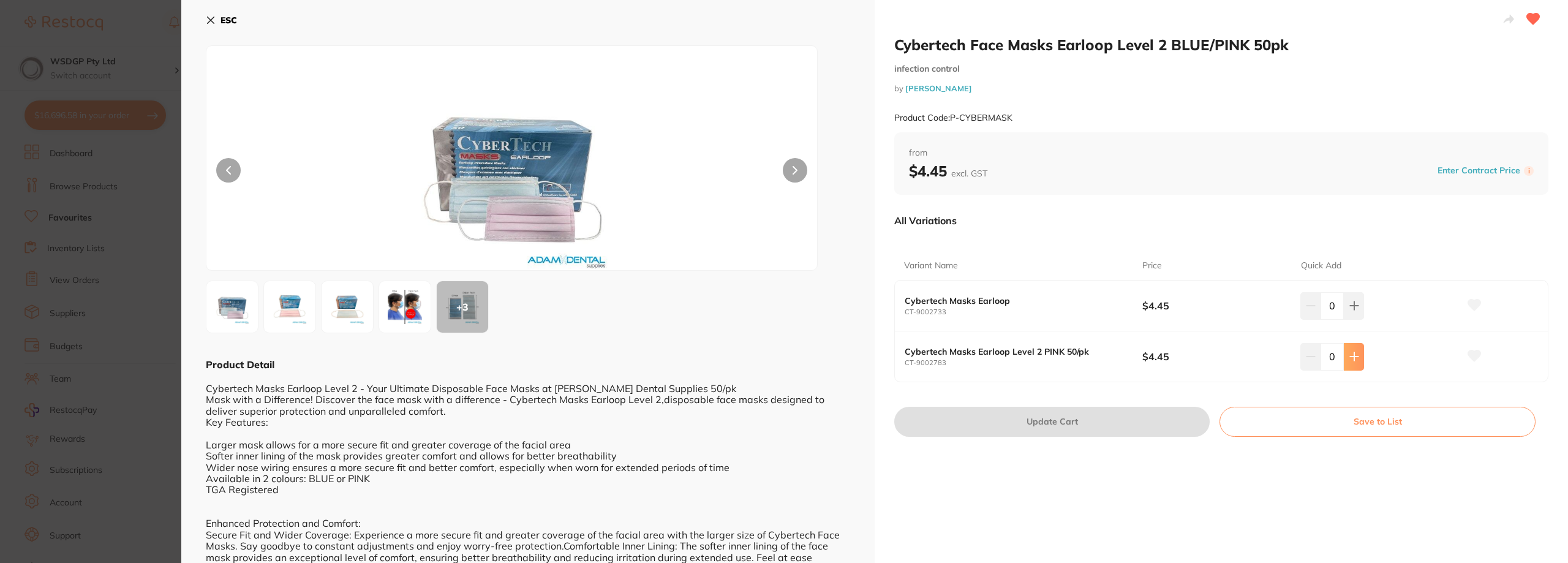
click at [1357, 351] on button at bounding box center [1354, 356] width 21 height 27
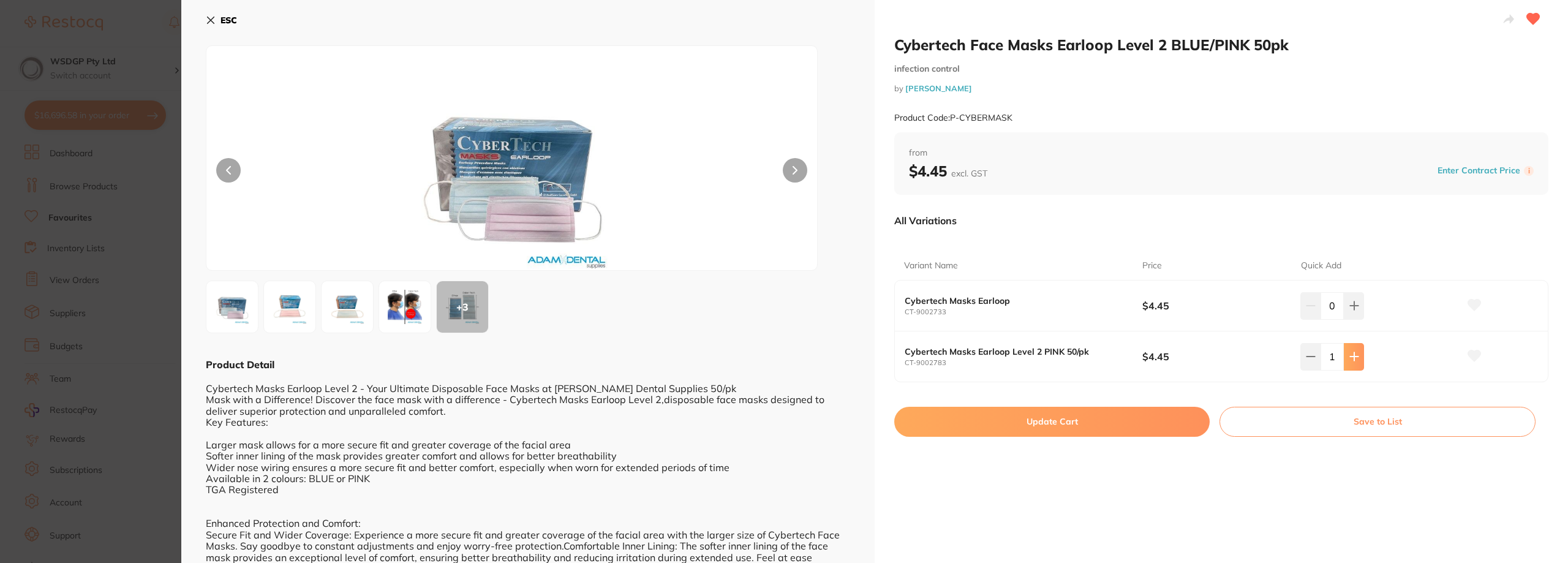
click at [1357, 351] on button at bounding box center [1354, 356] width 21 height 27
click at [1357, 352] on button at bounding box center [1354, 356] width 21 height 27
click at [1357, 353] on button at bounding box center [1354, 356] width 21 height 27
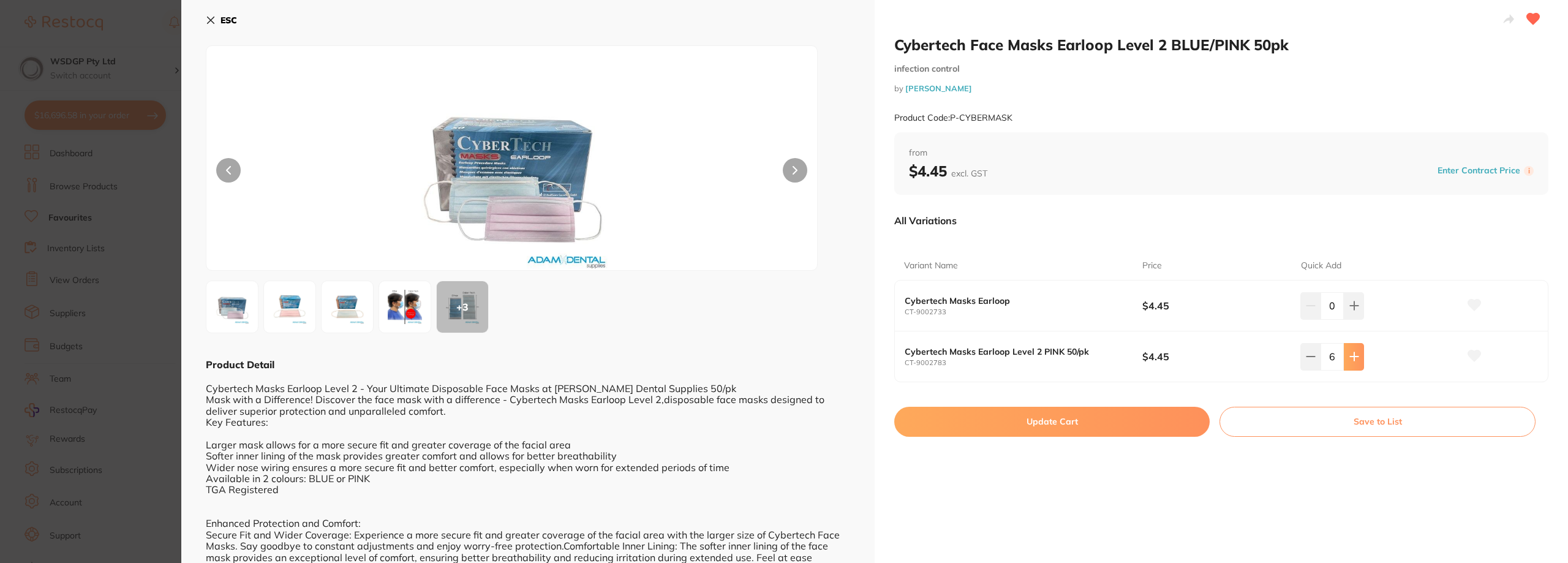
click at [1357, 353] on button at bounding box center [1354, 356] width 21 height 27
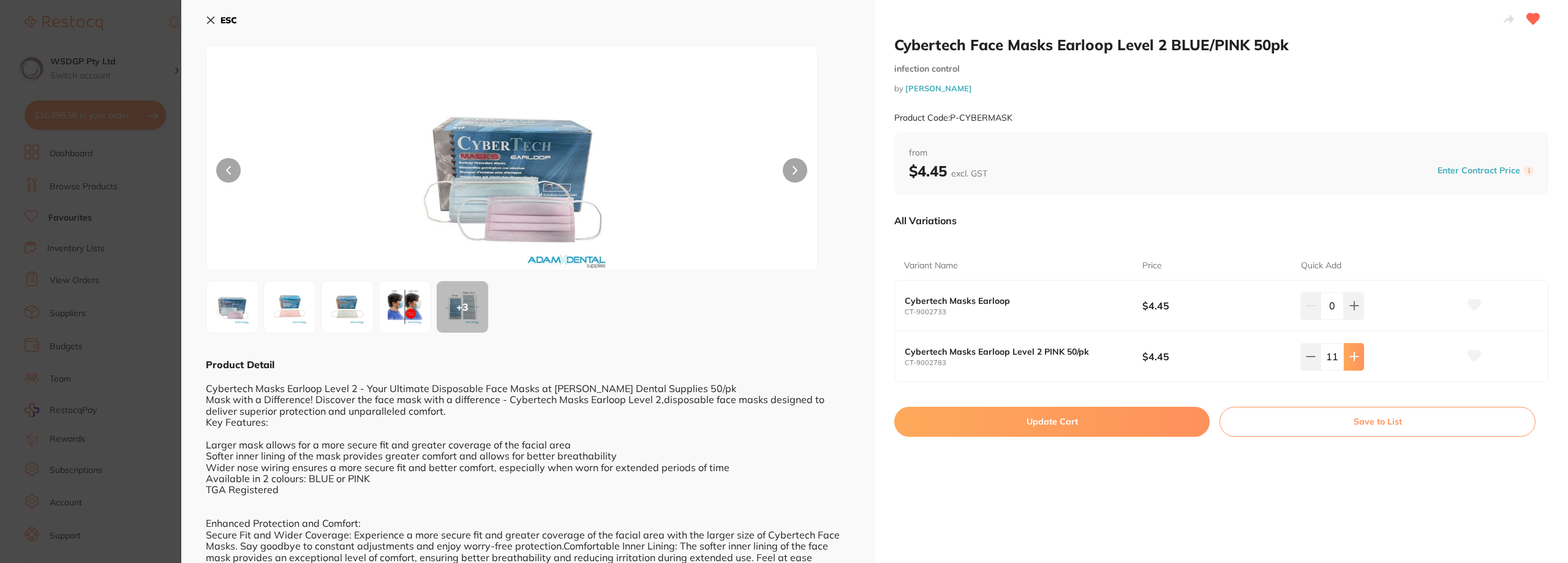
click at [1357, 353] on button at bounding box center [1354, 356] width 21 height 27
click at [1357, 353] on button at bounding box center [1354, 356] width 21 height 27
click at [1354, 354] on icon at bounding box center [1354, 357] width 10 height 10
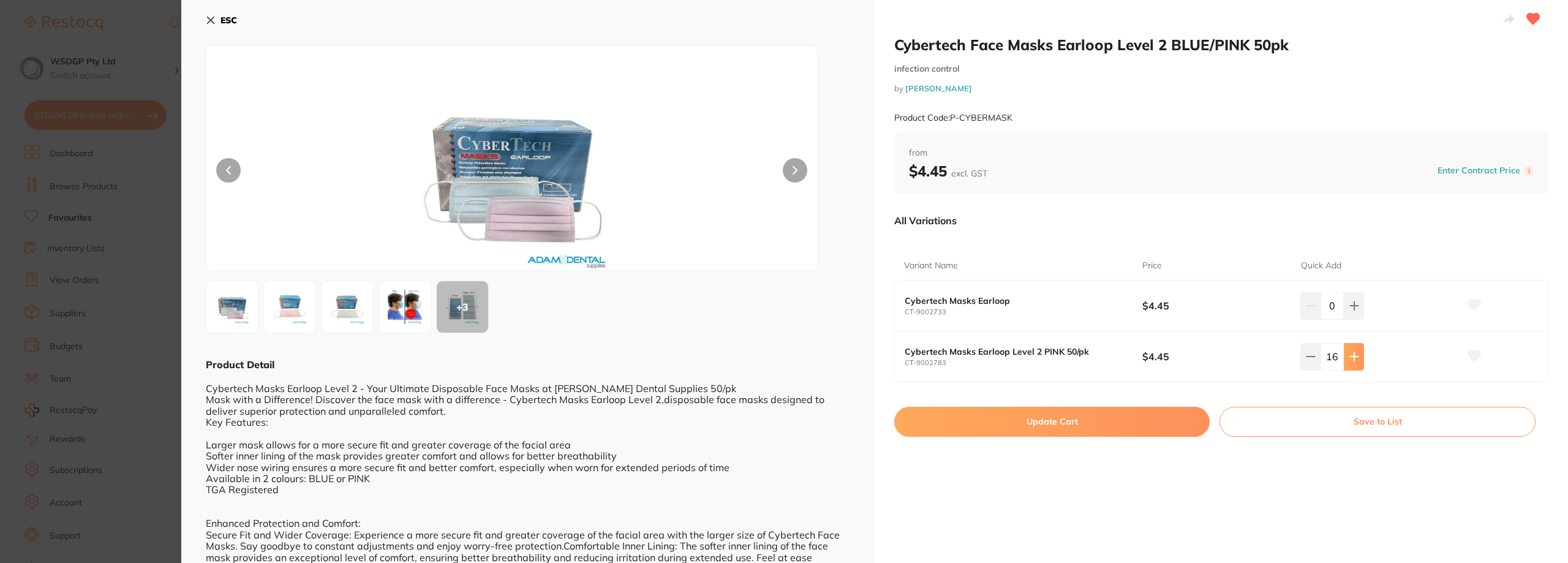
click at [1350, 358] on icon at bounding box center [1354, 357] width 10 height 10
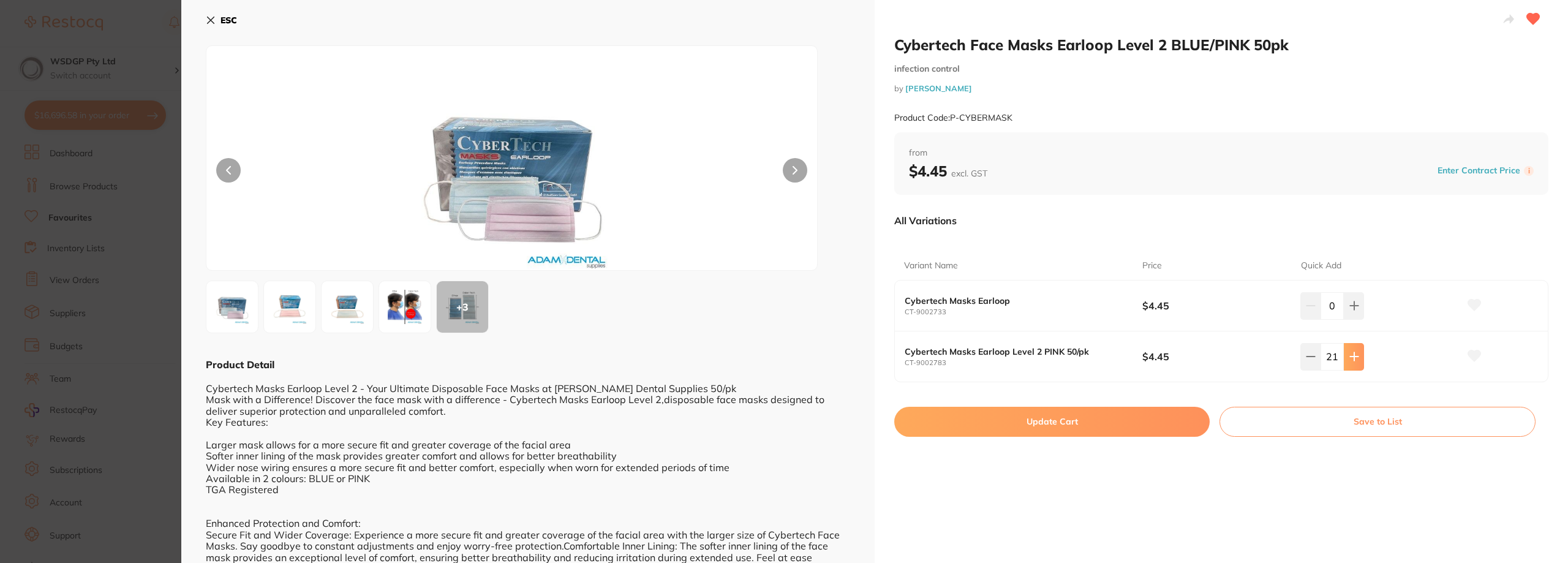
click at [1350, 358] on icon at bounding box center [1354, 357] width 10 height 10
type input "23"
click at [1157, 416] on button "Update Cart" at bounding box center [1051, 421] width 316 height 29
click at [392, 296] on ul "Cybertech Face Mask s Earloop Level 2 BLUE/PINK 50pk infection control by Adam …" at bounding box center [875, 319] width 1335 height 352
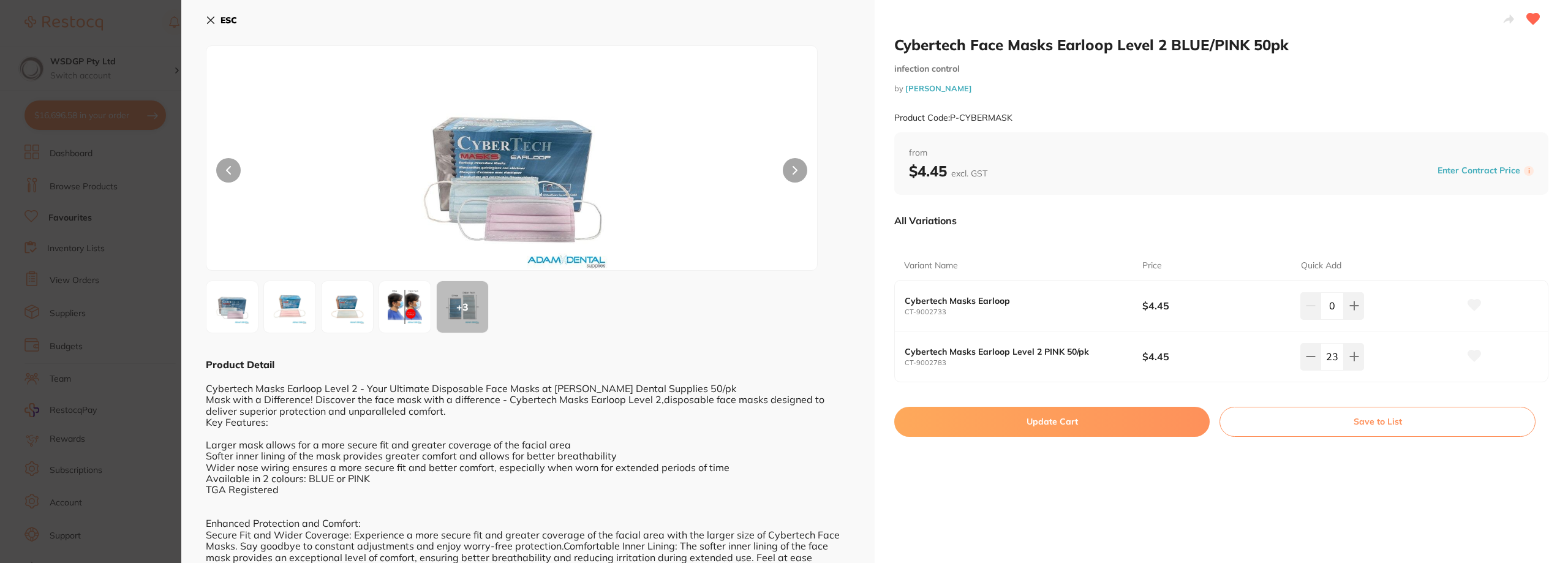
click at [417, 308] on ul "Cybertech Face Mask s Earloop Level 2 BLUE/PINK 50pk infection control by Adam …" at bounding box center [875, 319] width 1335 height 352
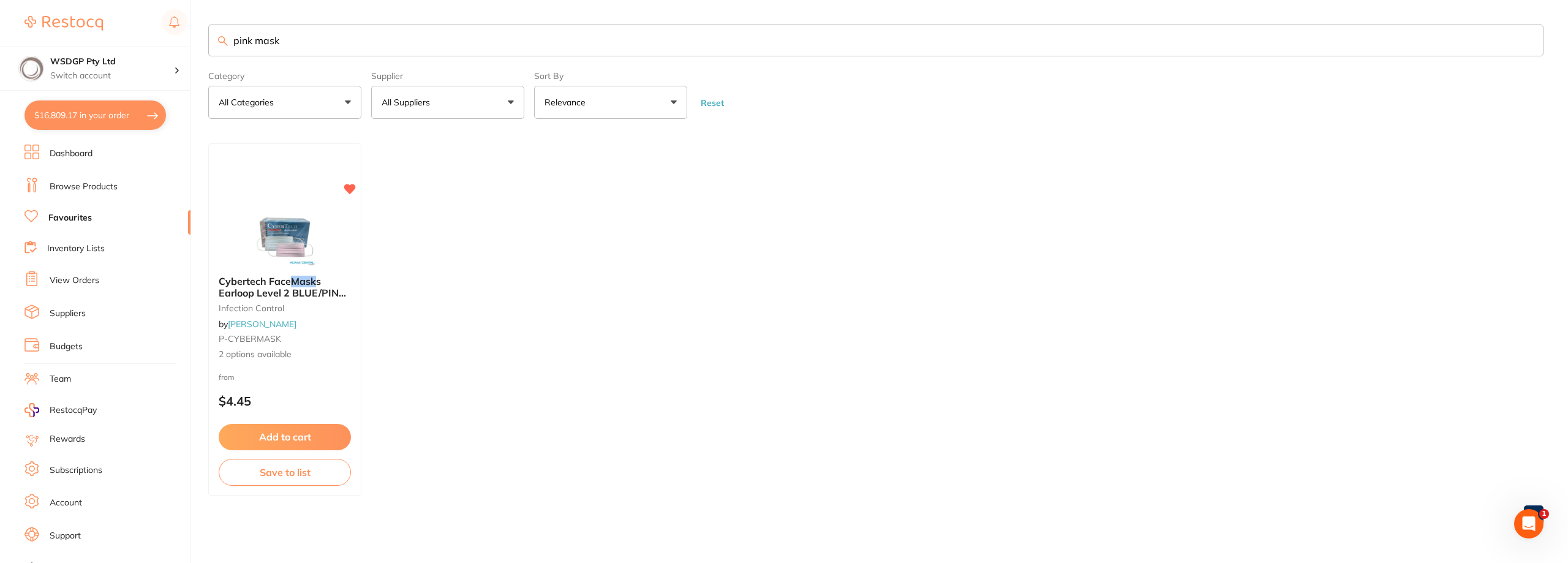
checkbox input "false"
click at [523, 264] on ul "Cybertech Face Mask s Earloop Level 2 BLUE/PINK 50pk infection control by Adam …" at bounding box center [875, 319] width 1335 height 352
drag, startPoint x: 304, startPoint y: 38, endPoint x: 207, endPoint y: 51, distance: 97.9
click at [207, 51] on div "$16,809.17 WSDGP Pty Ltd Switch account WSDGP Pty Ltd Warrnambool Smile Dental …" at bounding box center [784, 282] width 1568 height 563
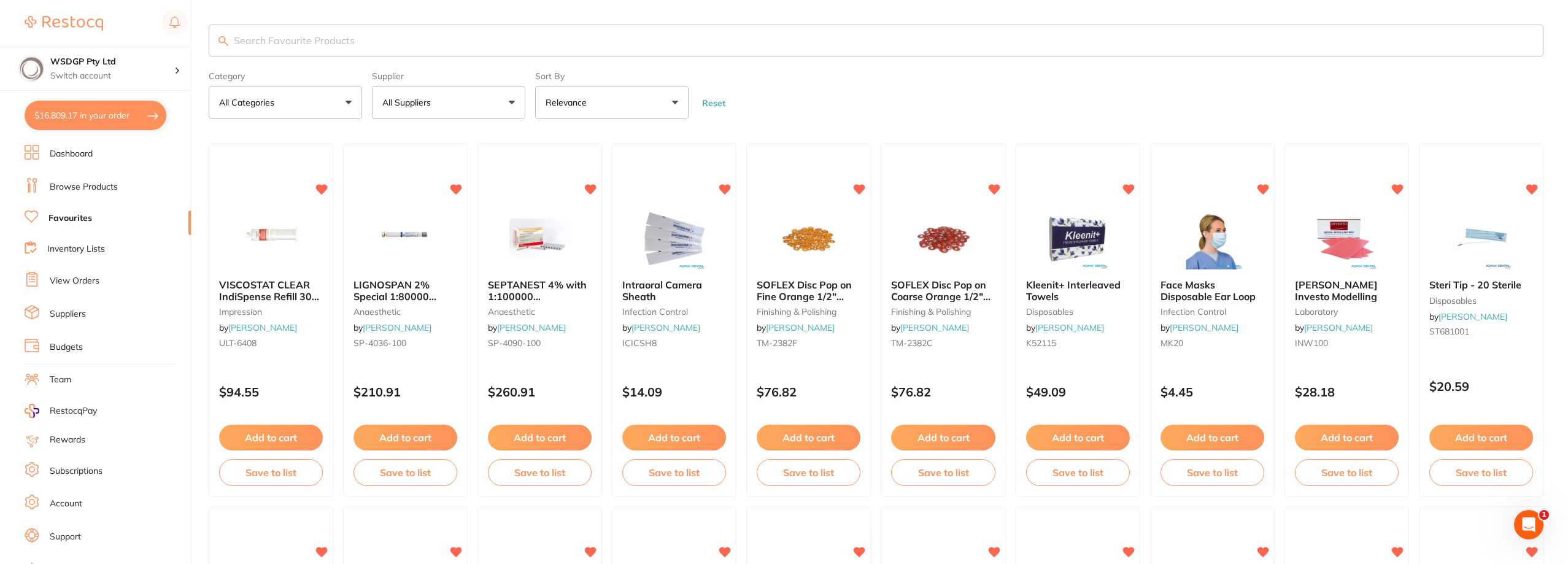
scroll to position [0, 0]
